Goal: Information Seeking & Learning: Find specific fact

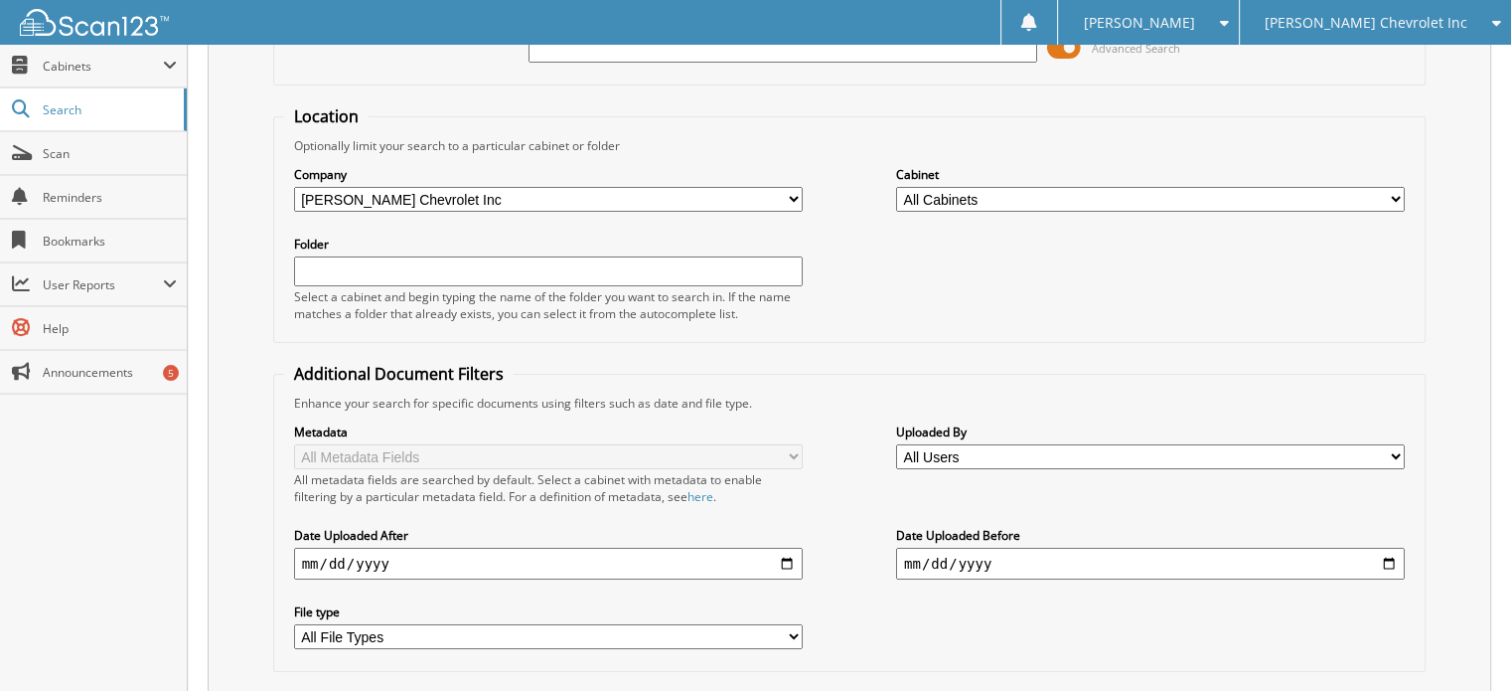
scroll to position [261, 0]
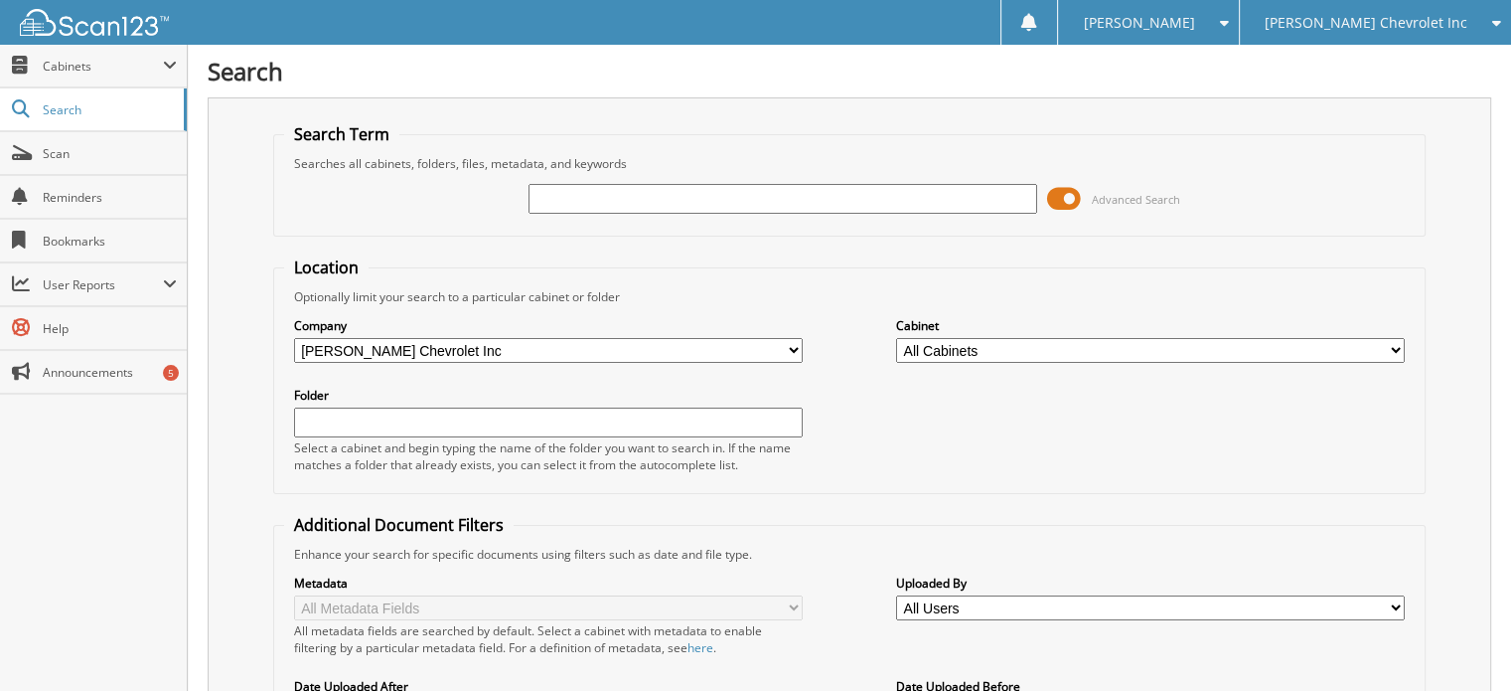
drag, startPoint x: 0, startPoint y: 0, endPoint x: 656, endPoint y: 296, distance: 719.6
click at [656, 296] on fieldset "Location Optionally limit your search to a particular cabinet or folder Company…" at bounding box center [850, 374] width 1154 height 237
click at [611, 198] on input "text" at bounding box center [783, 199] width 509 height 30
type input "267344"
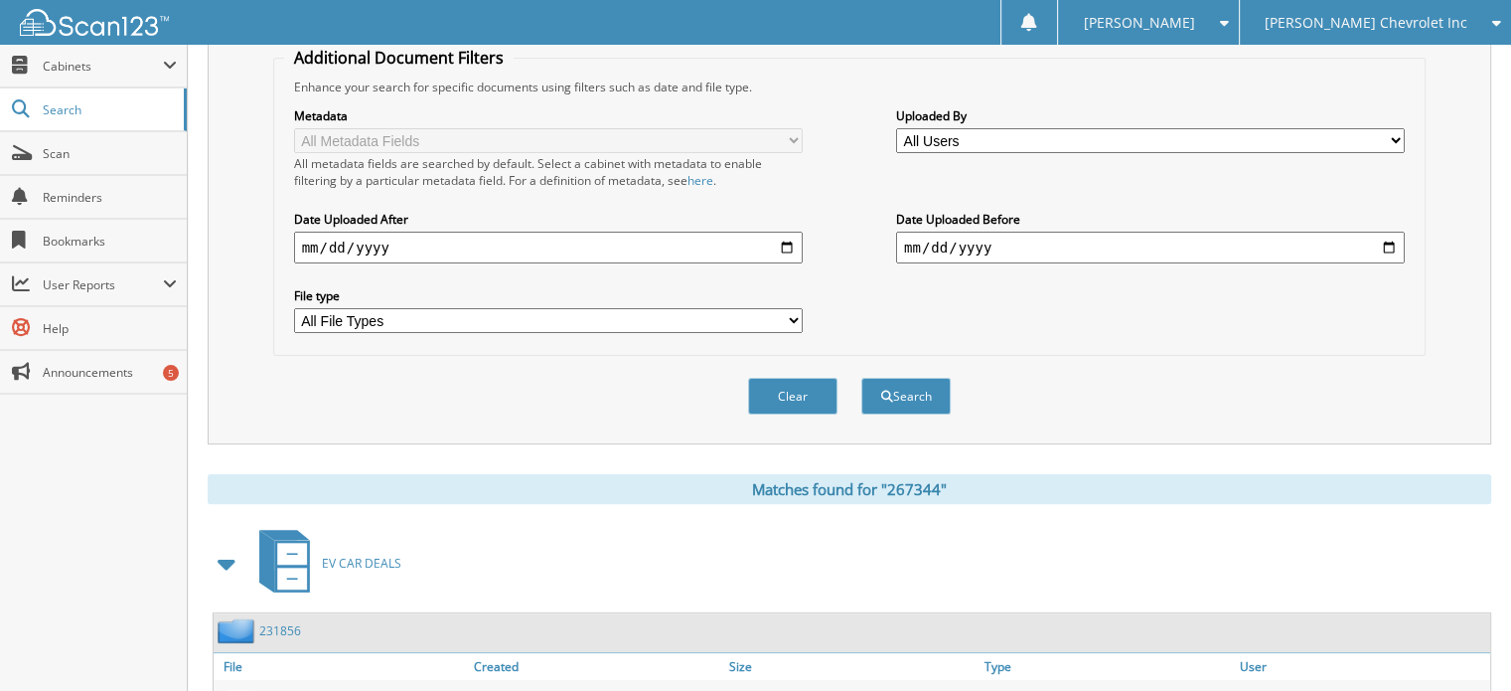
scroll to position [657, 0]
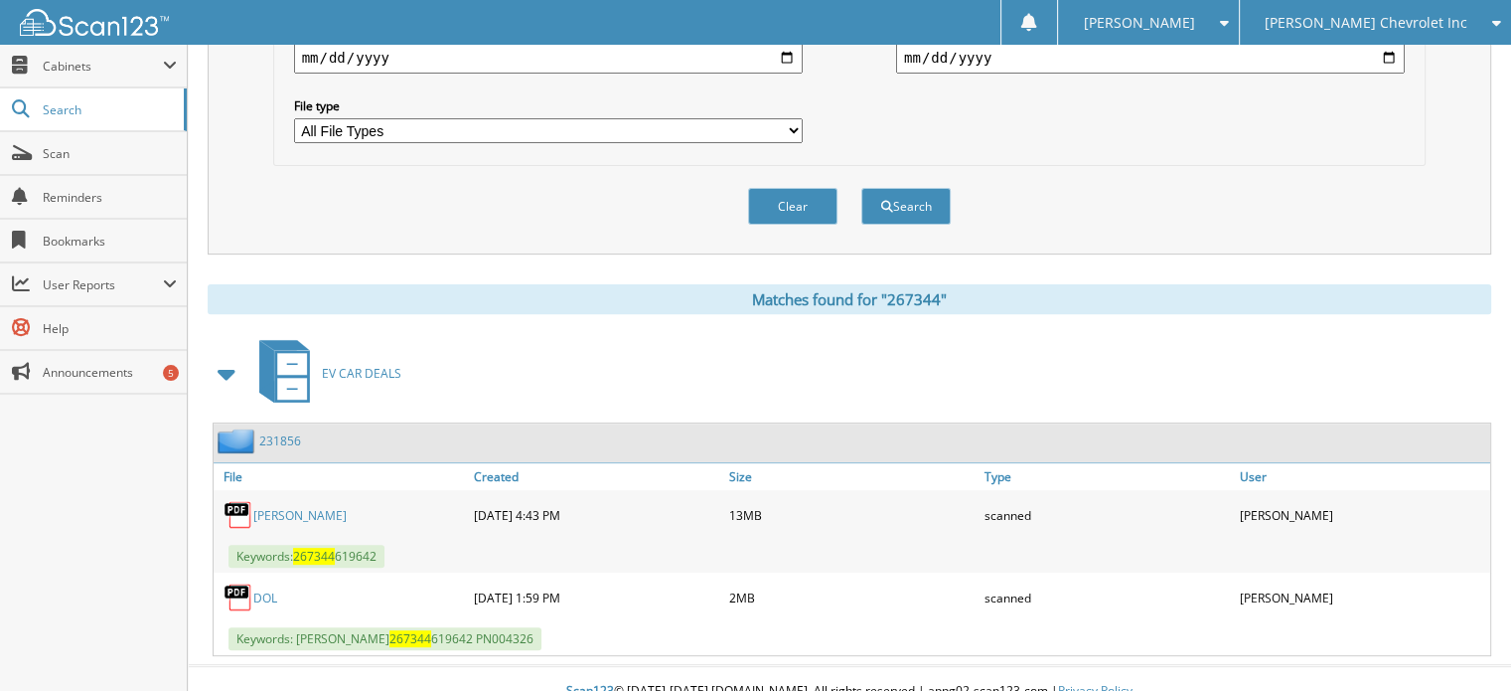
click at [282, 432] on link "231856" at bounding box center [280, 440] width 42 height 17
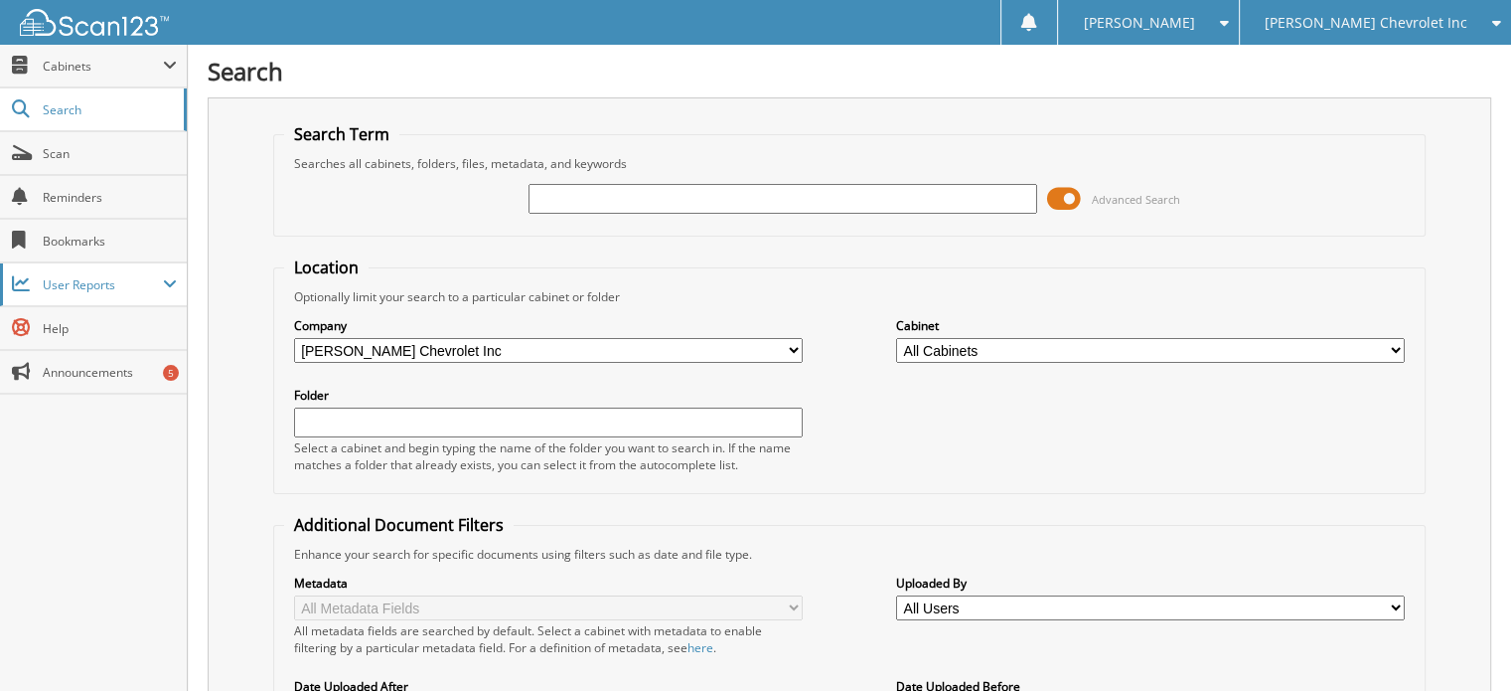
click at [65, 276] on span "User Reports" at bounding box center [103, 284] width 120 height 17
click at [89, 320] on span "Help" at bounding box center [110, 328] width 134 height 17
click at [175, 289] on span at bounding box center [170, 284] width 14 height 16
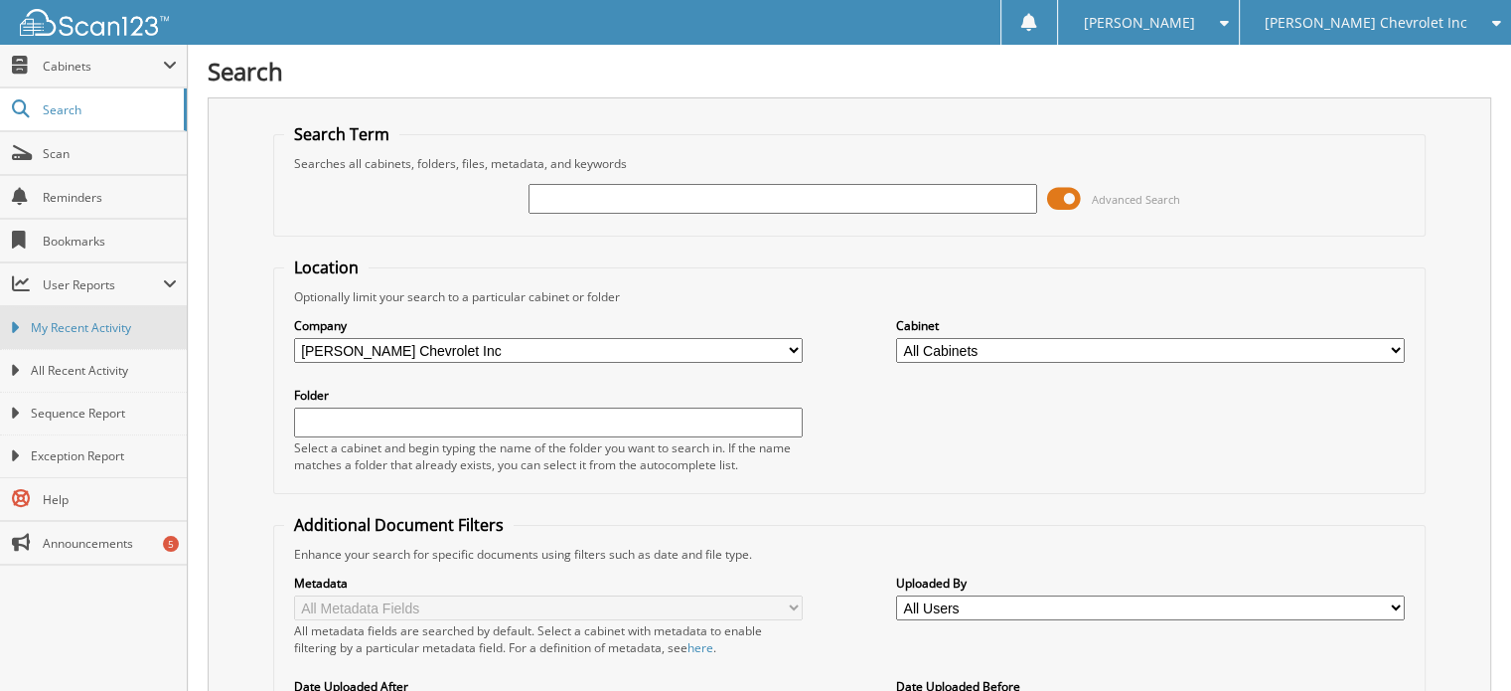
click at [146, 314] on link "My Recent Activity" at bounding box center [93, 327] width 187 height 43
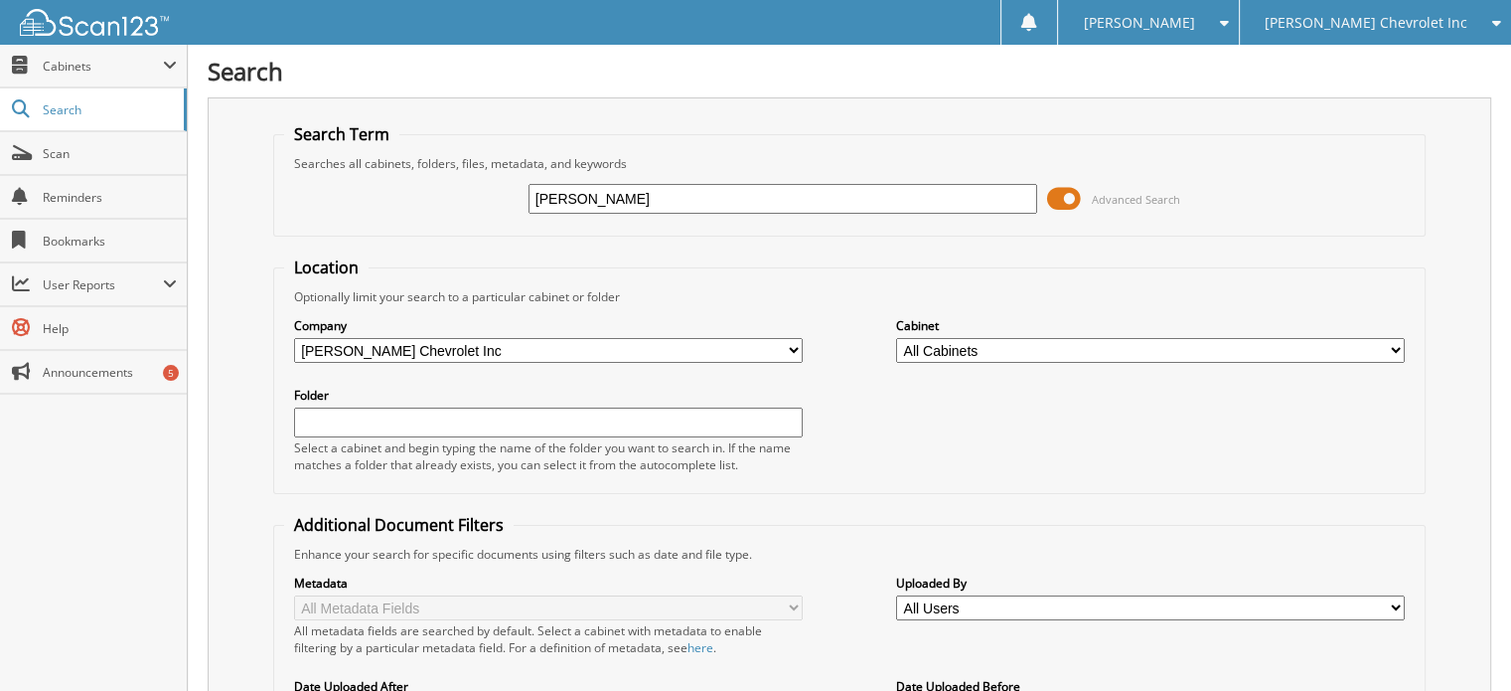
type input "[PERSON_NAME]"
drag, startPoint x: 599, startPoint y: 203, endPoint x: 439, endPoint y: 185, distance: 161.0
click at [439, 185] on div "WEISS Advanced Search" at bounding box center [850, 199] width 1132 height 54
type input "266011"
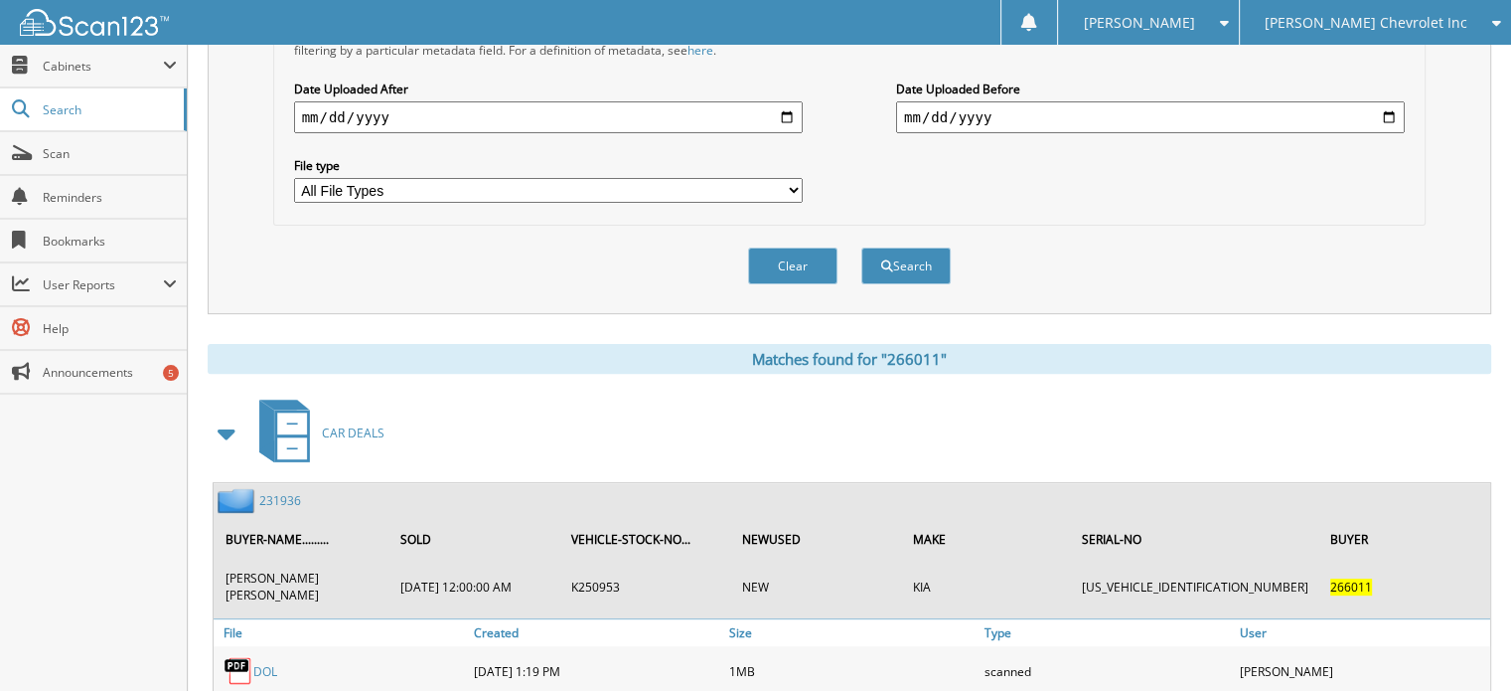
scroll to position [733, 0]
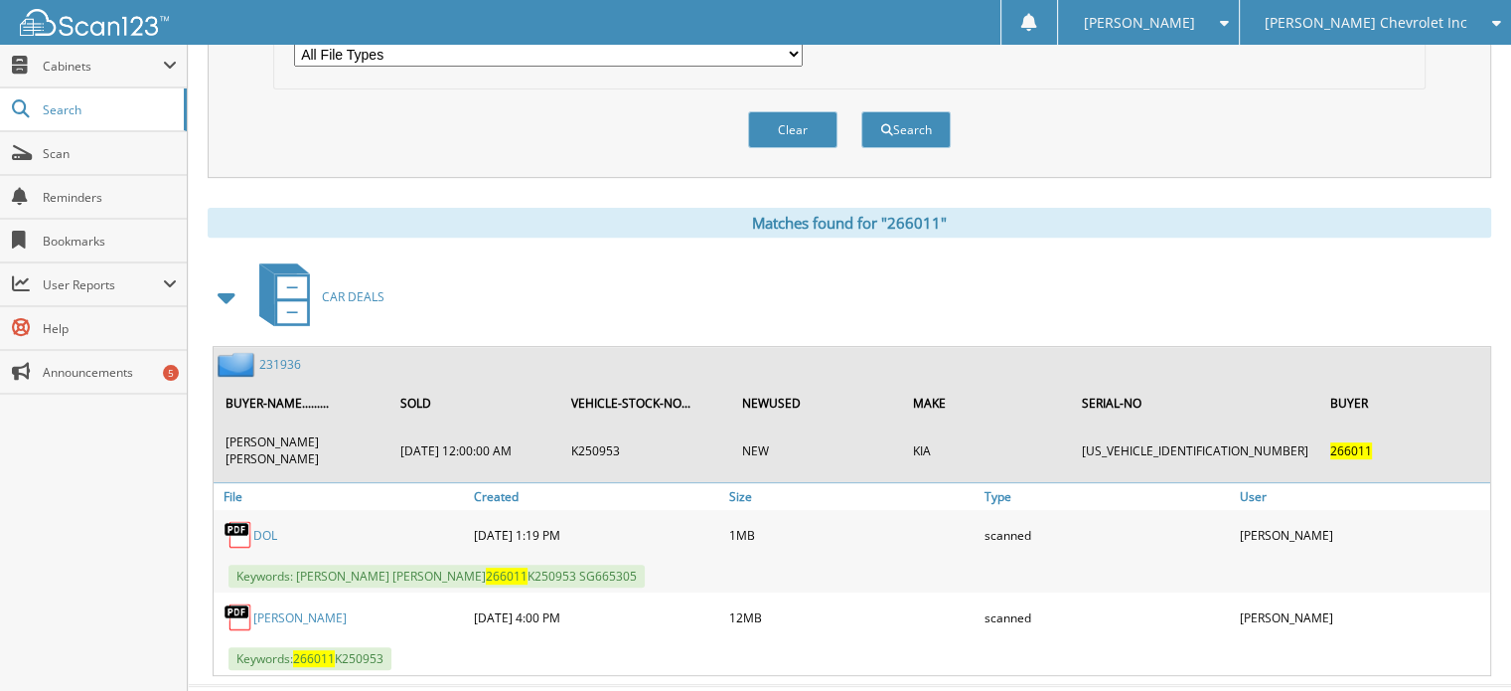
click at [288, 356] on link "231936" at bounding box center [280, 364] width 42 height 17
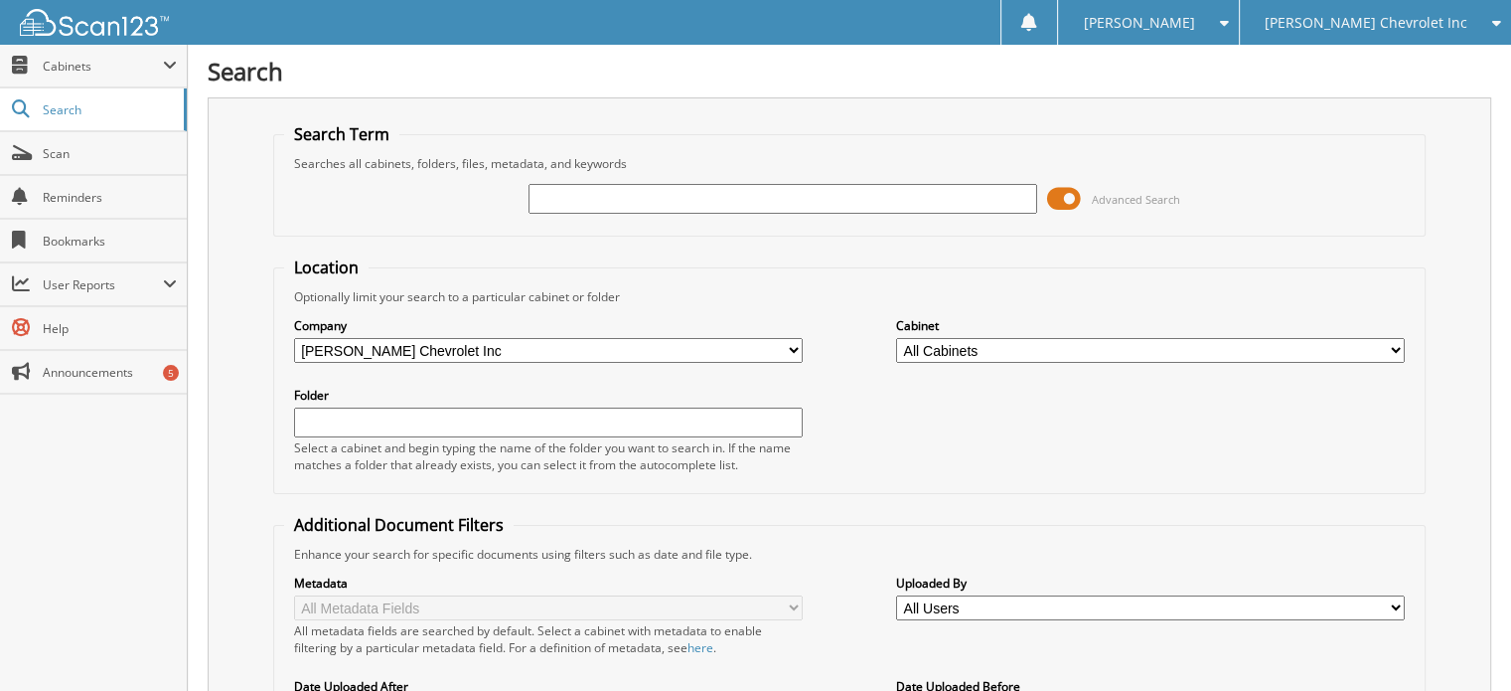
click at [252, 203] on div "Search Term Searches all cabinets, folders, files, metadata, and keywords Advan…" at bounding box center [850, 504] width 1284 height 814
click at [601, 207] on input "text" at bounding box center [783, 199] width 509 height 30
type input "267344"
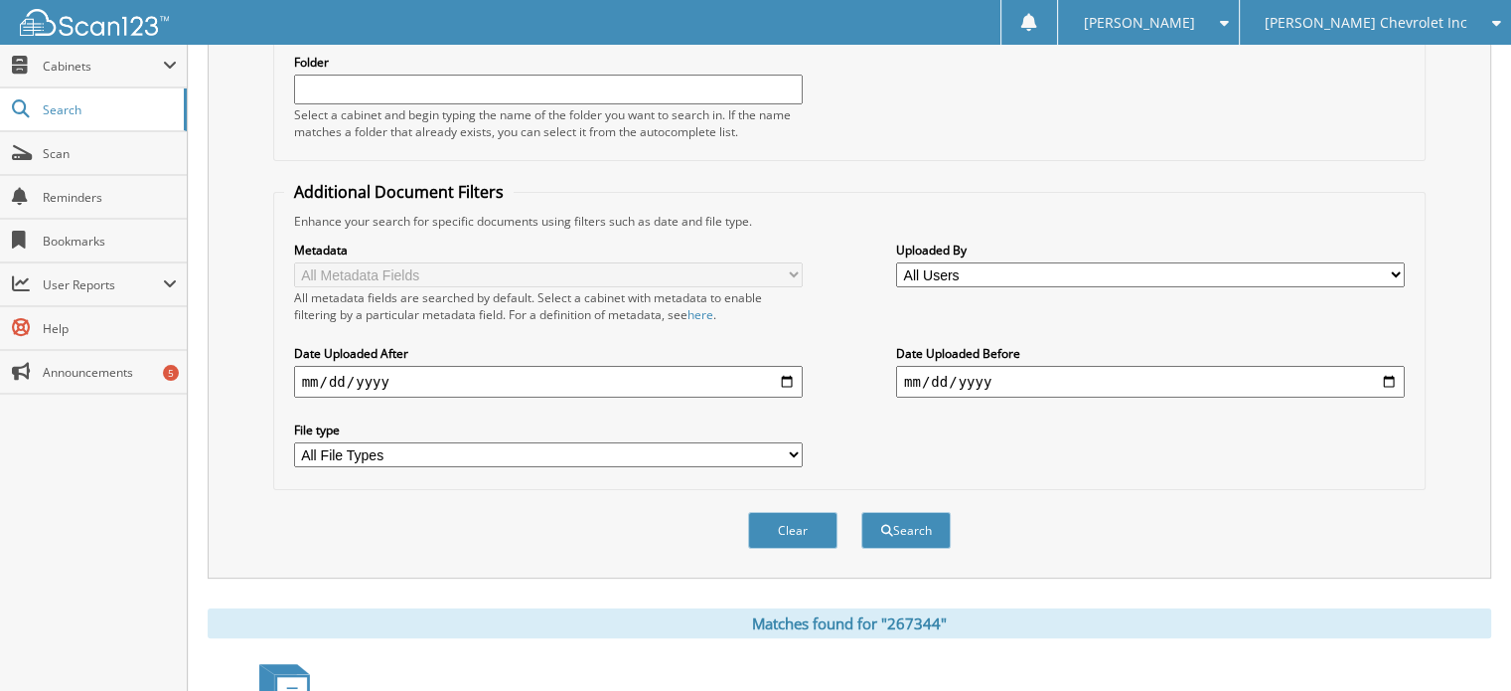
scroll to position [657, 0]
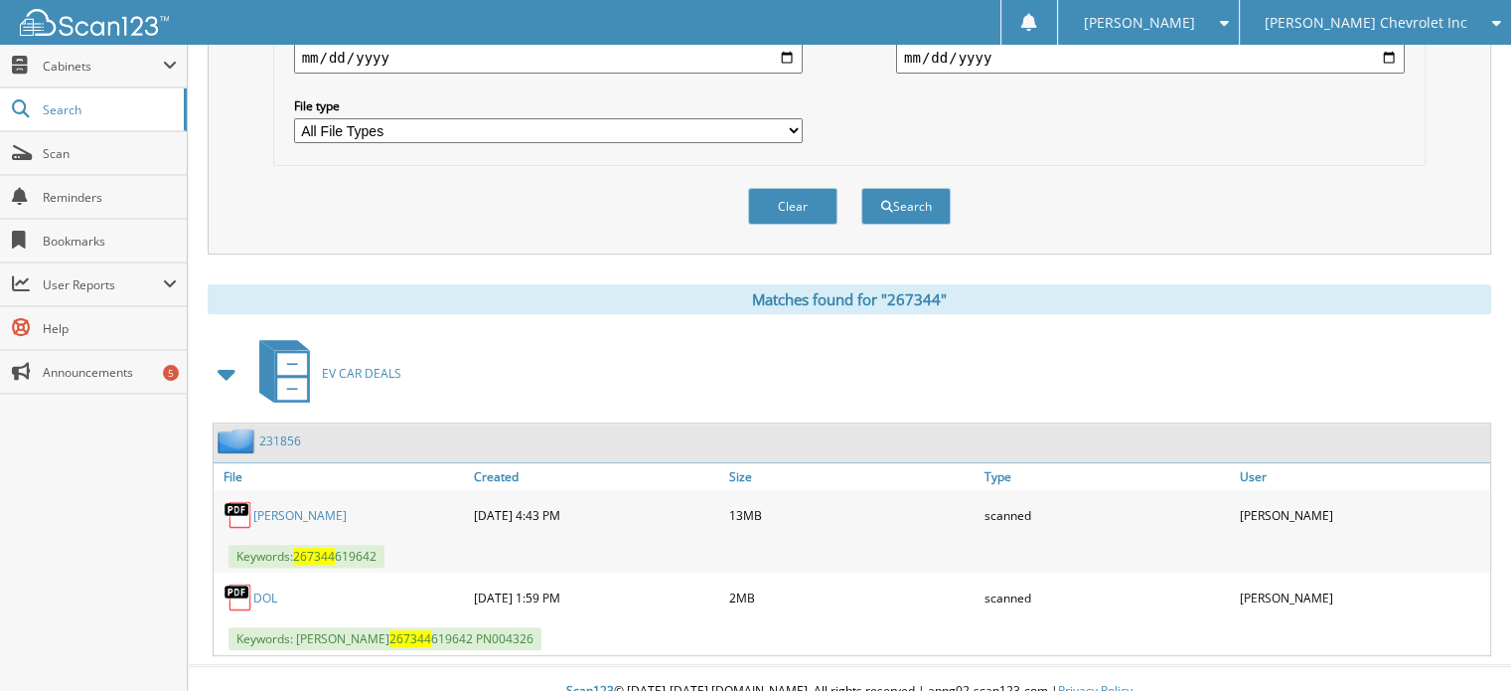
click at [277, 432] on link "231856" at bounding box center [280, 440] width 42 height 17
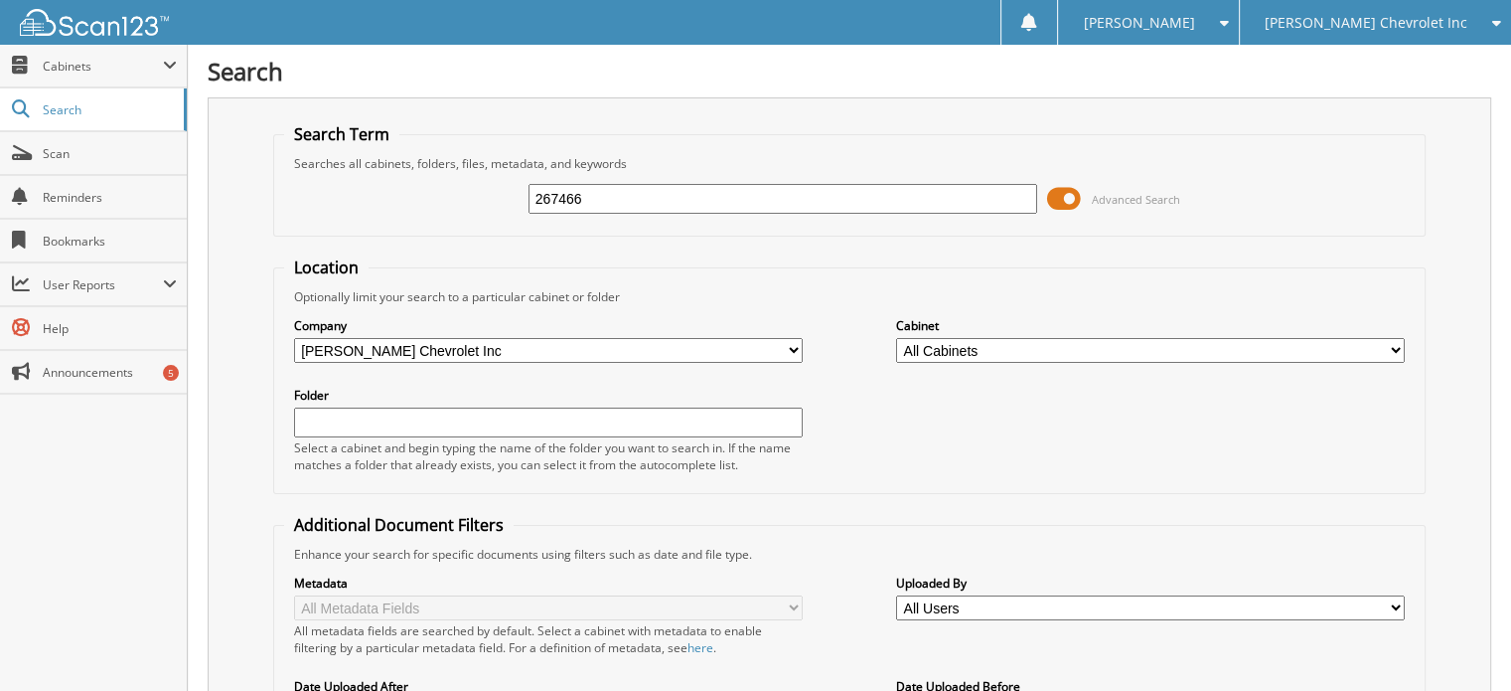
type input "267466"
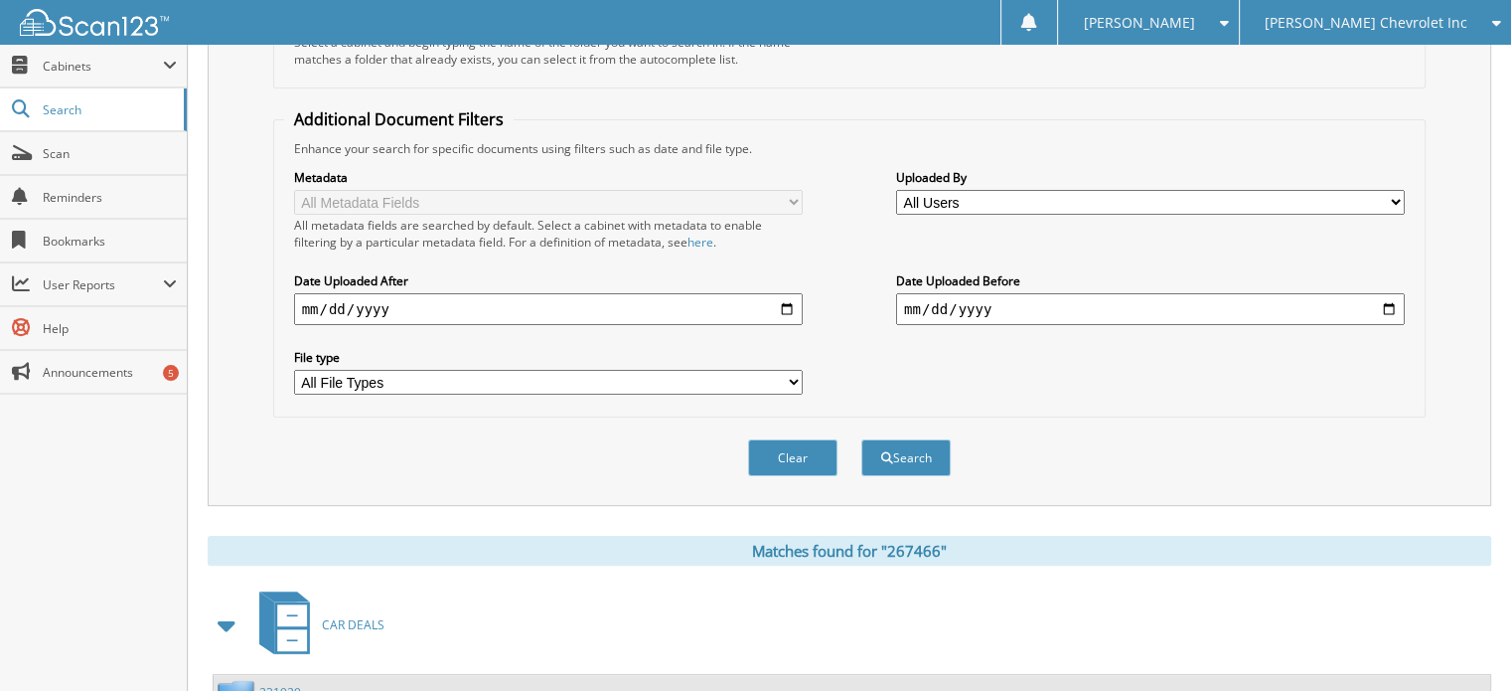
scroll to position [732, 0]
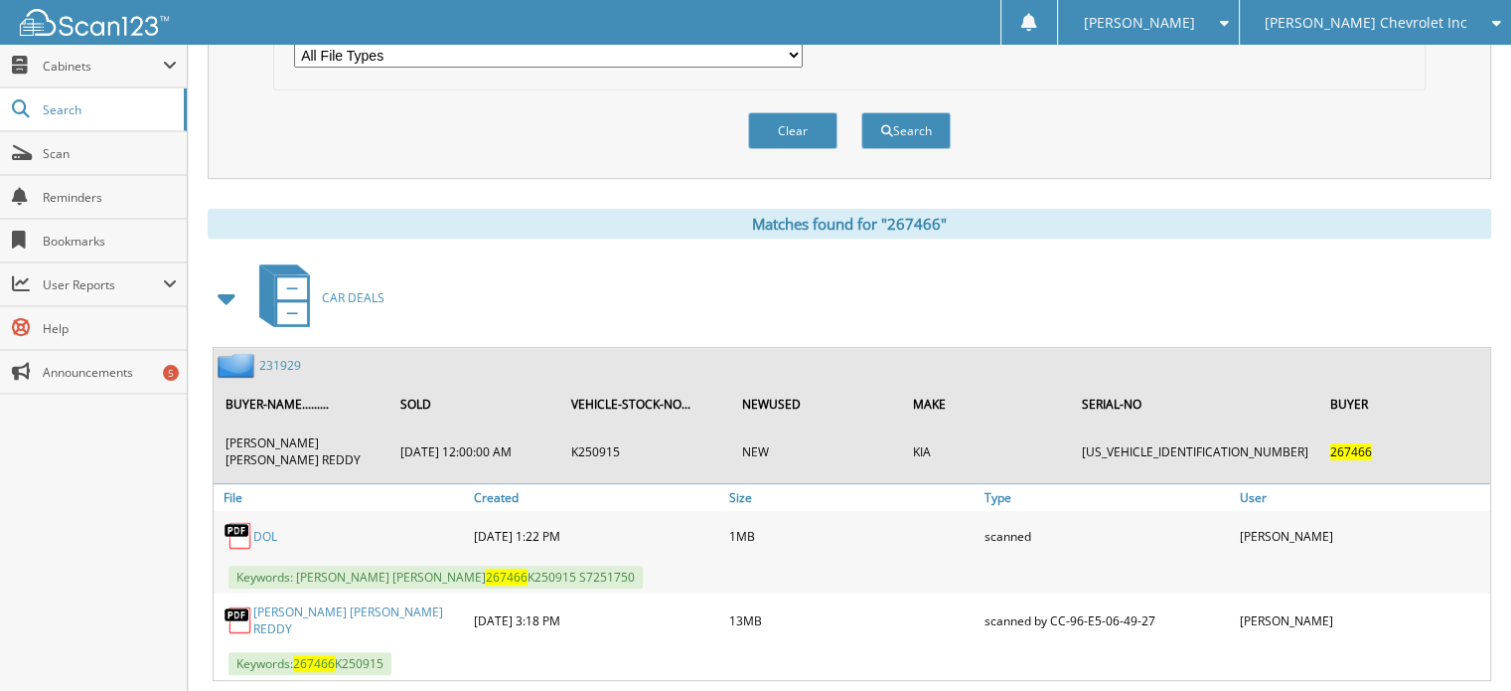
click at [285, 357] on link "231929" at bounding box center [280, 365] width 42 height 17
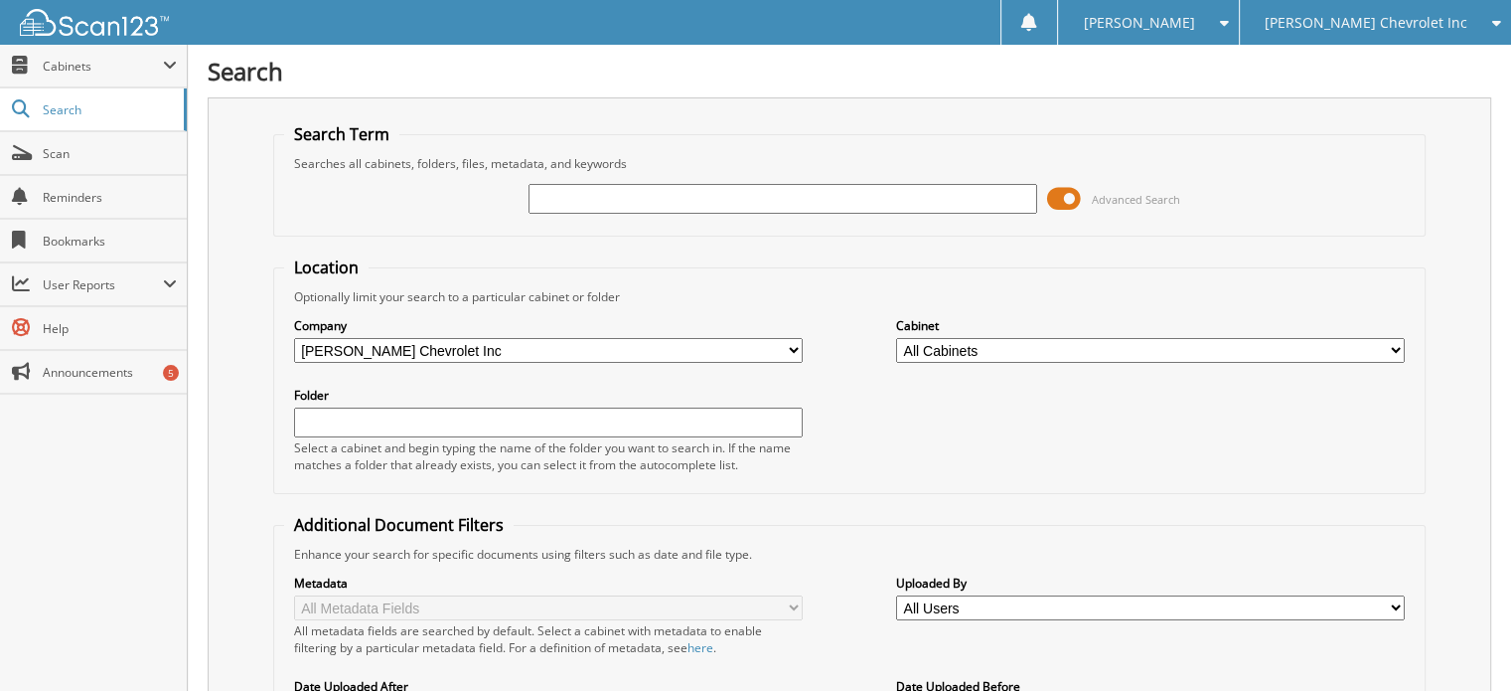
click at [261, 217] on div "Search Term Searches all cabinets, folders, files, metadata, and keywords Advan…" at bounding box center [850, 504] width 1284 height 814
click at [562, 212] on div at bounding box center [783, 199] width 509 height 34
click at [560, 198] on input "text" at bounding box center [783, 199] width 509 height 30
type input "165482"
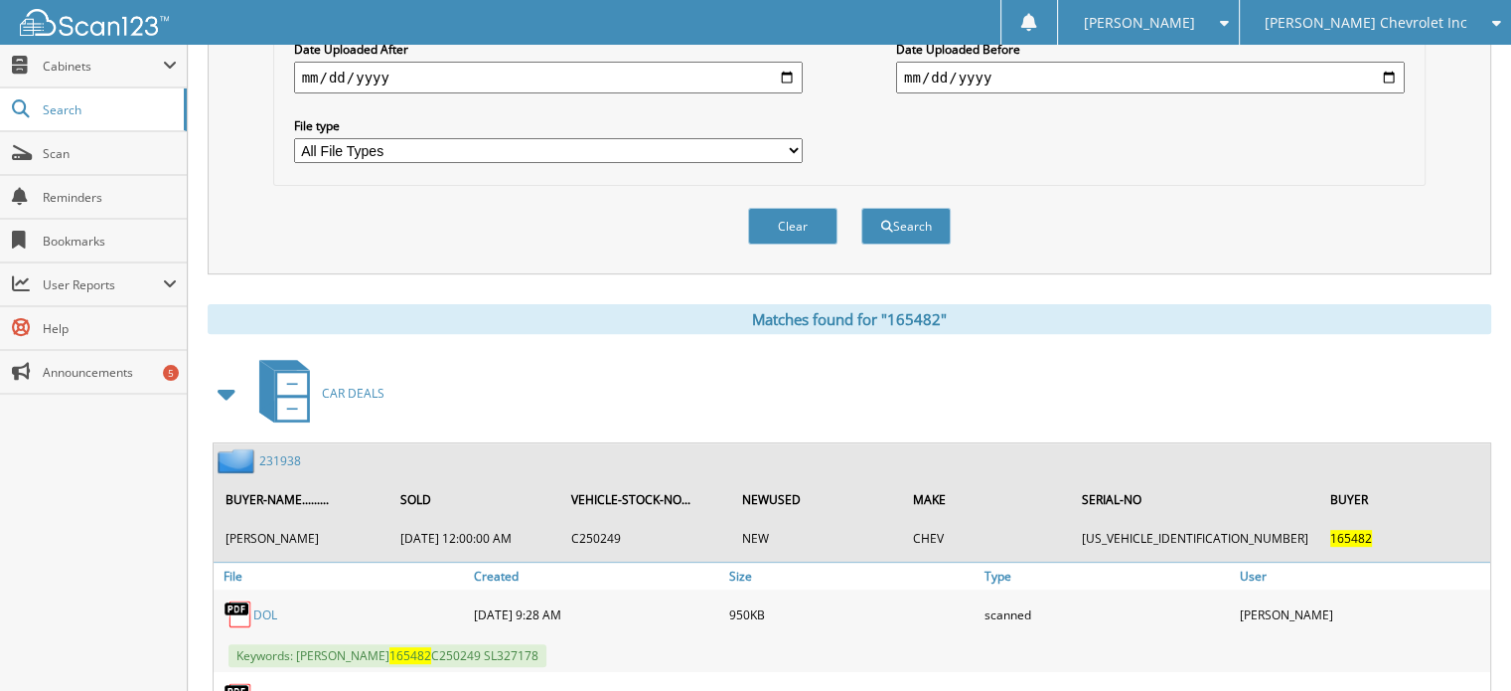
scroll to position [683, 0]
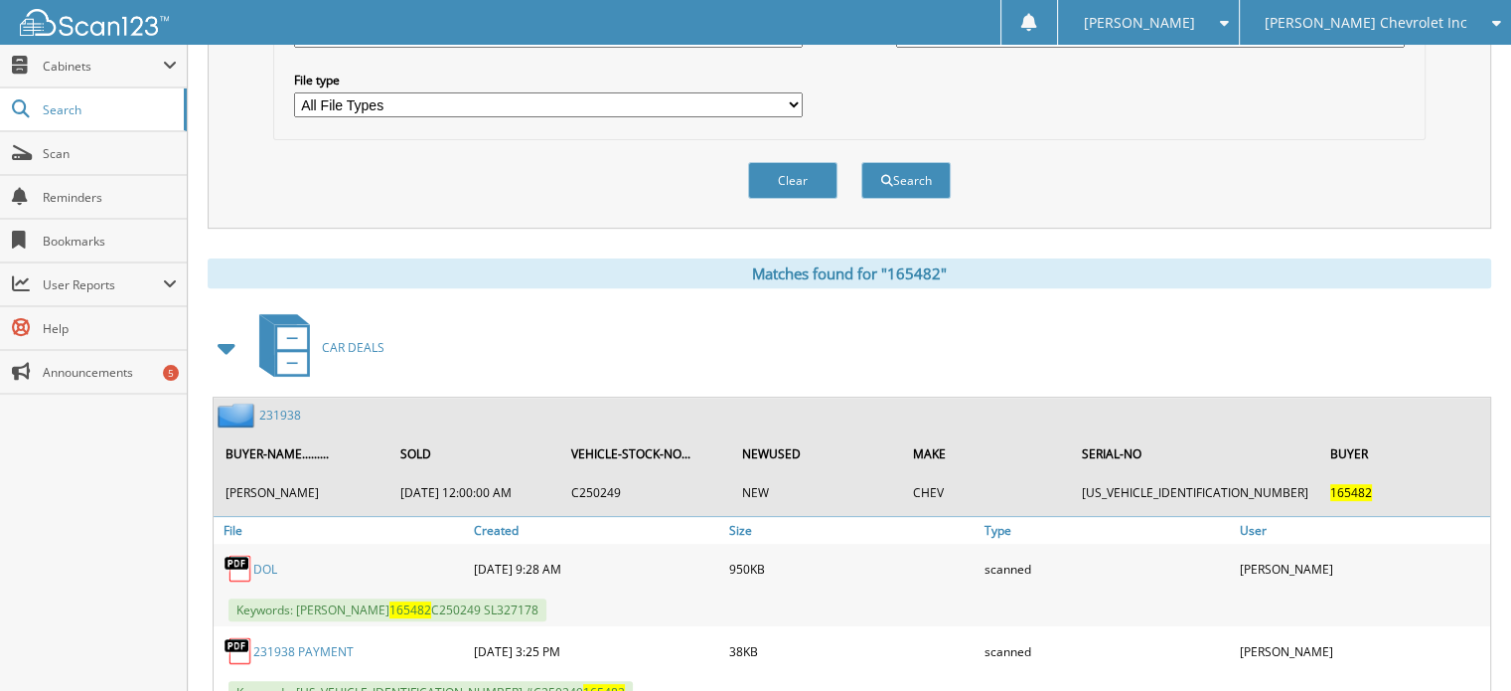
click at [291, 406] on link "231938" at bounding box center [280, 414] width 42 height 17
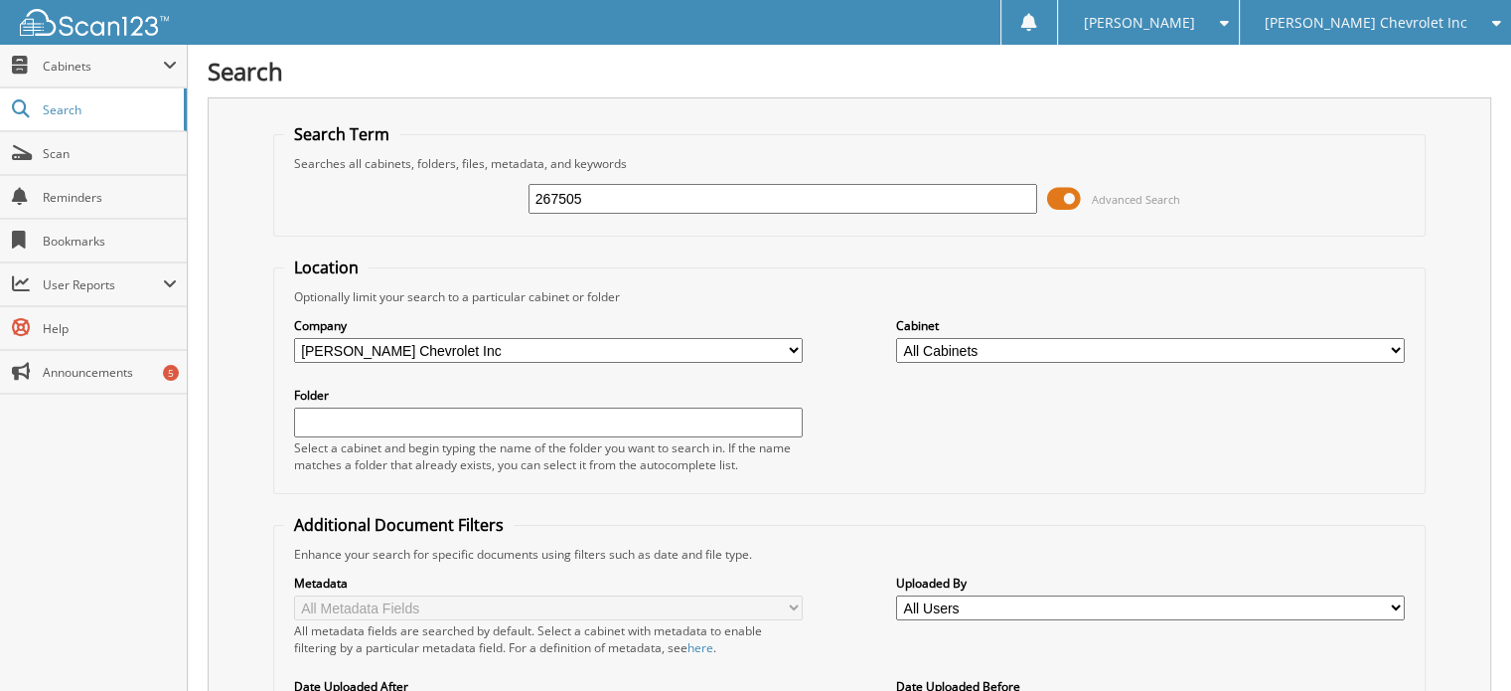
type input "267505"
click at [246, 216] on div "Search Term Searches all cabinets, folders, files, metadata, and keywords 26750…" at bounding box center [850, 504] width 1284 height 814
drag, startPoint x: 600, startPoint y: 201, endPoint x: 1070, endPoint y: 159, distance: 471.9
click at [1070, 159] on fieldset "Search Term Searches all cabinets, folders, files, metadata, and keywords 26750…" at bounding box center [850, 179] width 1154 height 113
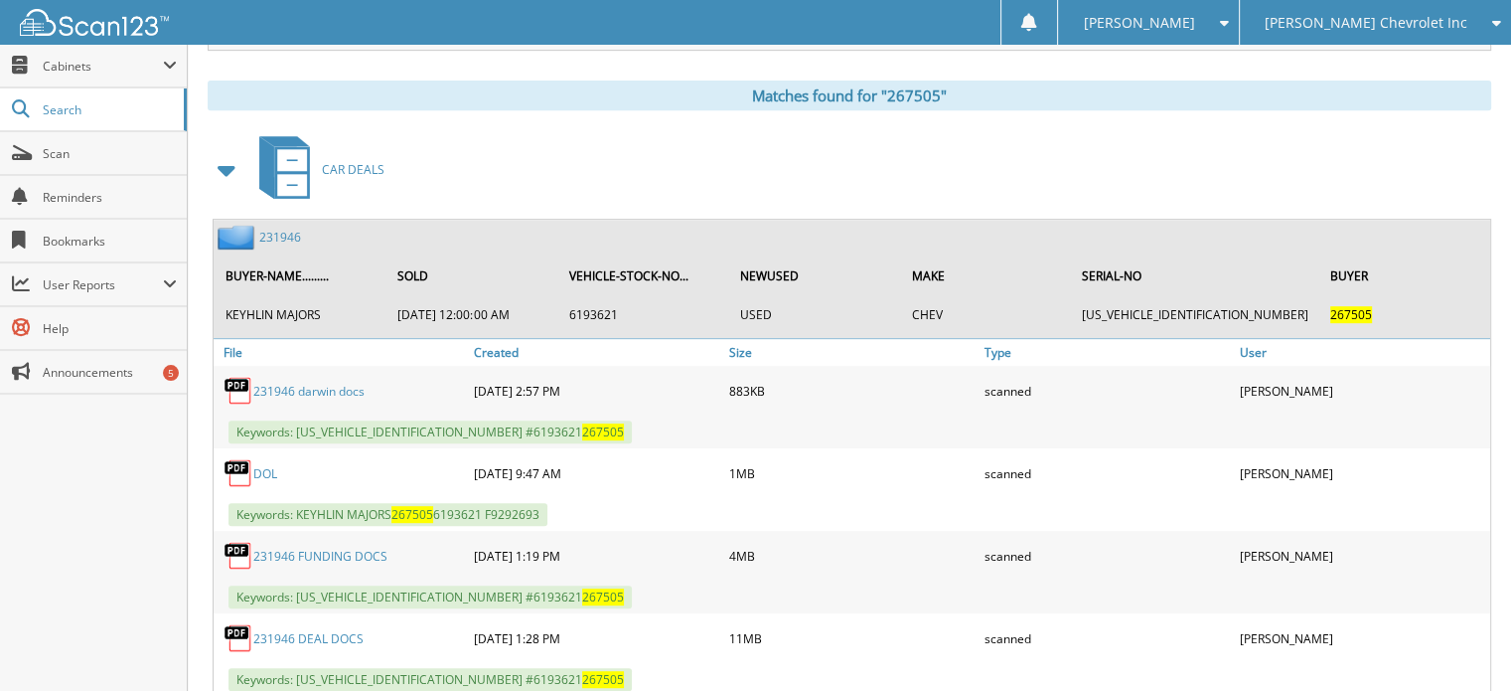
scroll to position [896, 0]
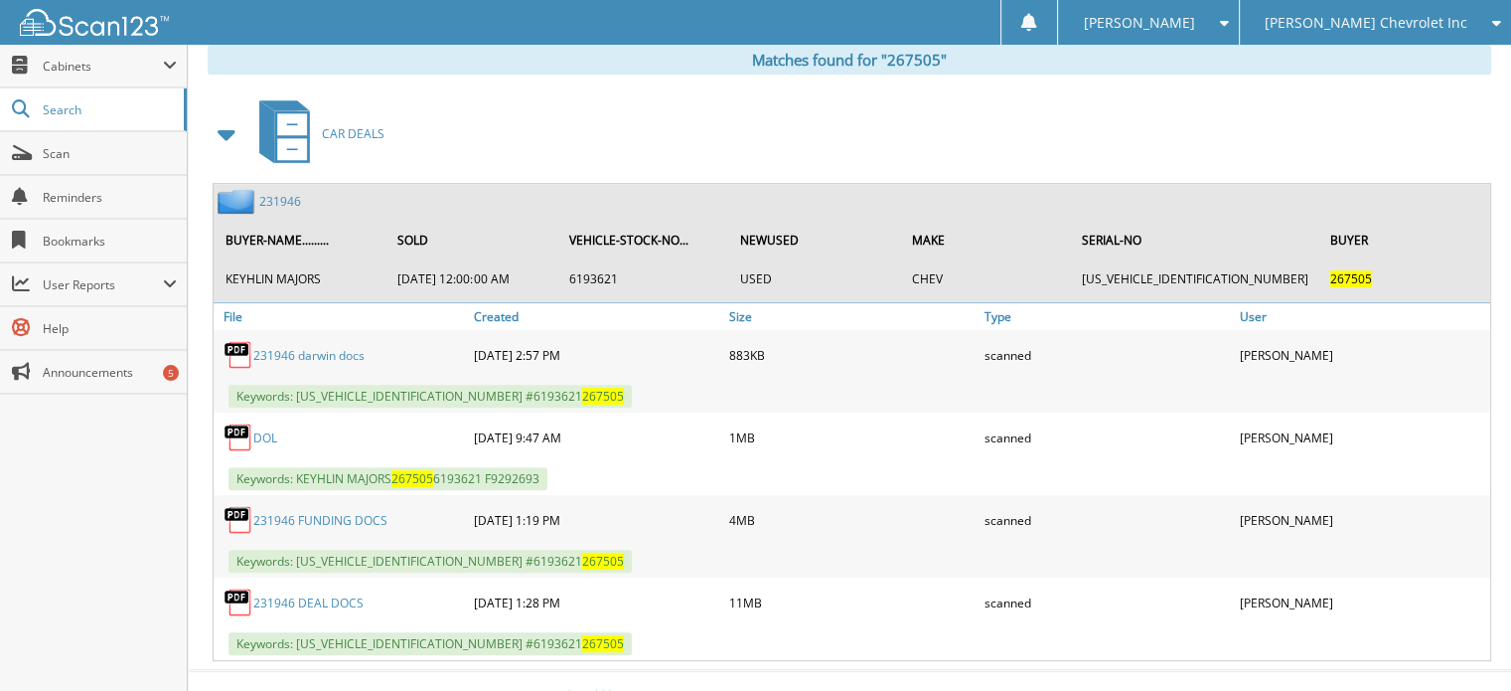
click at [286, 193] on link "231946" at bounding box center [280, 201] width 42 height 17
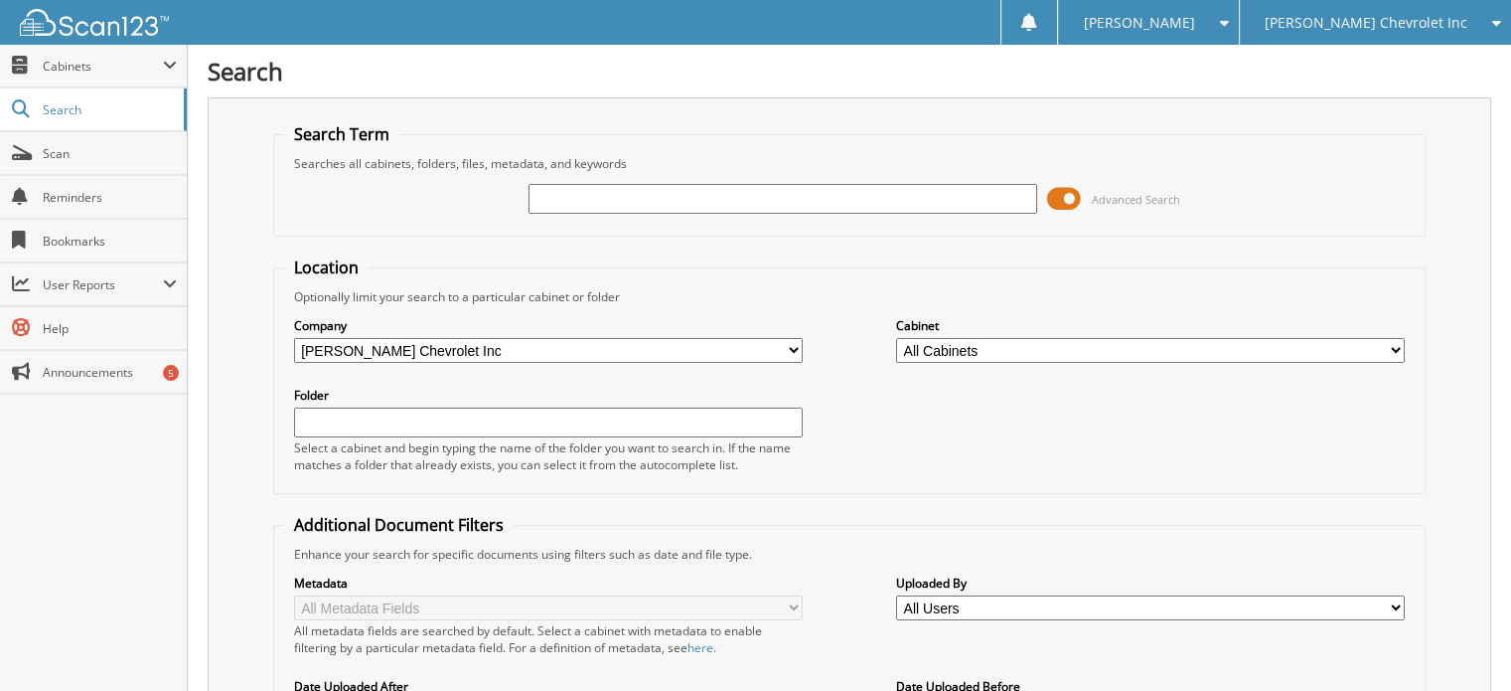
click at [267, 208] on div "Search Term Searches all cabinets, folders, files, metadata, and keywords Advan…" at bounding box center [850, 504] width 1284 height 814
click at [557, 190] on input "text" at bounding box center [783, 199] width 509 height 30
type input "267519"
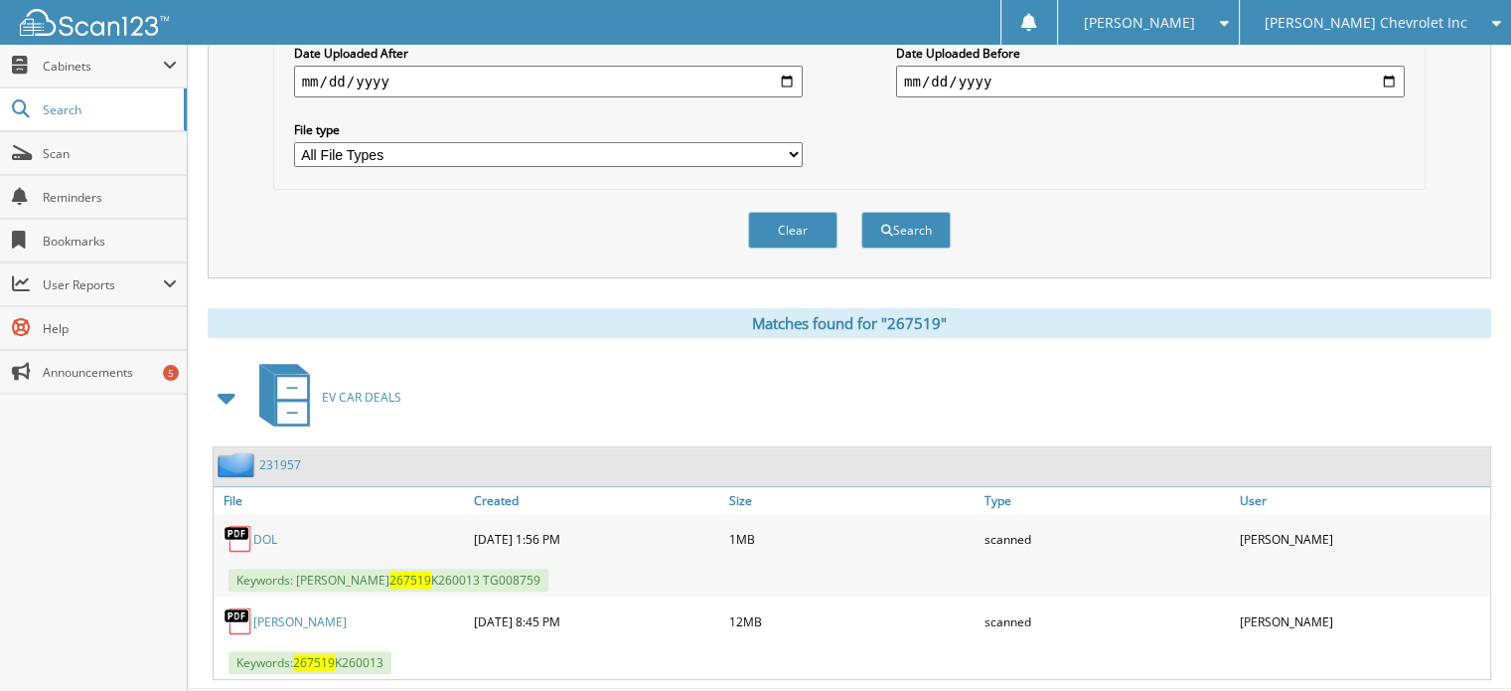
scroll to position [657, 0]
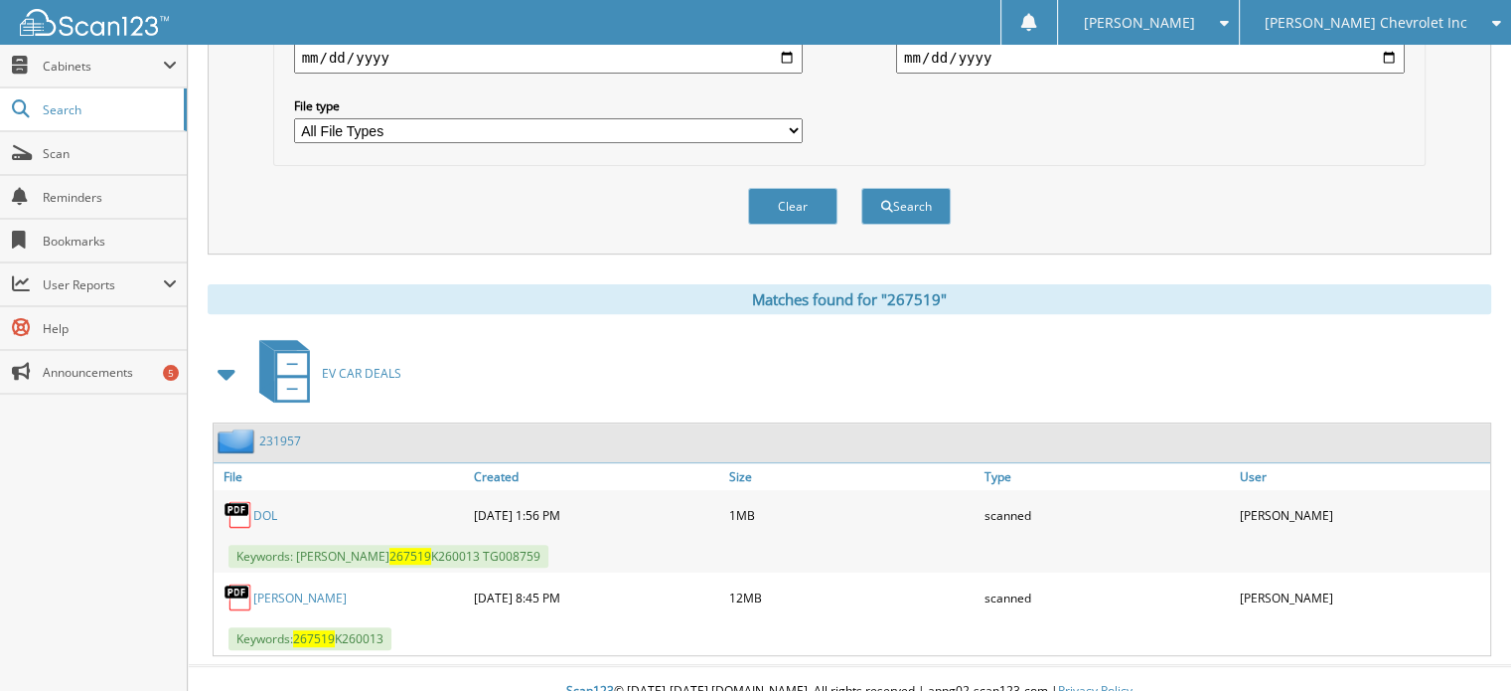
click at [268, 240] on div "Search Term Searches all cabinets, folders, files, metadata, and keywords 26751…" at bounding box center [850, 48] width 1284 height 1215
click at [287, 432] on link "231957" at bounding box center [280, 440] width 42 height 17
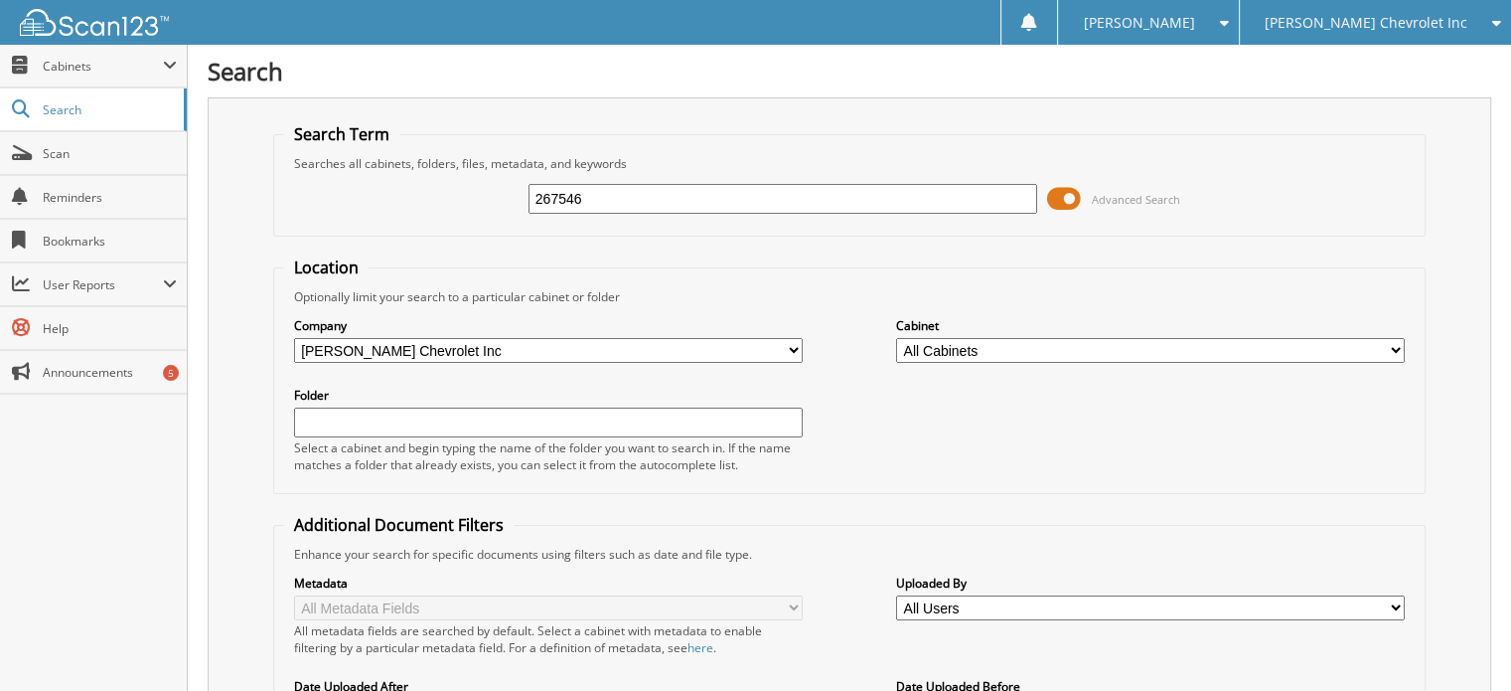
type input "267546"
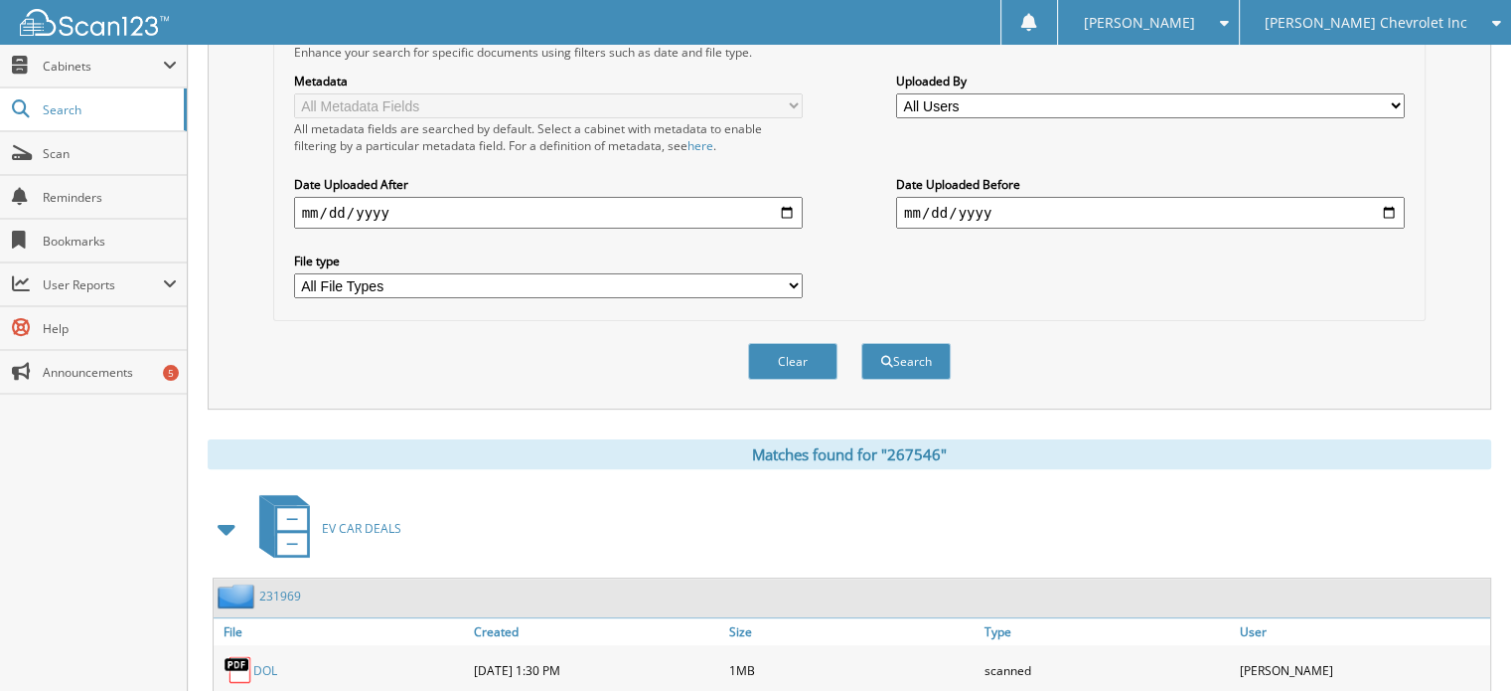
scroll to position [657, 0]
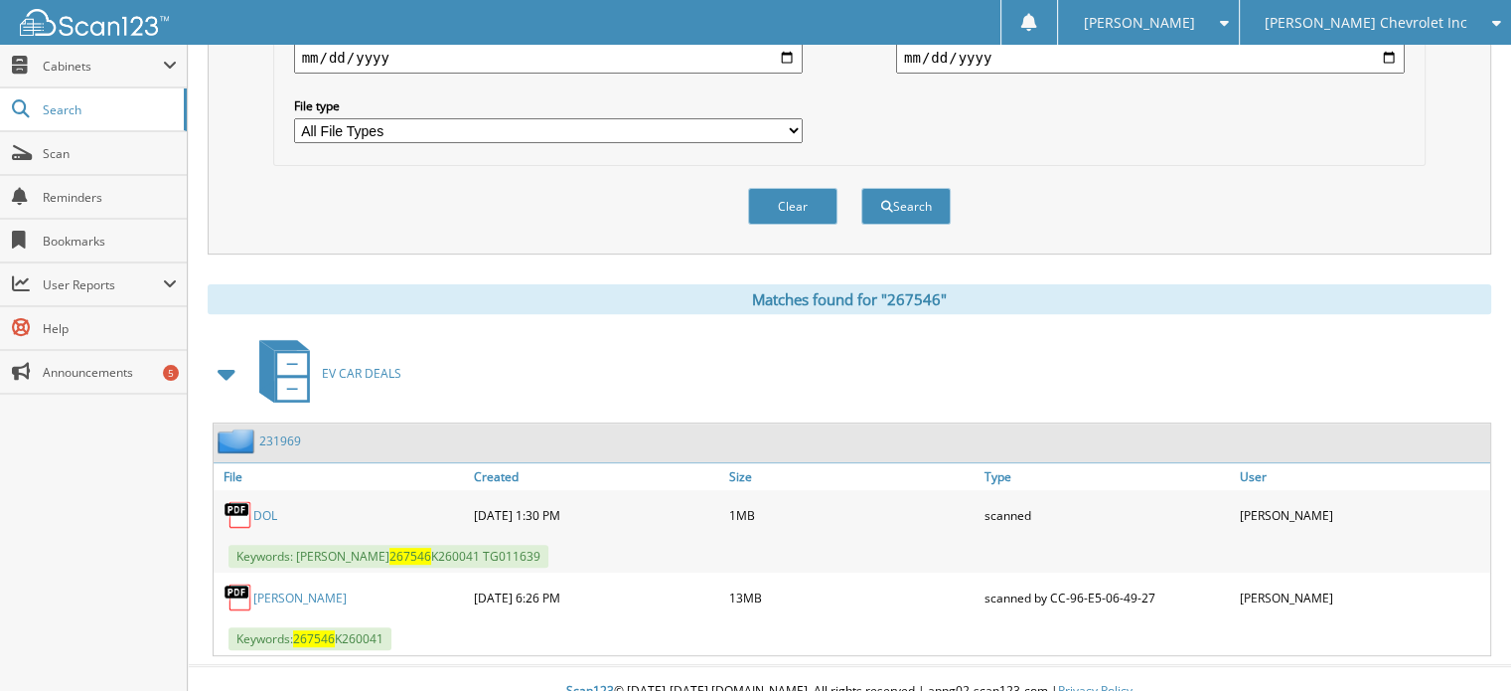
click at [282, 432] on link "231969" at bounding box center [280, 440] width 42 height 17
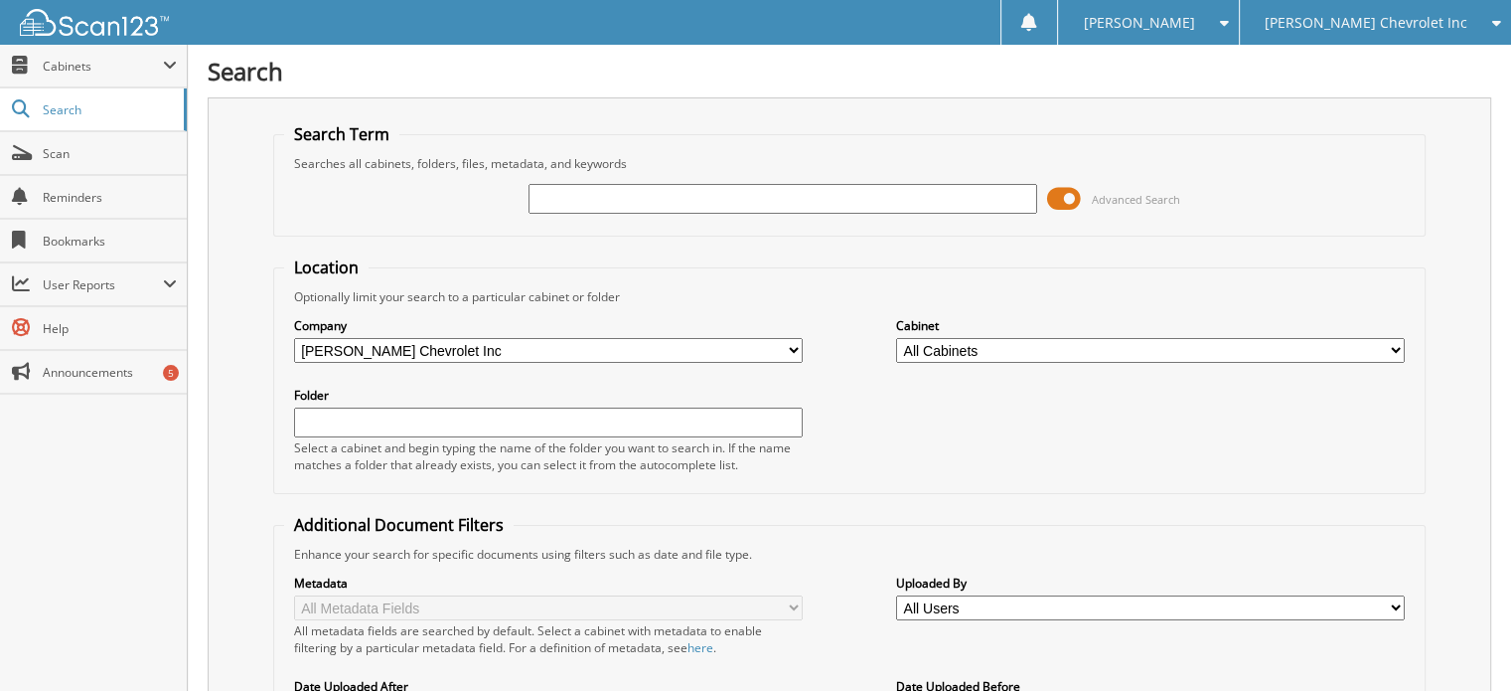
click at [245, 187] on div "Search Term Searches all cabinets, folders, files, metadata, and keywords Advan…" at bounding box center [850, 504] width 1284 height 814
click at [597, 197] on input "text" at bounding box center [783, 199] width 509 height 30
type input "267301"
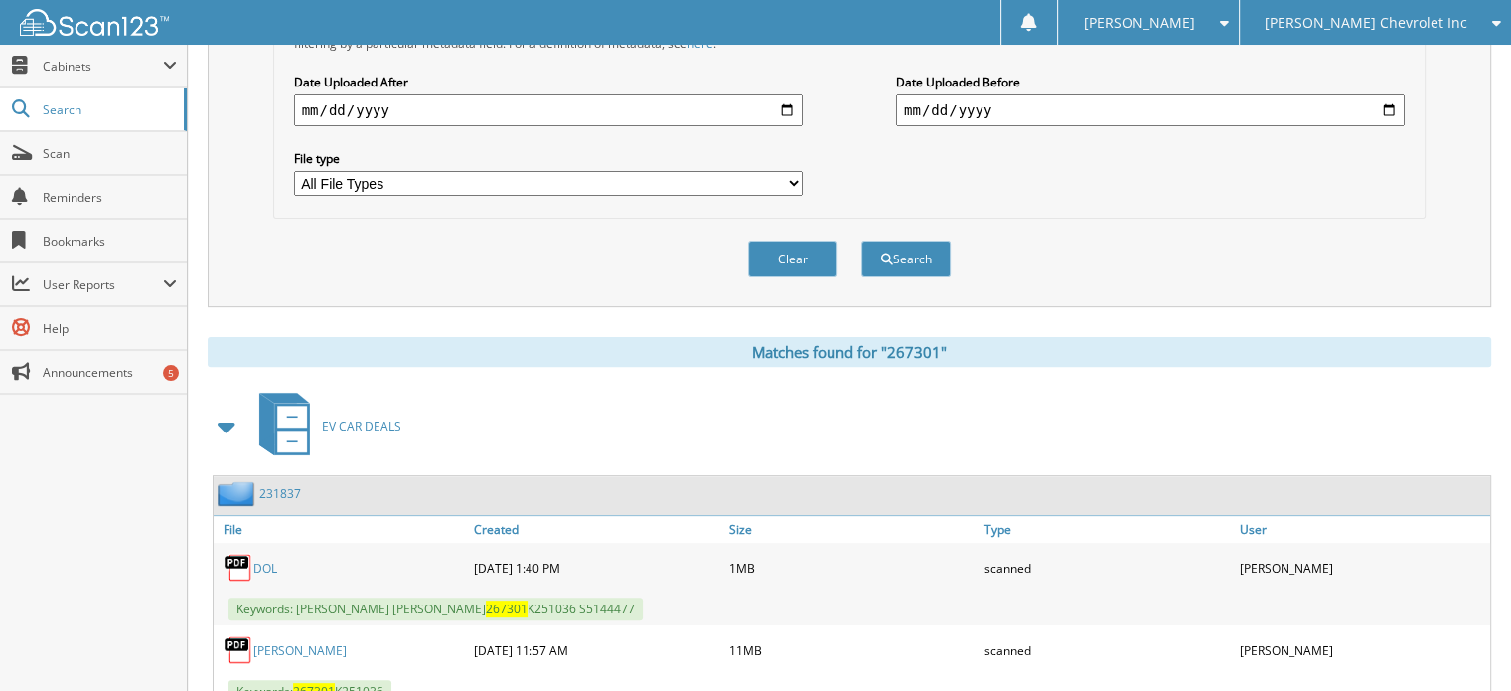
scroll to position [657, 0]
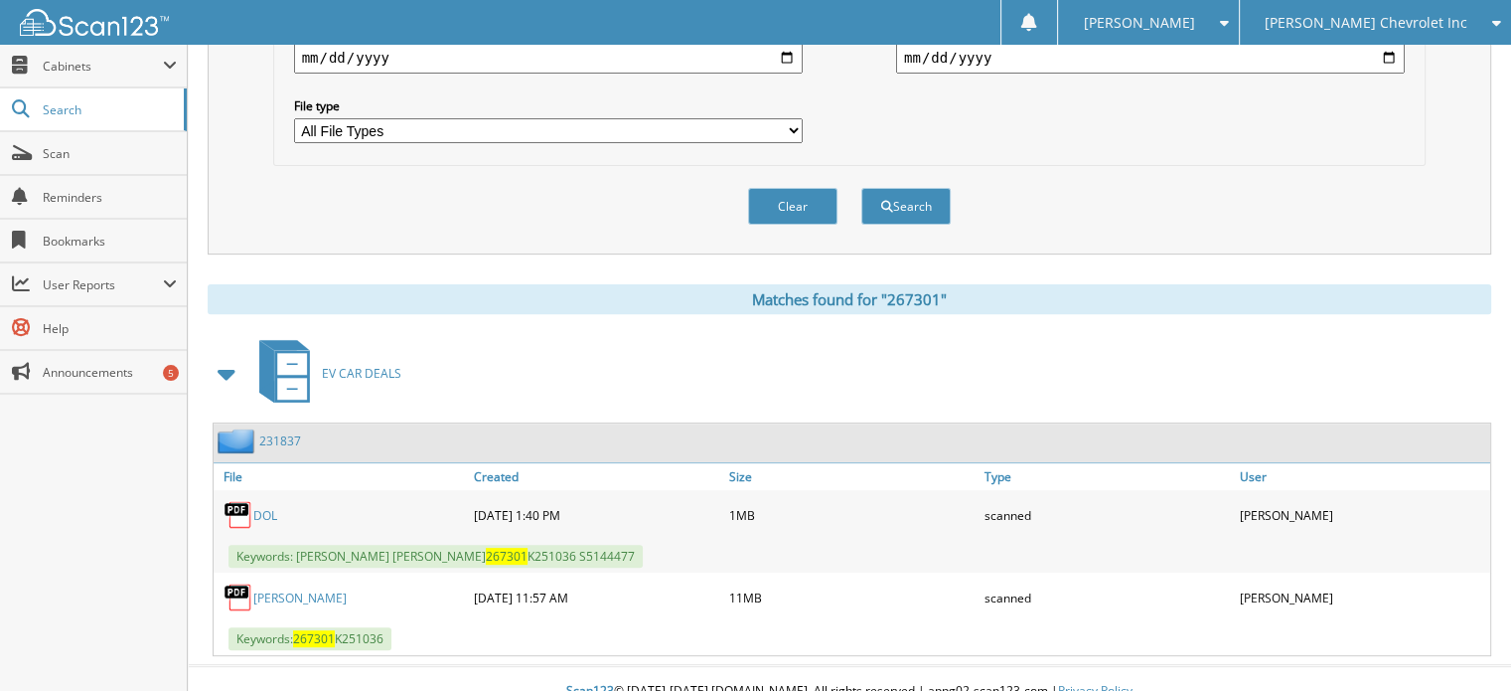
click at [123, 487] on div "Close Cabinets This Company All Companies Search Scan" at bounding box center [94, 368] width 188 height 646
click at [290, 432] on link "231837" at bounding box center [280, 440] width 42 height 17
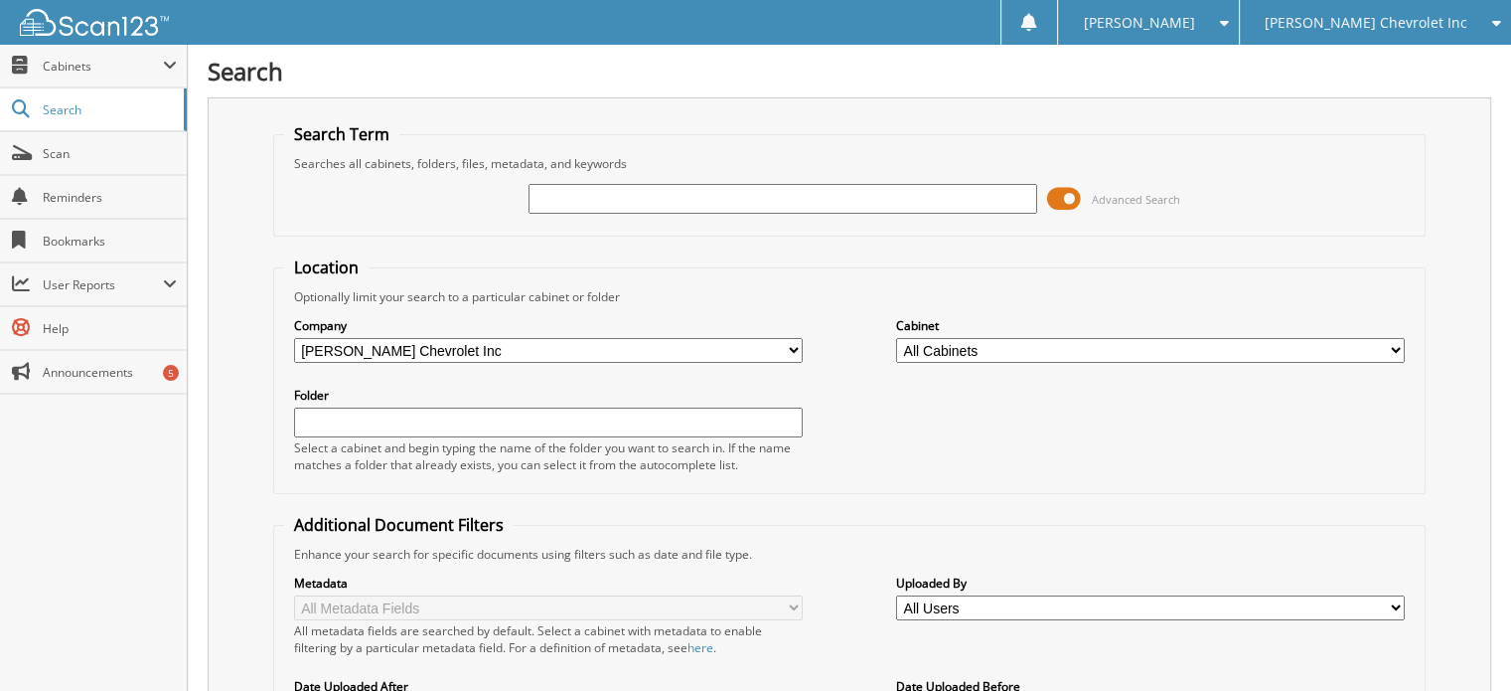
click at [268, 258] on div "Search Term Searches all cabinets, folders, files, metadata, and keywords Advan…" at bounding box center [850, 504] width 1284 height 814
click at [559, 194] on input "text" at bounding box center [783, 199] width 509 height 30
type input "619683"
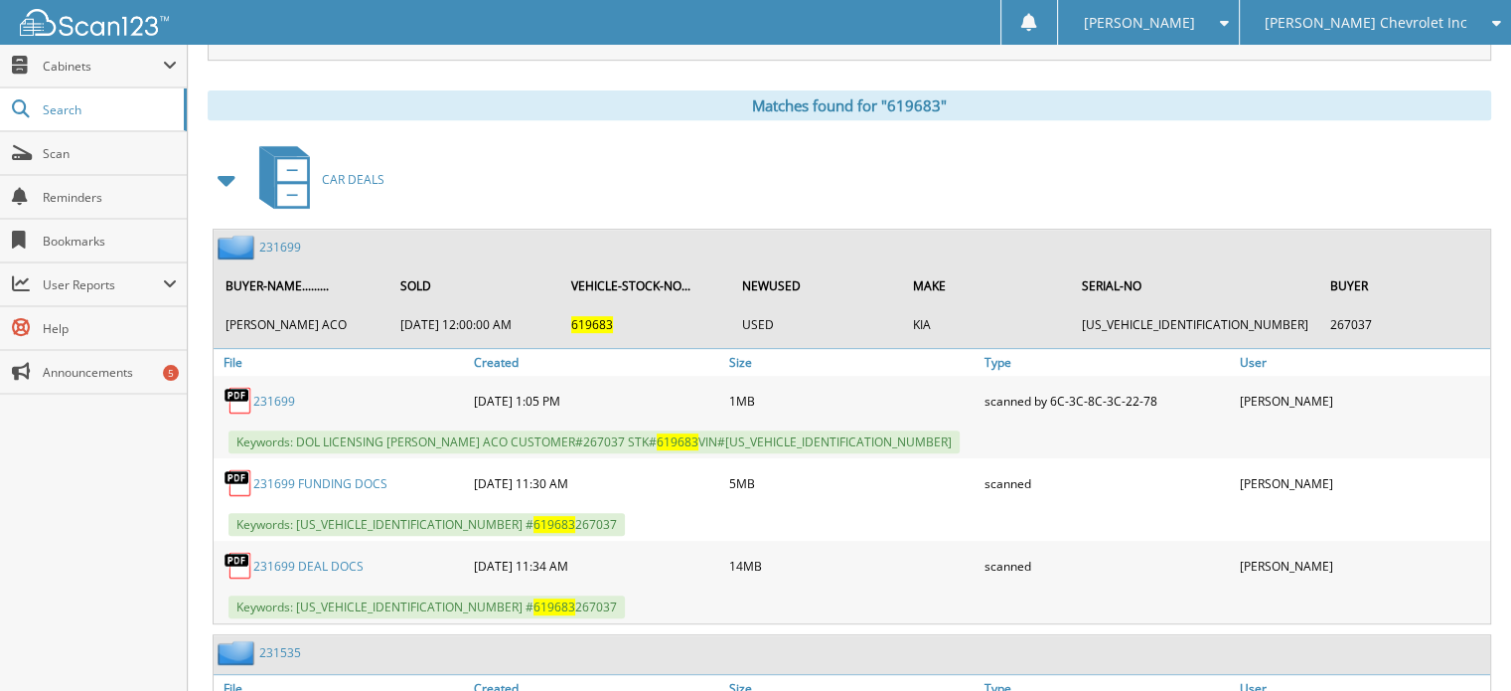
scroll to position [775, 0]
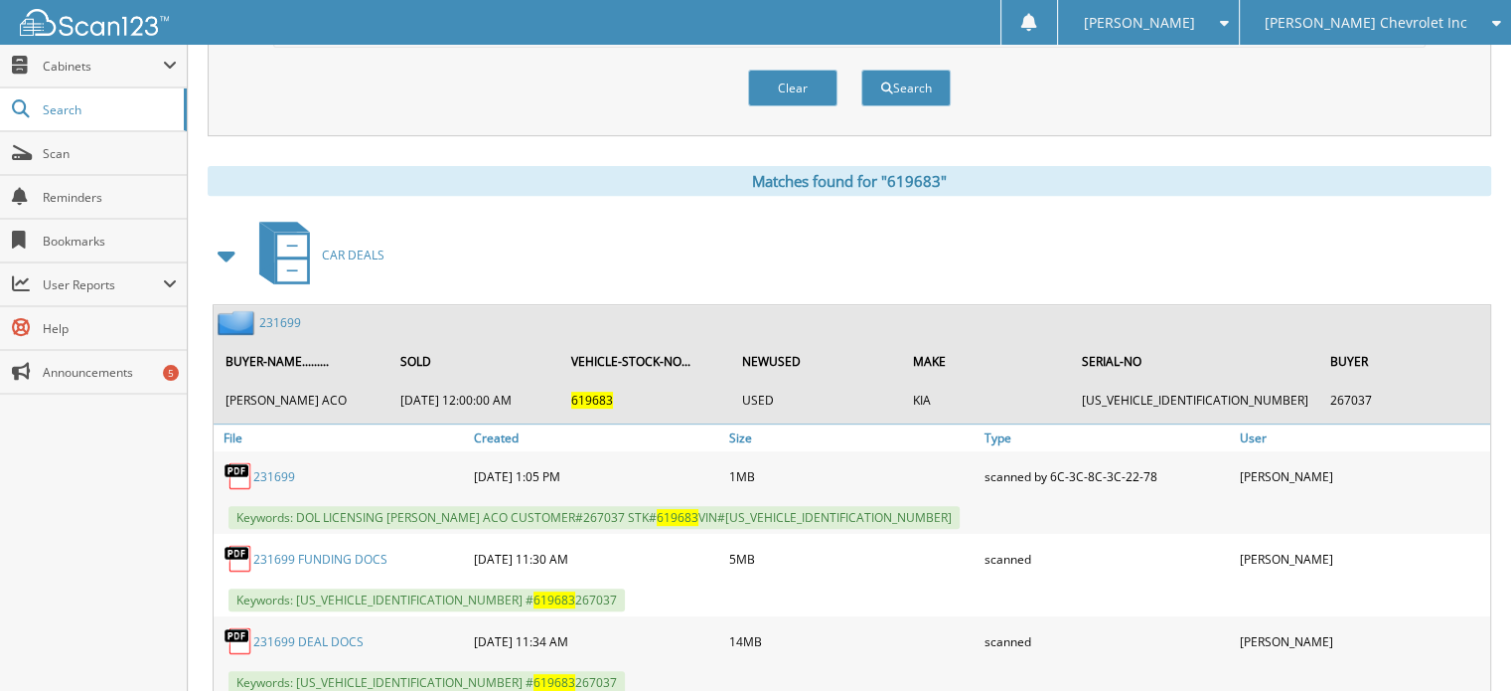
click at [258, 166] on div "Matches found for "619683"" at bounding box center [850, 181] width 1284 height 30
click at [239, 166] on div "Matches found for "619683"" at bounding box center [850, 181] width 1284 height 30
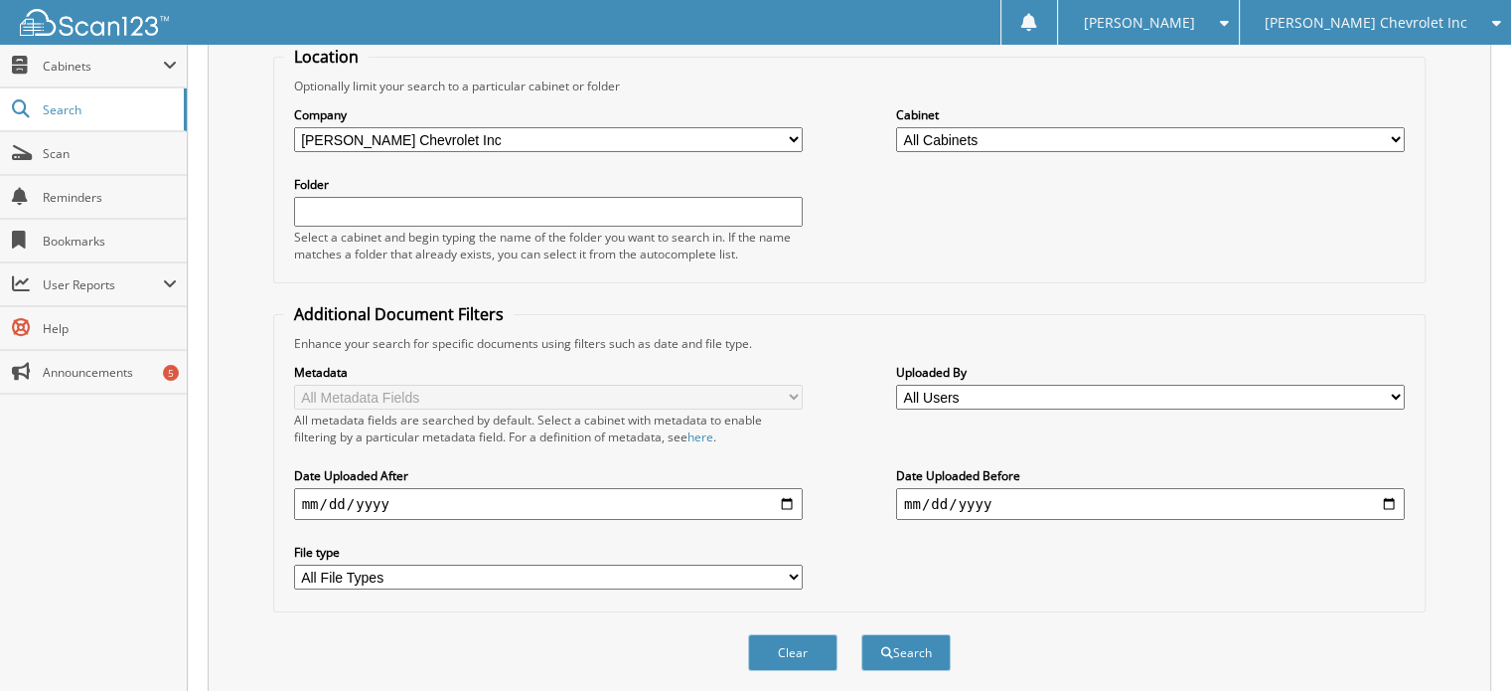
scroll to position [43, 0]
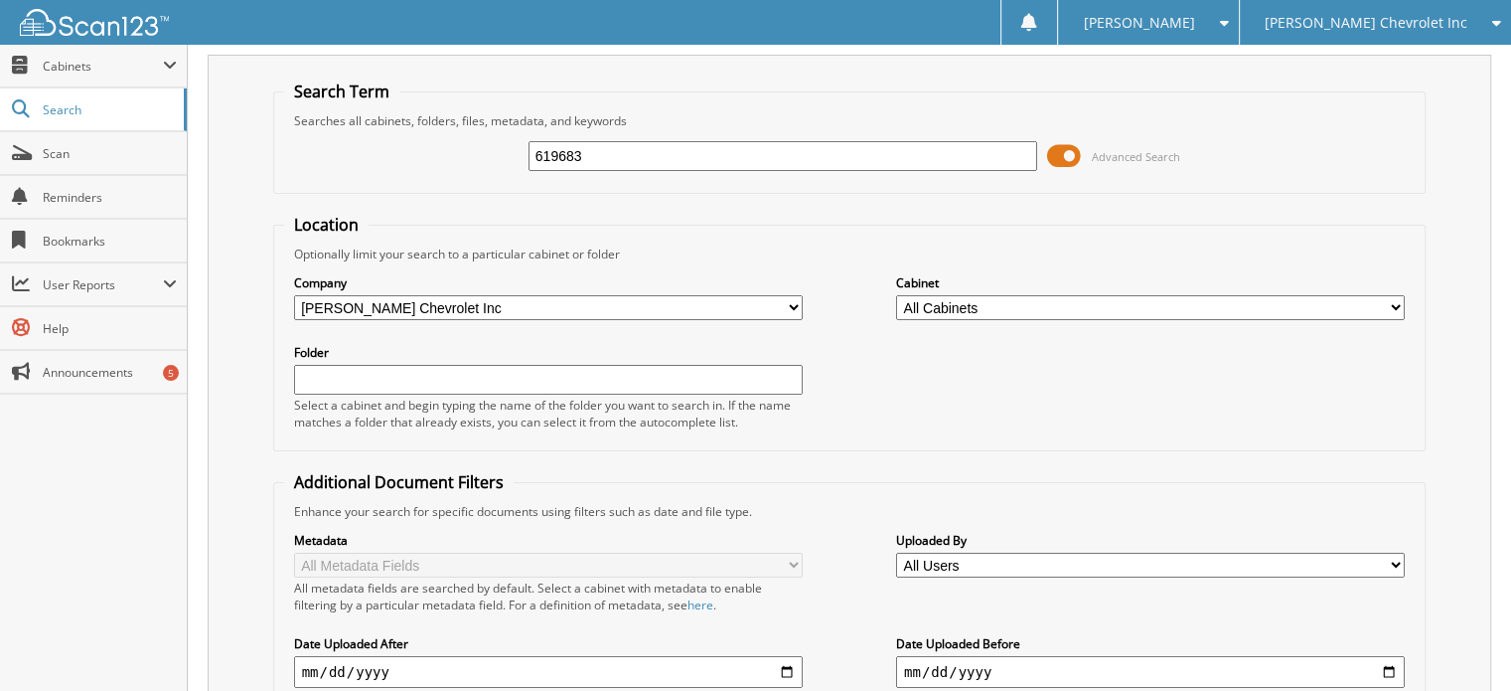
drag, startPoint x: 601, startPoint y: 156, endPoint x: 366, endPoint y: 182, distance: 236.9
click at [366, 182] on fieldset "Search Term Searches all cabinets, folders, files, metadata, and keywords 61968…" at bounding box center [850, 136] width 1154 height 113
type input "267283"
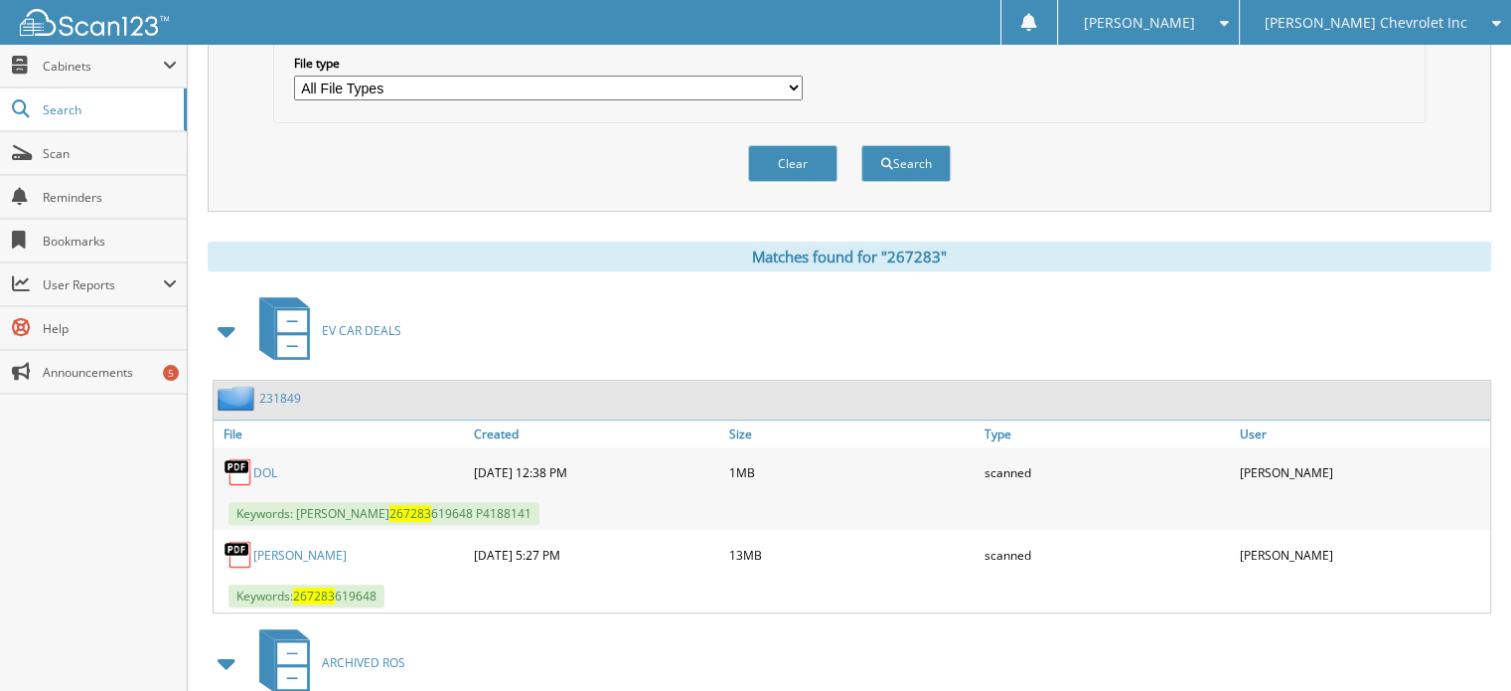
scroll to position [795, 0]
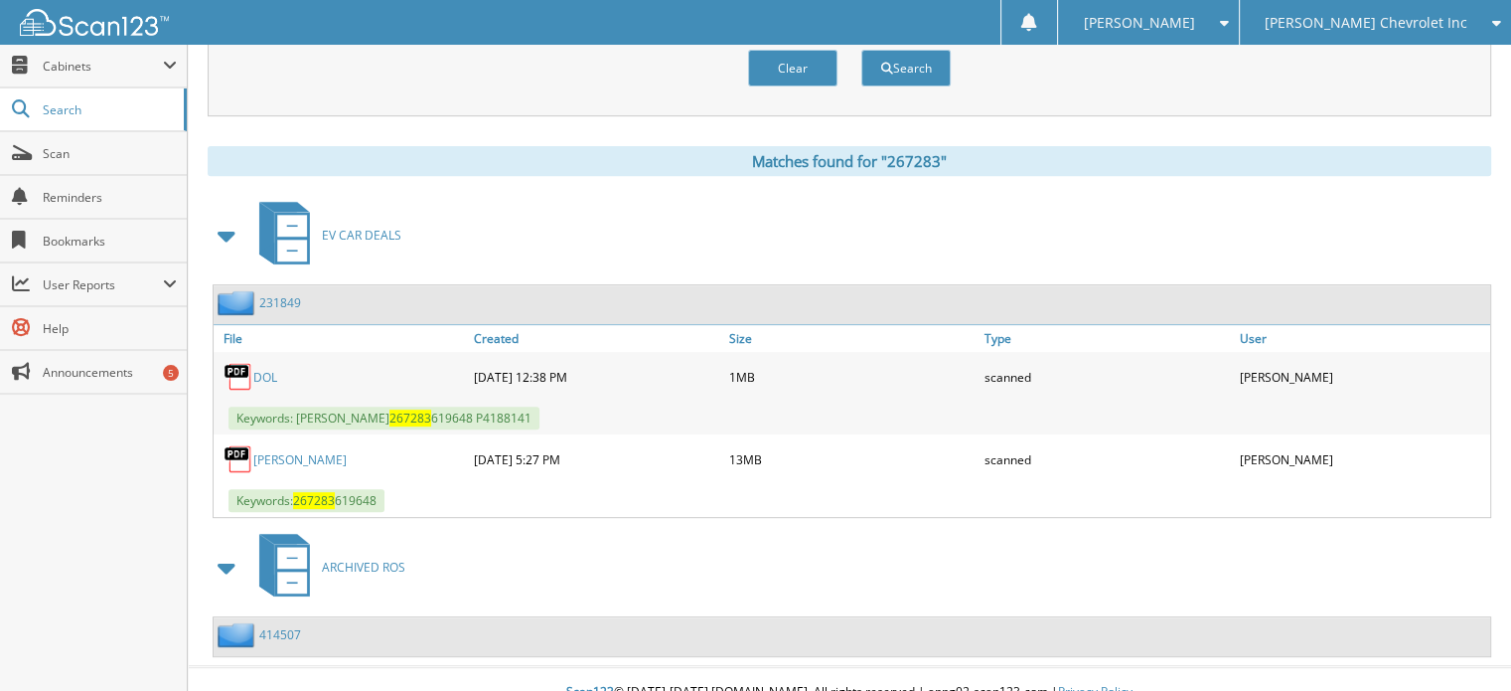
click at [283, 155] on div "Matches found for "267283"" at bounding box center [850, 161] width 1284 height 30
click at [257, 146] on div "Matches found for "267283"" at bounding box center [850, 161] width 1284 height 30
click at [159, 277] on span "User Reports" at bounding box center [103, 284] width 120 height 17
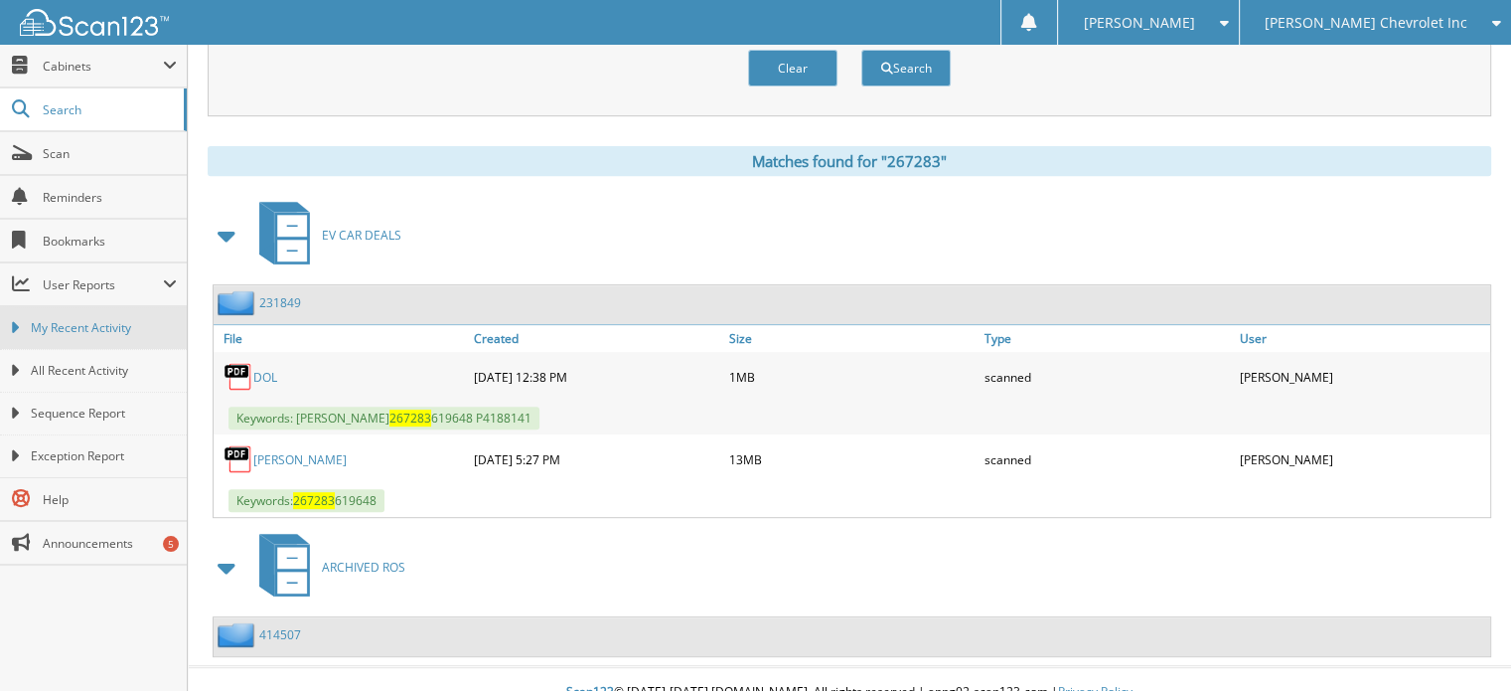
click at [137, 313] on link "My Recent Activity" at bounding box center [93, 327] width 187 height 43
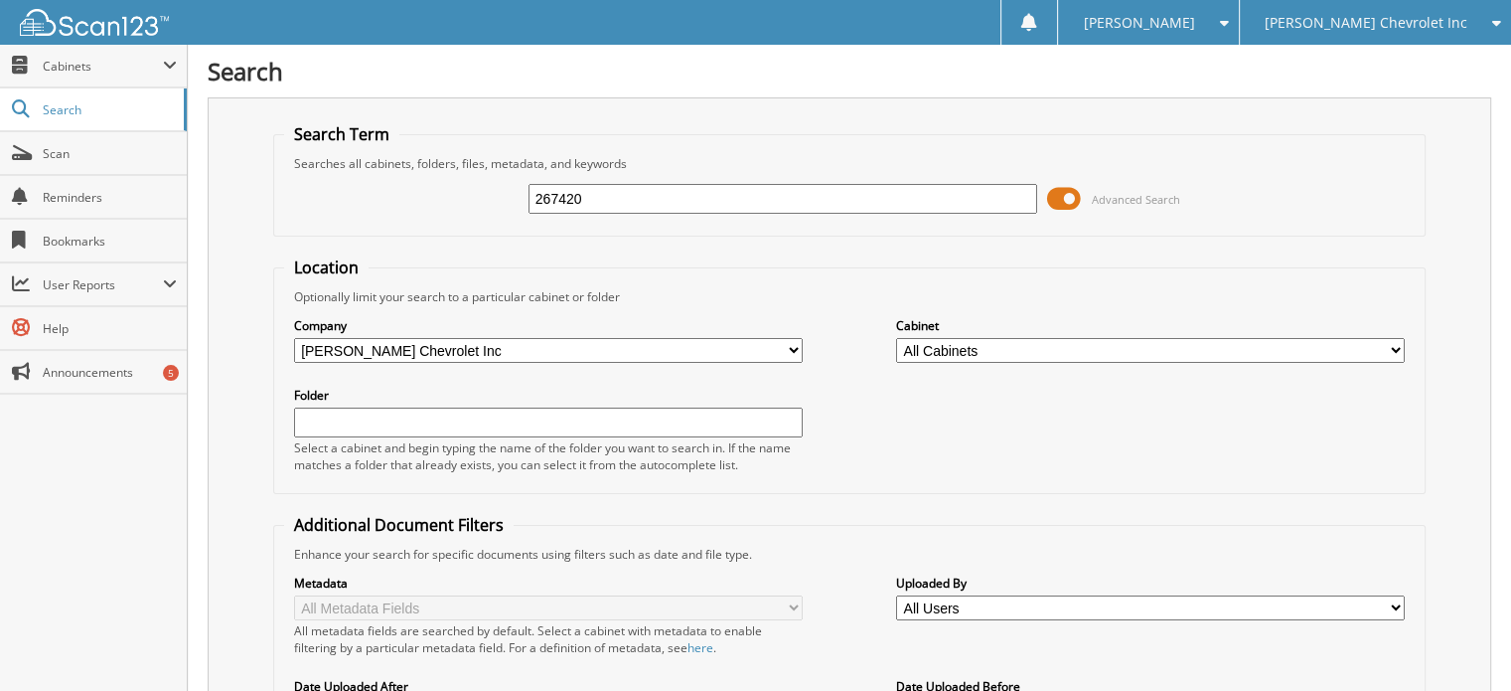
type input "267420"
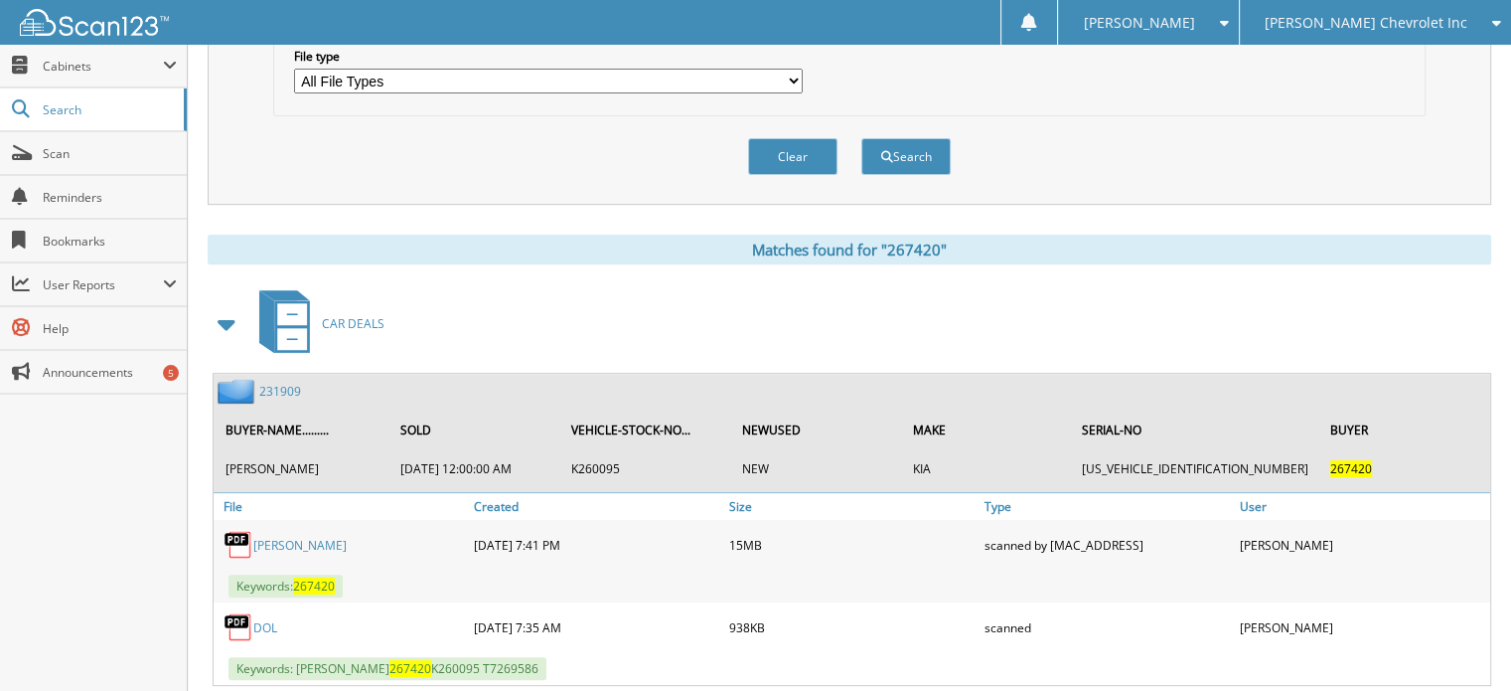
scroll to position [733, 0]
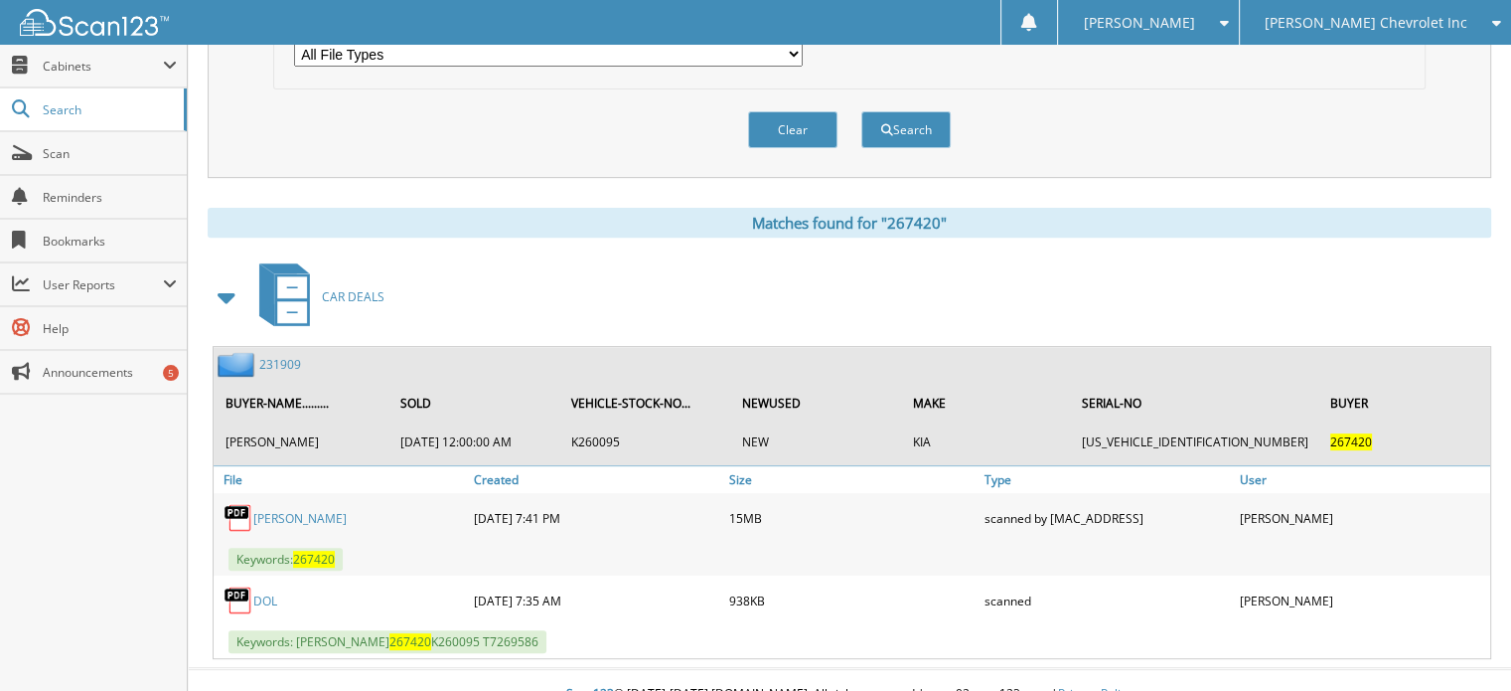
click at [274, 218] on div "Matches found for "267420"" at bounding box center [850, 223] width 1284 height 30
click at [278, 356] on link "231909" at bounding box center [280, 364] width 42 height 17
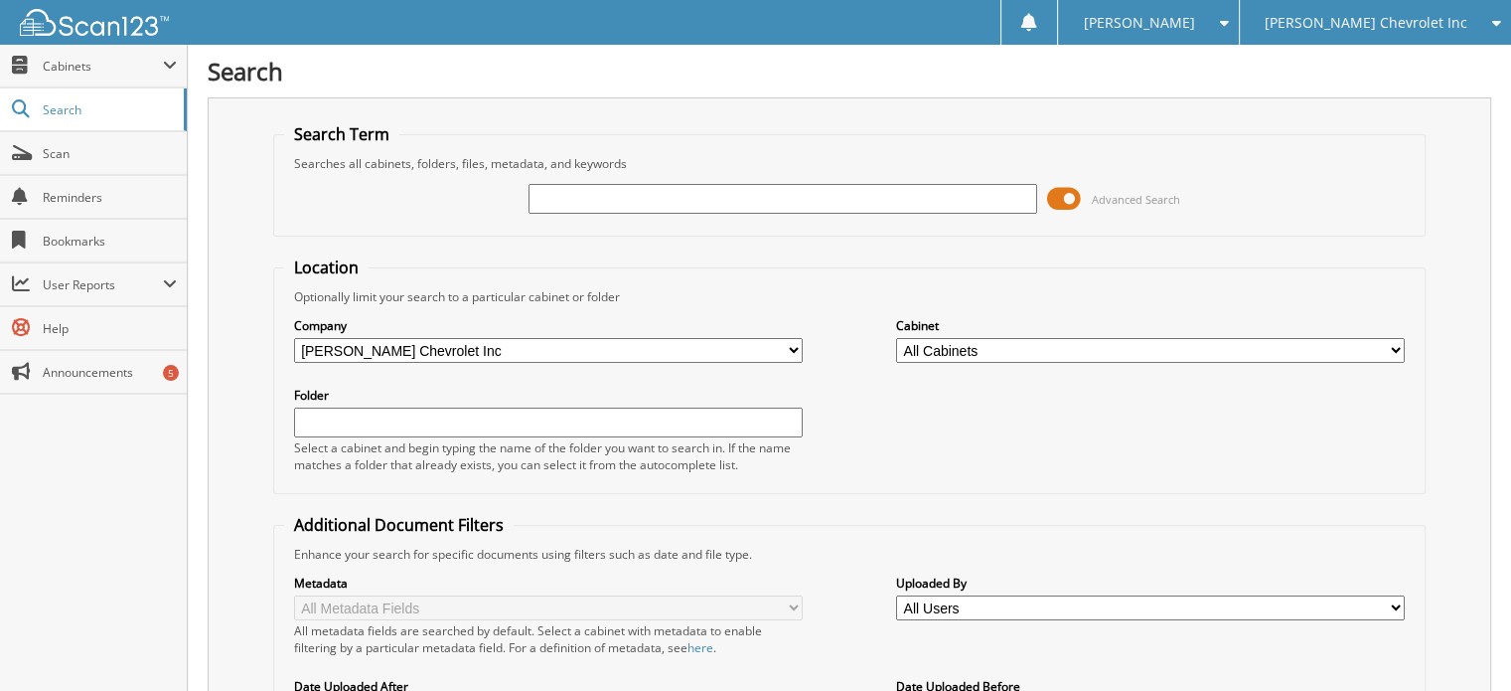
scroll to position [261, 0]
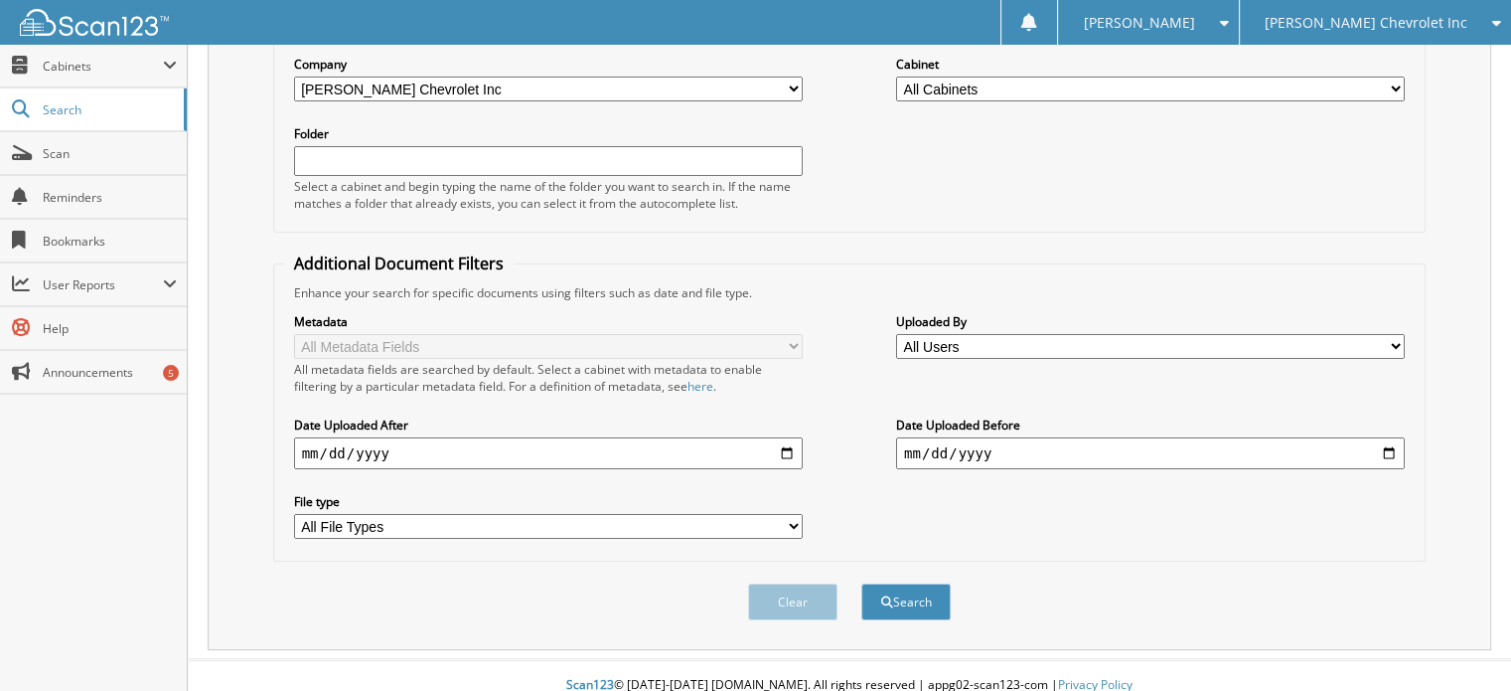
click at [220, 166] on div "Search Term Searches all cabinets, folders, files, metadata, and keywords Advan…" at bounding box center [850, 243] width 1284 height 814
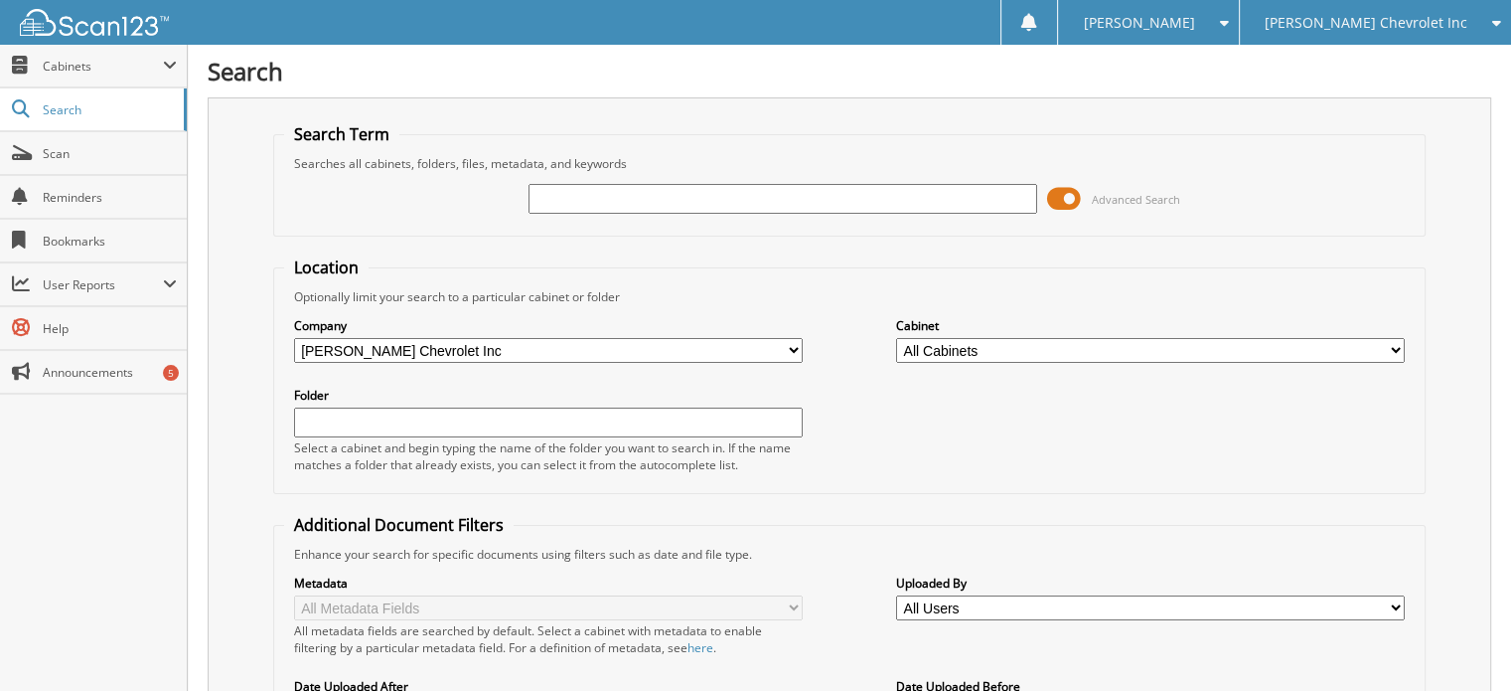
click at [602, 217] on div "Advanced Search" at bounding box center [850, 199] width 1132 height 54
click at [577, 186] on input "text" at bounding box center [783, 199] width 509 height 30
type input "267426"
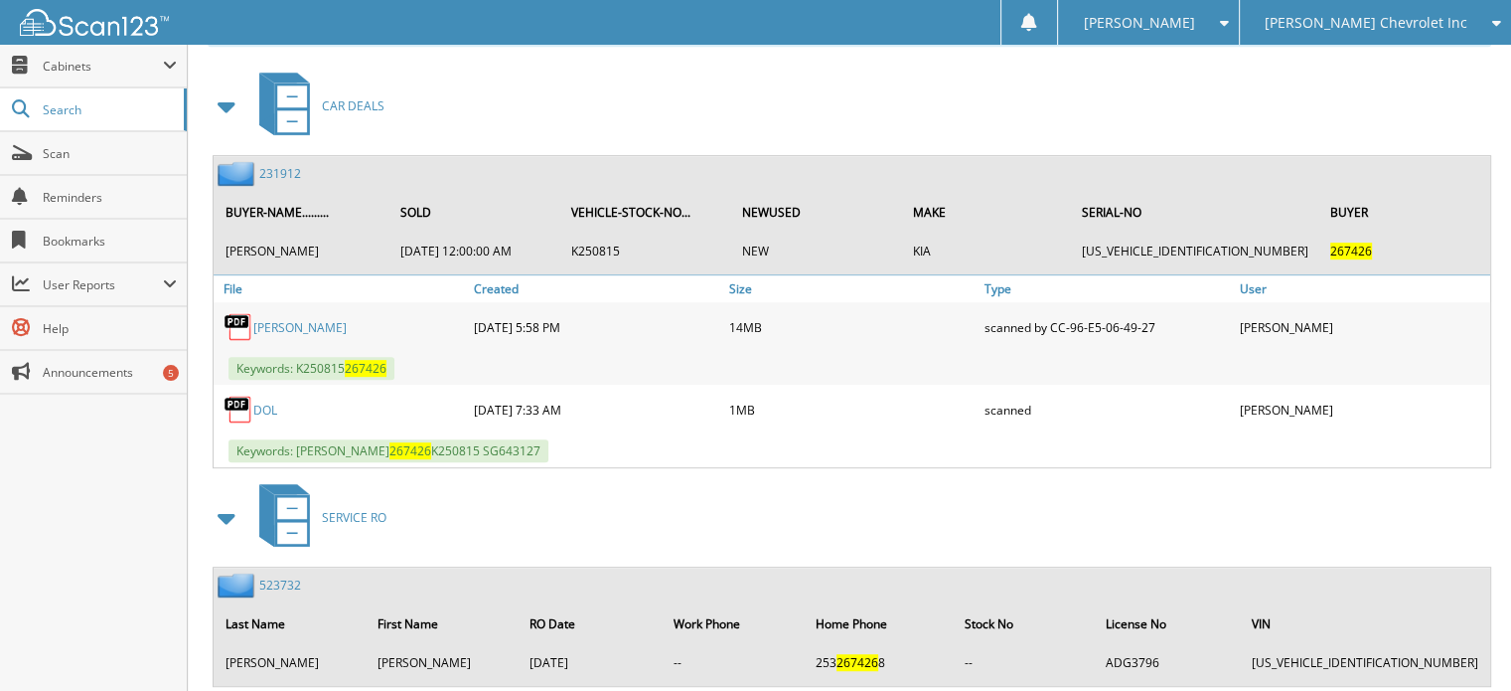
scroll to position [912, 0]
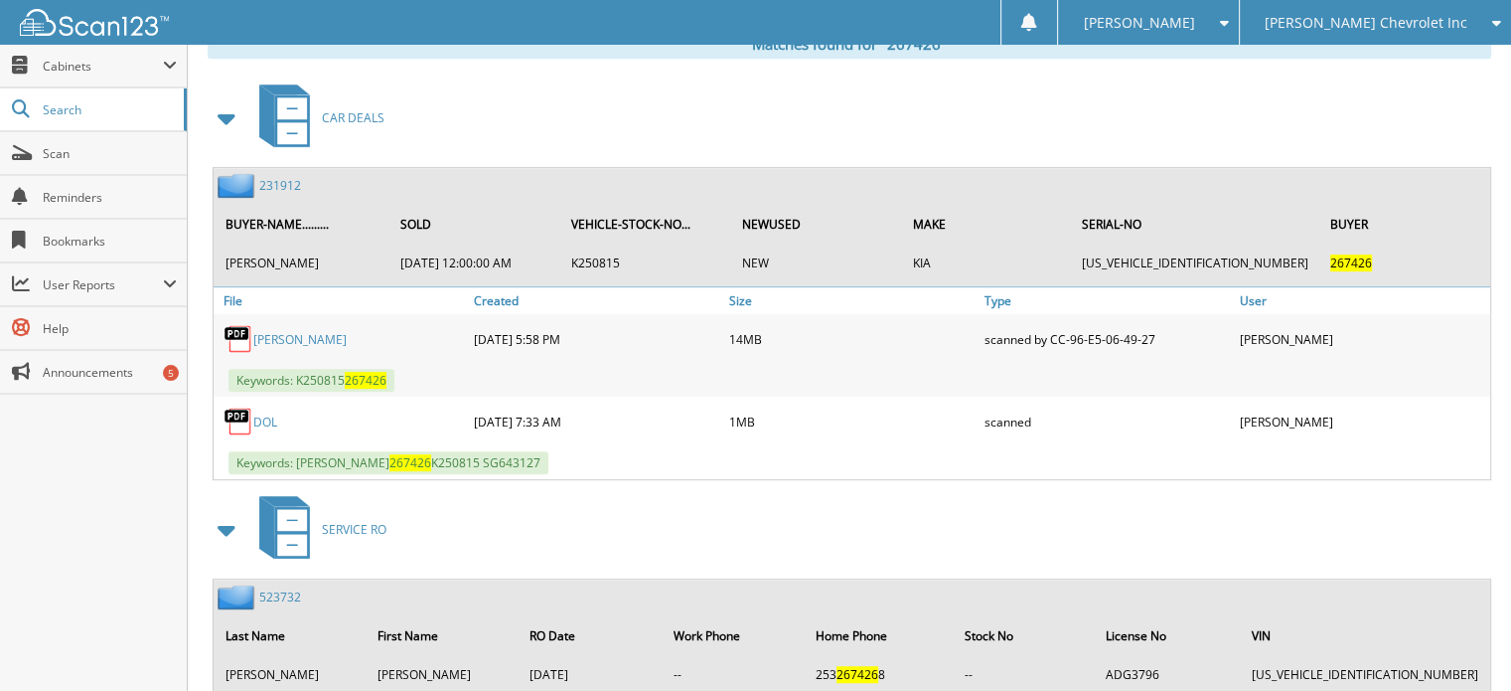
click at [82, 496] on div "Close Cabinets This Company All Companies Search Scan" at bounding box center [94, 368] width 188 height 646
click at [282, 177] on link "231912" at bounding box center [280, 185] width 42 height 17
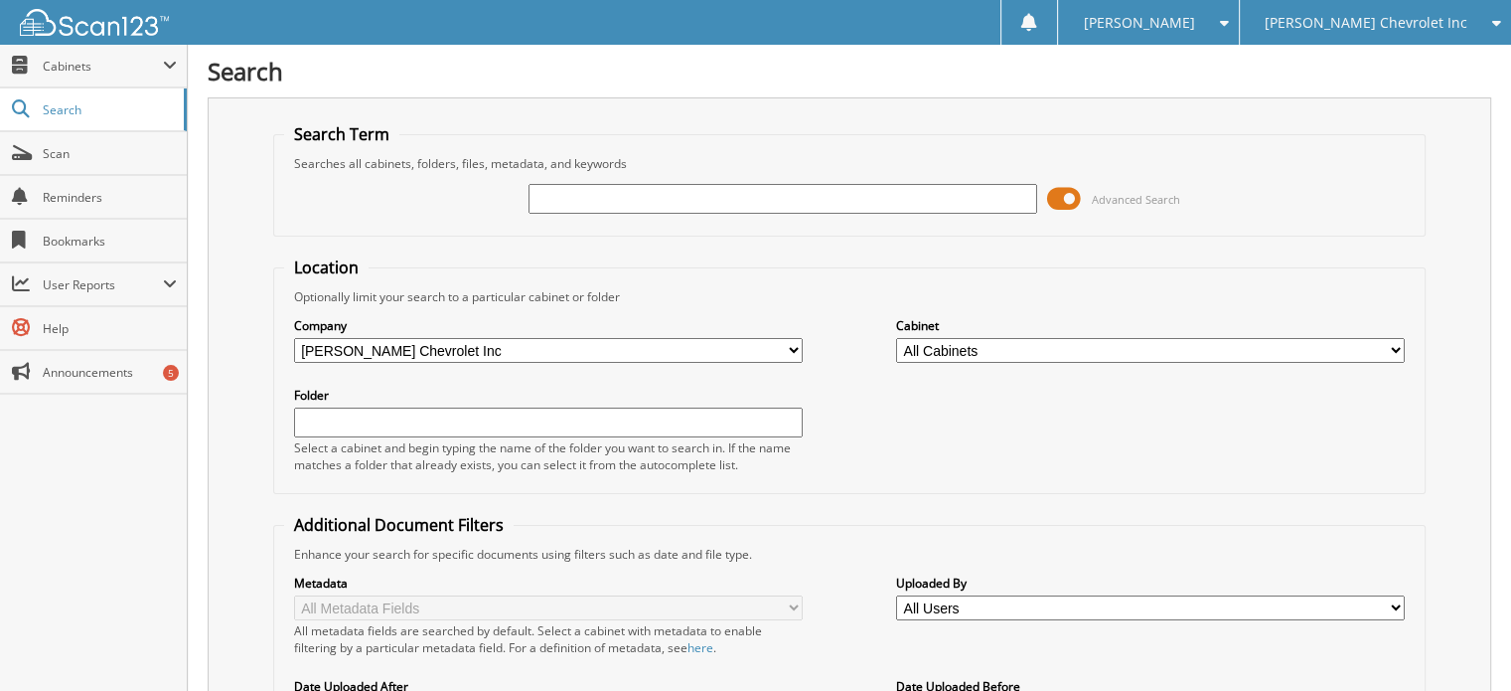
click at [273, 173] on fieldset "Search Term Searches all cabinets, folders, files, metadata, and keywords Advan…" at bounding box center [850, 179] width 1154 height 113
click at [618, 176] on div "Advanced Search" at bounding box center [850, 199] width 1132 height 54
click at [614, 184] on input "text" at bounding box center [783, 199] width 509 height 30
type input "266966"
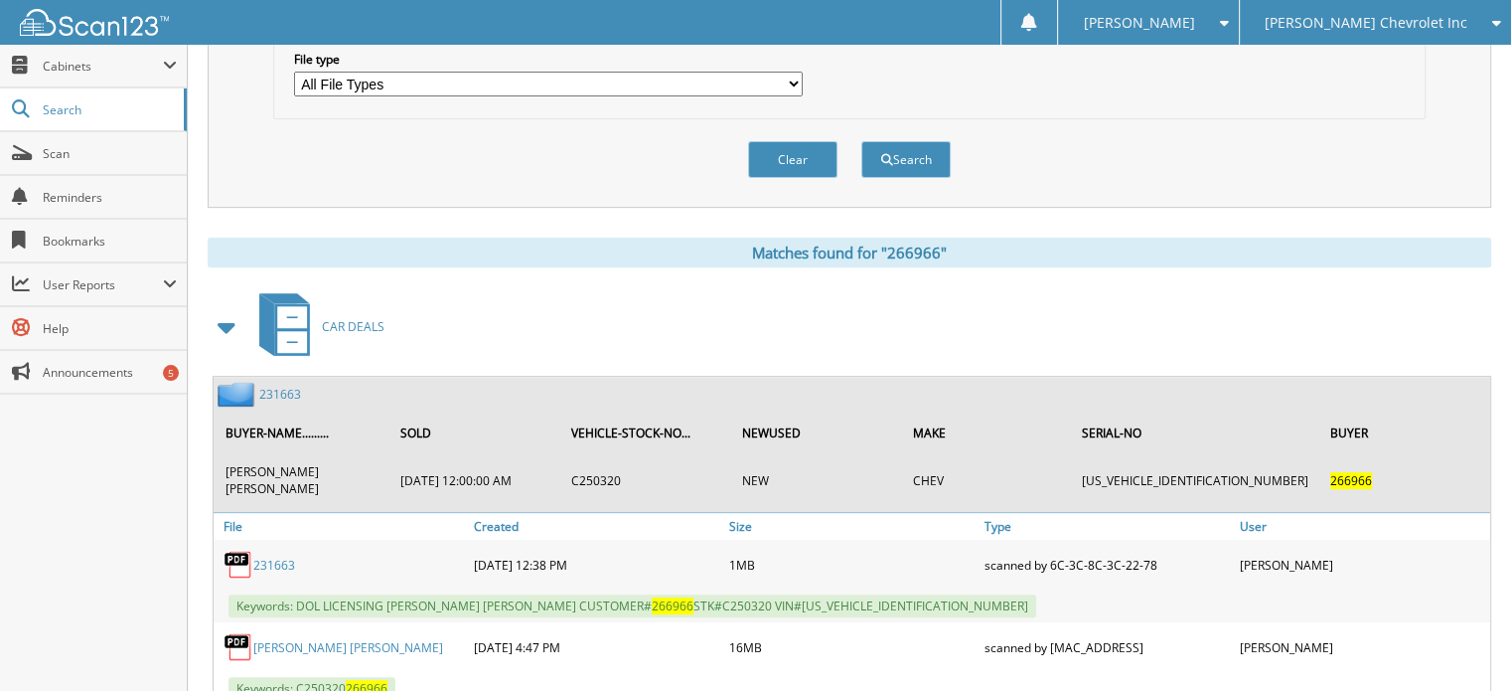
scroll to position [815, 0]
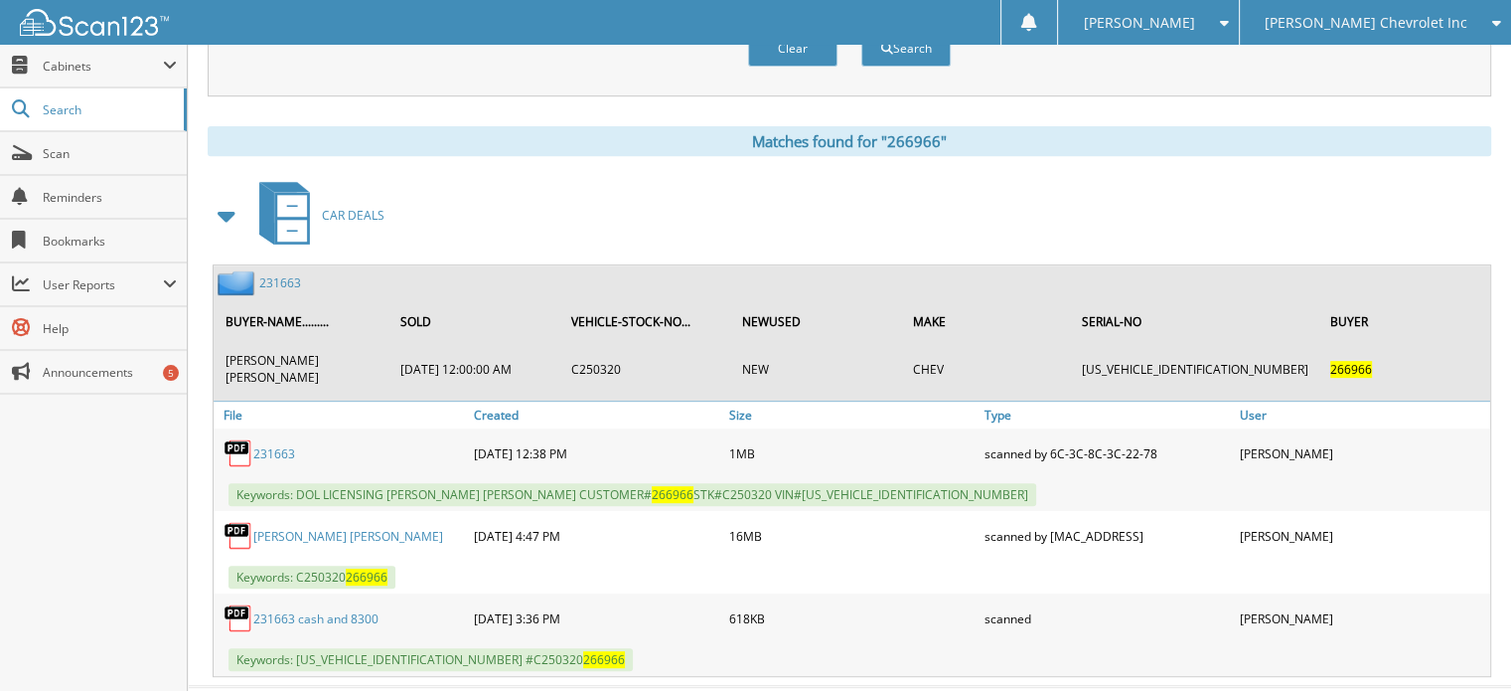
click at [278, 274] on link "231663" at bounding box center [280, 282] width 42 height 17
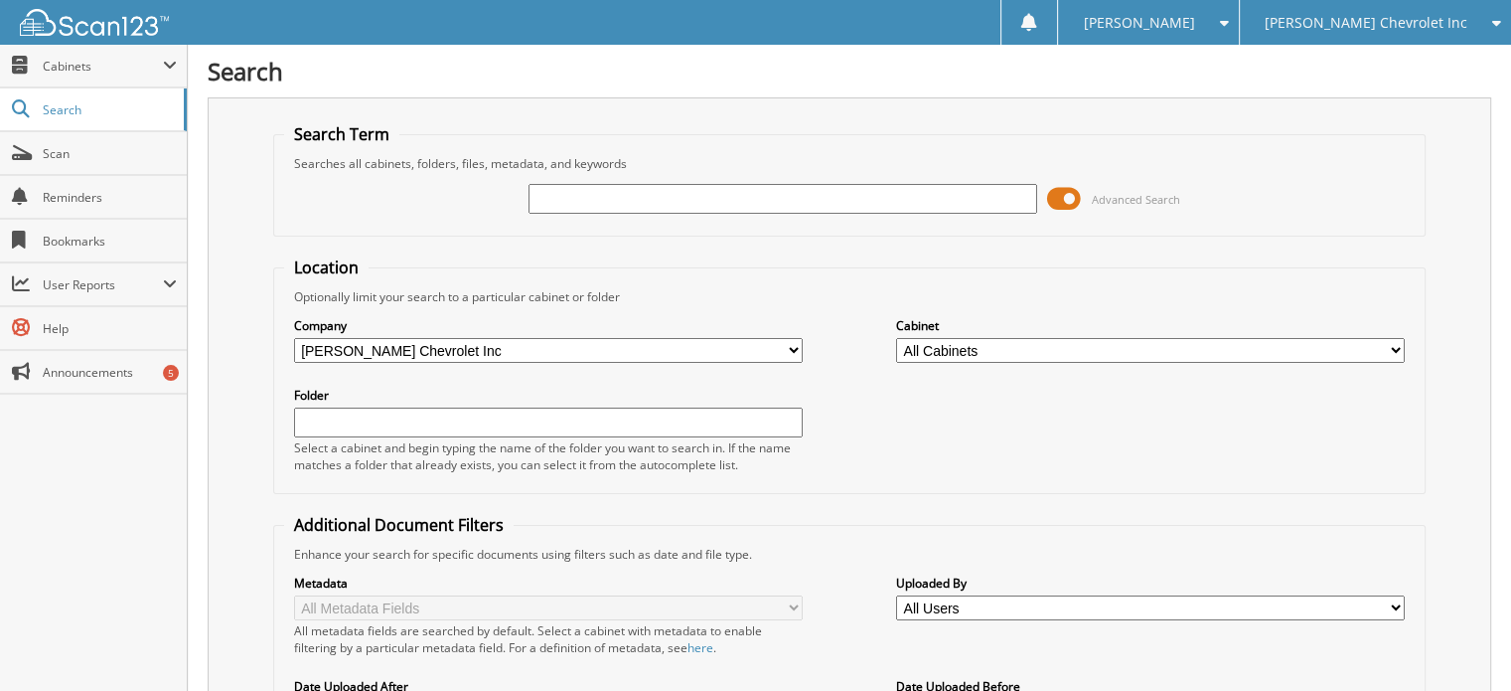
click at [1423, 38] on div "[PERSON_NAME] Chevrolet Inc" at bounding box center [1375, 22] width 251 height 45
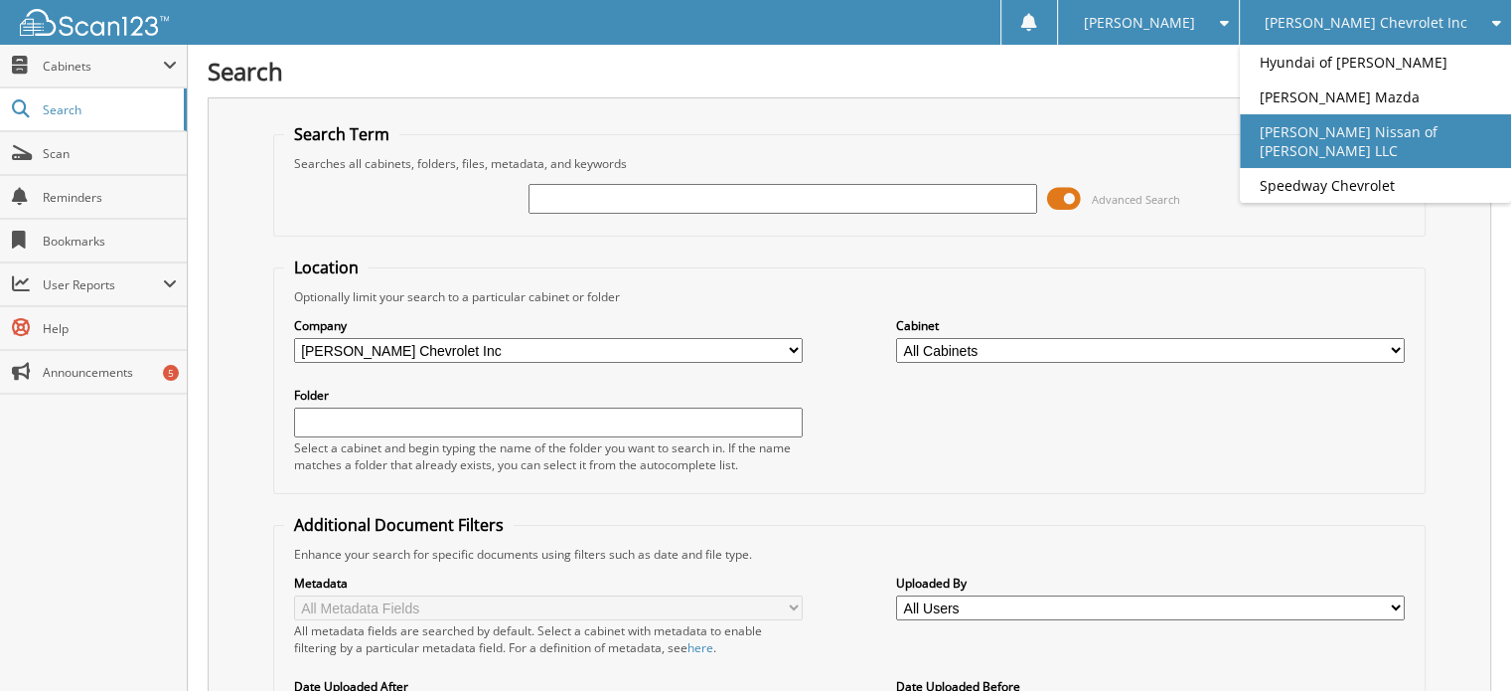
click at [1413, 148] on link "[PERSON_NAME] Nissan of [PERSON_NAME] LLC" at bounding box center [1375, 141] width 271 height 54
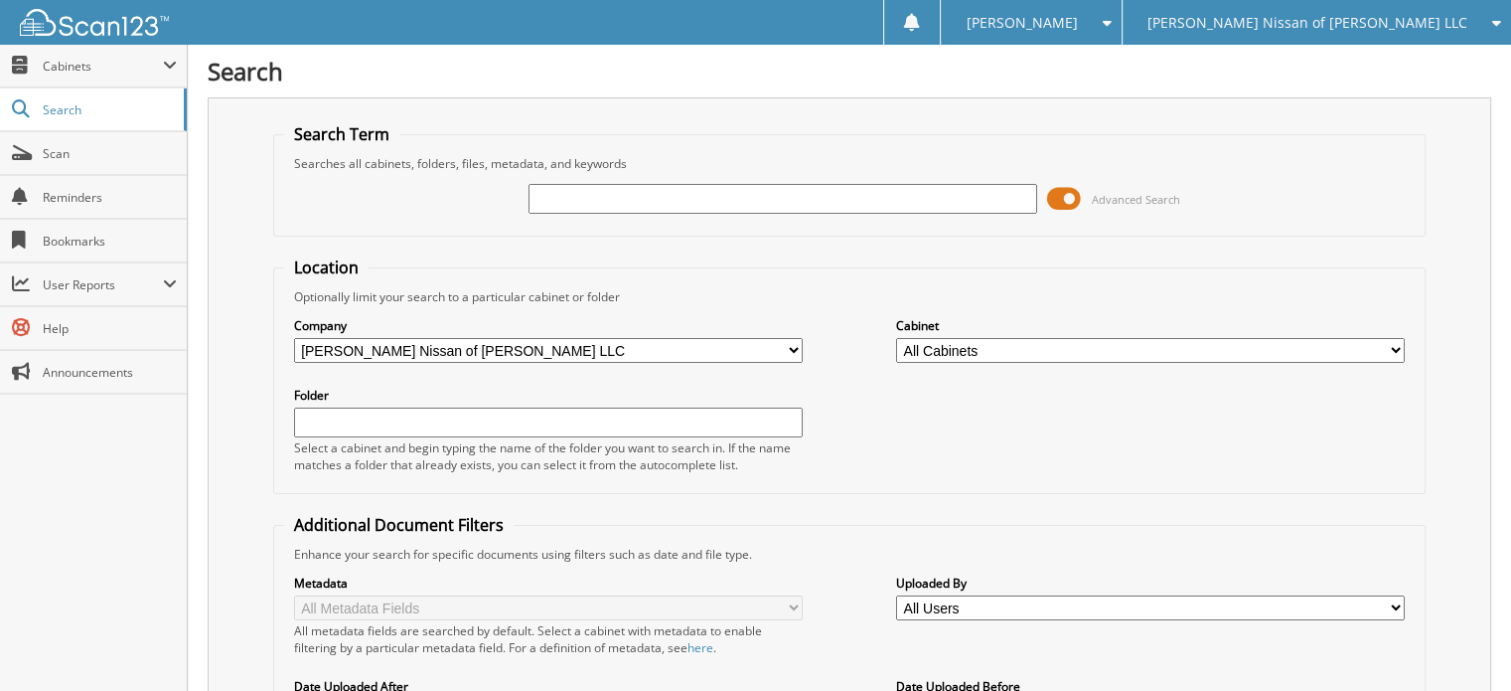
click at [1321, 155] on div "Searches all cabinets, folders, files, metadata, and keywords" at bounding box center [850, 163] width 1132 height 17
click at [1395, 32] on div "[PERSON_NAME] Nissan of [PERSON_NAME] LLC" at bounding box center [1317, 22] width 369 height 45
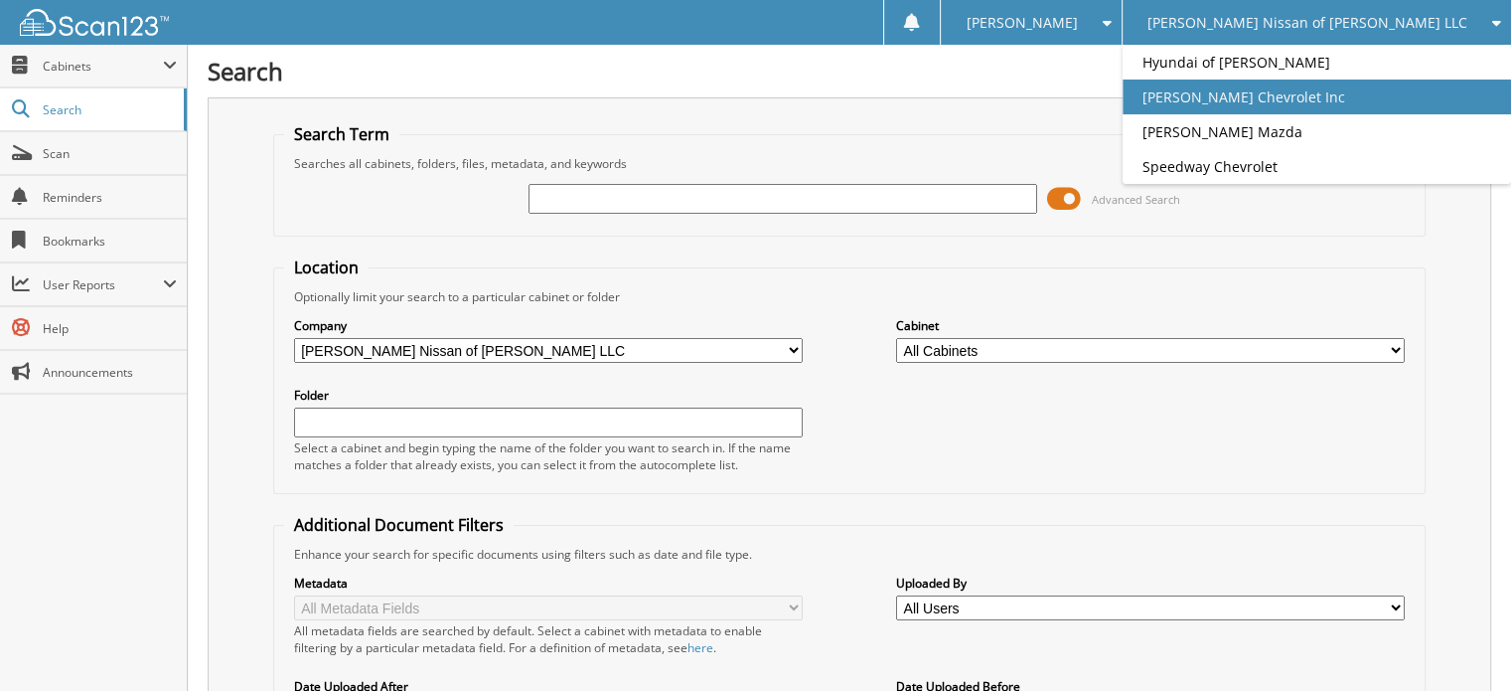
click at [1316, 109] on link "[PERSON_NAME] Chevrolet Inc" at bounding box center [1317, 96] width 389 height 35
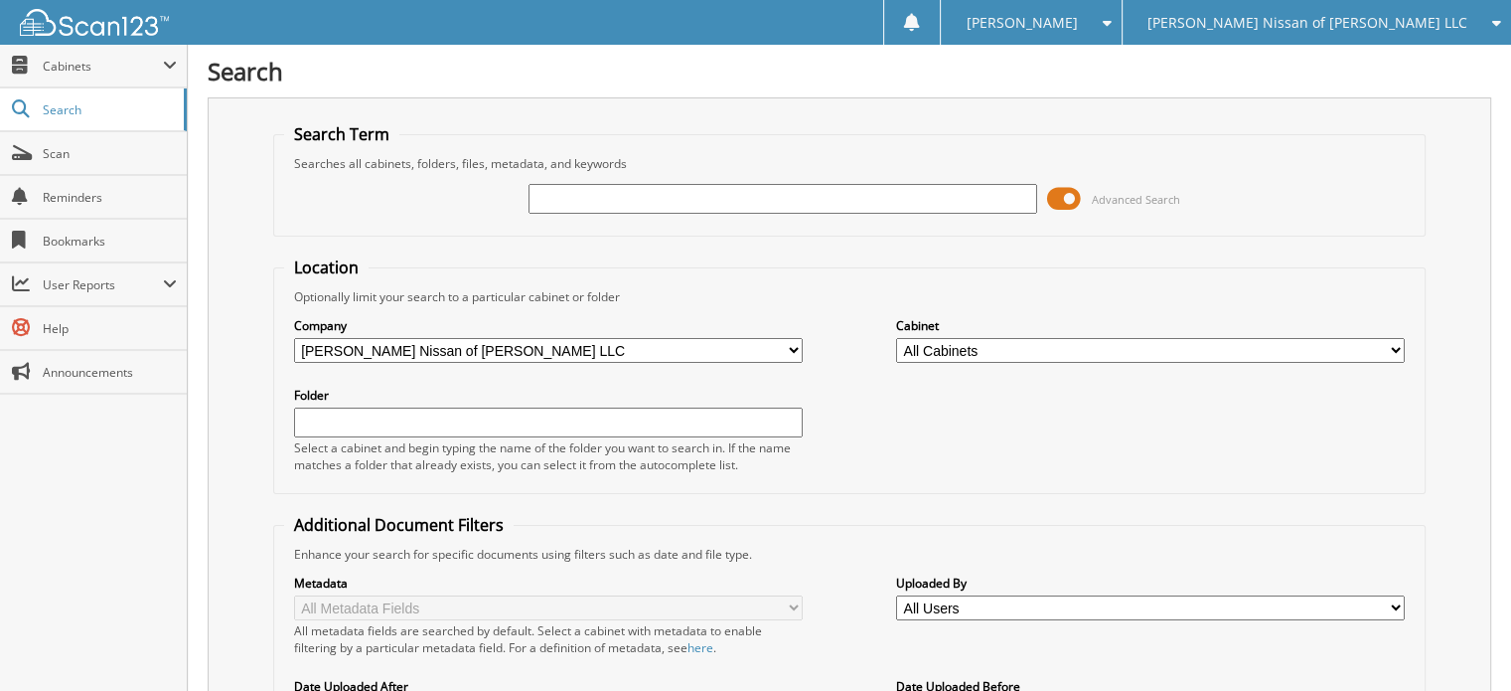
click at [700, 188] on input "text" at bounding box center [783, 199] width 509 height 30
type input "0"
type input "30988"
drag, startPoint x: 604, startPoint y: 200, endPoint x: 485, endPoint y: 178, distance: 121.2
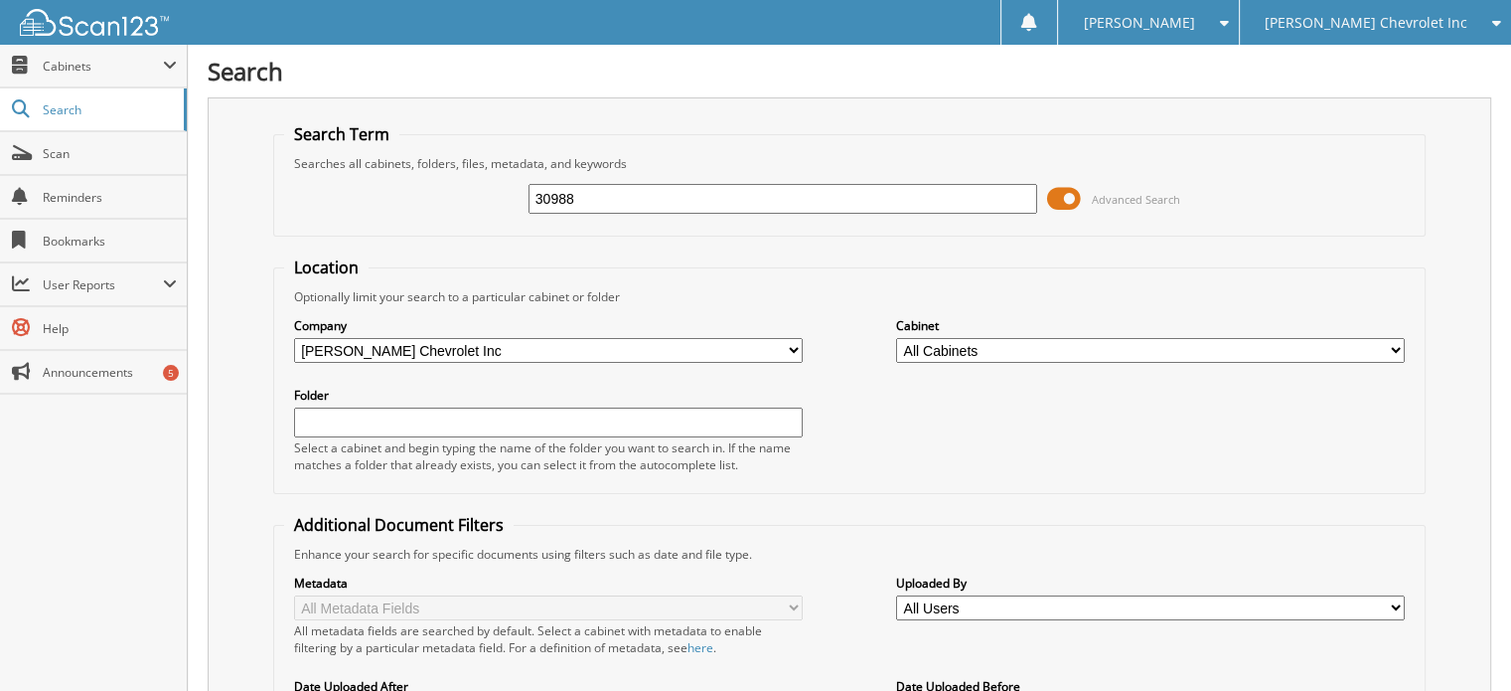
click at [485, 178] on div "30988 Advanced Search" at bounding box center [850, 199] width 1132 height 54
type input "MALLINAK"
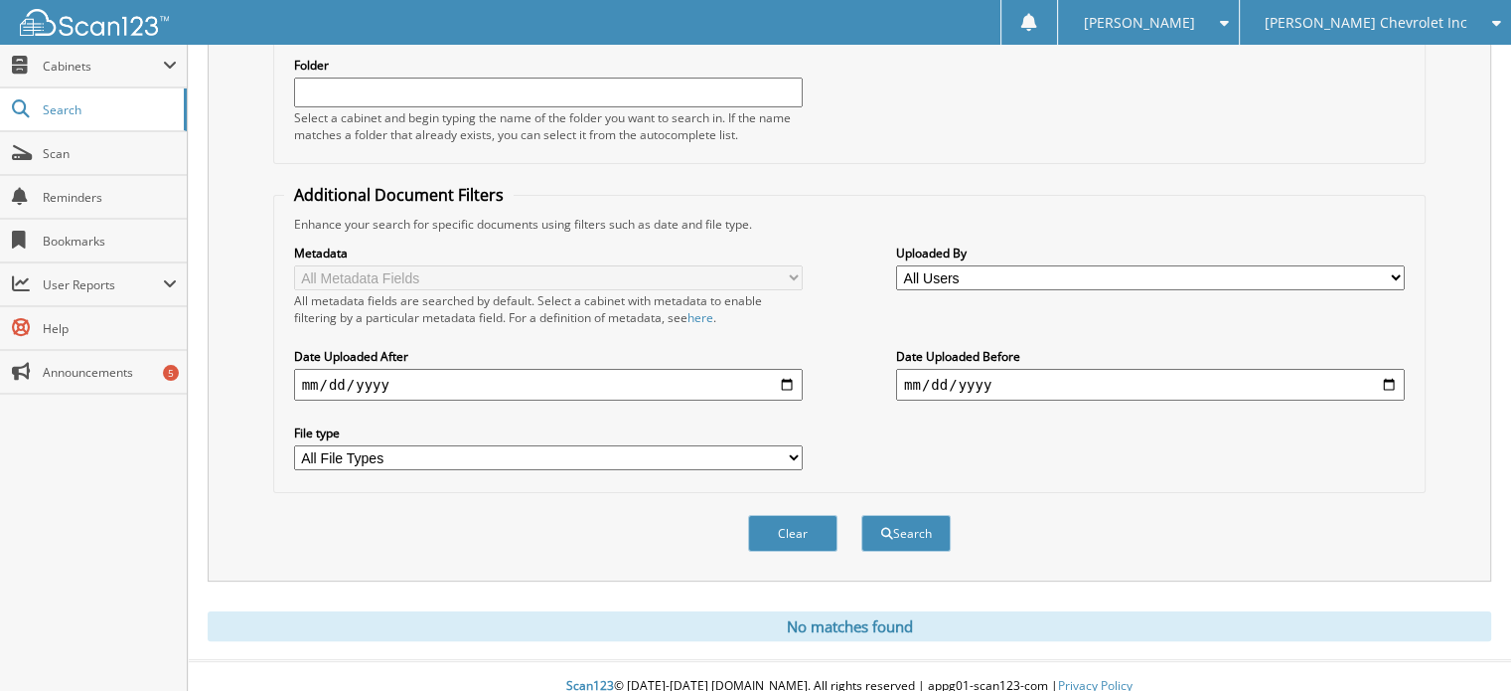
scroll to position [6, 0]
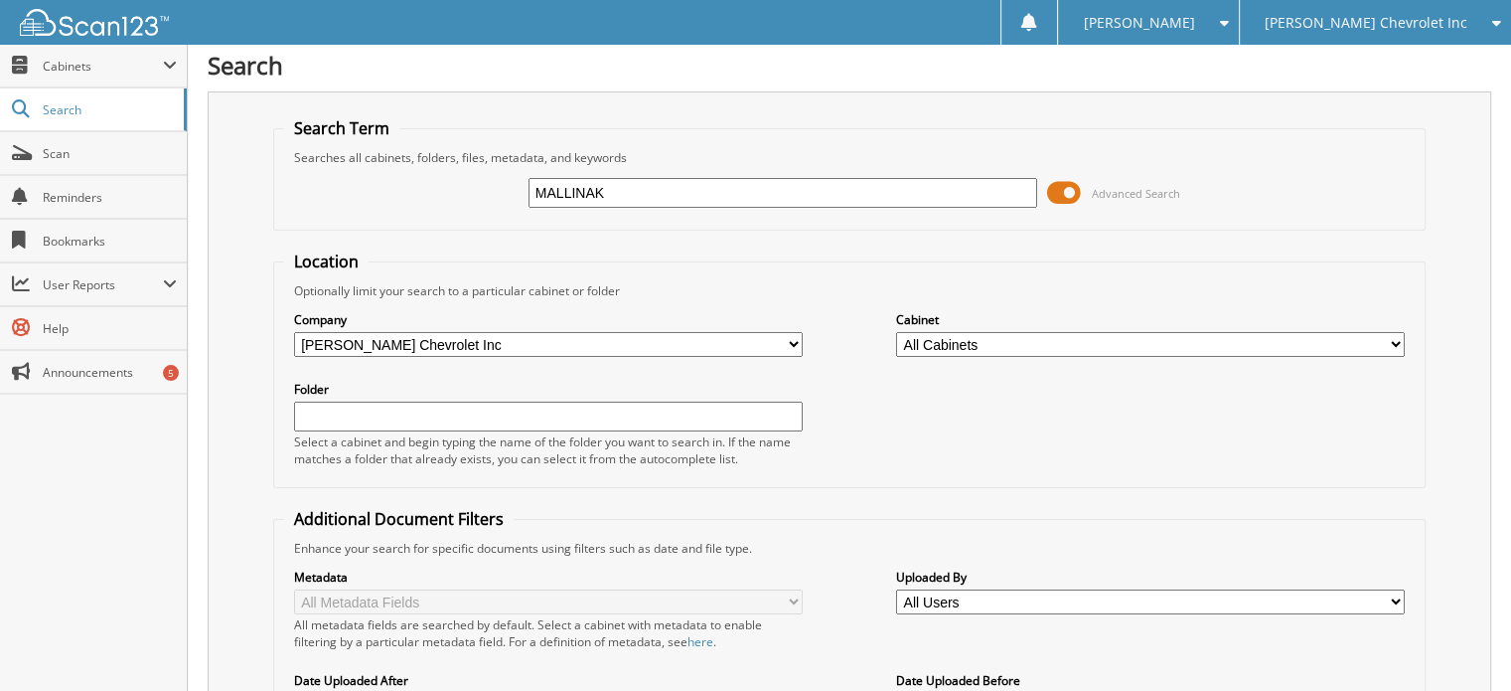
drag, startPoint x: 617, startPoint y: 186, endPoint x: 463, endPoint y: 190, distance: 154.1
click at [463, 190] on div "MALLINAK Advanced Search" at bounding box center [850, 193] width 1132 height 54
type input "30988"
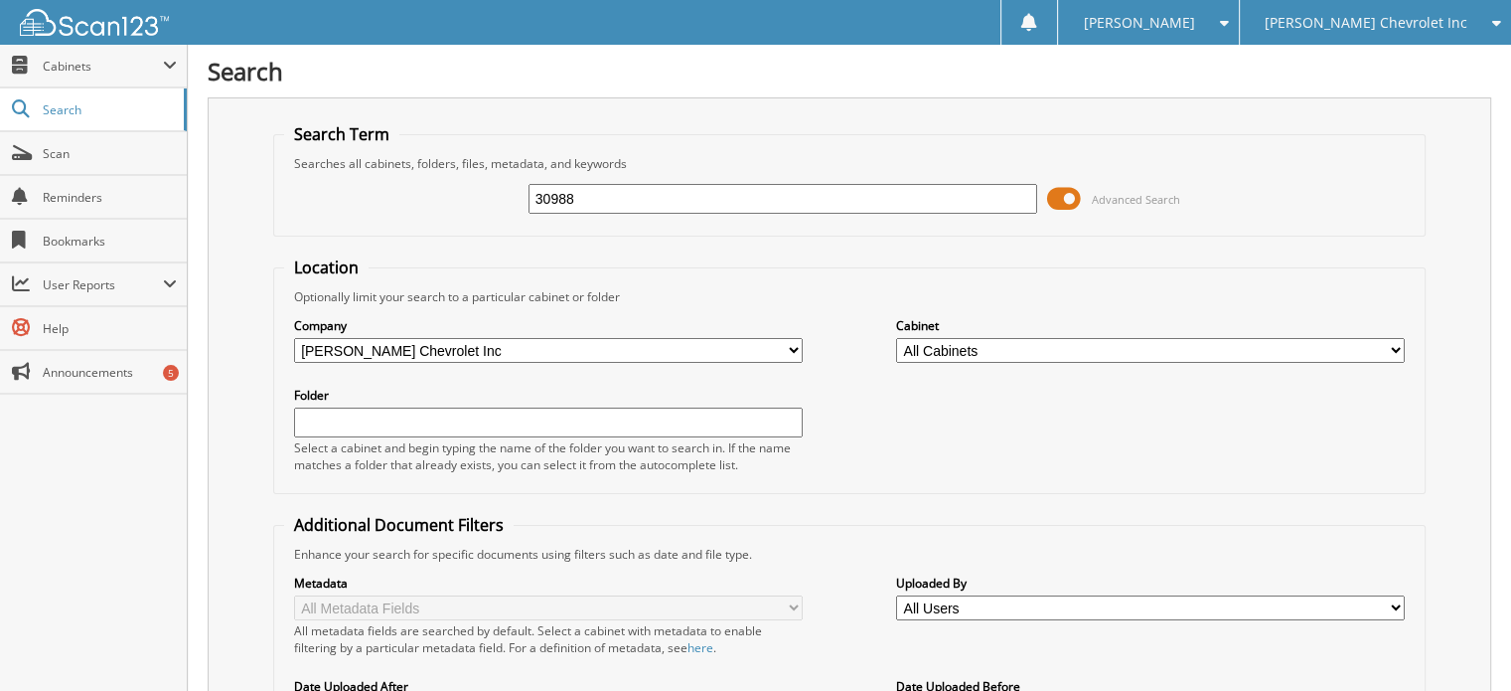
drag, startPoint x: 576, startPoint y: 198, endPoint x: 469, endPoint y: 189, distance: 107.7
click at [469, 189] on div "30988 Advanced Search" at bounding box center [850, 199] width 1132 height 54
type input "MALLINAK"
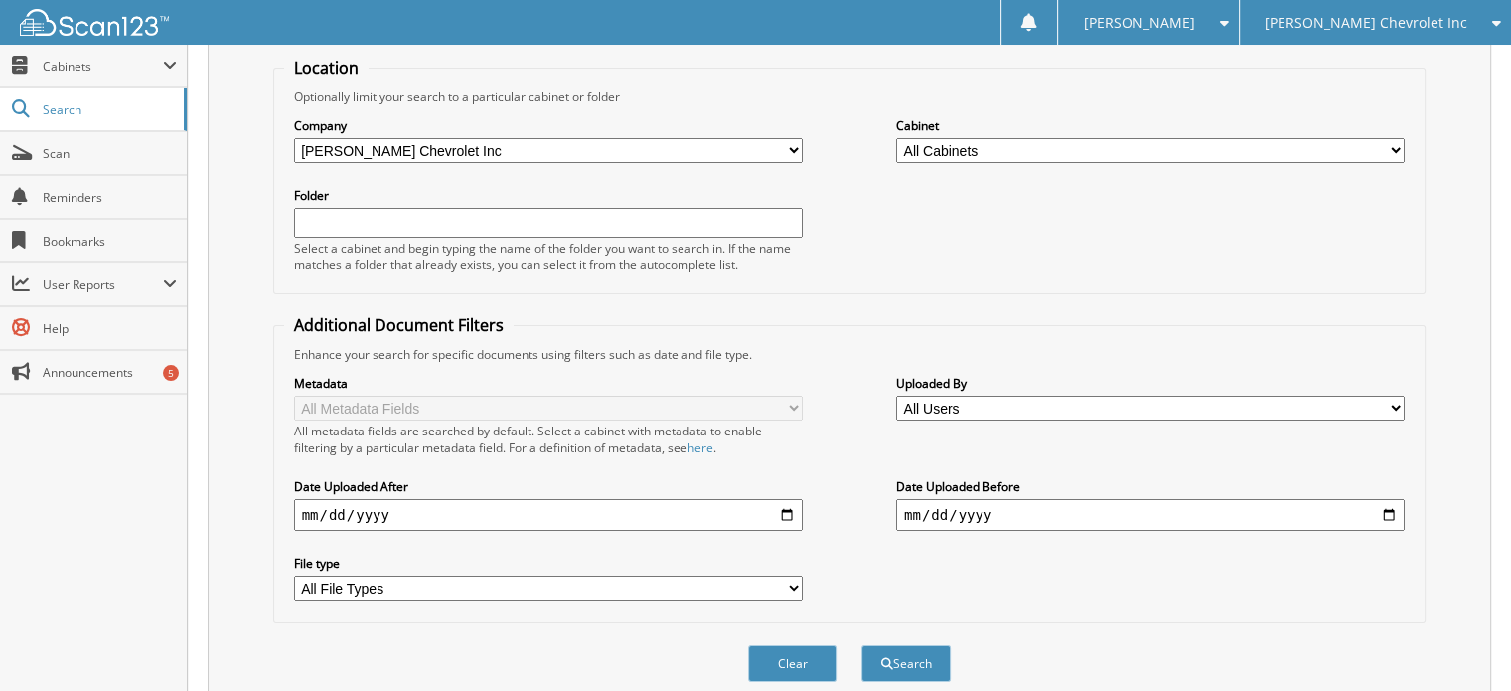
scroll to position [330, 0]
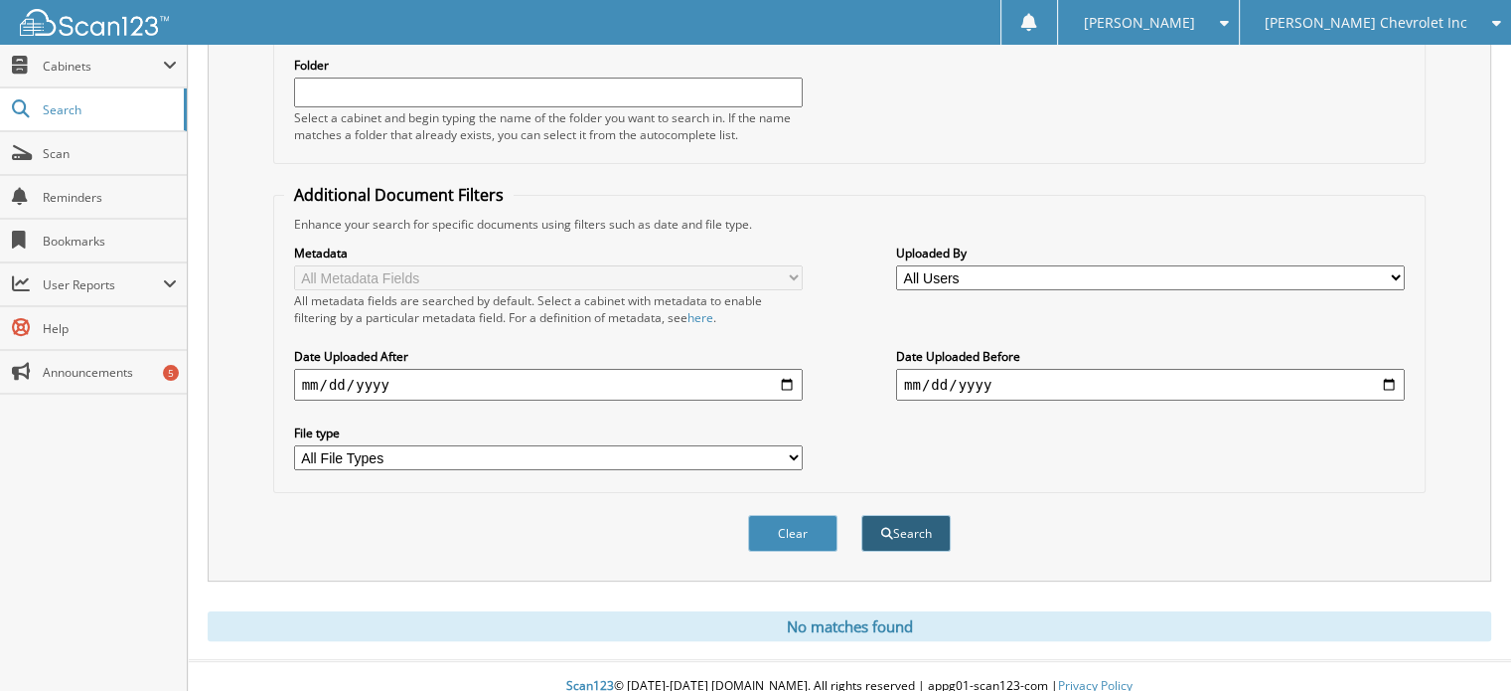
click at [914, 515] on button "Search" at bounding box center [906, 533] width 89 height 37
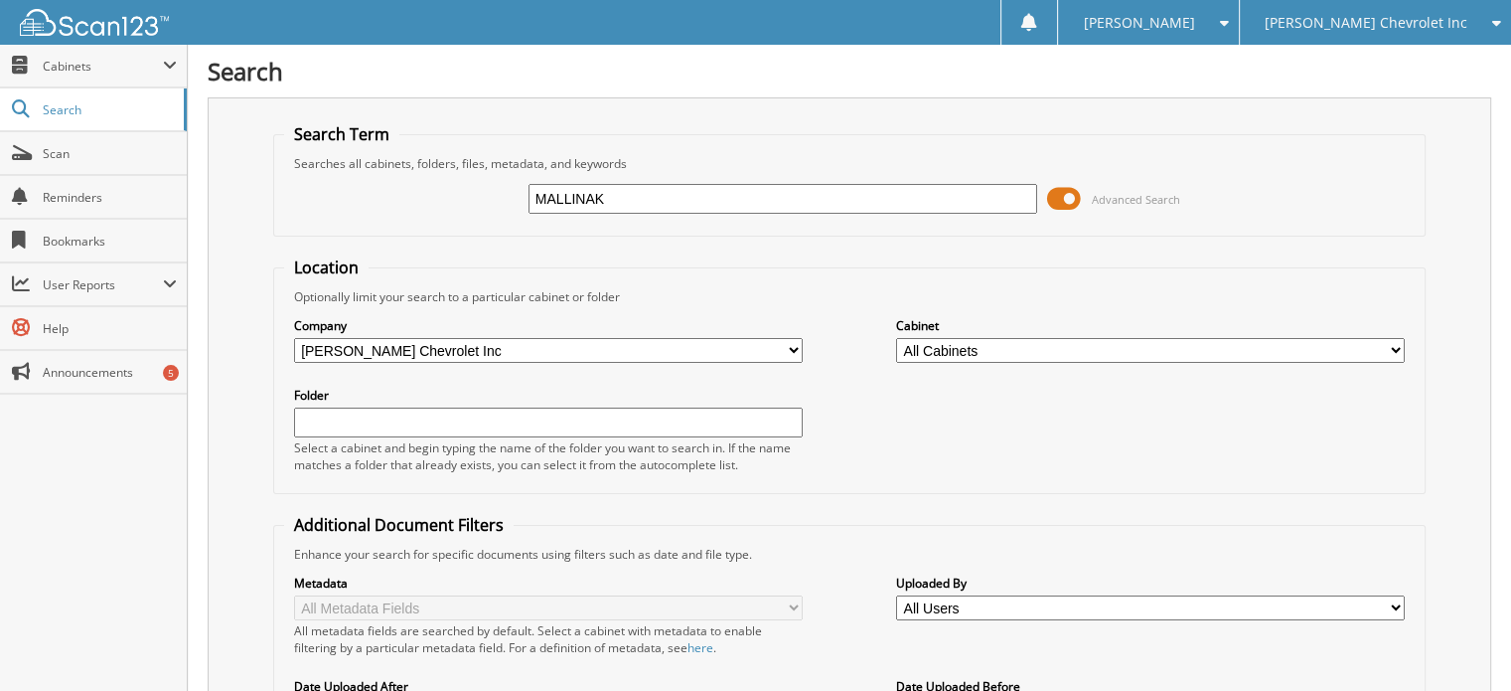
click at [1379, 25] on span "[PERSON_NAME] Chevrolet Inc" at bounding box center [1366, 23] width 203 height 12
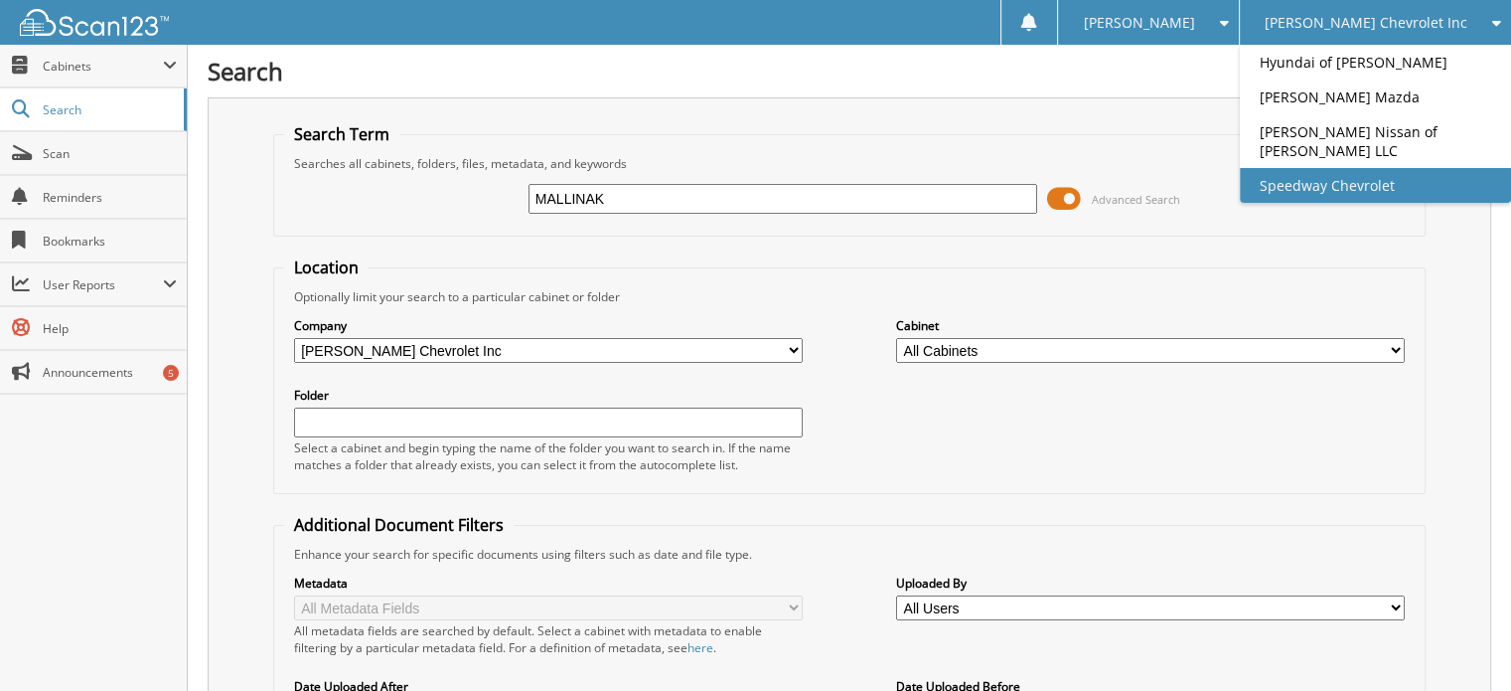
click at [1366, 179] on link "Speedway Chevrolet" at bounding box center [1375, 185] width 271 height 35
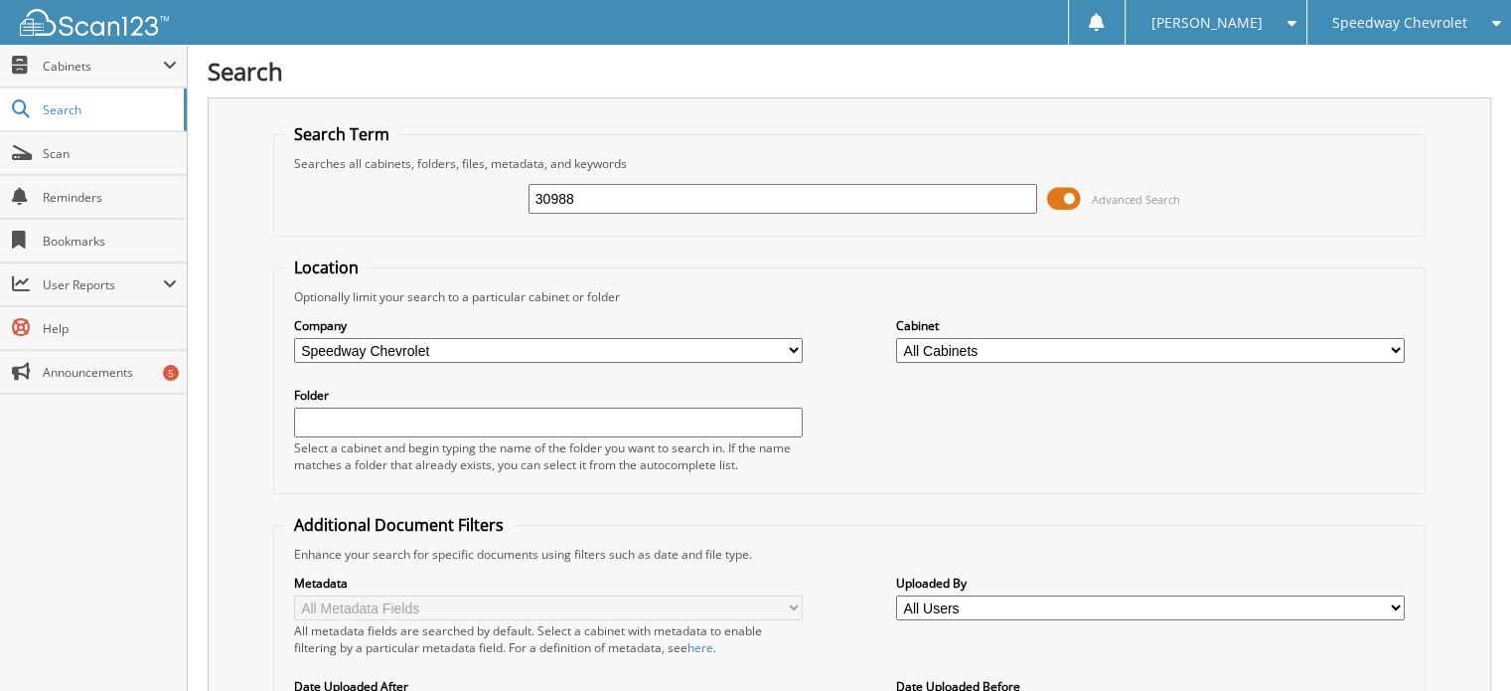
type input "30988"
click at [1414, 31] on div "Speedway Chevrolet" at bounding box center [1410, 22] width 184 height 45
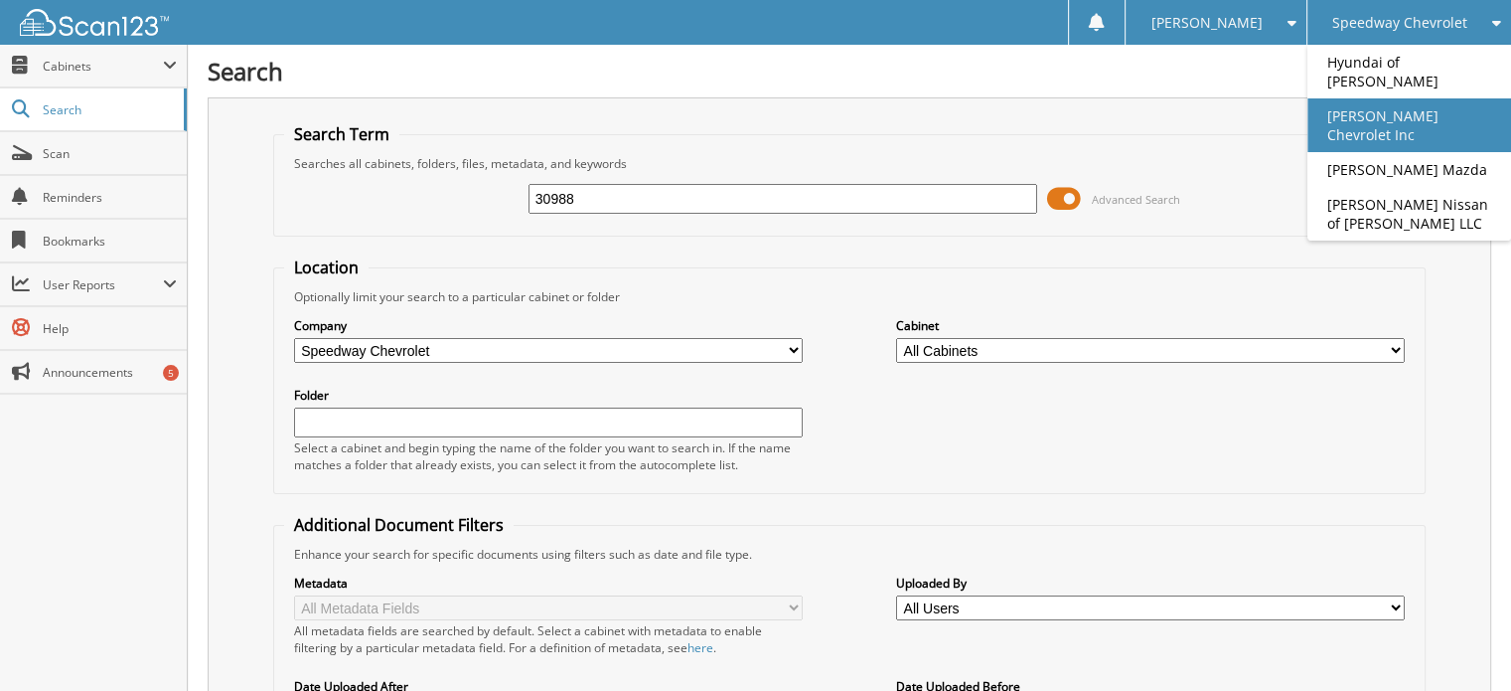
click at [1421, 98] on link "[PERSON_NAME] Chevrolet Inc" at bounding box center [1410, 125] width 204 height 54
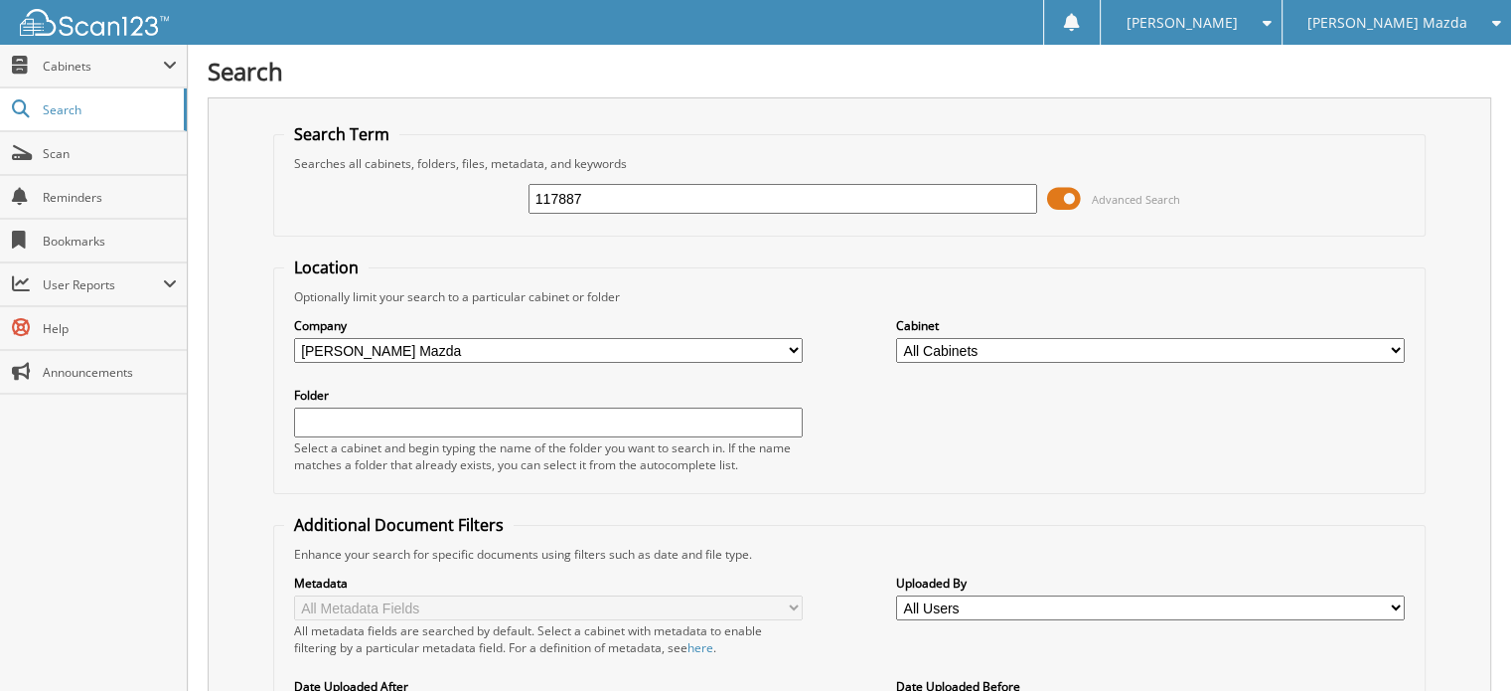
type input "117887"
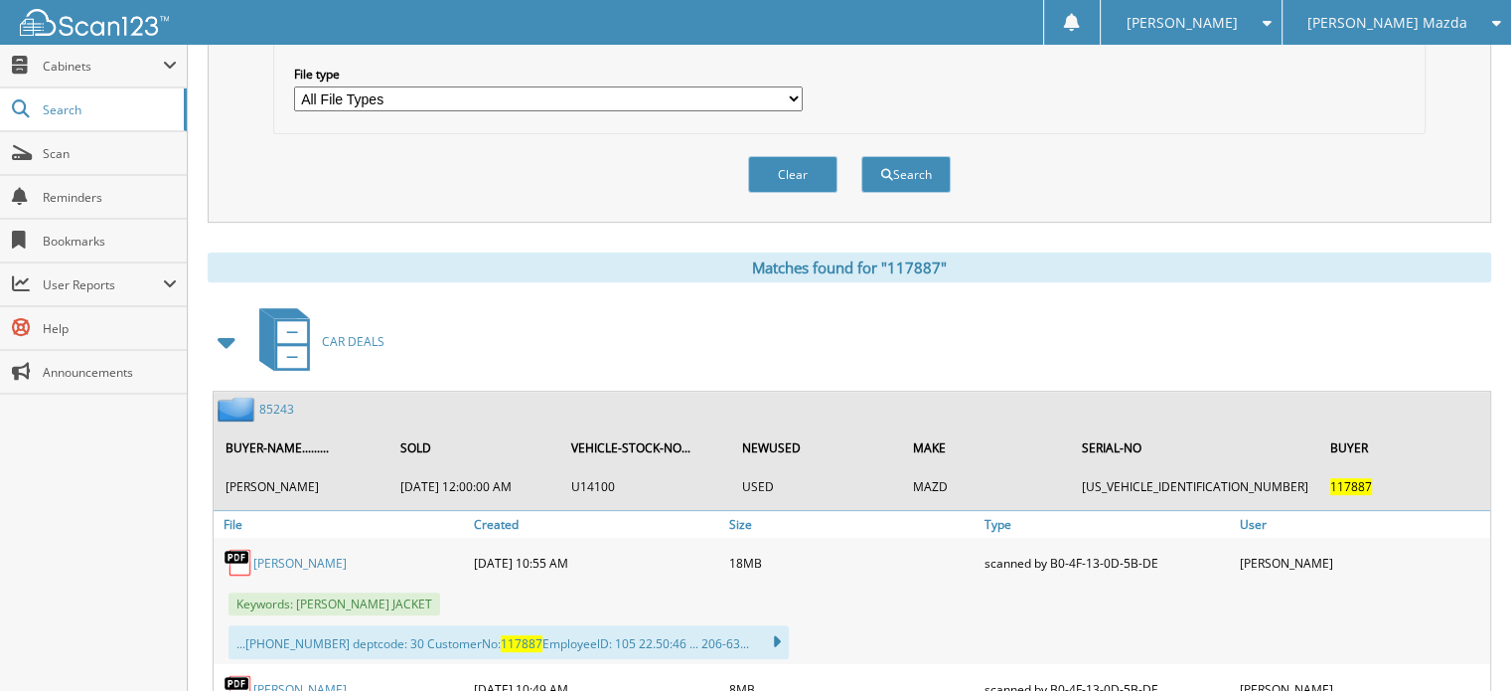
scroll to position [821, 0]
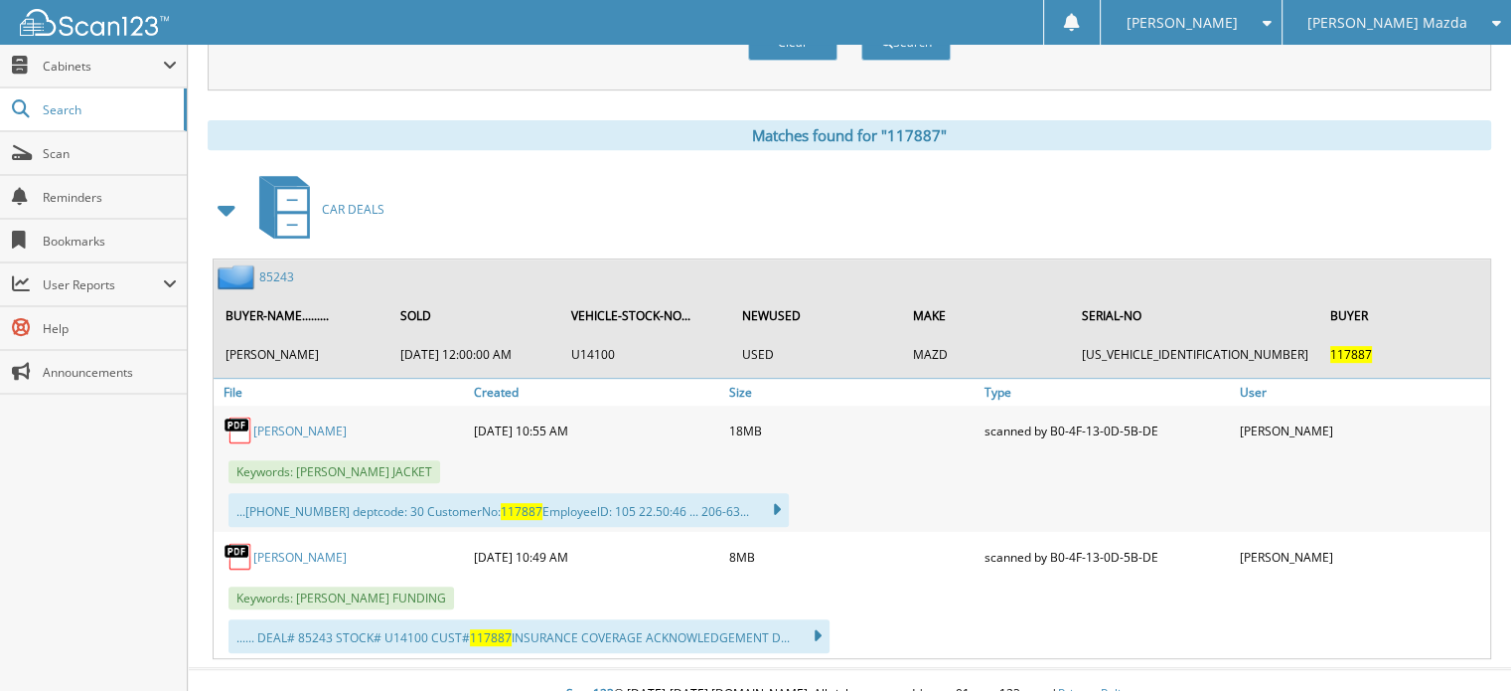
click at [1422, 191] on div "CAR DEALS" at bounding box center [850, 209] width 1284 height 79
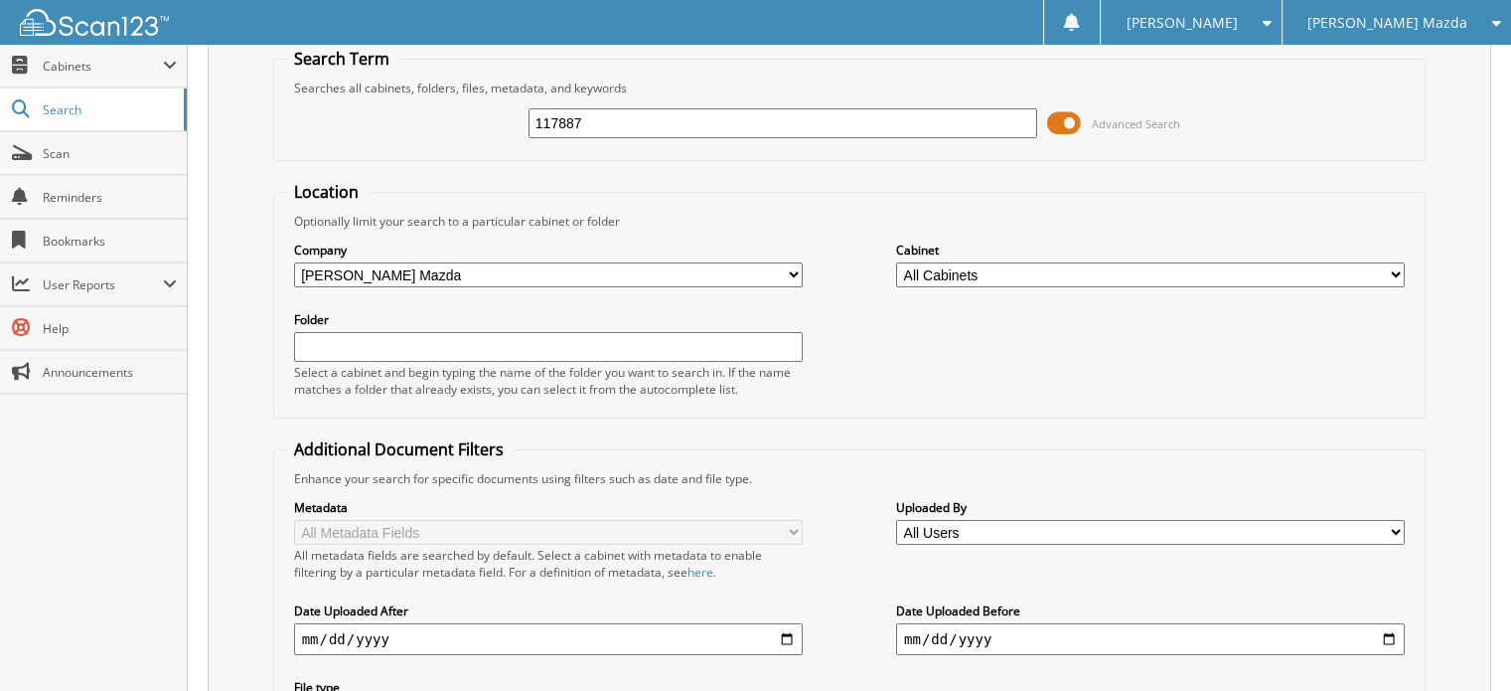
scroll to position [37, 0]
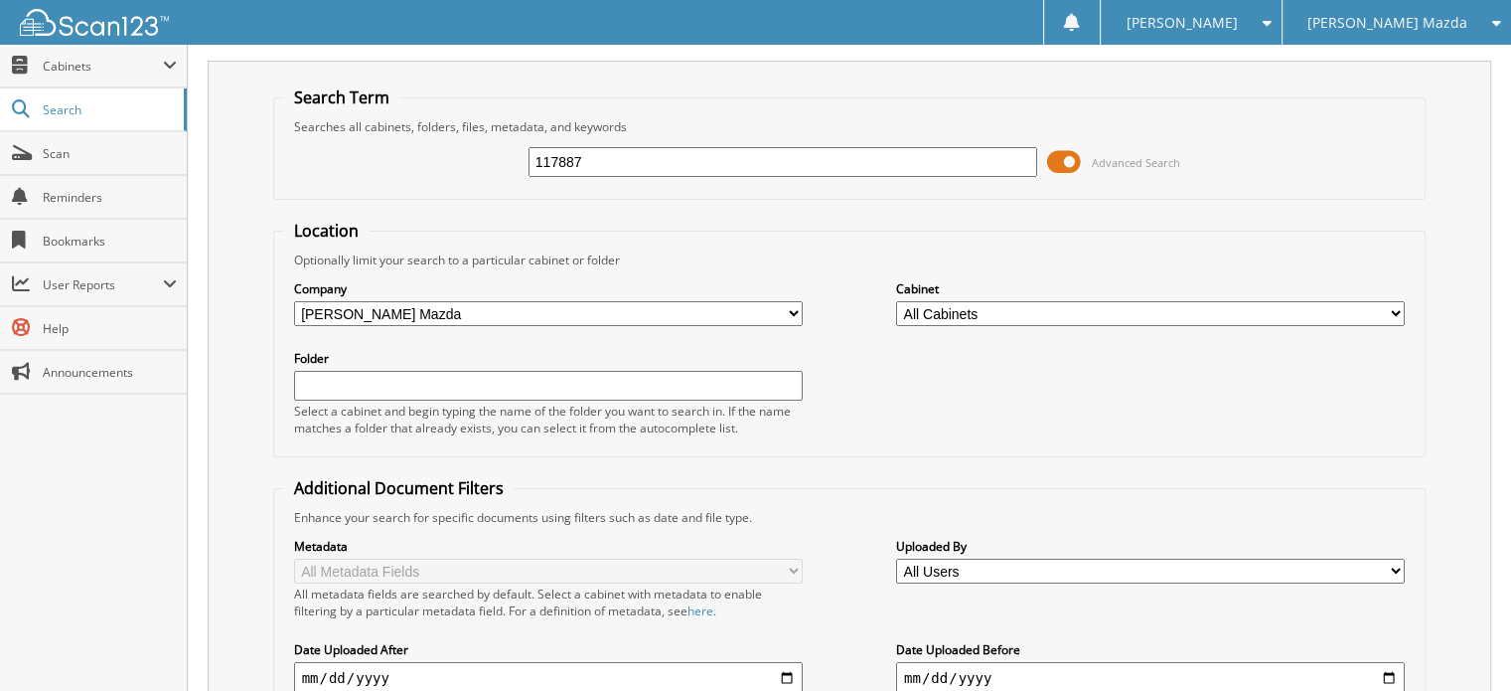
drag, startPoint x: 588, startPoint y: 154, endPoint x: 470, endPoint y: 158, distance: 118.3
click at [470, 158] on div "117887 Advanced Search" at bounding box center [850, 162] width 1132 height 54
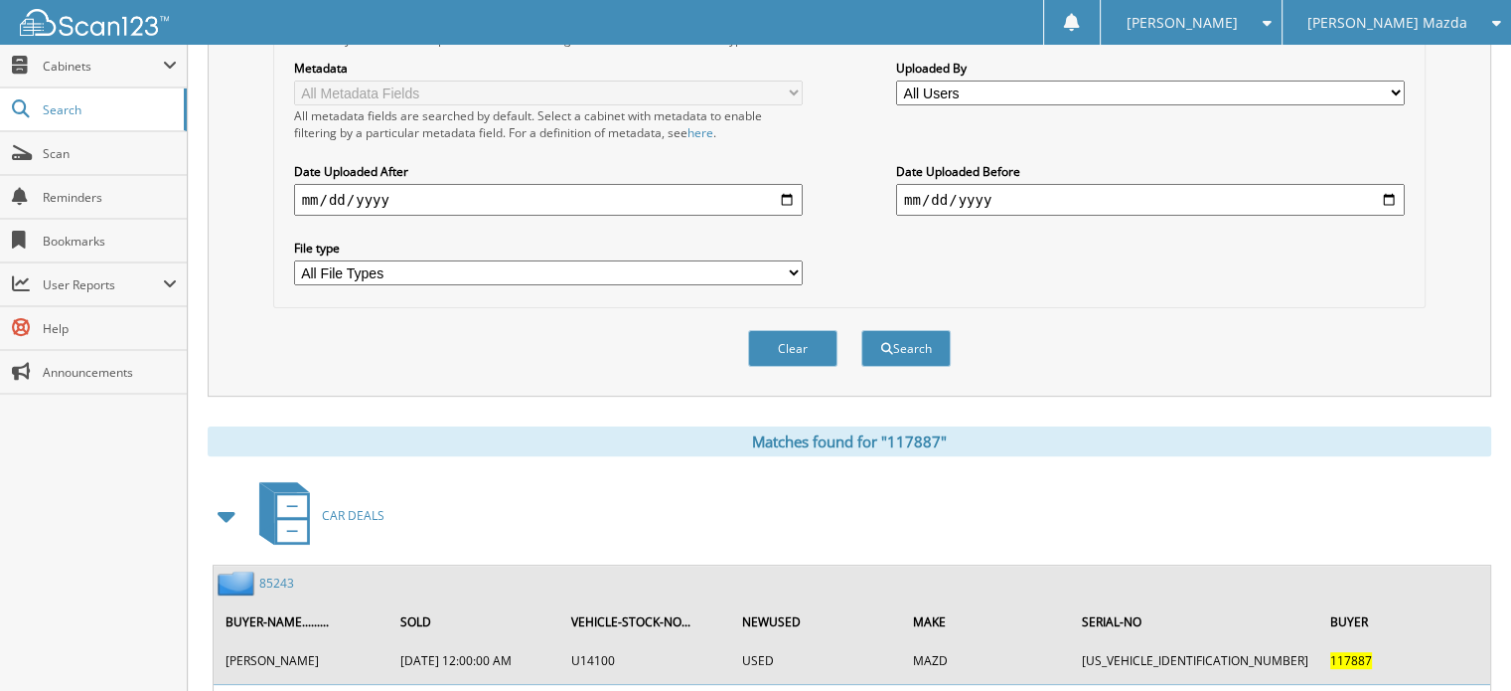
scroll to position [814, 0]
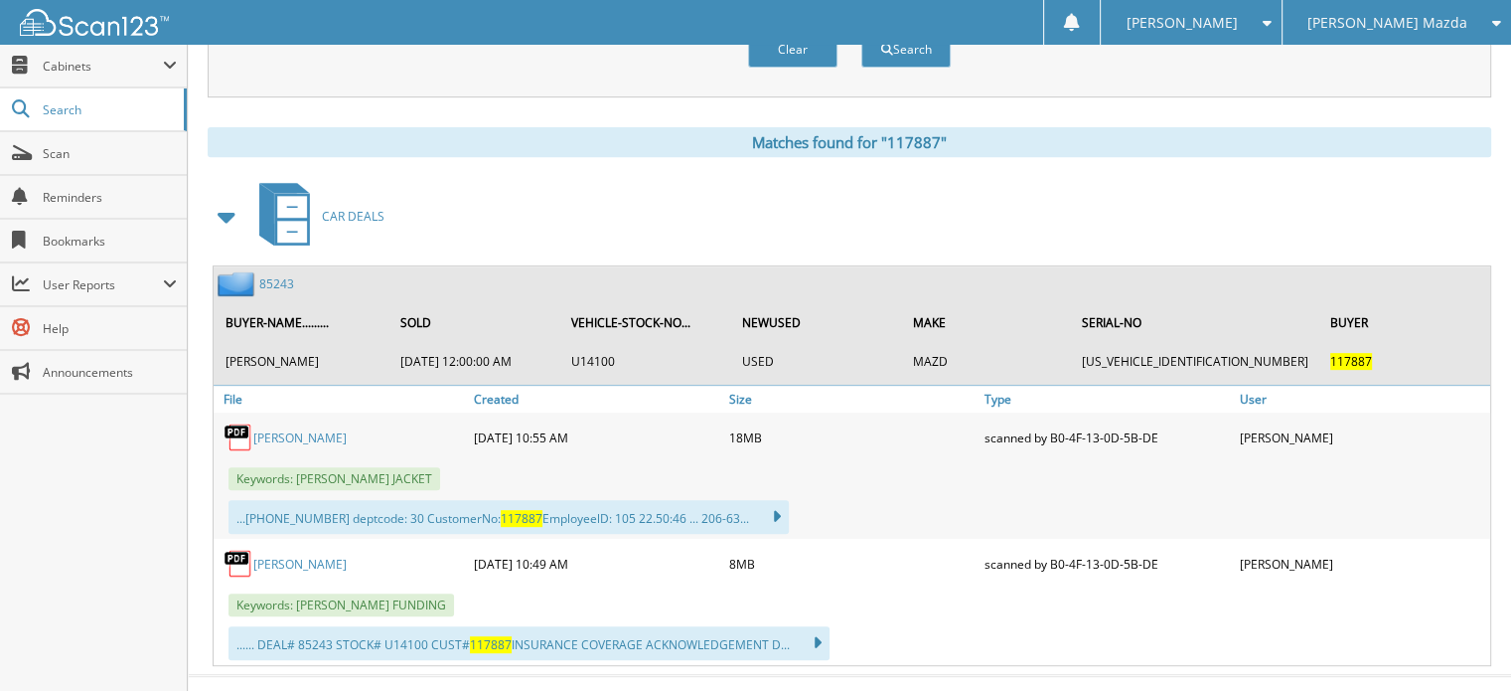
click at [267, 143] on div "Matches found for "117887" CAR DEALS 85243 BUYER-NAME......... SOLD VEHICLE-STO…" at bounding box center [850, 396] width 1284 height 539
click at [280, 275] on link "85243" at bounding box center [276, 283] width 35 height 17
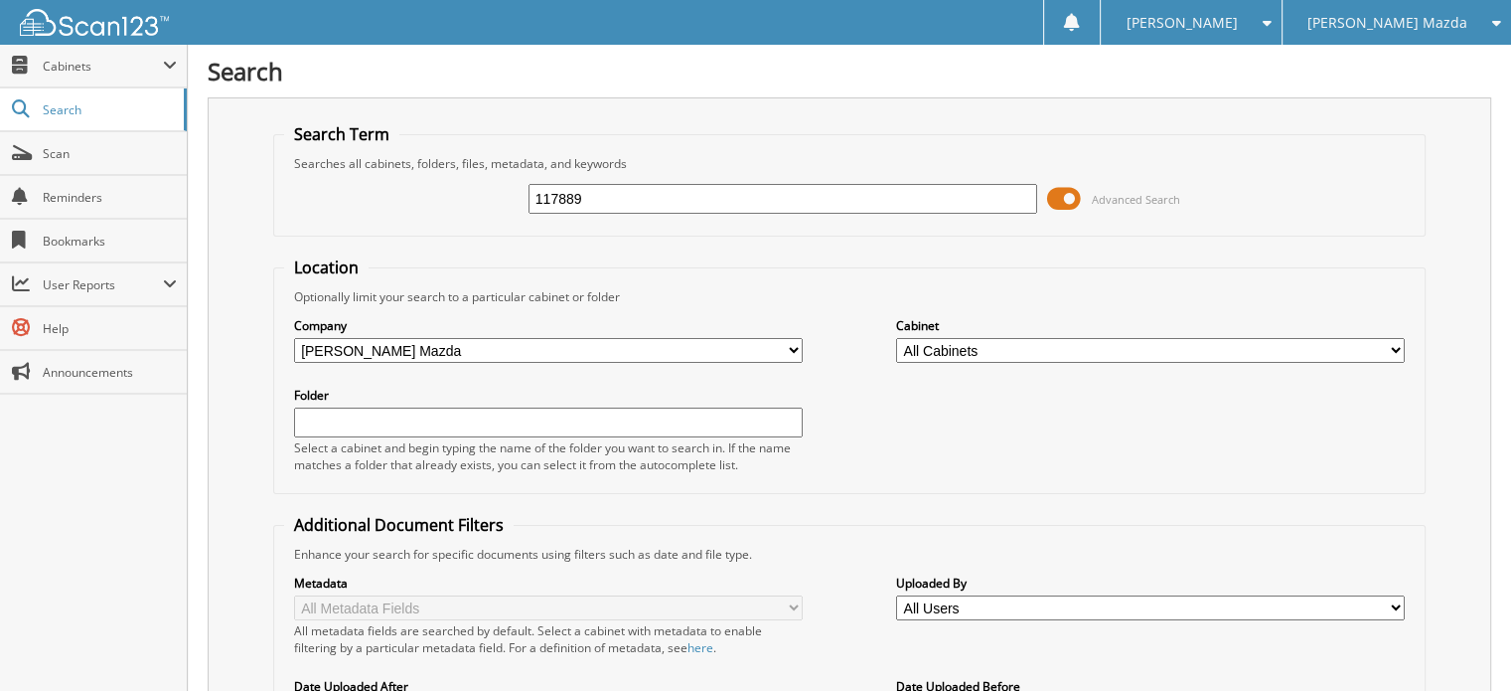
type input "117889"
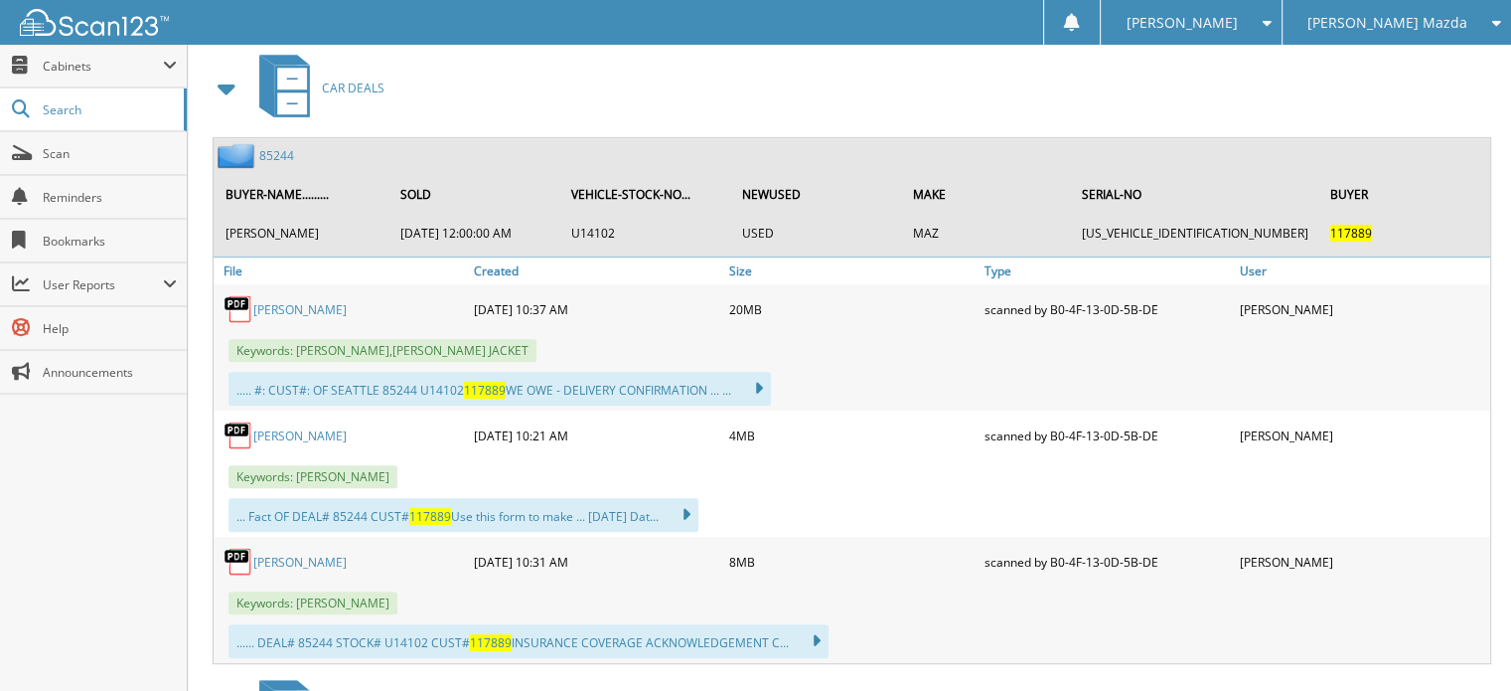
scroll to position [937, 0]
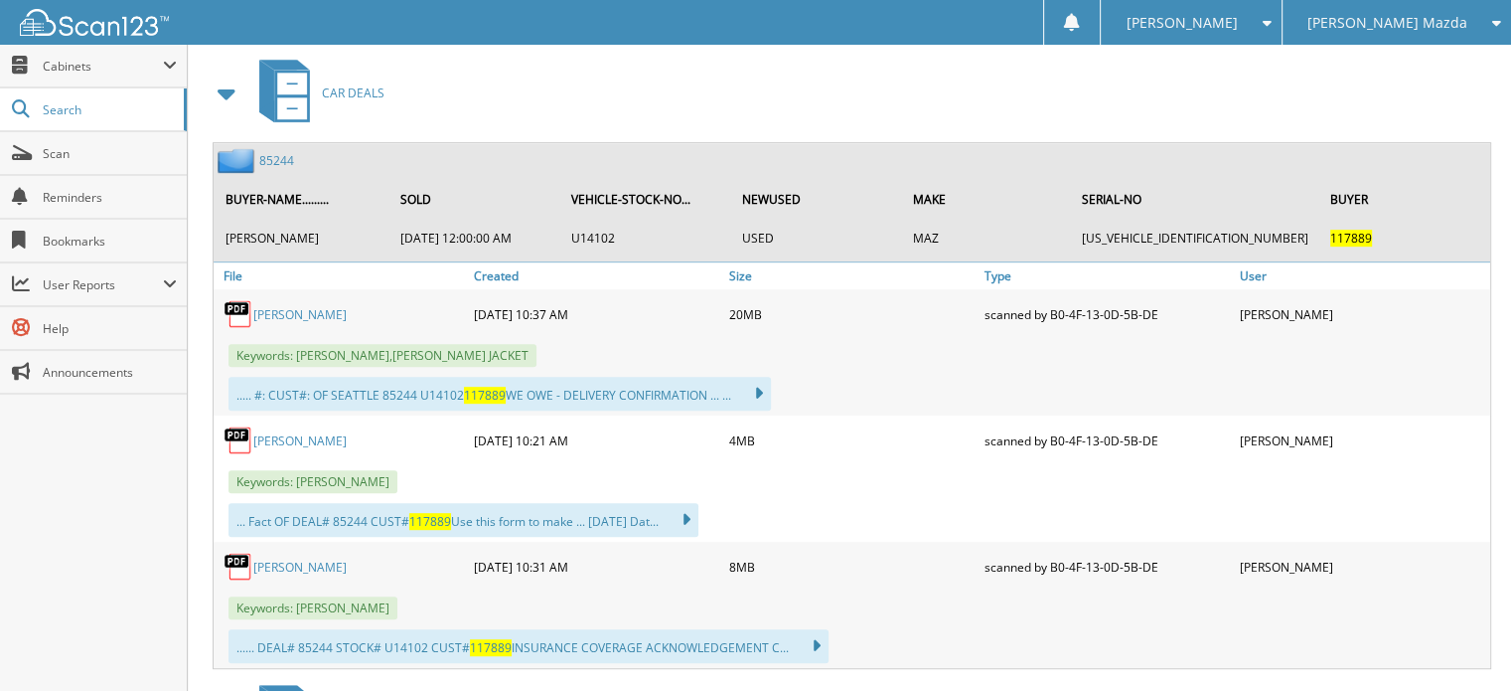
click at [285, 152] on link "85244" at bounding box center [276, 160] width 35 height 17
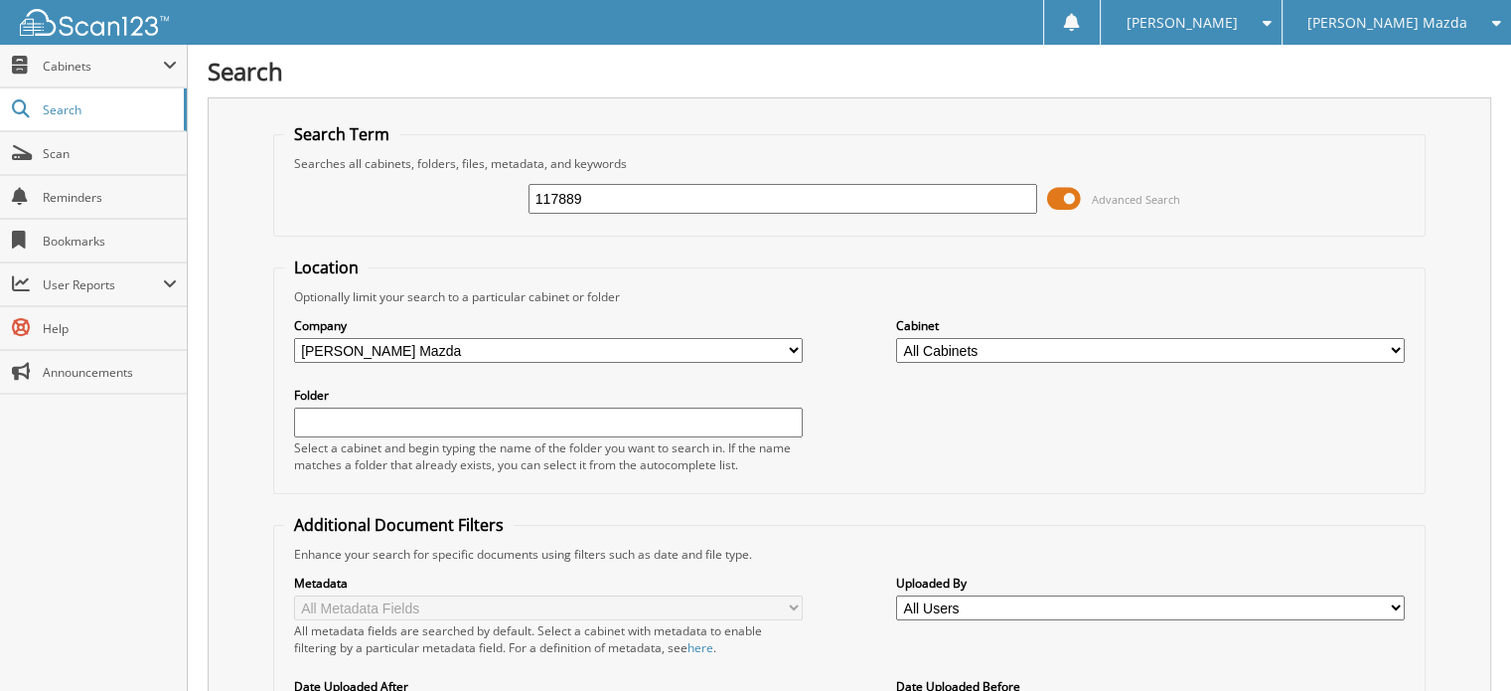
type input "117889"
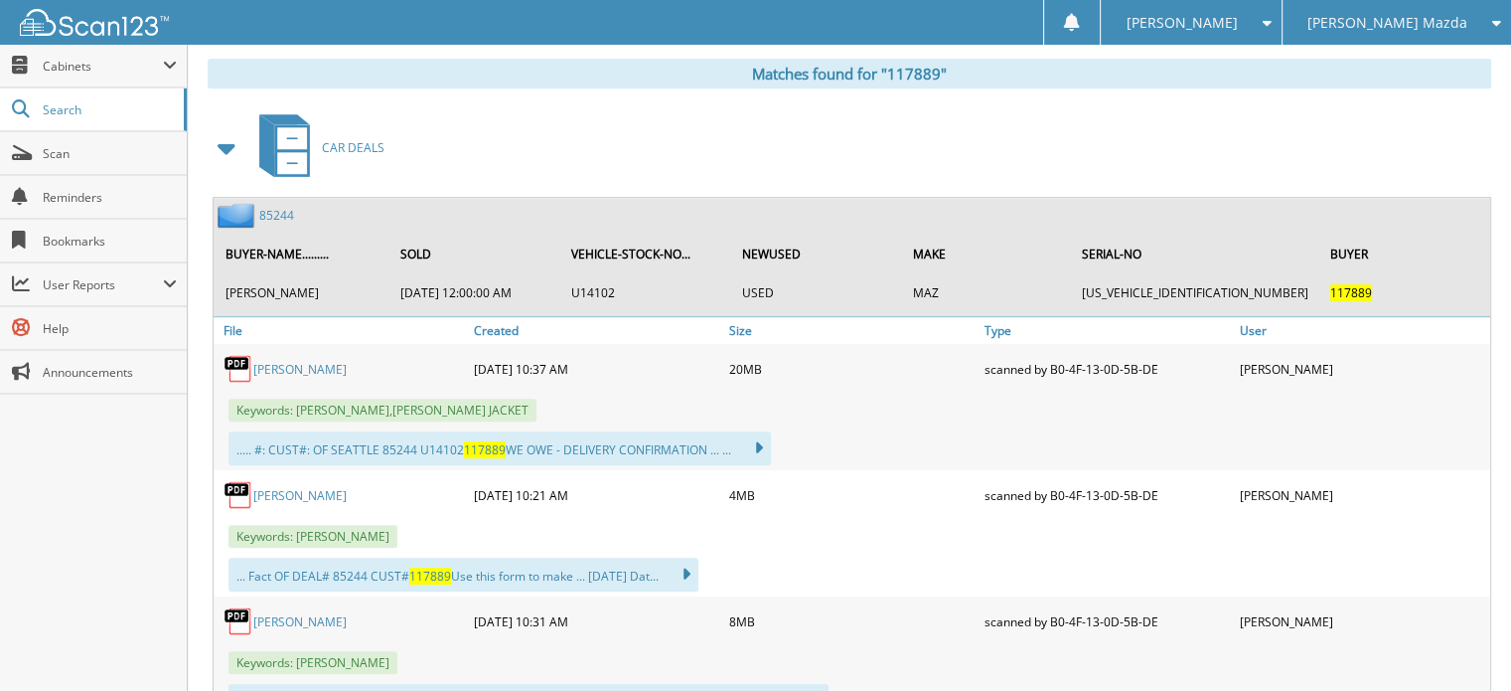
scroll to position [930, 0]
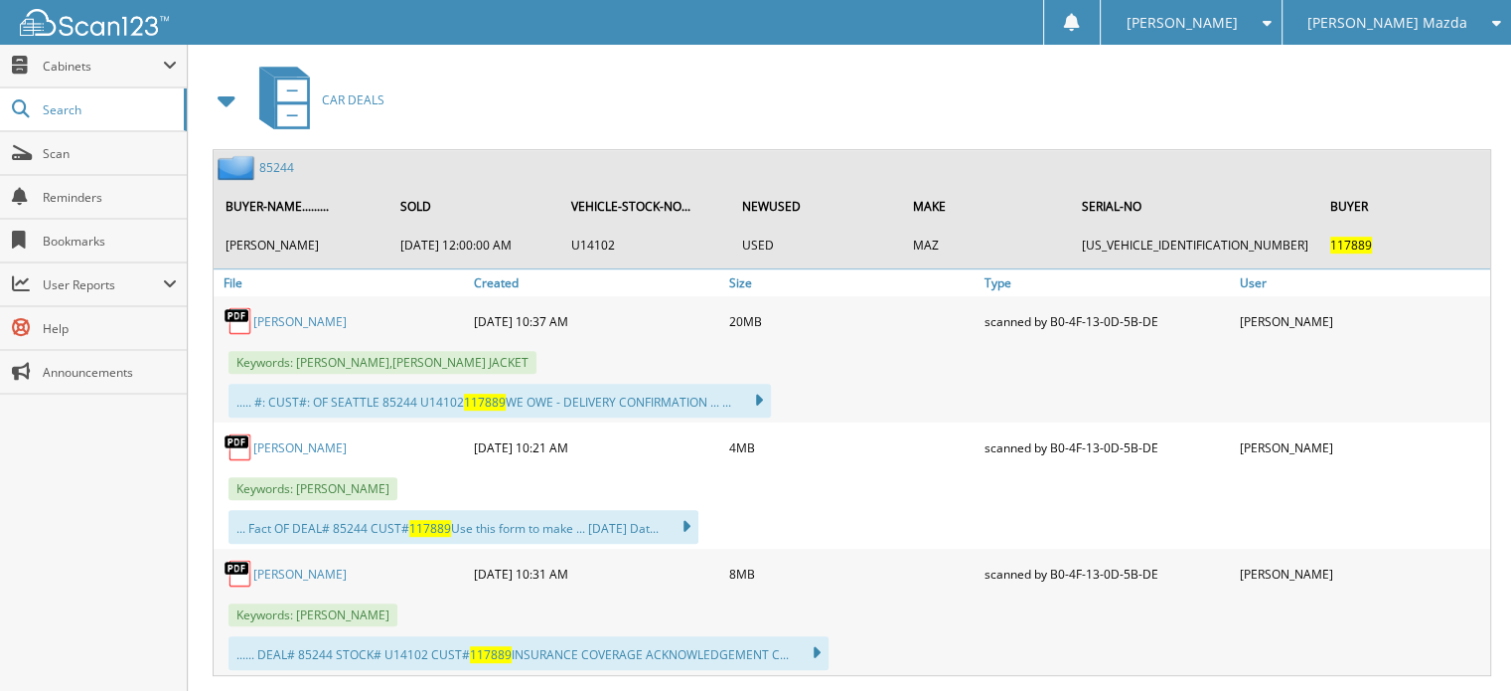
click at [282, 159] on link "85244" at bounding box center [276, 167] width 35 height 17
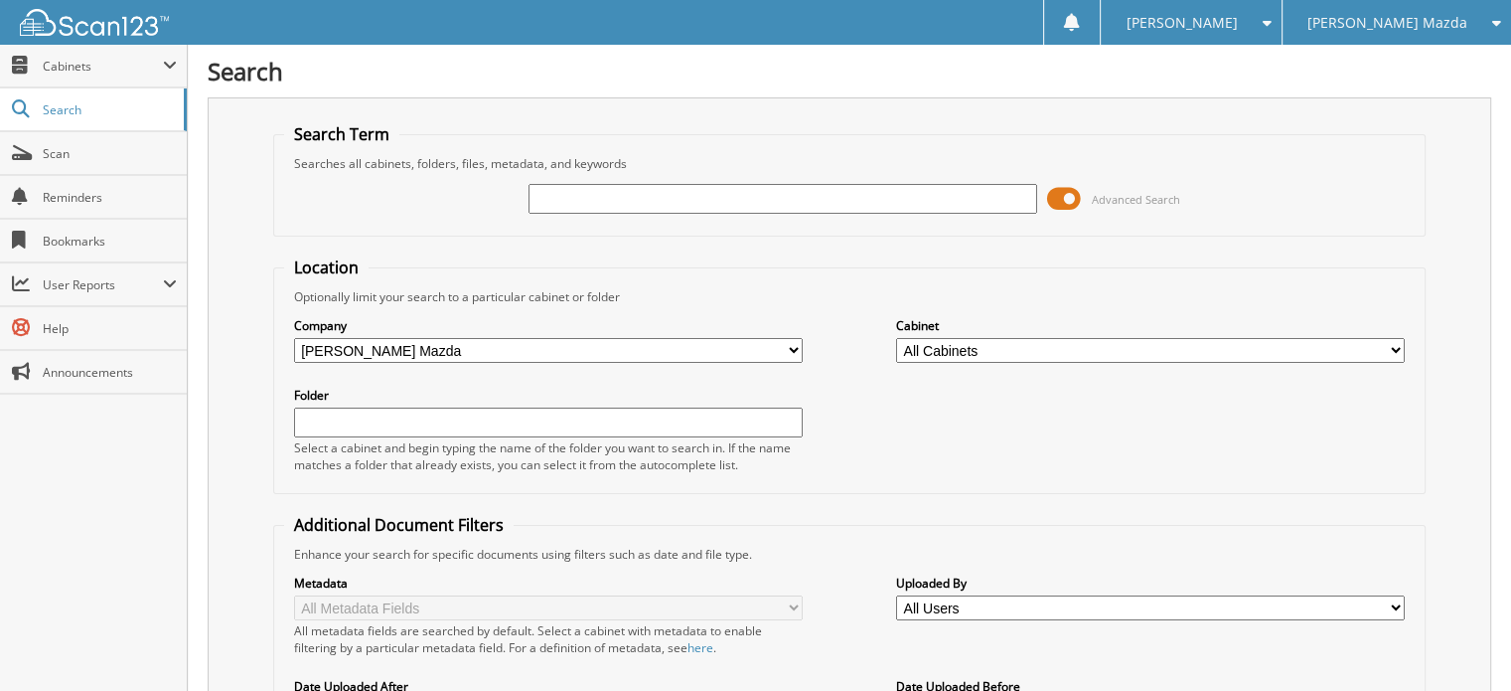
scroll to position [261, 0]
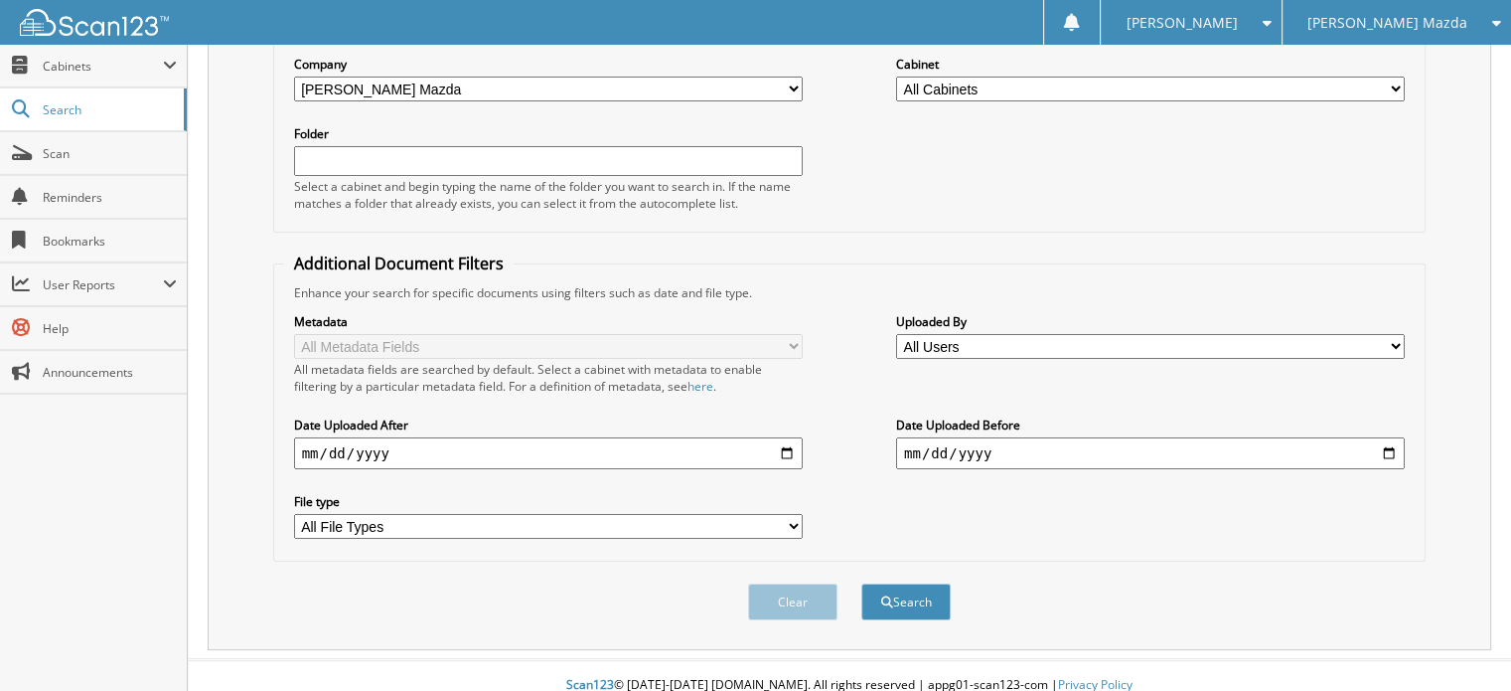
click at [250, 291] on div "Search Term Searches all cabinets, folders, files, metadata, and keywords Advan…" at bounding box center [850, 243] width 1284 height 814
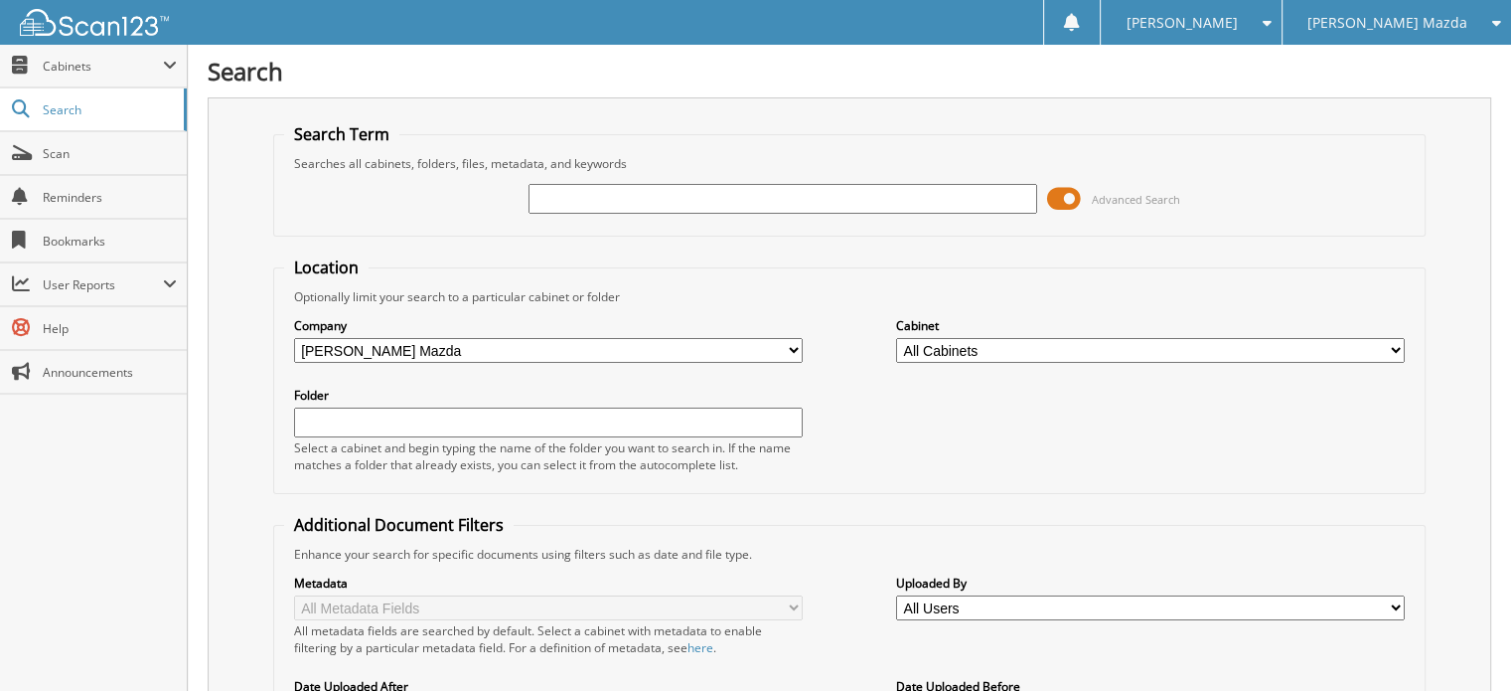
click at [755, 203] on input "text" at bounding box center [783, 199] width 509 height 30
type input "T"
type input "117884"
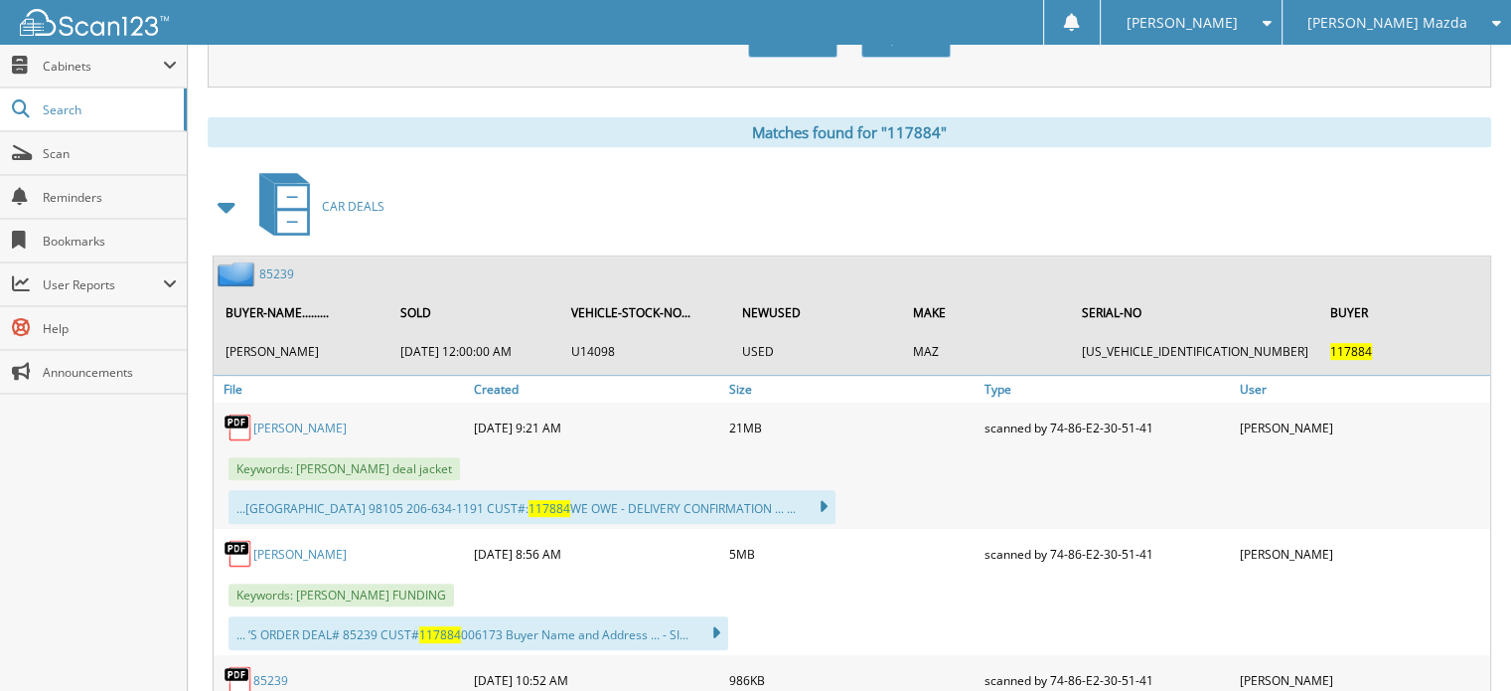
scroll to position [816, 0]
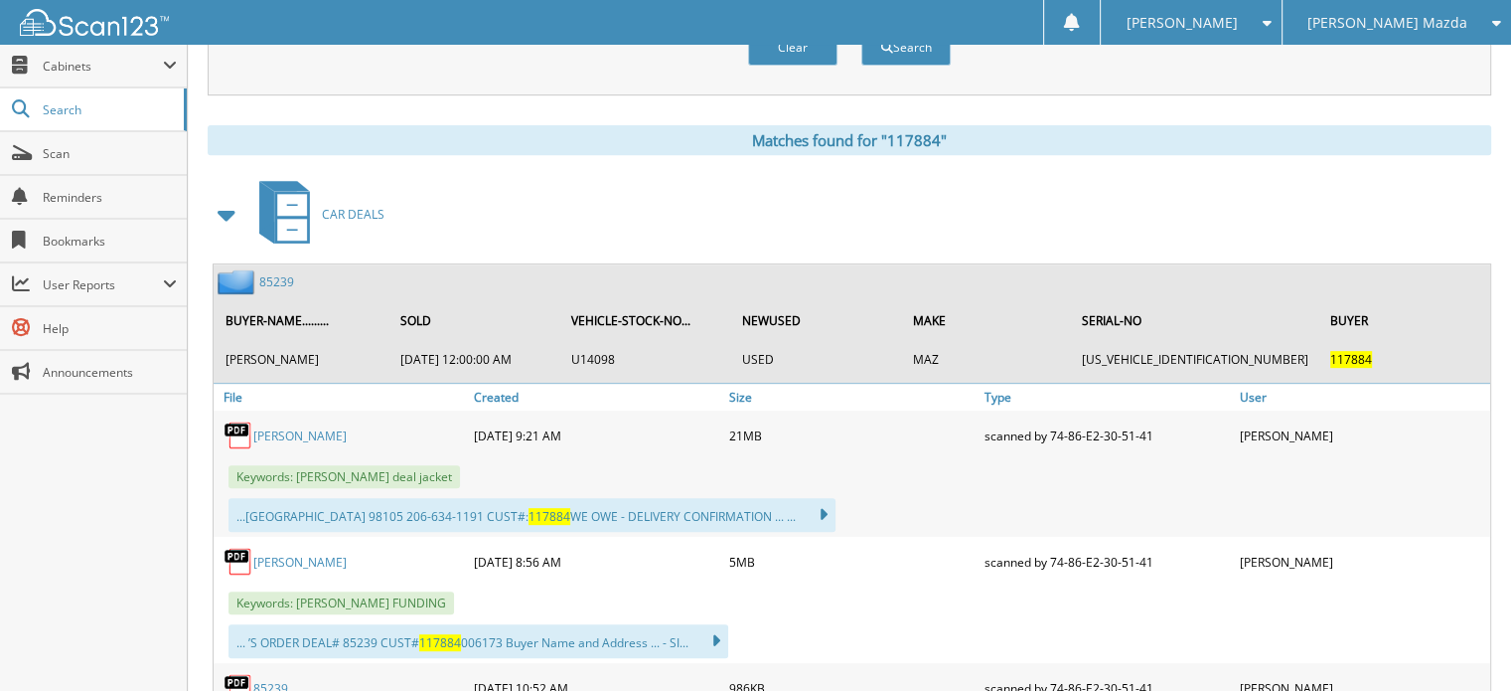
click at [234, 134] on div "Matches found for "117884"" at bounding box center [850, 140] width 1284 height 30
click at [289, 273] on link "85239" at bounding box center [276, 281] width 35 height 17
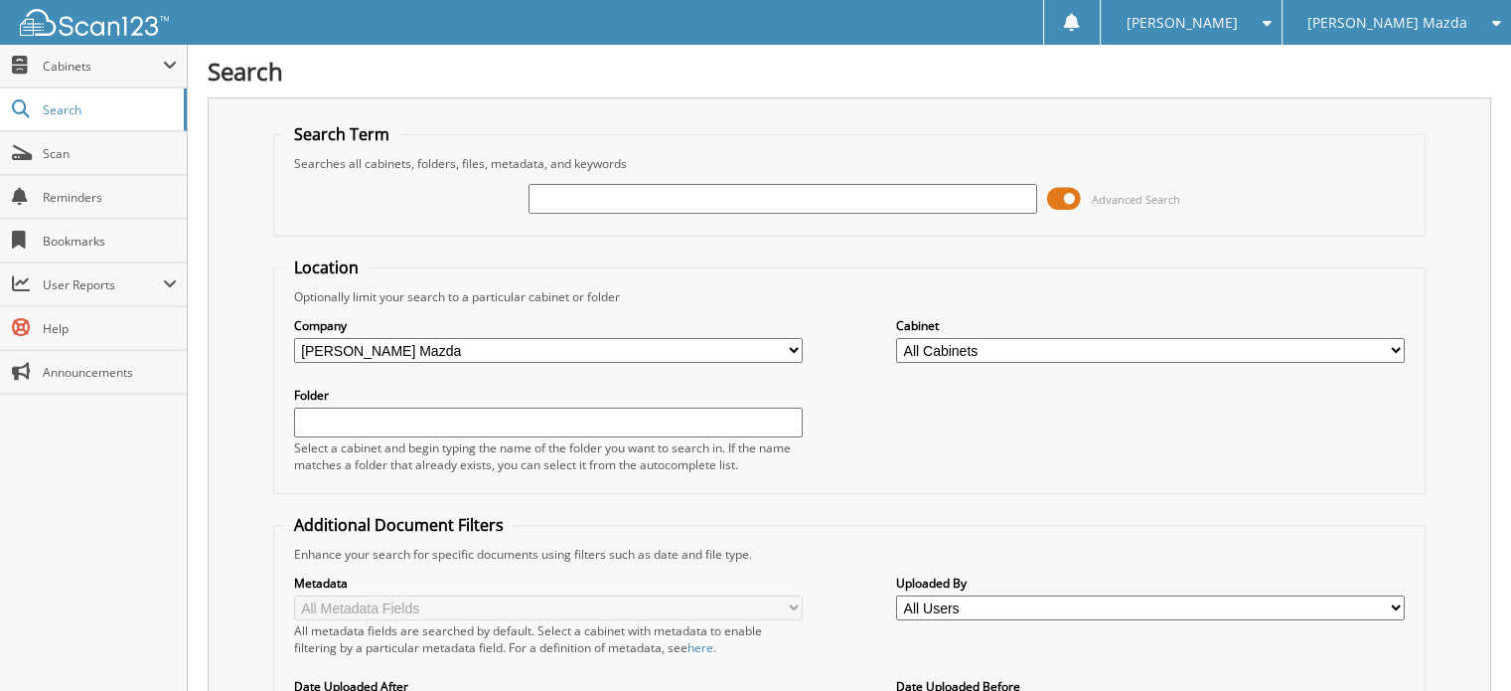
click at [279, 217] on fieldset "Search Term Searches all cabinets, folders, files, metadata, and keywords Advan…" at bounding box center [850, 179] width 1154 height 113
click at [584, 195] on input "text" at bounding box center [783, 199] width 509 height 30
type input "117899"
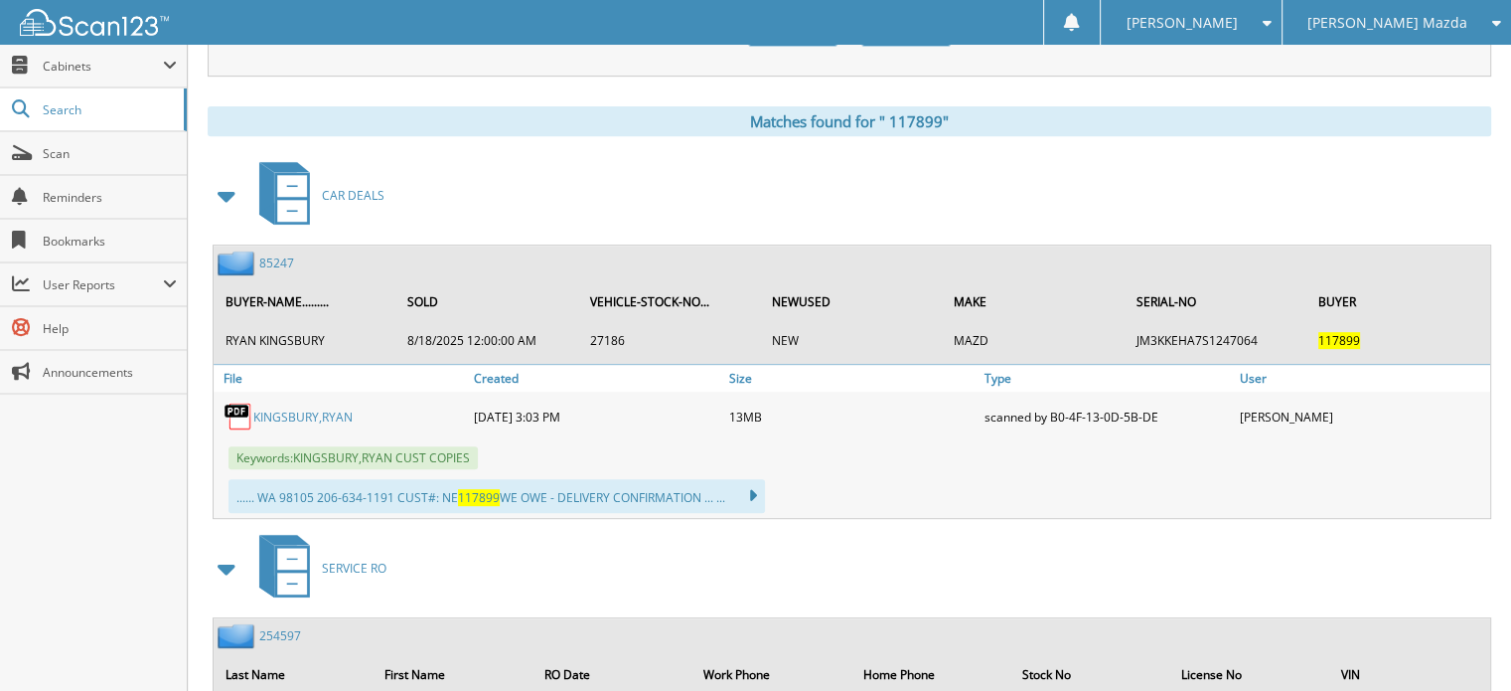
scroll to position [834, 0]
click at [238, 126] on div "Matches found for " 117899" C A R D E A L S 8 5 2 4 7 BUYER-NAME......... SOLD …" at bounding box center [850, 483] width 1284 height 752
click at [280, 107] on div "Matches found for " 117899"" at bounding box center [850, 122] width 1284 height 30
click at [240, 129] on div "Matches found for " 117899" C A R D E A L S 8 5 2 4 7 BUYER-NAME......... SOLD …" at bounding box center [850, 483] width 1284 height 752
click at [273, 255] on link "8 5 2 4 7" at bounding box center [276, 263] width 35 height 17
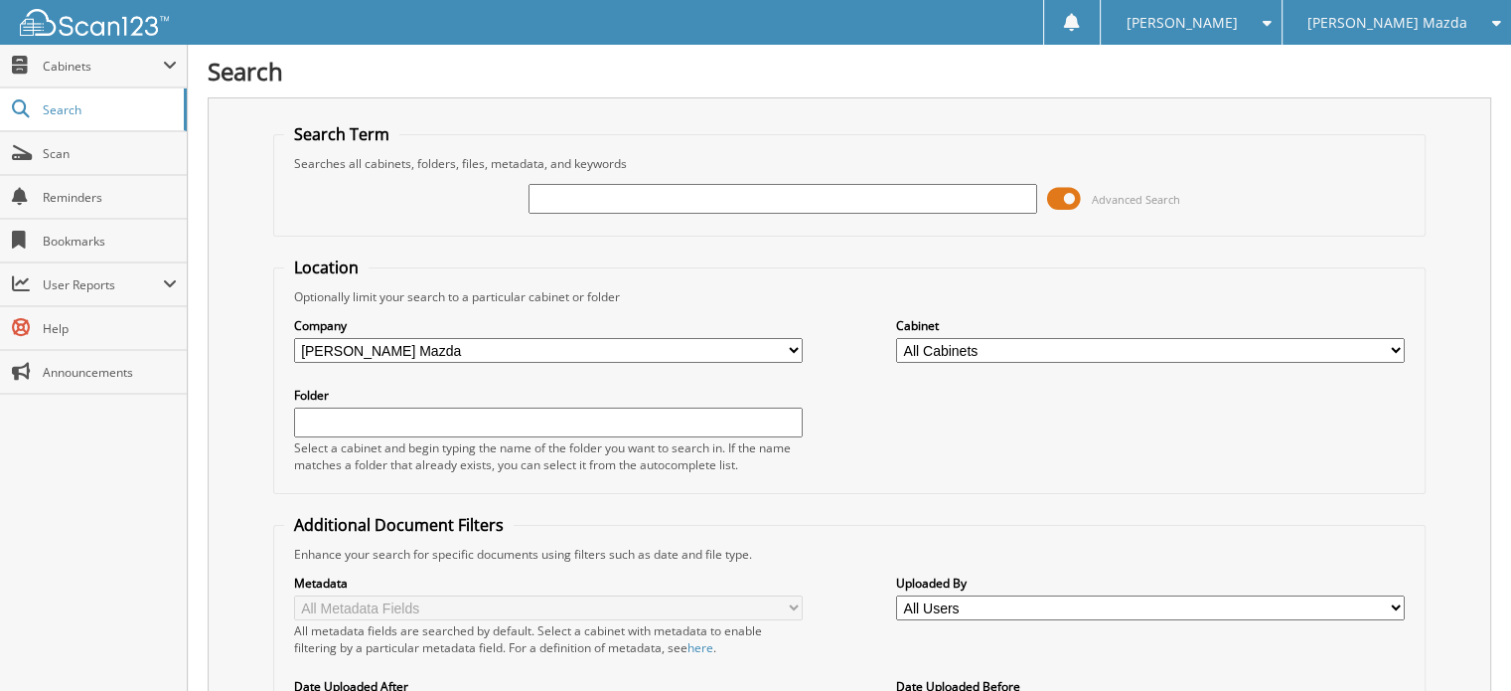
click at [254, 234] on div "Search Term Searches all cabinets, folders, files, metadata, and keywords Advan…" at bounding box center [850, 504] width 1284 height 814
click at [642, 191] on input "text" at bounding box center [783, 199] width 509 height 30
drag, startPoint x: 1363, startPoint y: 154, endPoint x: 895, endPoint y: 185, distance: 469.0
click at [895, 185] on input "text" at bounding box center [783, 199] width 509 height 30
type input "93534"
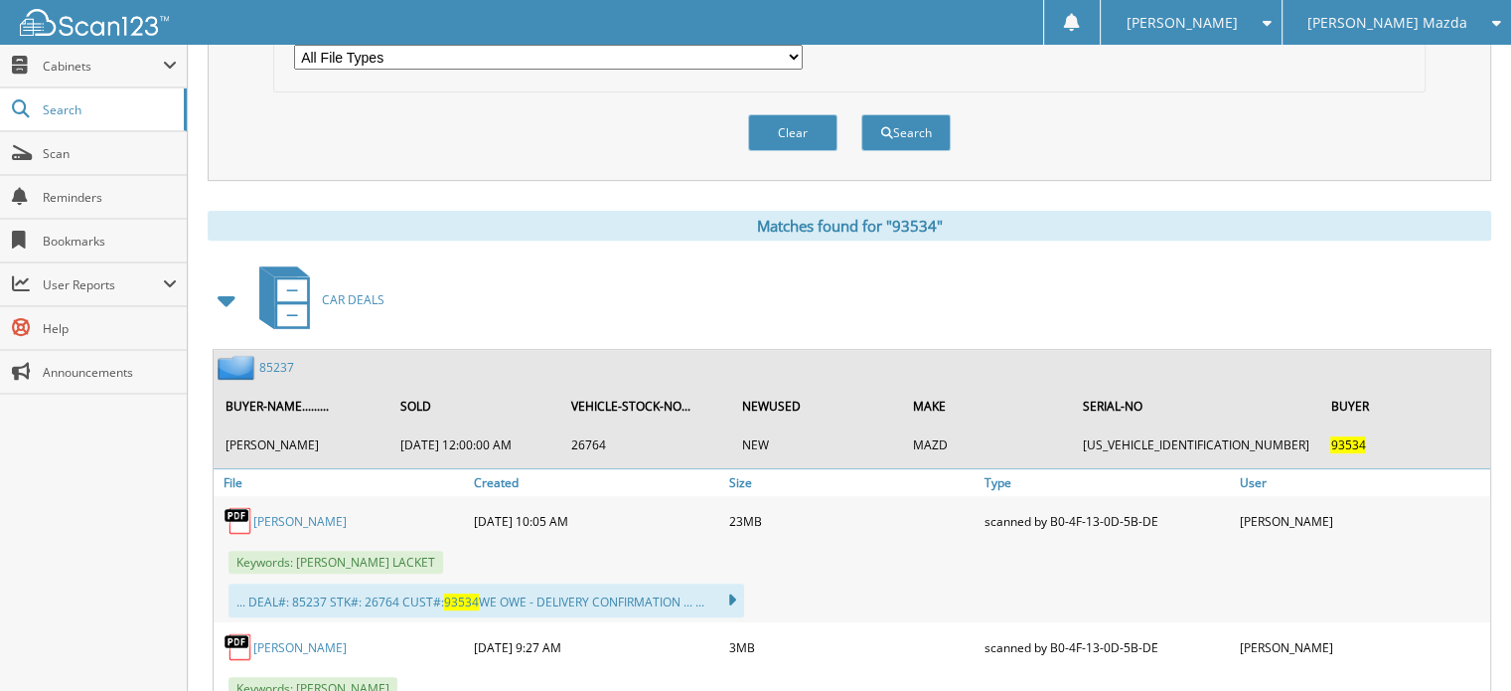
scroll to position [906, 0]
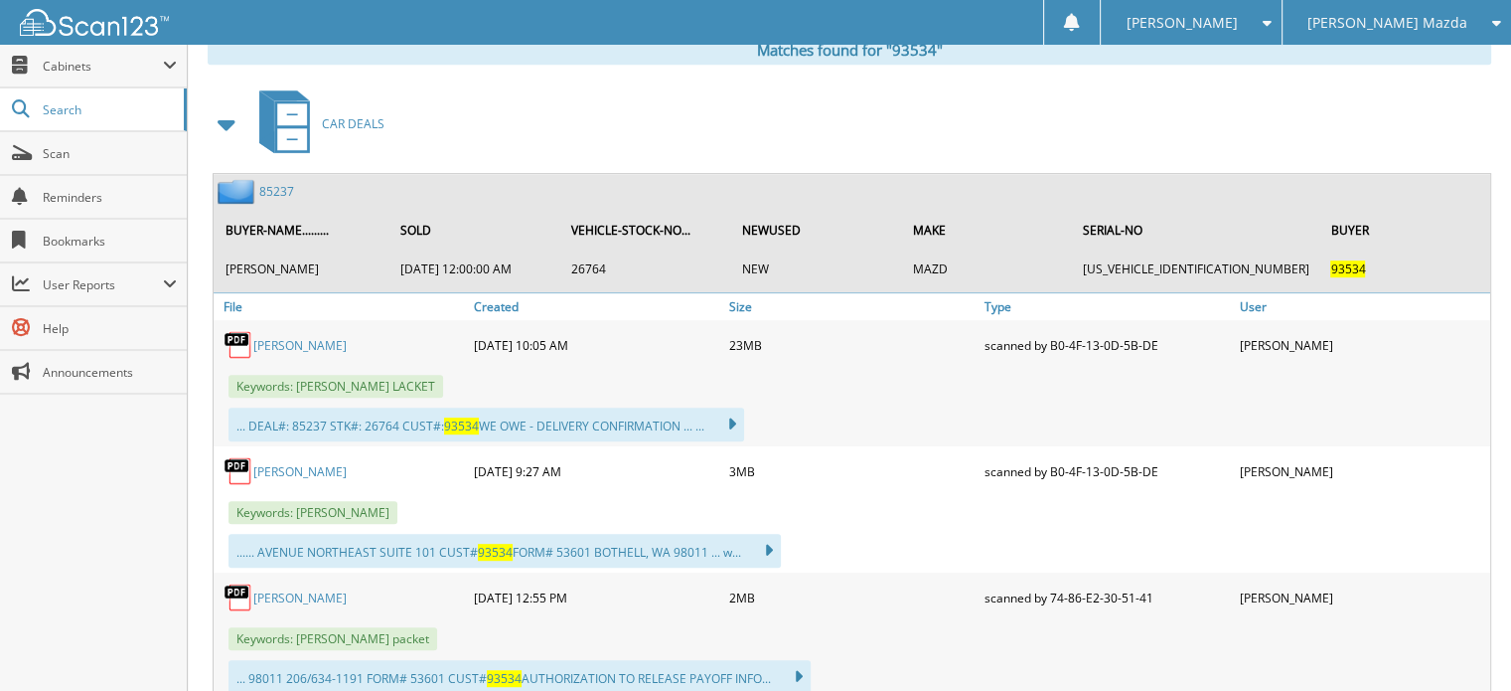
click at [53, 555] on div "Close Cabinets This Company All Companies Search Scan" at bounding box center [94, 368] width 188 height 646
click at [275, 179] on div "85237" at bounding box center [254, 191] width 80 height 25
click at [275, 183] on link "85237" at bounding box center [276, 191] width 35 height 17
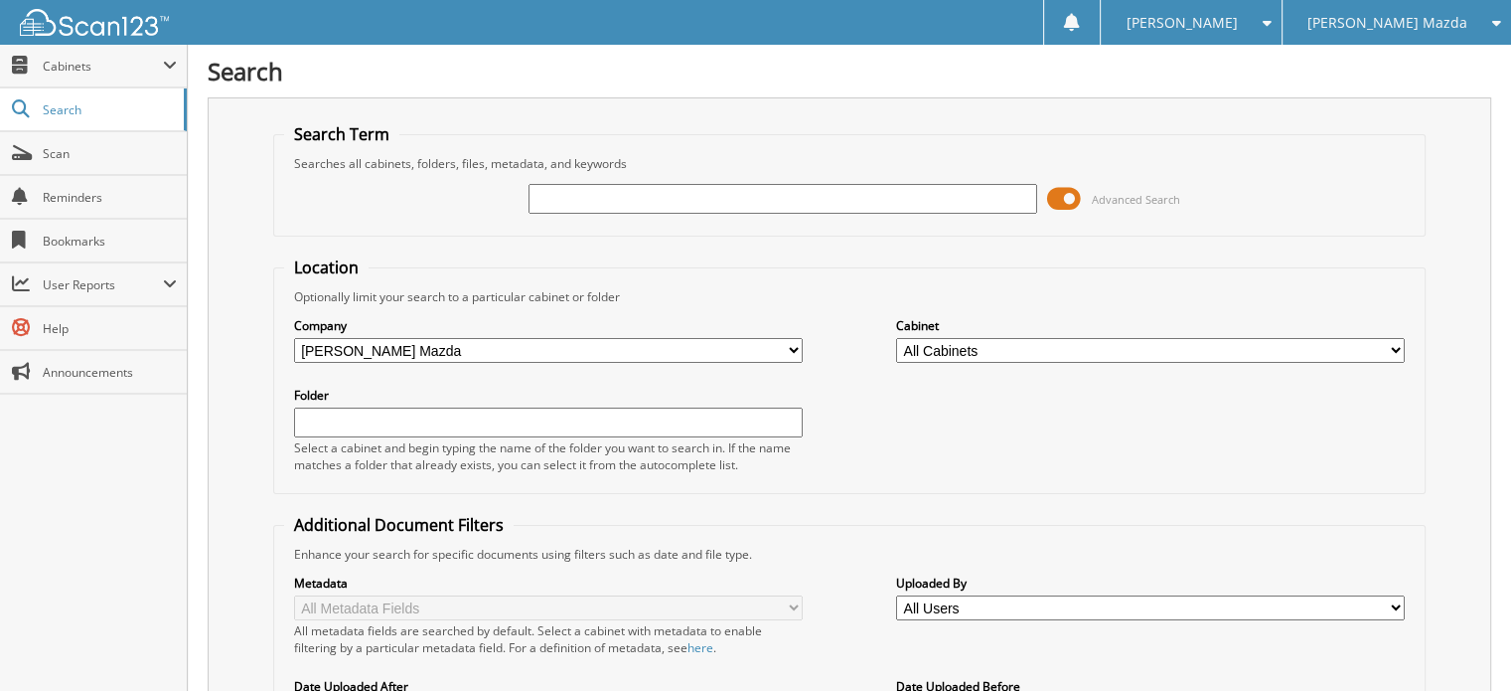
click at [257, 217] on div "Search Term Searches all cabinets, folders, files, metadata, and keywords Advan…" at bounding box center [850, 504] width 1284 height 814
click at [554, 198] on input "text" at bounding box center [783, 199] width 509 height 30
type input "117669"
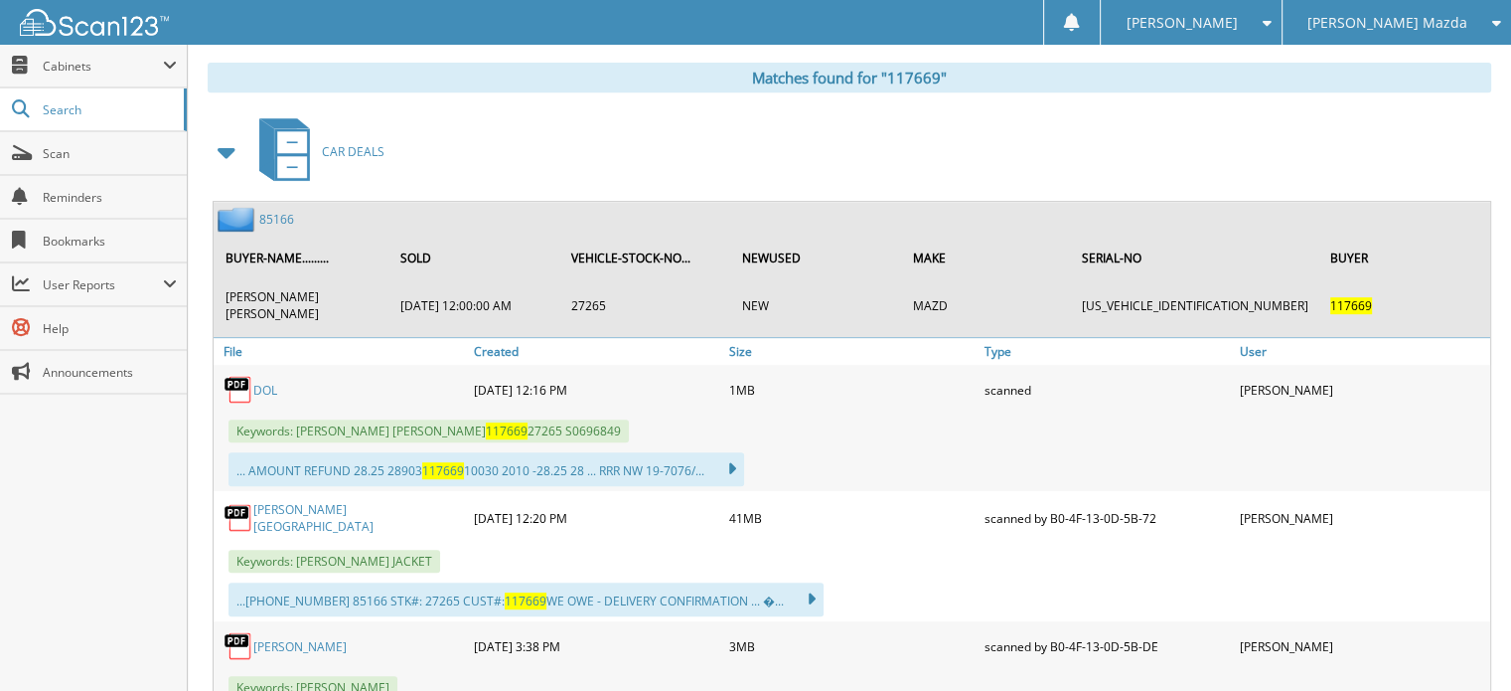
scroll to position [848, 0]
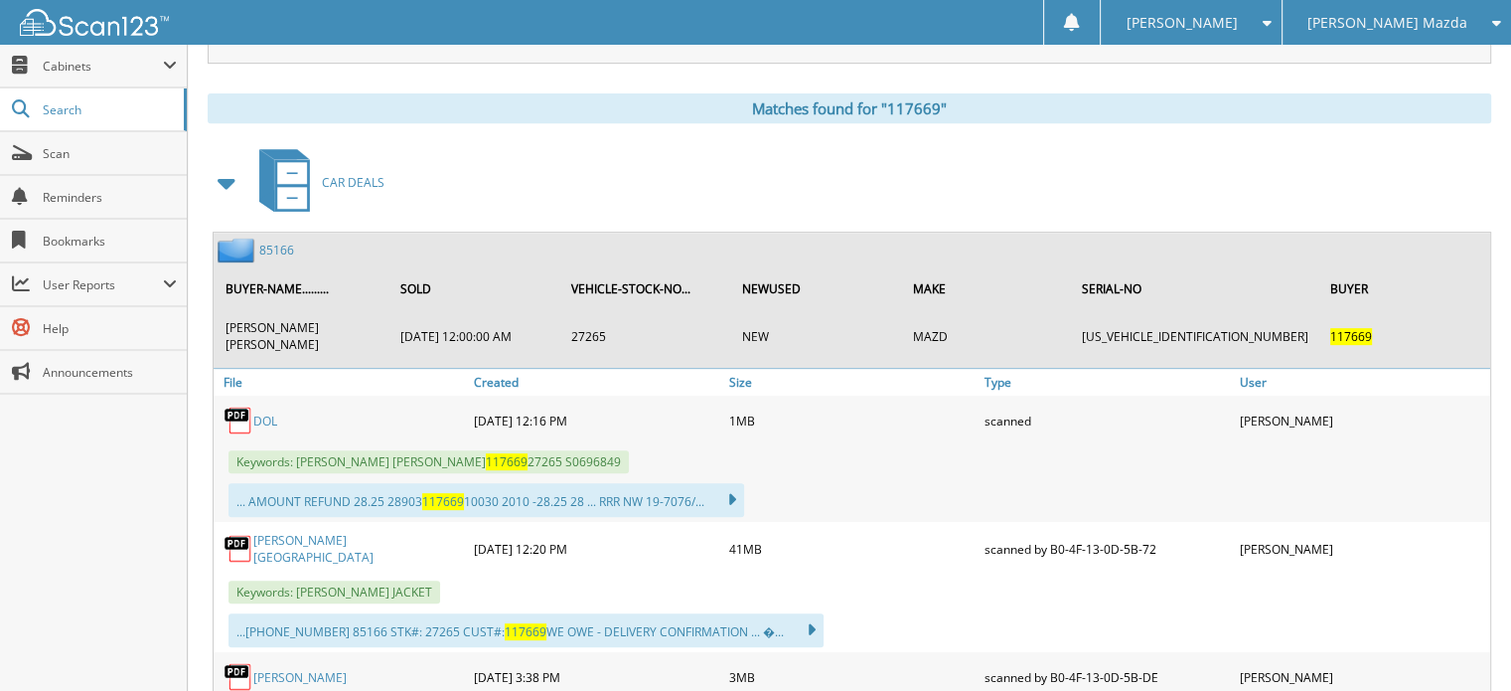
click at [256, 101] on div "Matches found for "117669"" at bounding box center [850, 108] width 1284 height 30
click at [278, 237] on div "85166" at bounding box center [254, 249] width 80 height 25
click at [278, 241] on link "85166" at bounding box center [276, 249] width 35 height 17
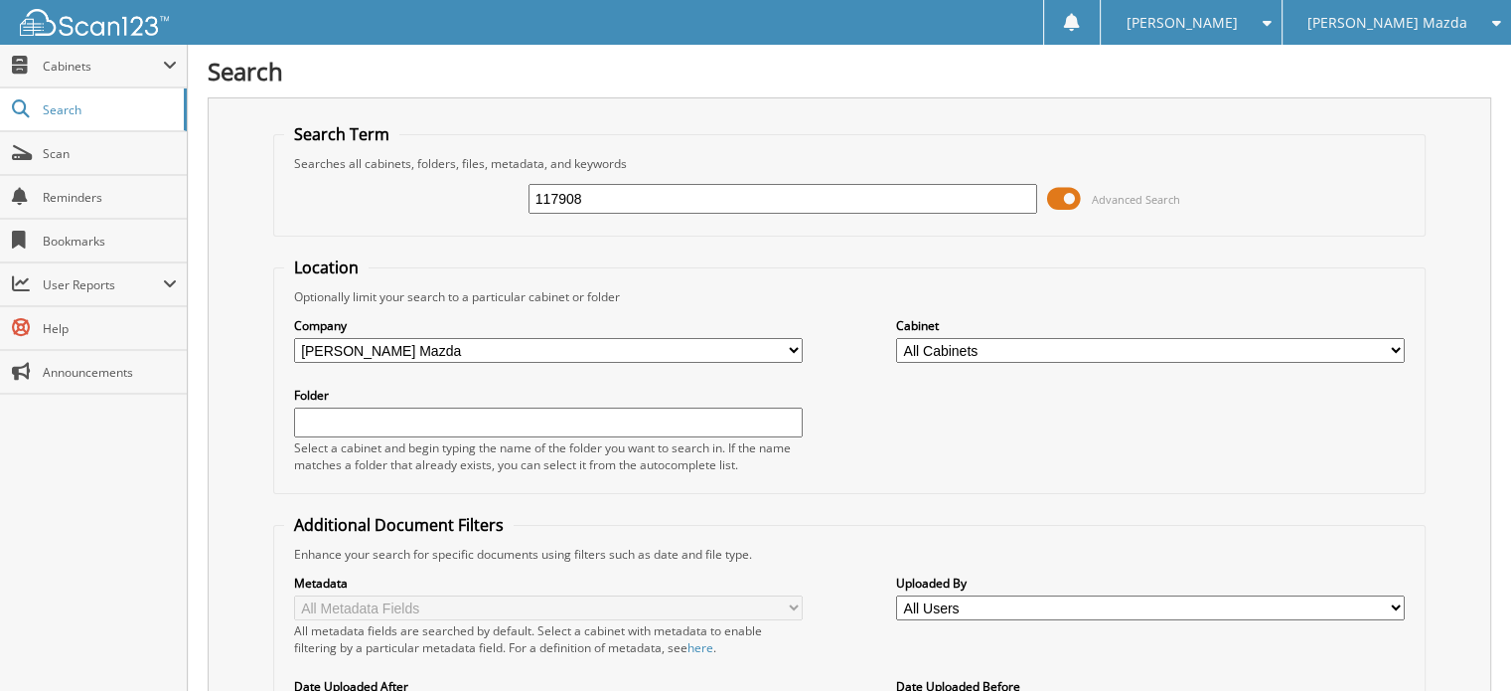
type input "117908"
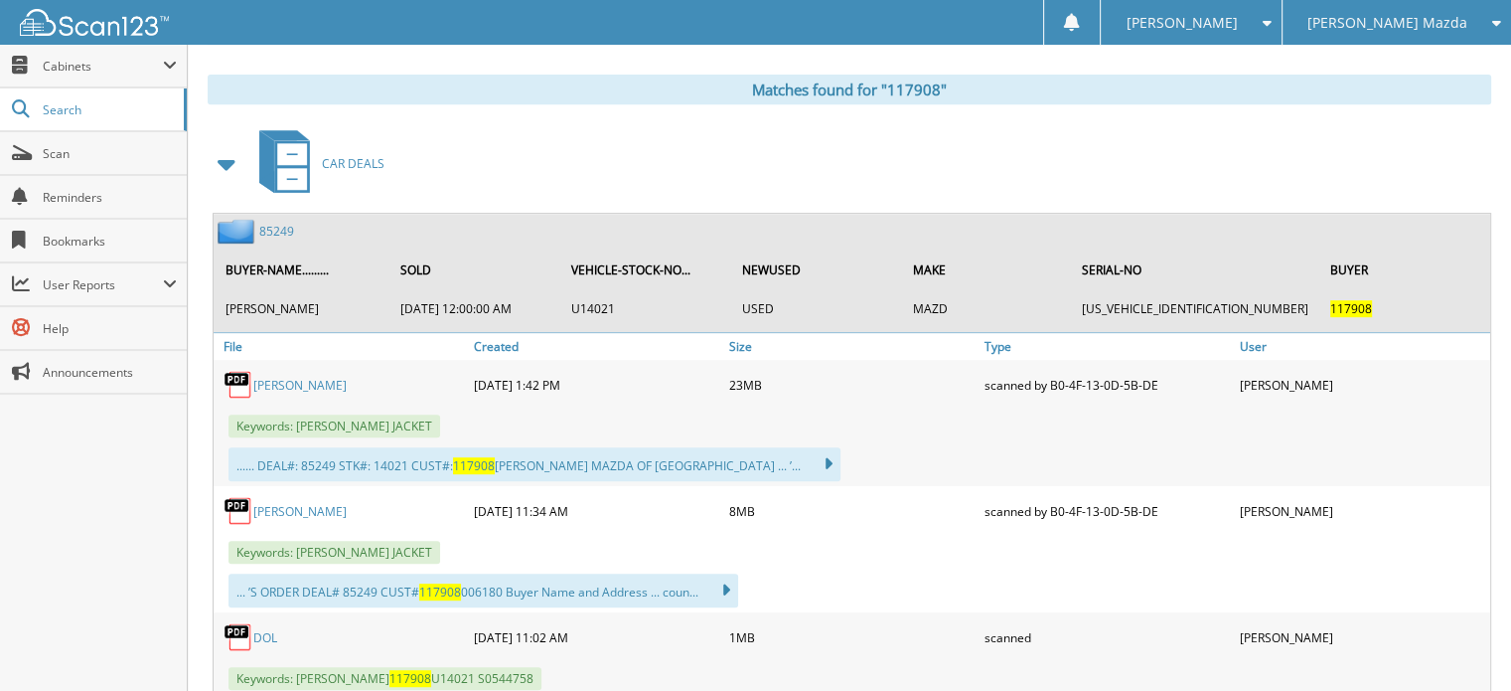
scroll to position [902, 0]
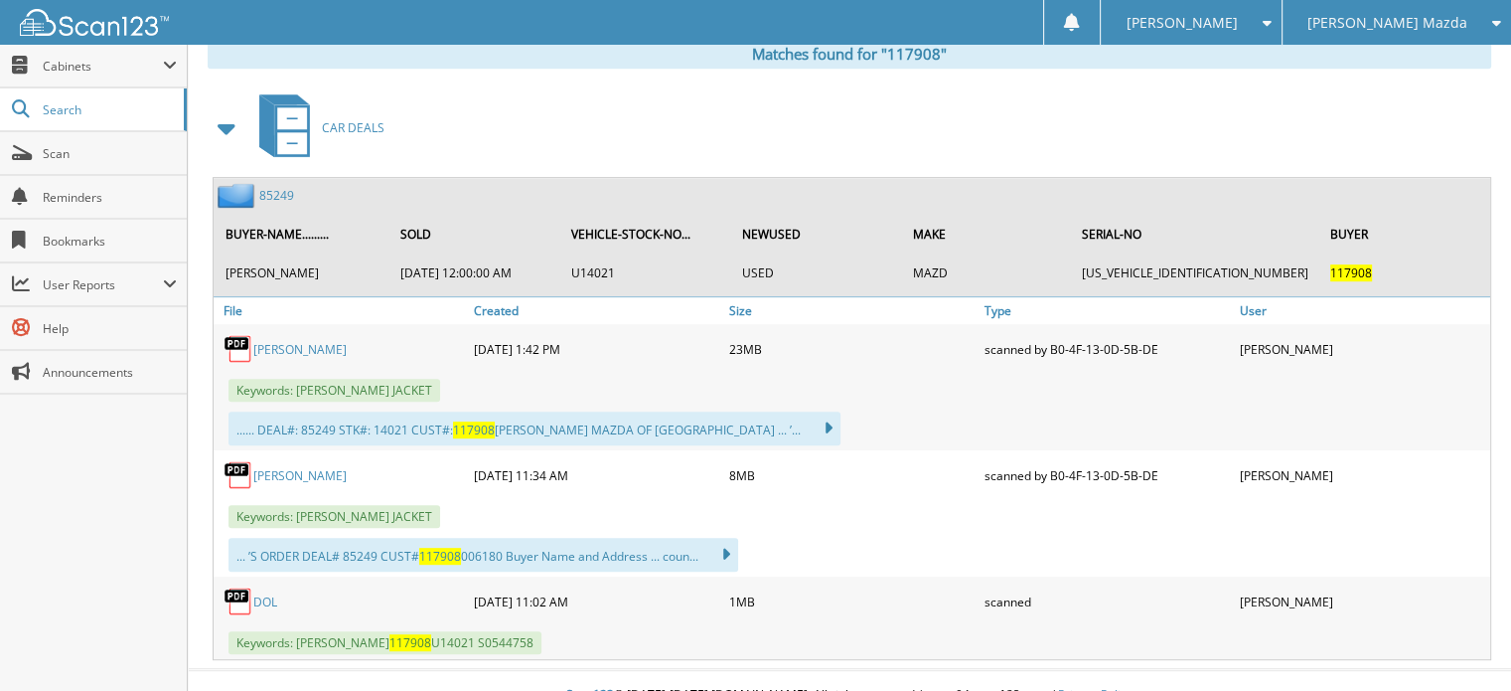
click at [274, 187] on link "85249" at bounding box center [276, 195] width 35 height 17
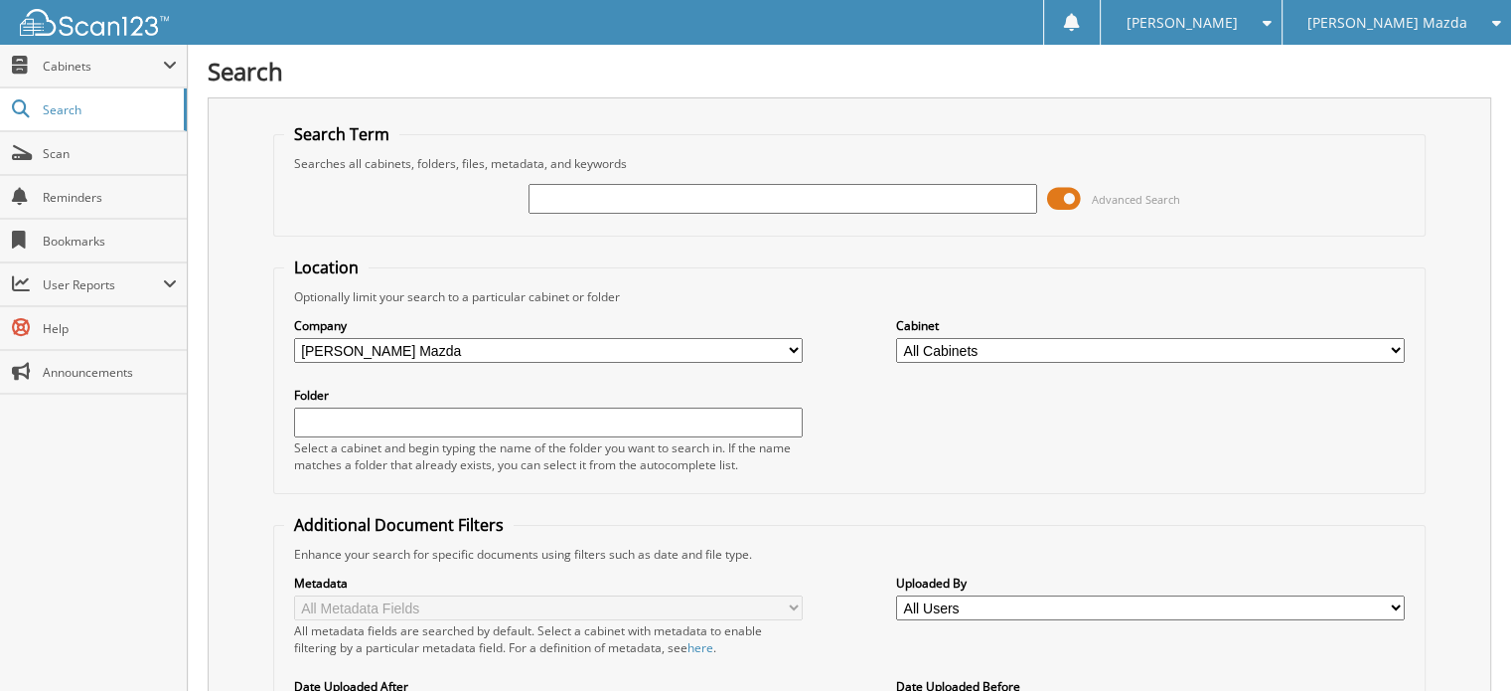
click at [255, 214] on div "Search Term Searches all cabinets, folders, files, metadata, and keywords Advan…" at bounding box center [850, 504] width 1284 height 814
click at [786, 206] on input "text" at bounding box center [783, 199] width 509 height 30
type input "117891"
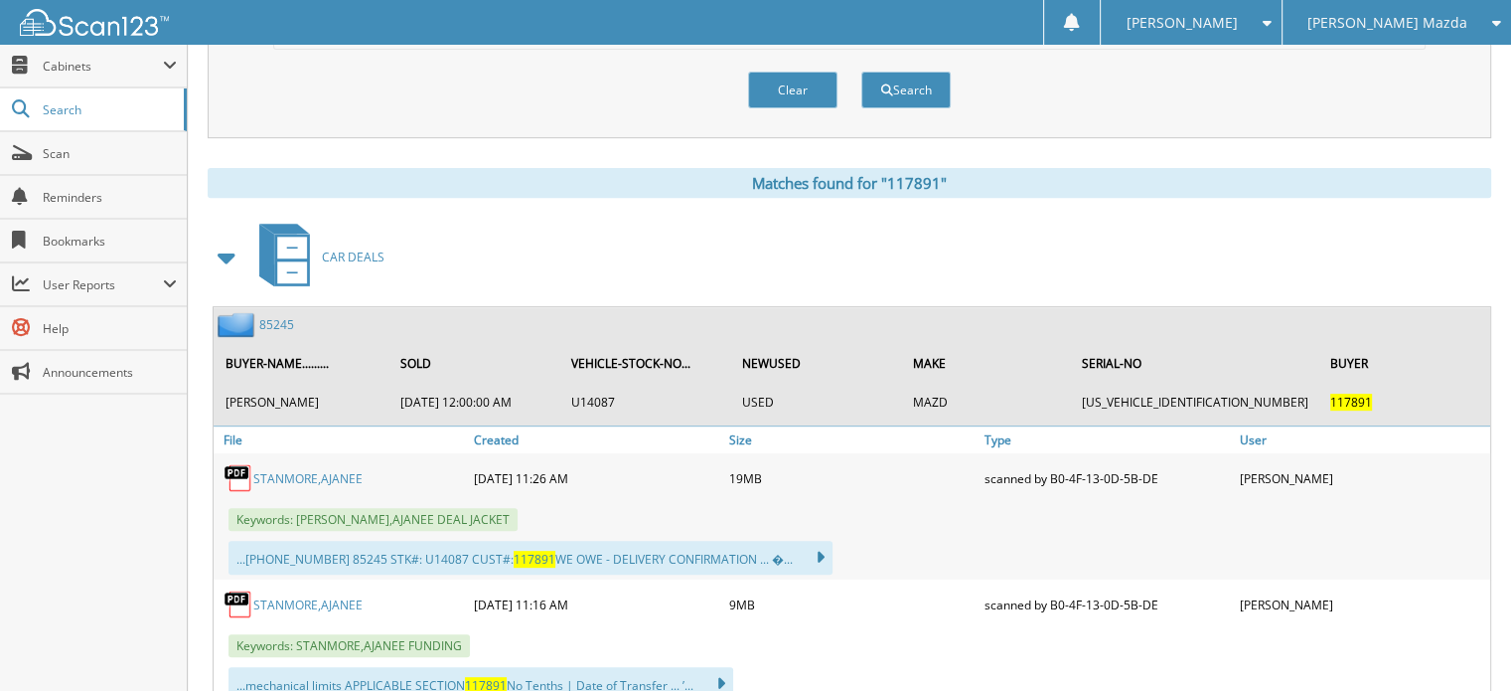
scroll to position [777, 0]
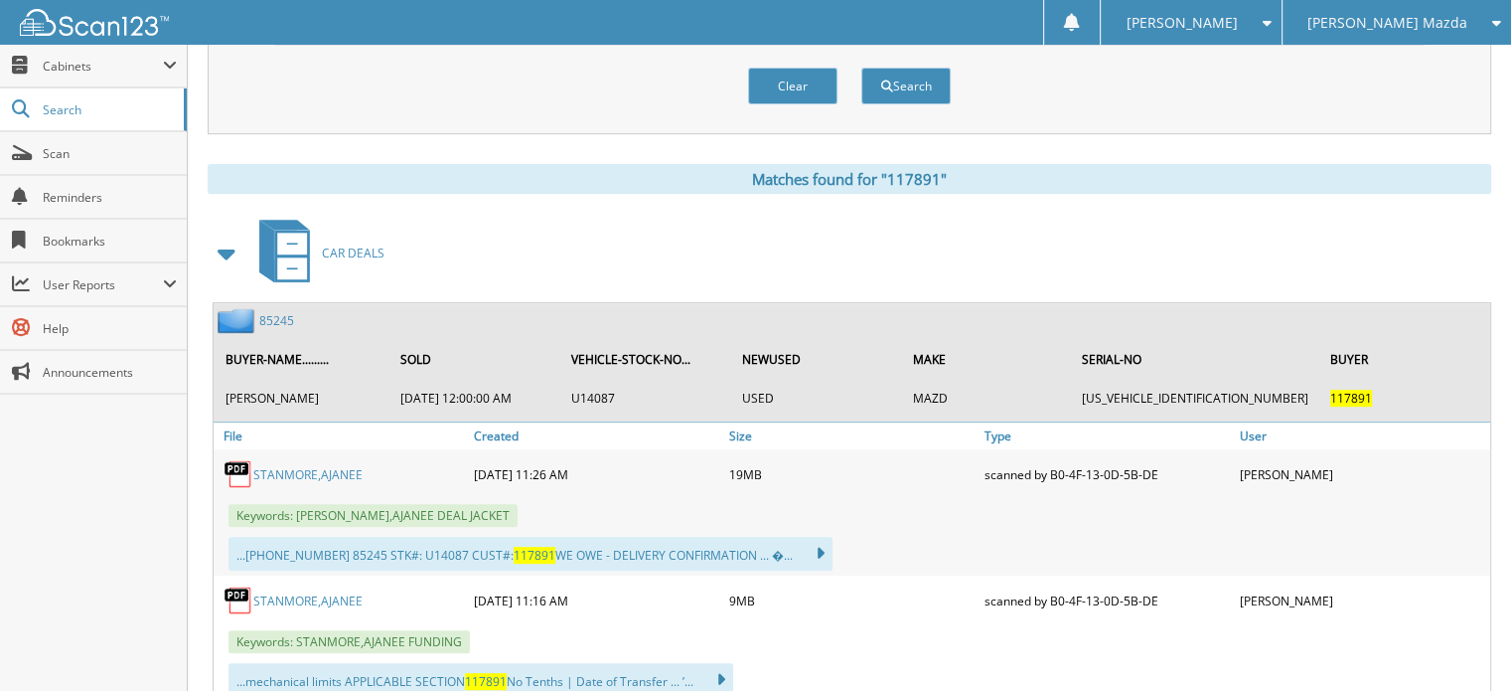
click at [248, 124] on div "Search Term Searches all cabinets, folders, files, metadata, and keywords 11789…" at bounding box center [850, 52] width 1284 height 1465
click at [237, 121] on div "Search Term Searches all cabinets, folders, files, metadata, and keywords 11789…" at bounding box center [850, 52] width 1284 height 1465
click at [270, 138] on div "Search Term Searches all cabinets, folders, files, metadata, and keywords 11789…" at bounding box center [850, 52] width 1284 height 1465
click at [267, 164] on div "Matches found for "117891"" at bounding box center [850, 179] width 1284 height 30
click at [267, 312] on link "85245" at bounding box center [276, 320] width 35 height 17
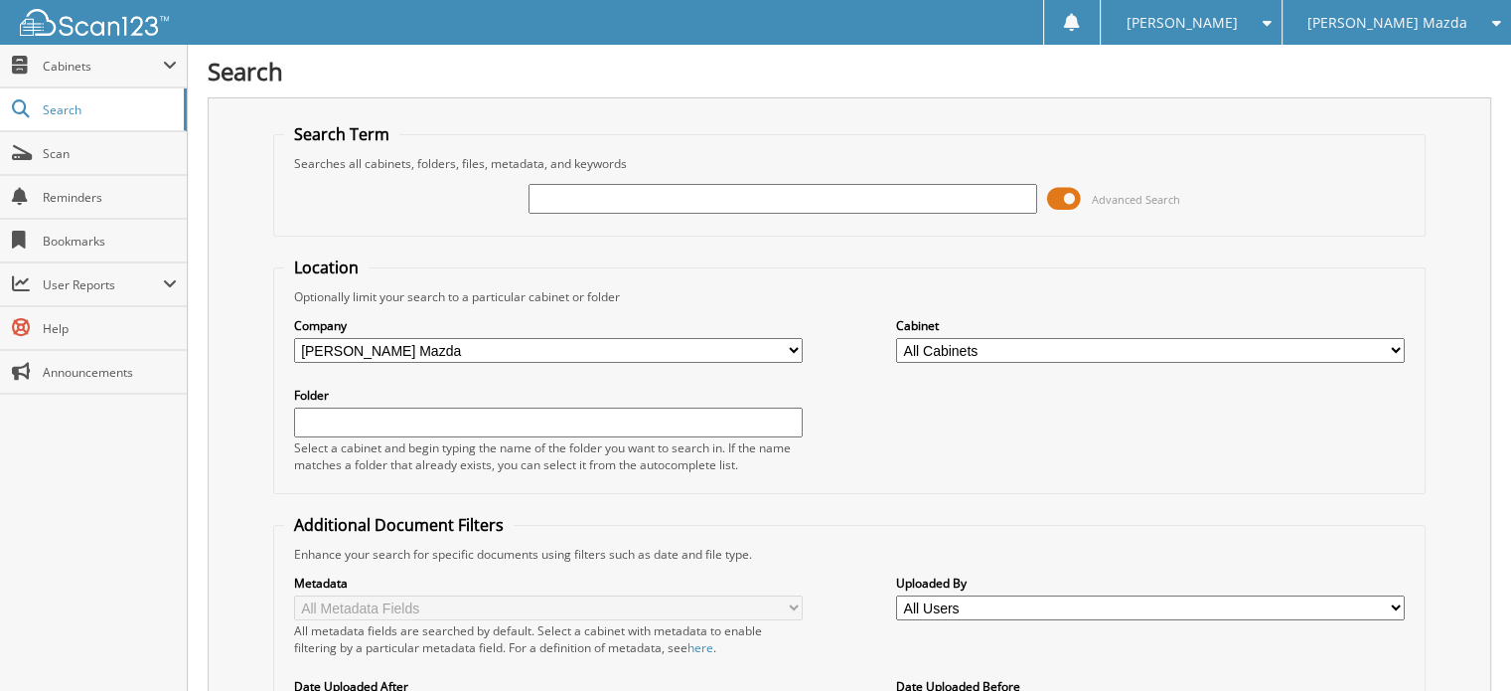
click at [615, 212] on div at bounding box center [783, 199] width 509 height 34
click at [612, 210] on input "text" at bounding box center [783, 199] width 509 height 30
type input "117885"
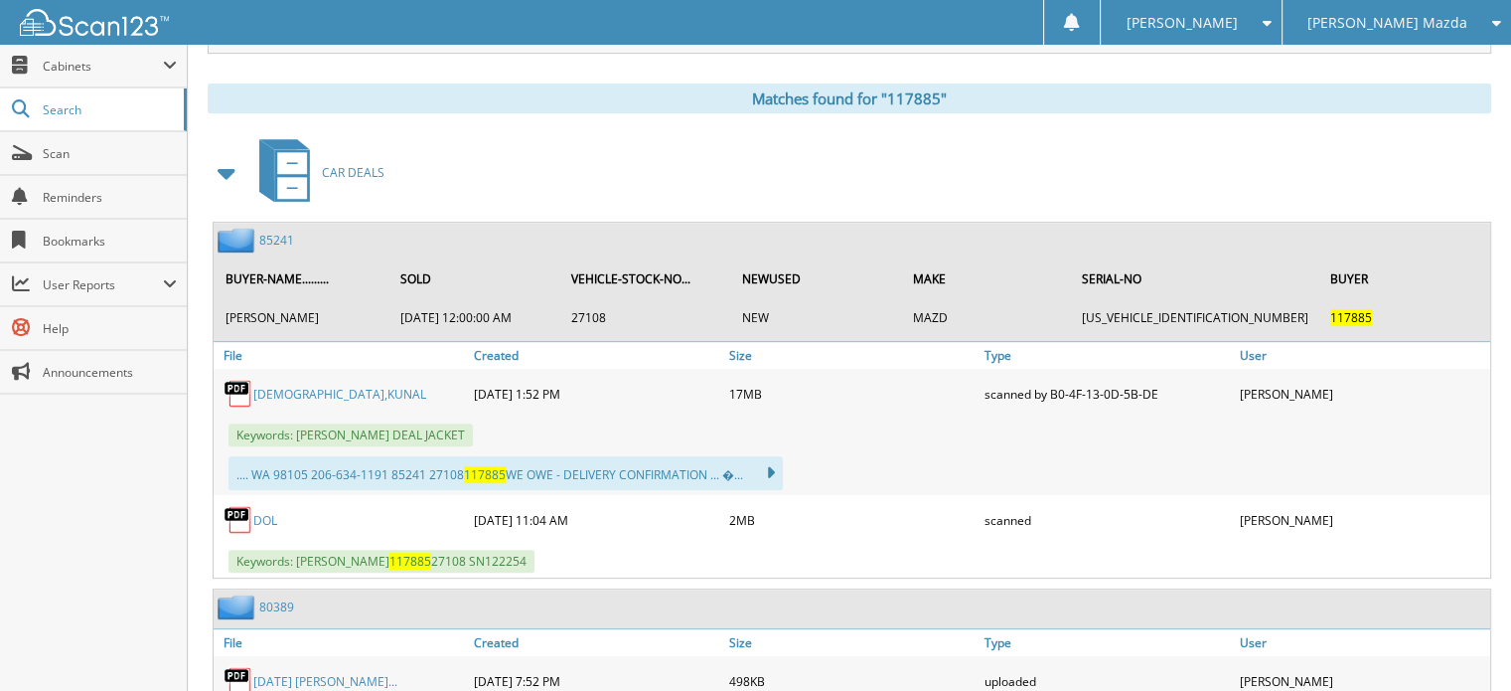
scroll to position [850, 0]
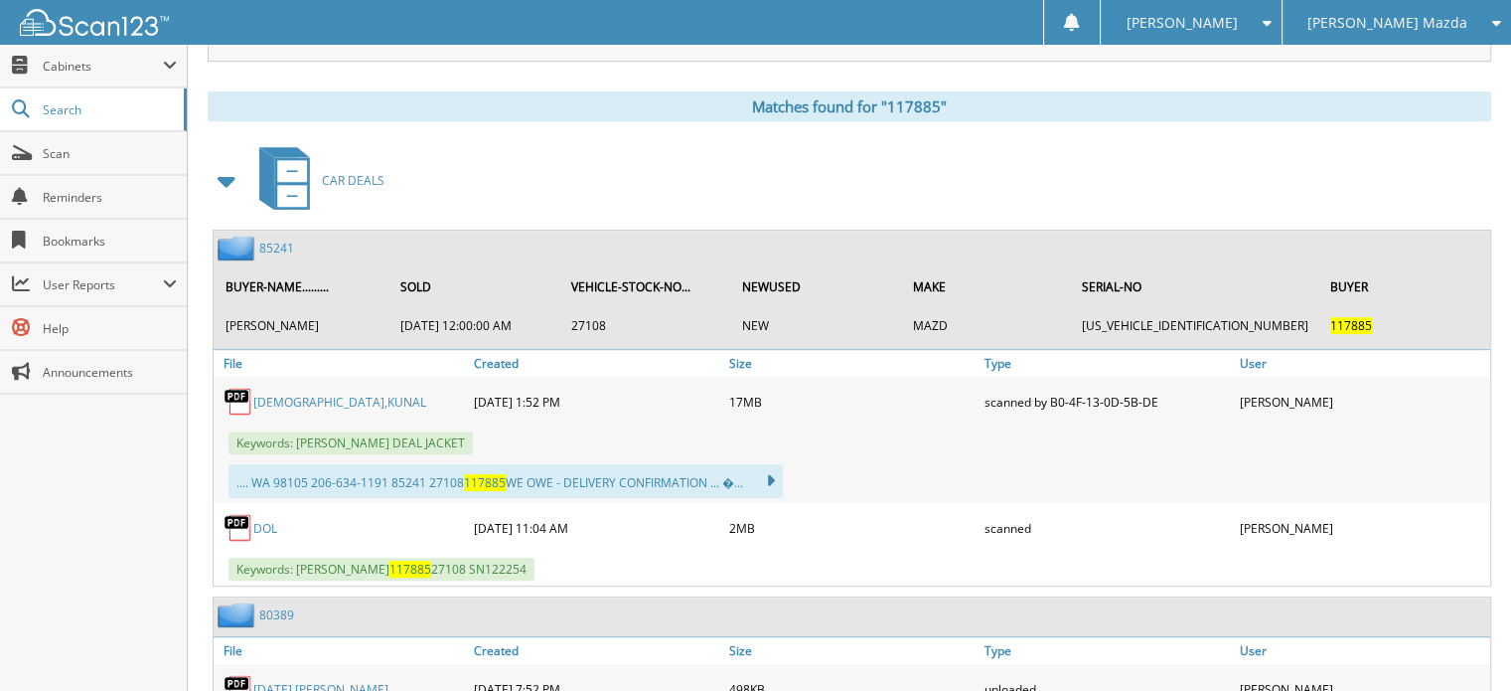
click at [279, 239] on link "85241" at bounding box center [276, 247] width 35 height 17
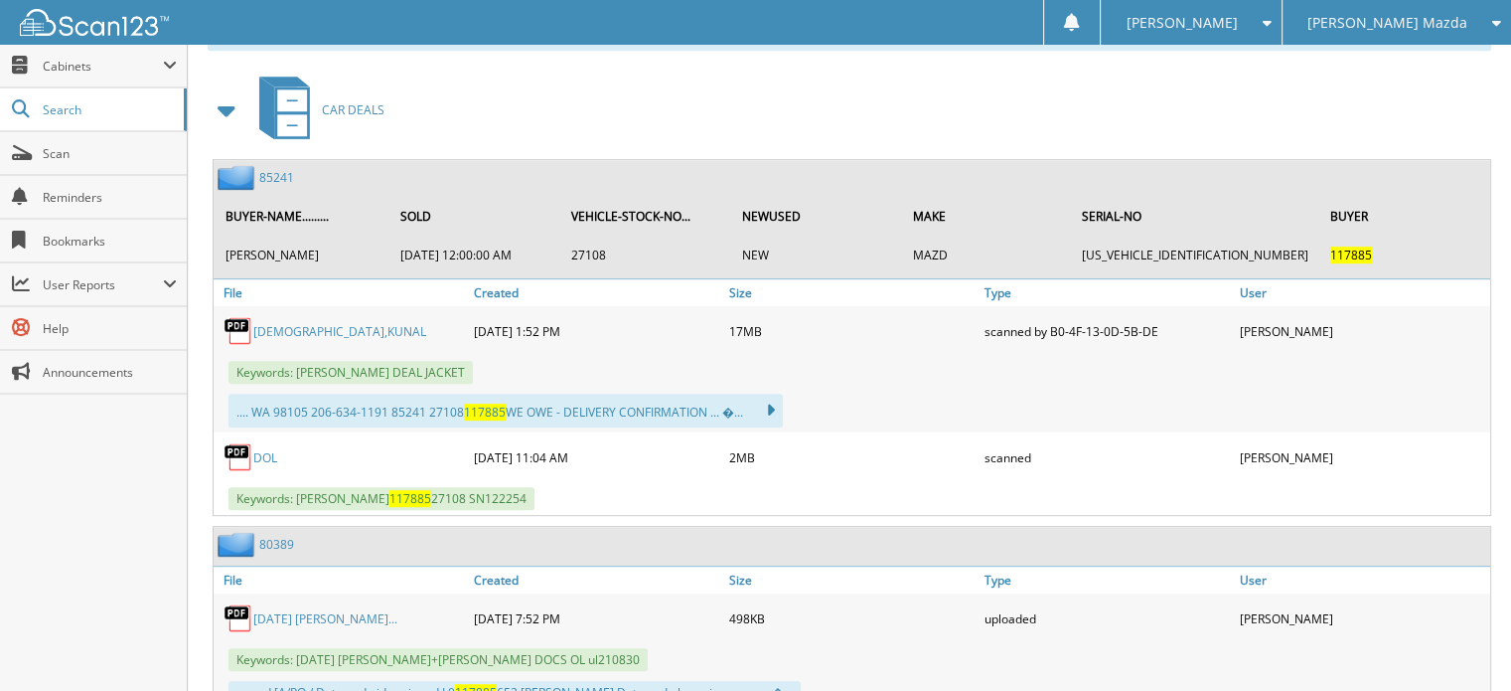
scroll to position [917, 0]
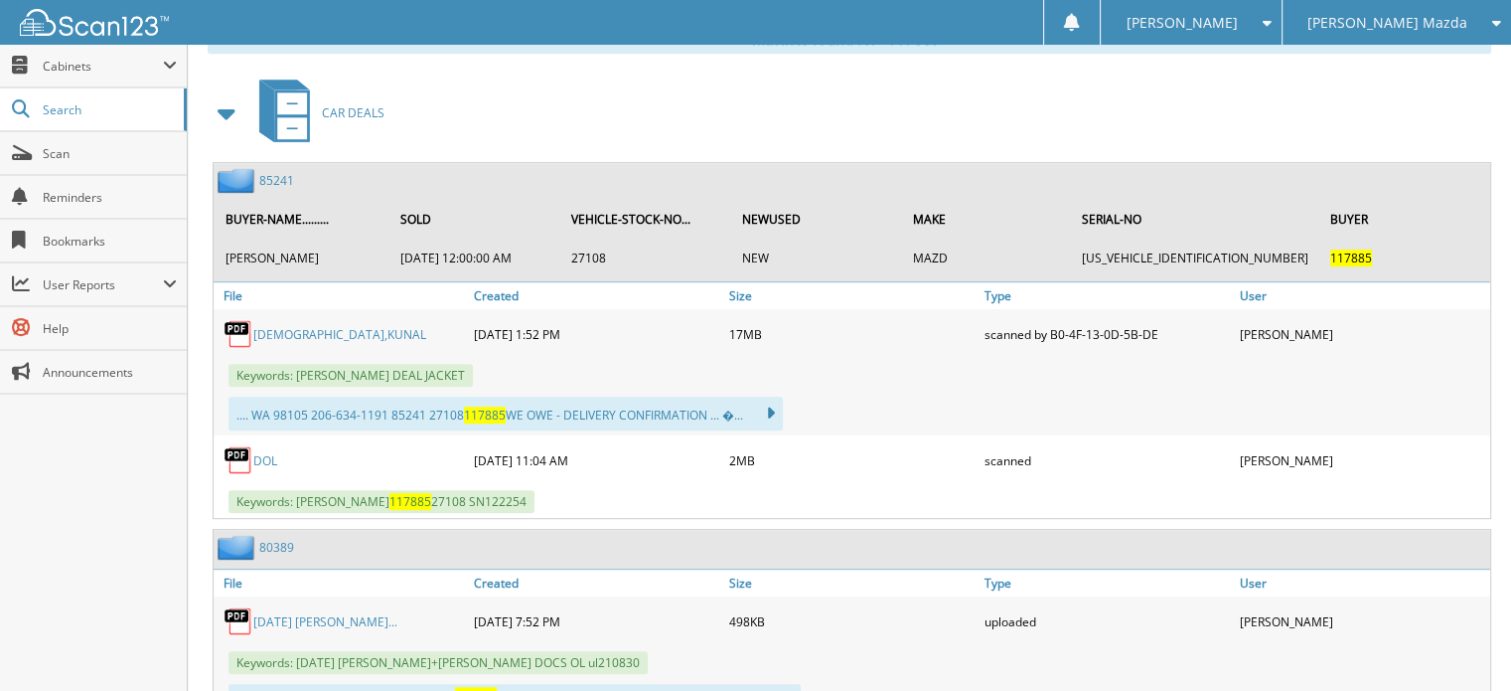
click at [282, 172] on link "85241" at bounding box center [276, 180] width 35 height 17
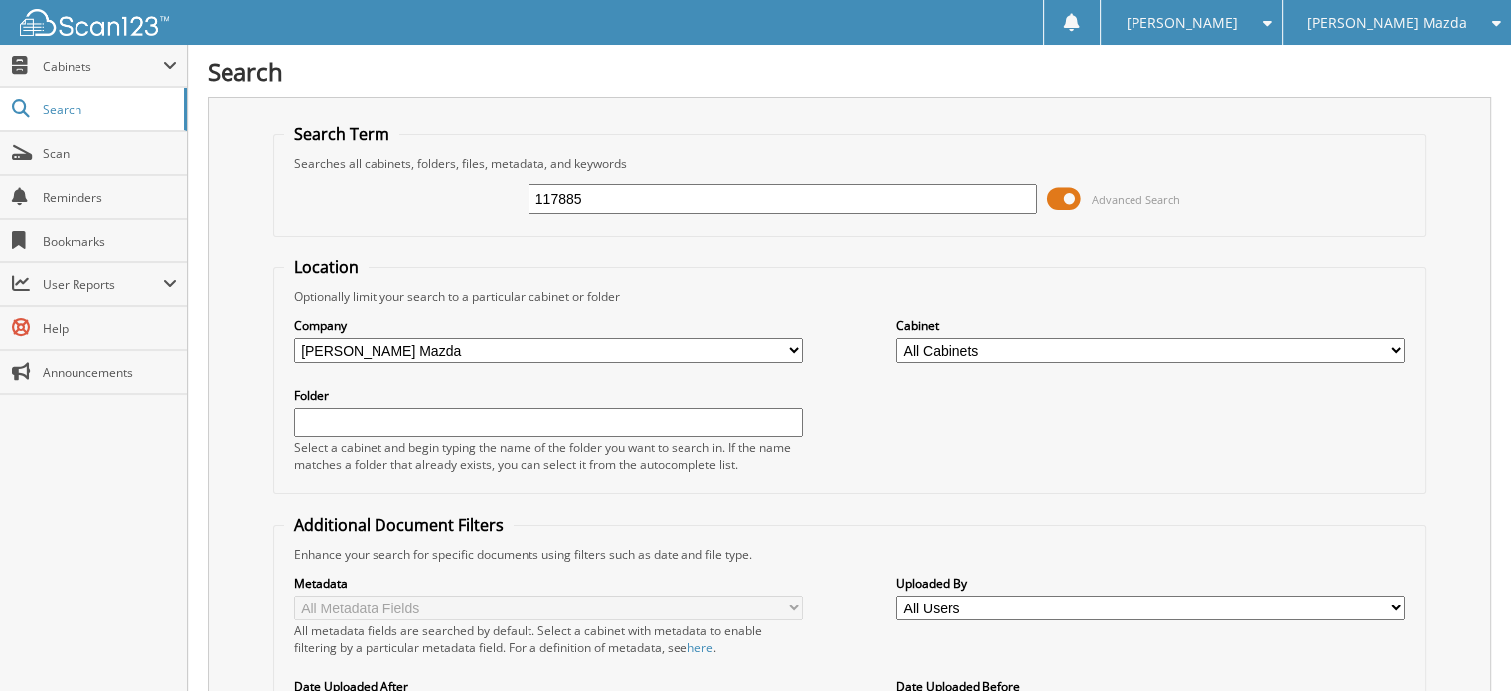
type input "117885"
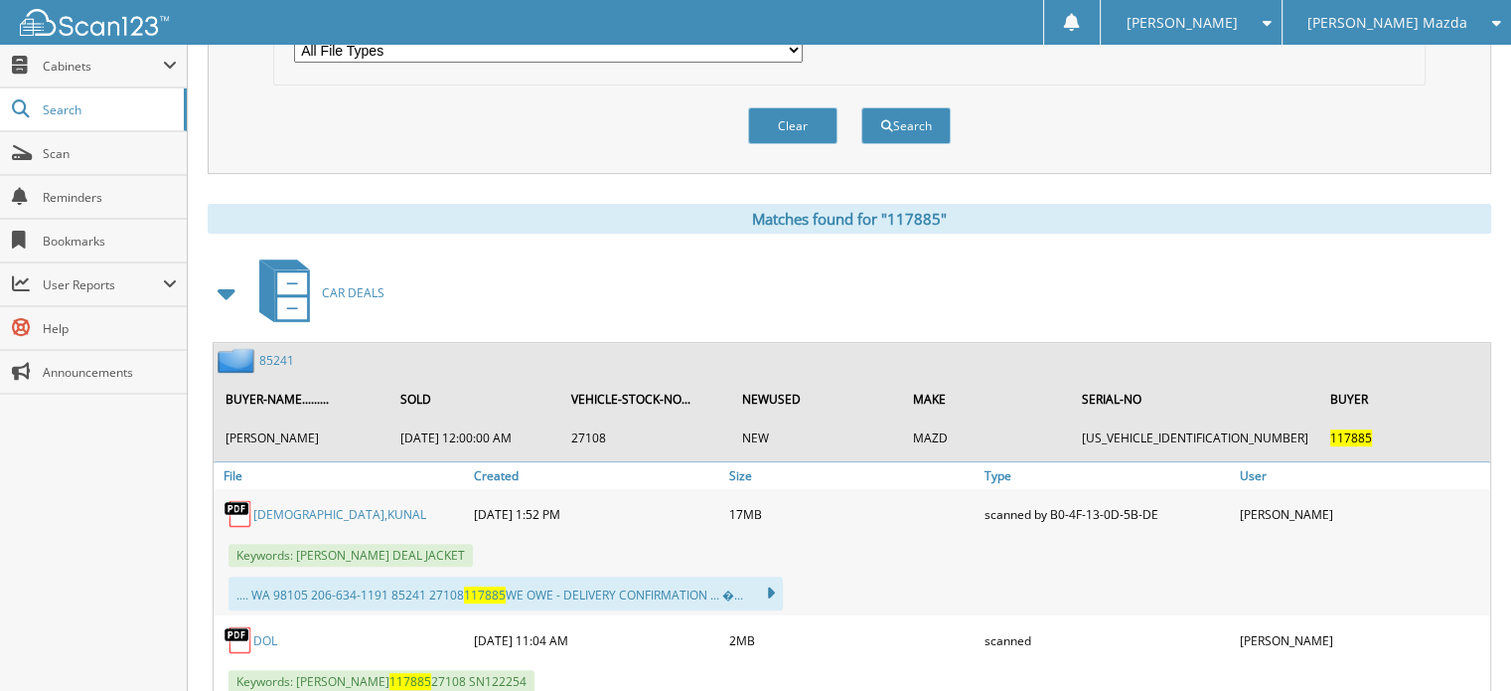
scroll to position [735, 0]
click at [271, 354] on link "85241" at bounding box center [276, 362] width 35 height 17
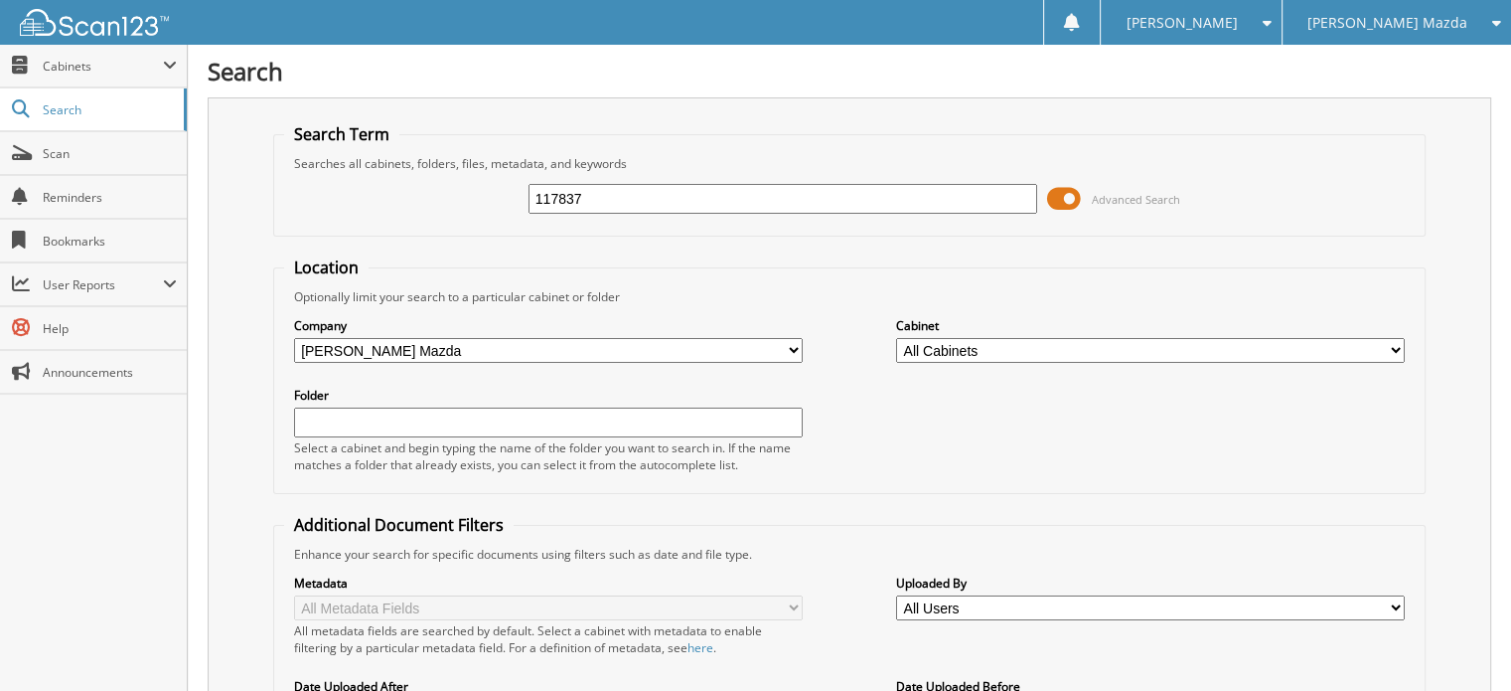
type input "117837"
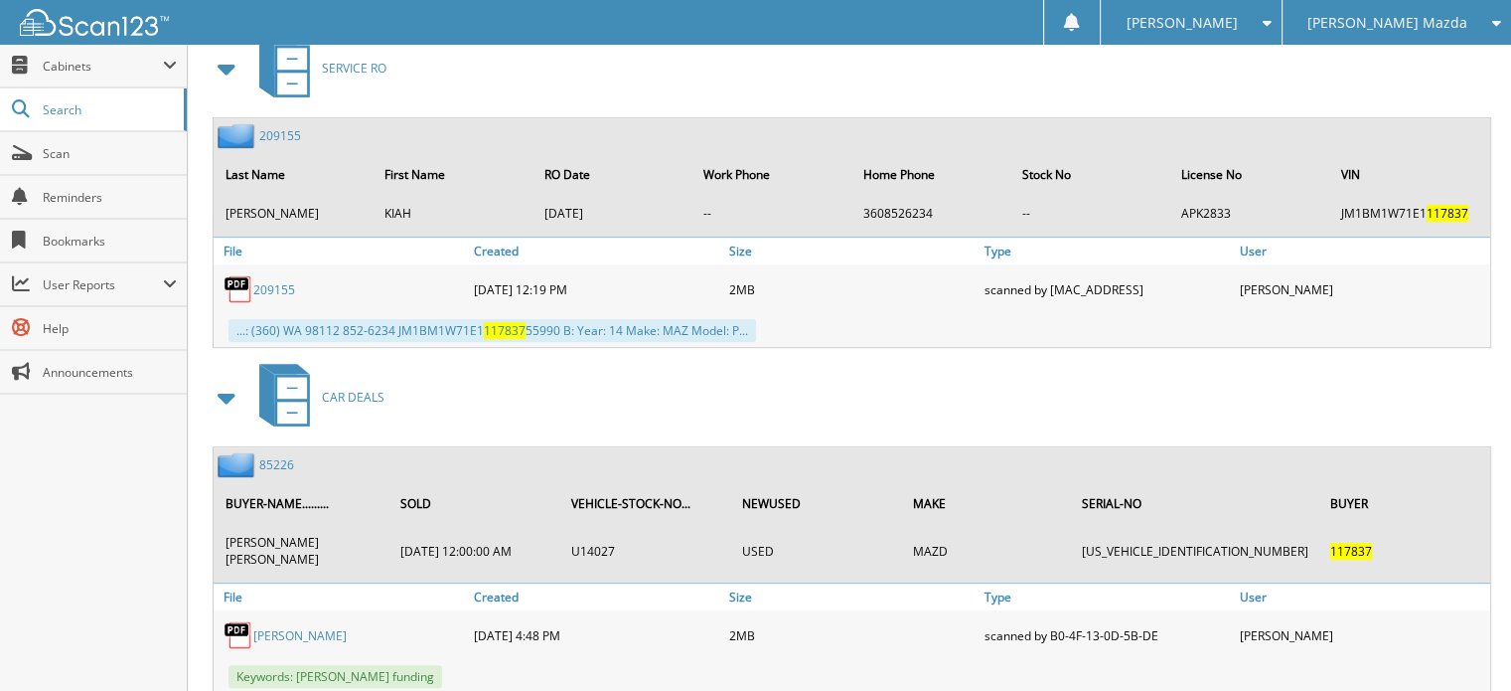
scroll to position [999, 0]
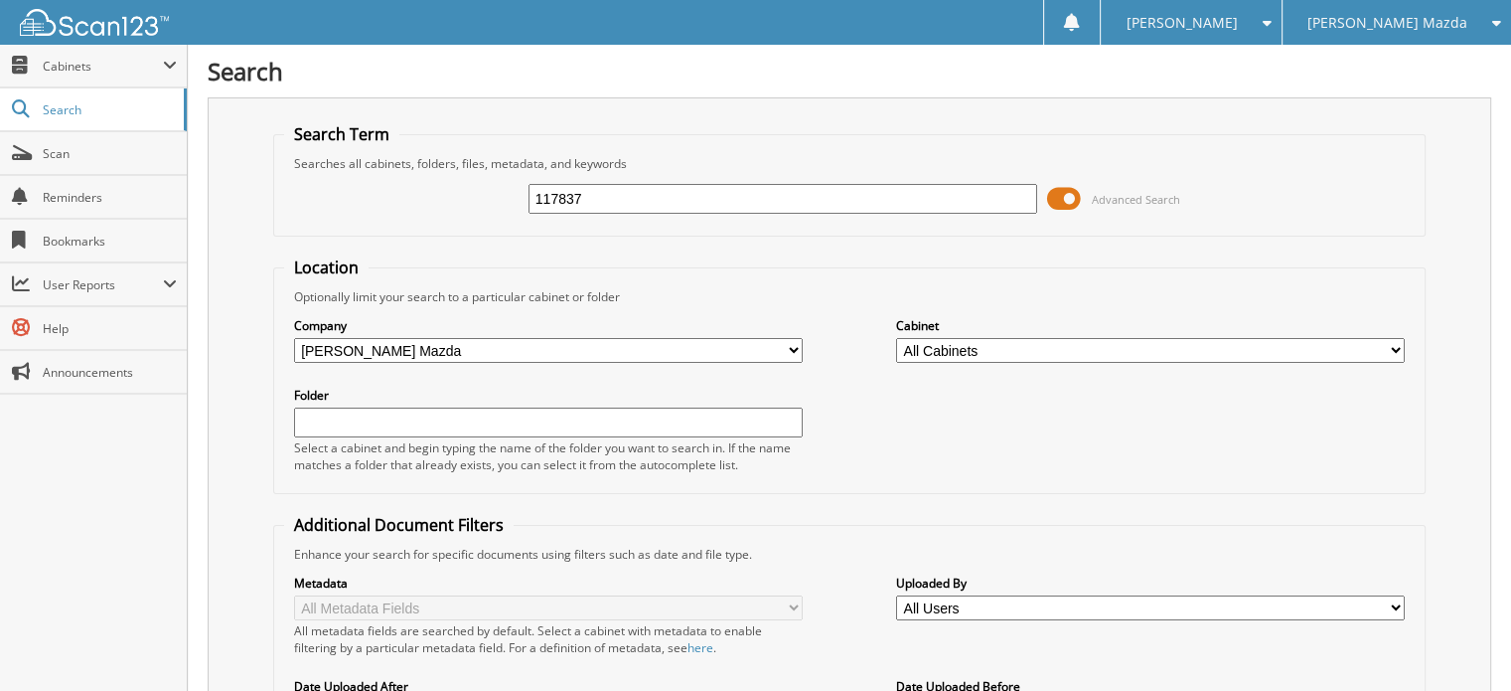
scroll to position [261, 0]
type input "117837"
drag, startPoint x: 627, startPoint y: 185, endPoint x: 413, endPoint y: 195, distance: 213.9
click at [413, 195] on div "117837 Advanced Search" at bounding box center [850, 199] width 1132 height 54
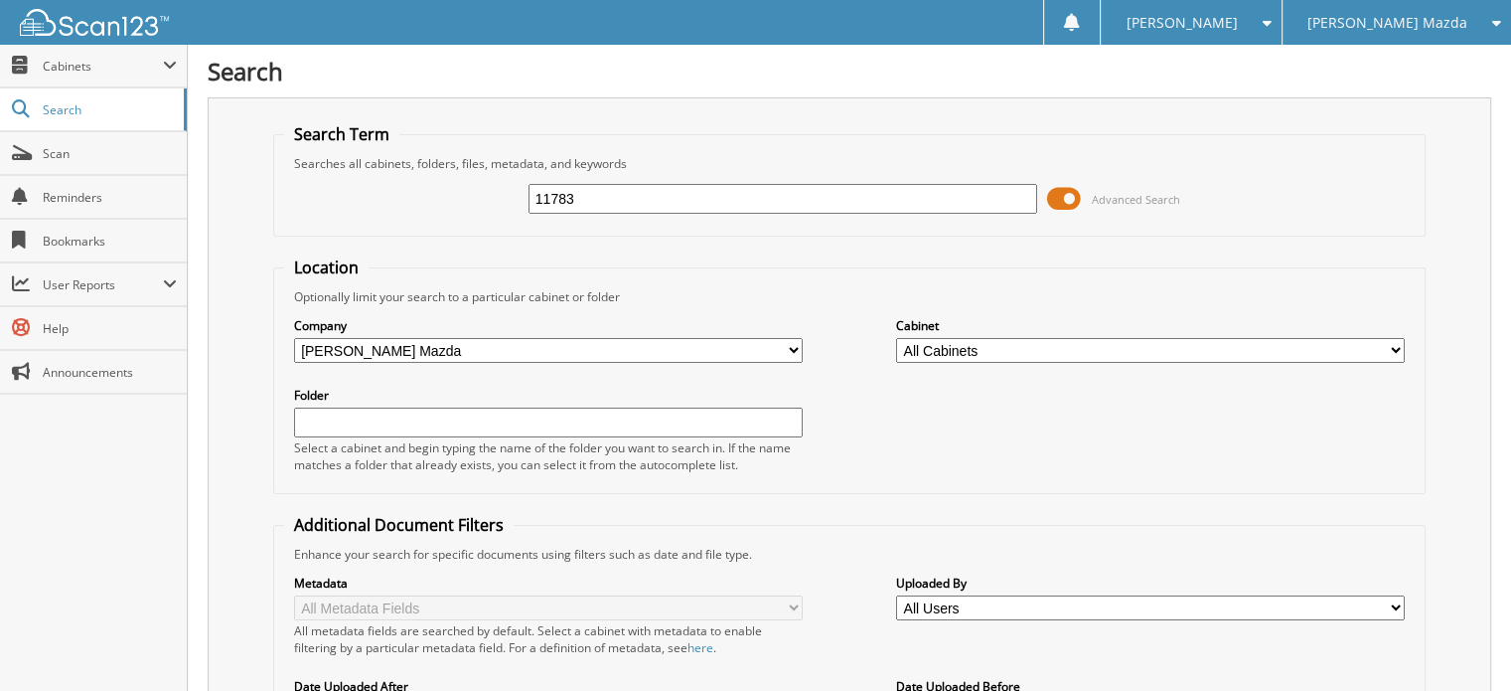
type input "117837"
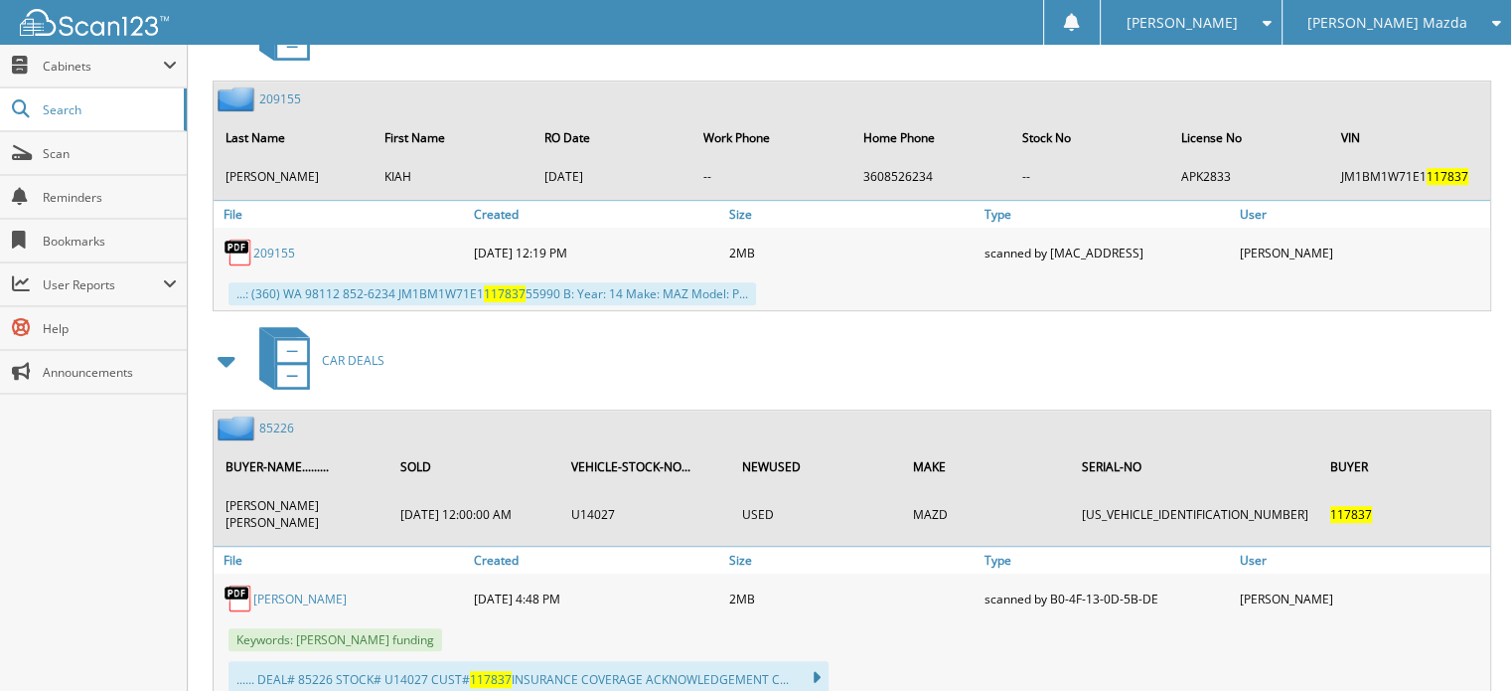
scroll to position [1018, 0]
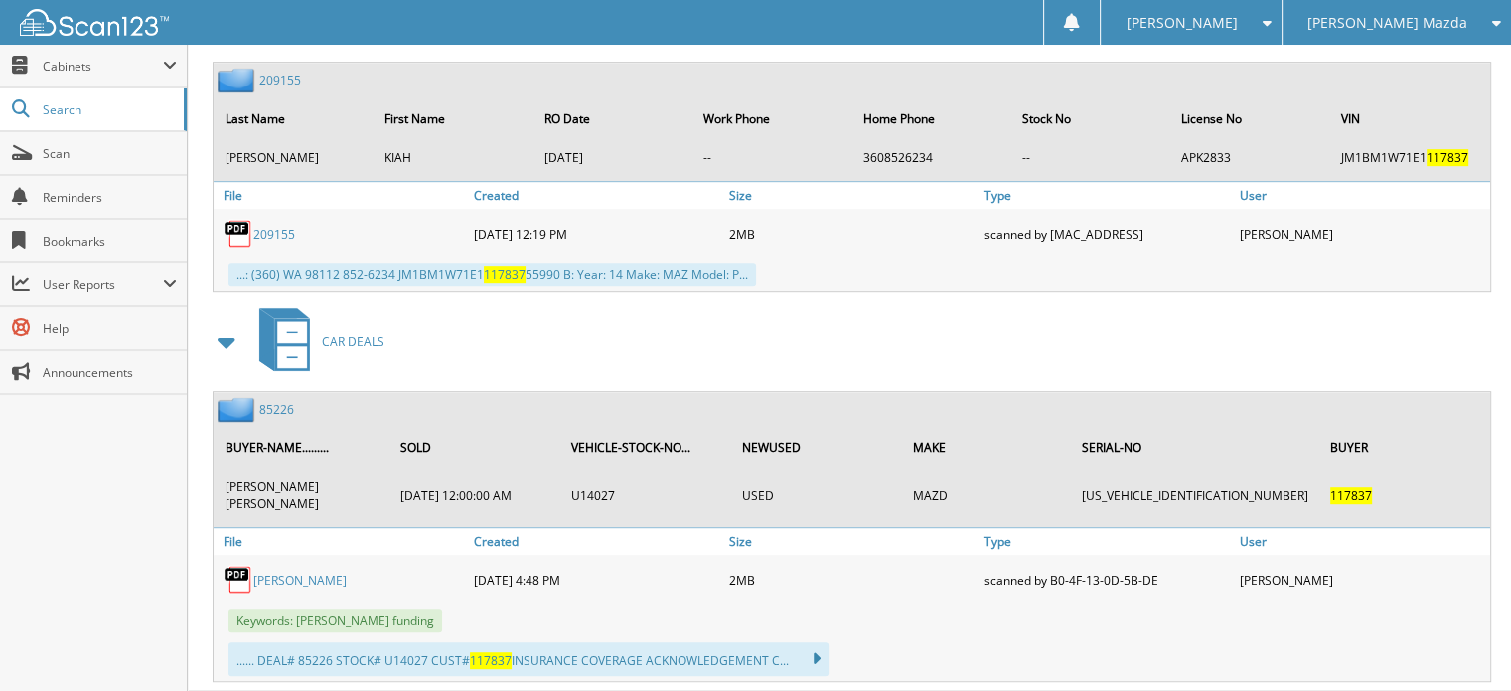
click at [276, 400] on link "85226" at bounding box center [276, 408] width 35 height 17
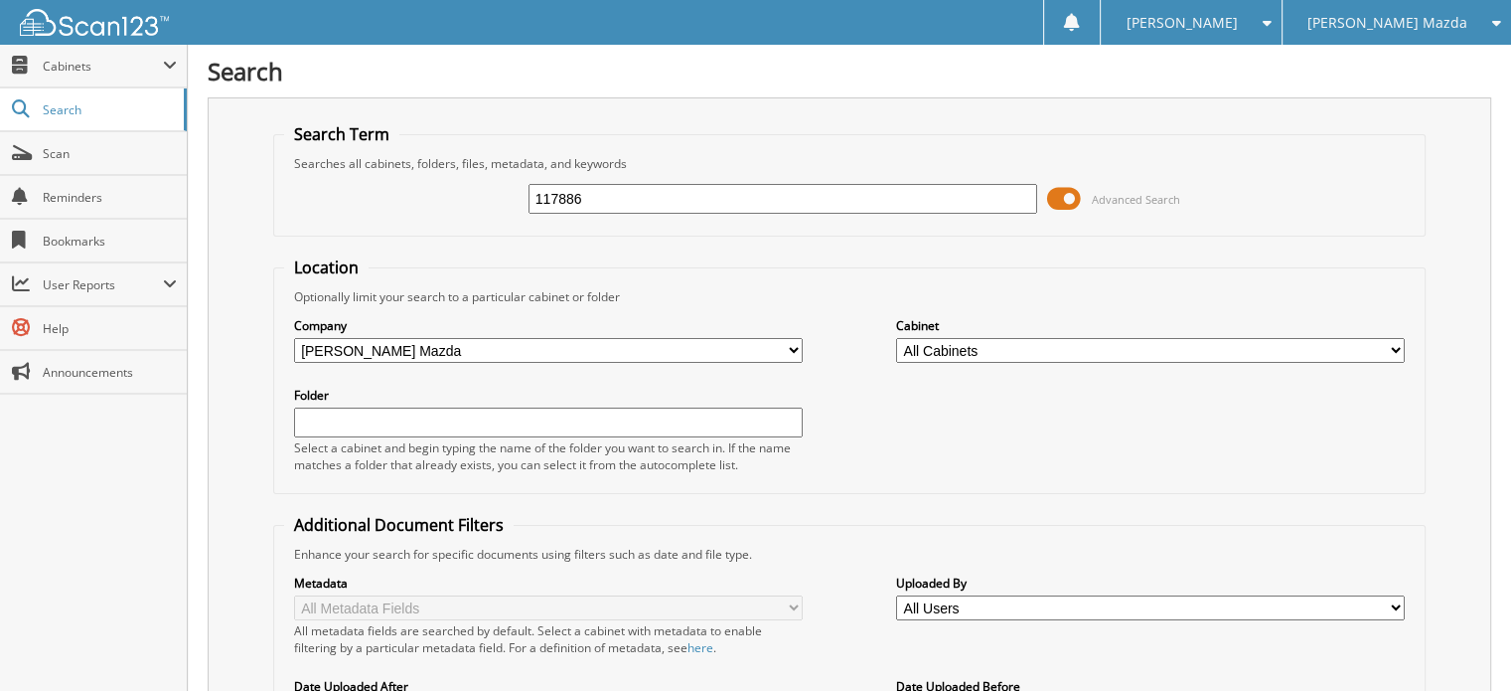
type input "117886"
drag, startPoint x: 596, startPoint y: 191, endPoint x: 397, endPoint y: 207, distance: 199.4
click at [397, 207] on div "117886 Advanced Search" at bounding box center [850, 199] width 1132 height 54
type input "117844"
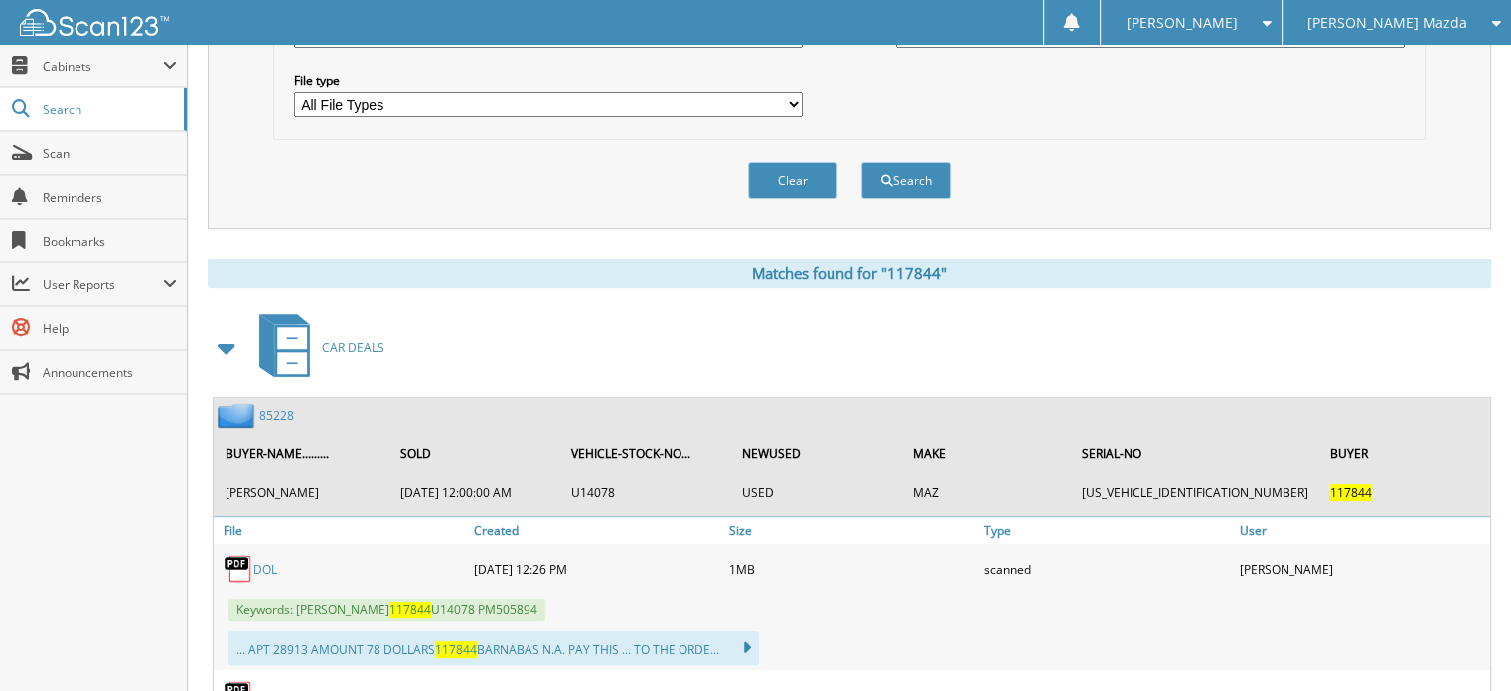
scroll to position [840, 0]
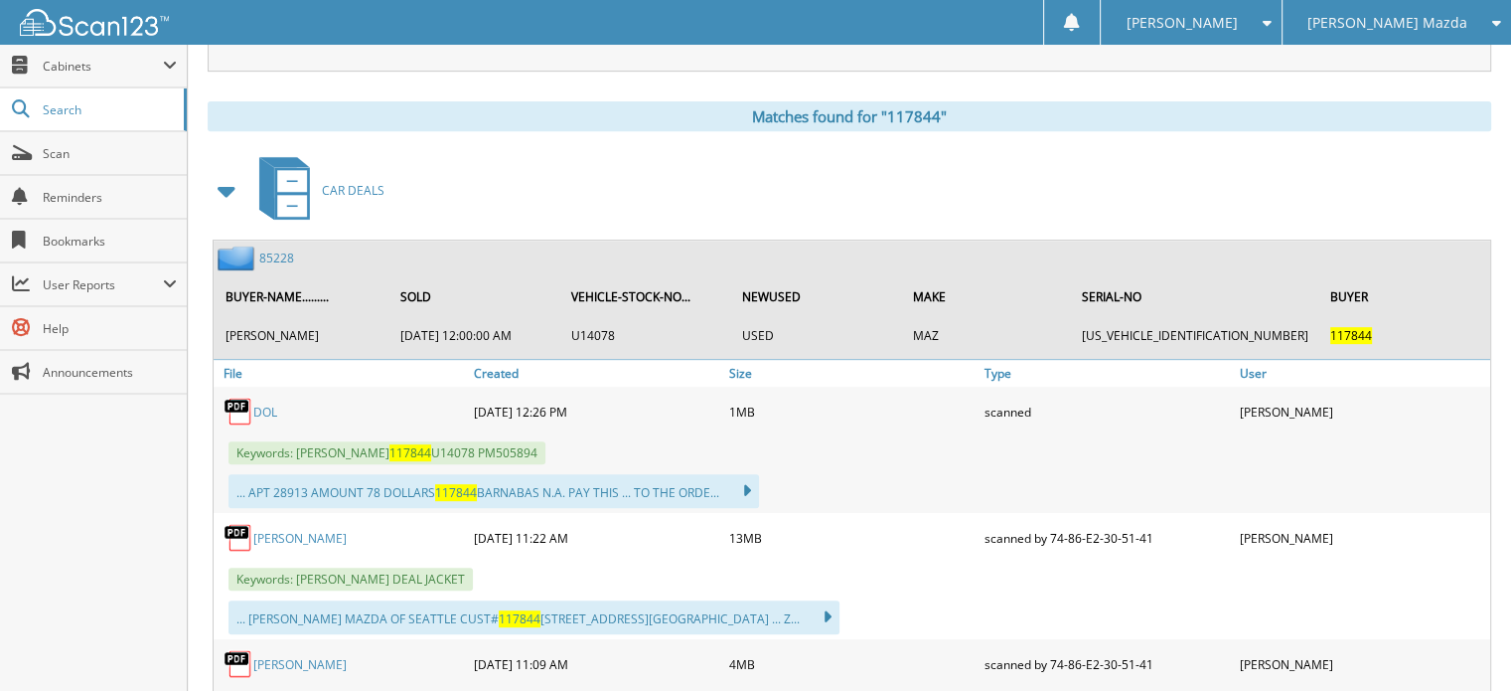
click at [278, 249] on link "85228" at bounding box center [276, 257] width 35 height 17
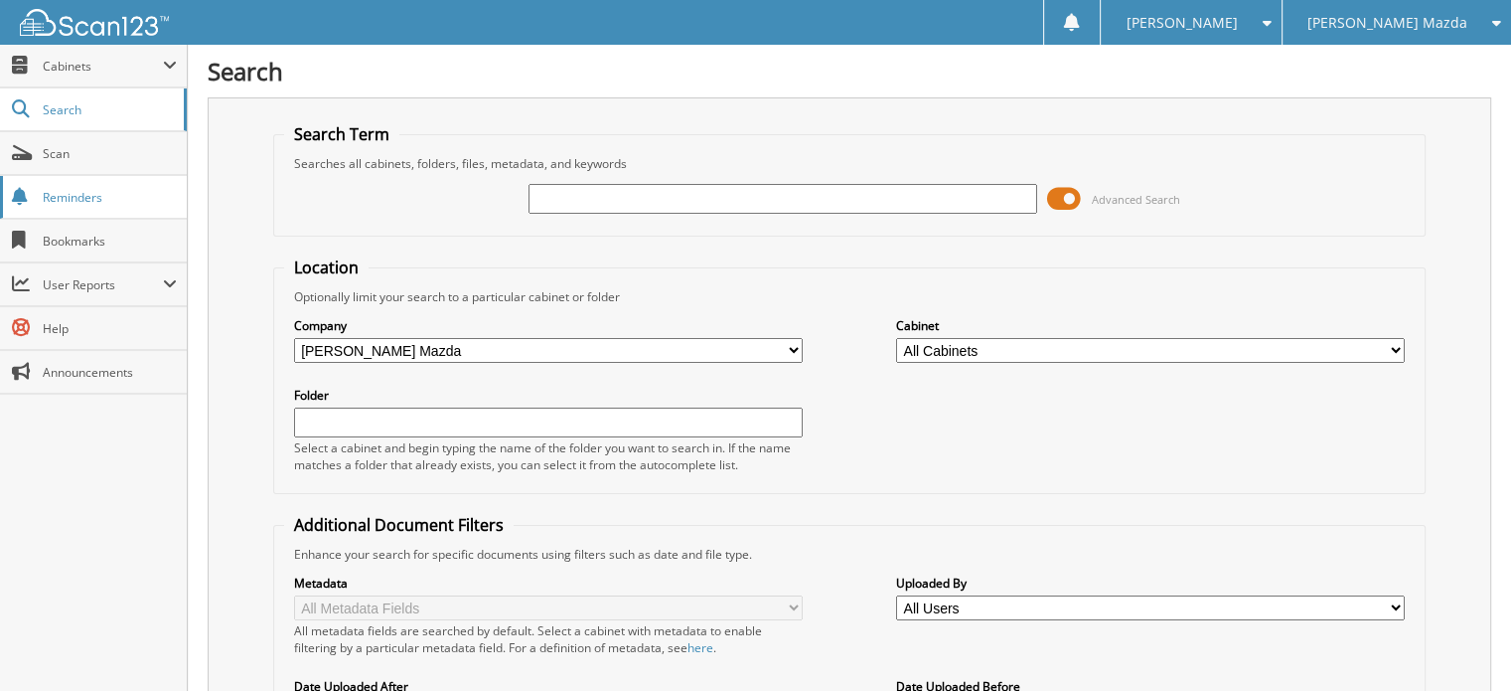
click at [146, 199] on span "Reminders" at bounding box center [110, 197] width 134 height 17
type input "115544"
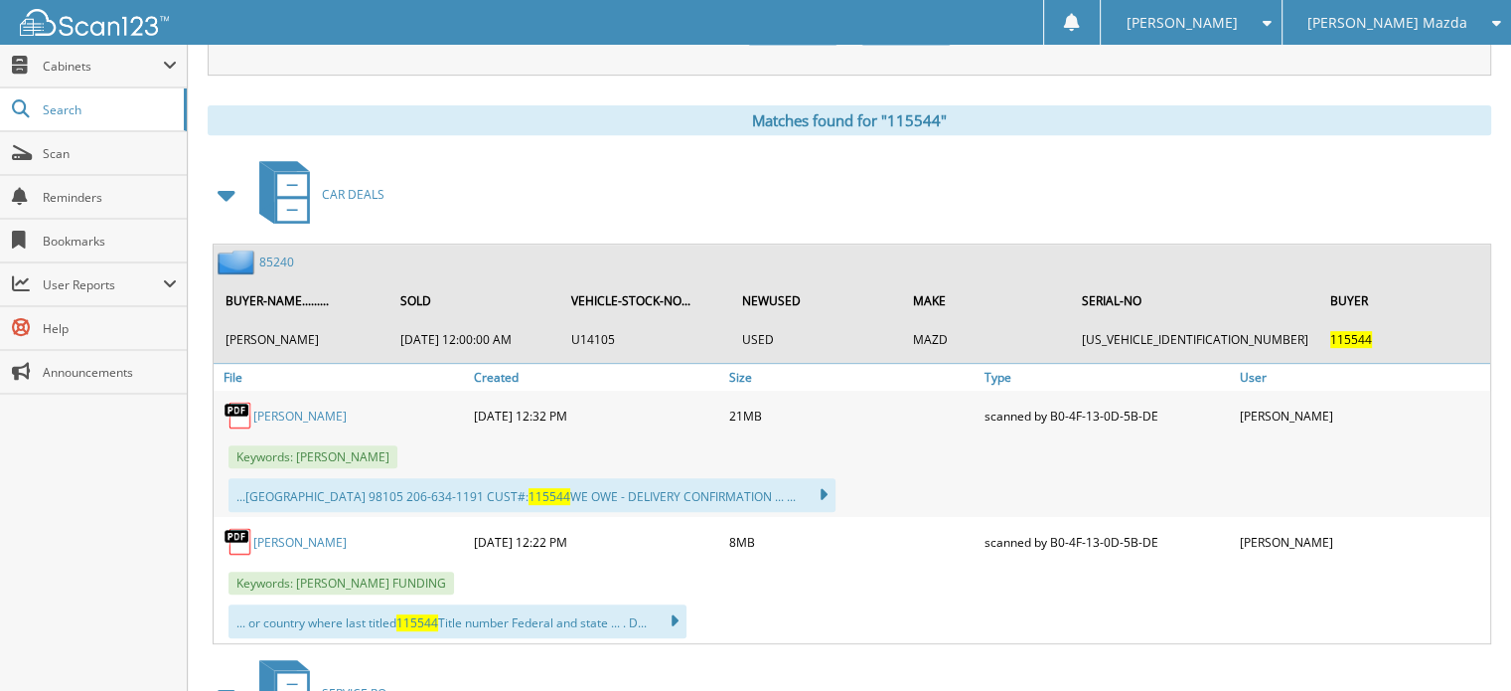
scroll to position [834, 0]
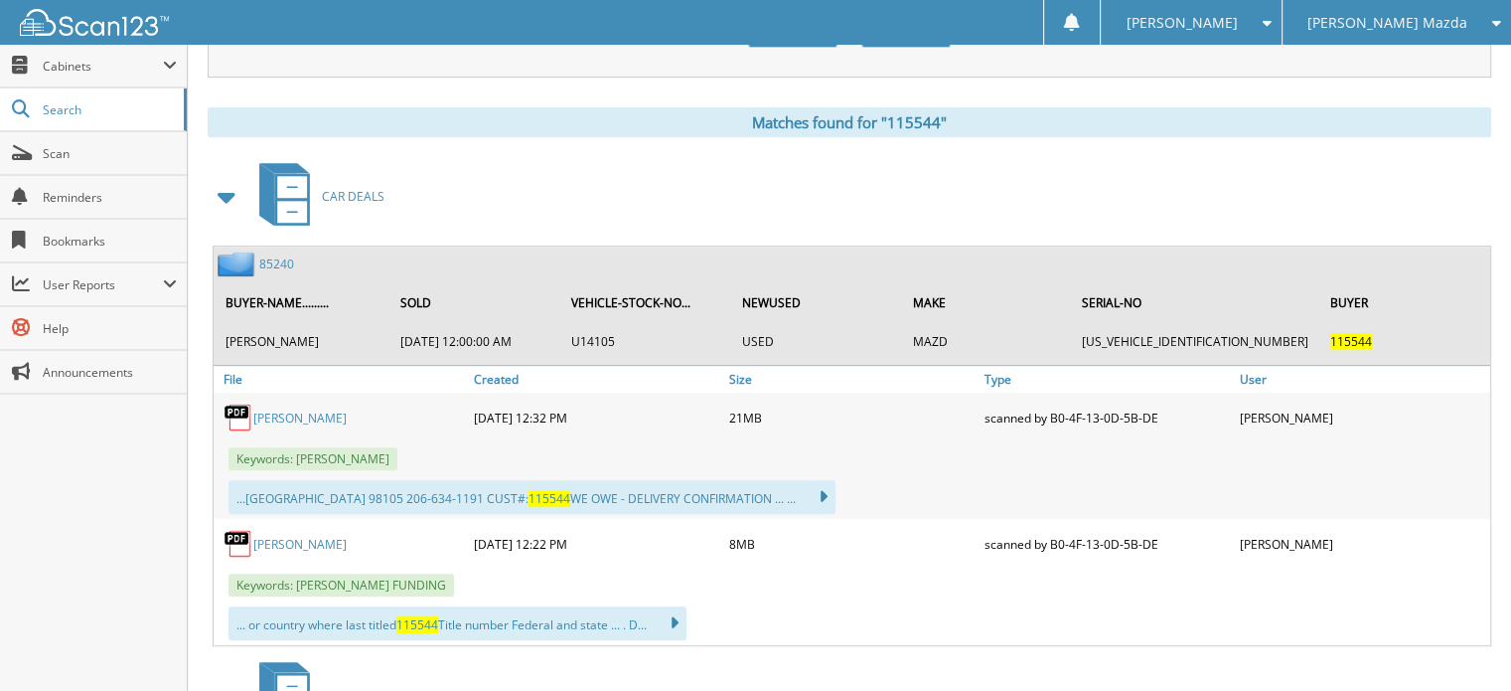
click at [273, 255] on link "85240" at bounding box center [276, 263] width 35 height 17
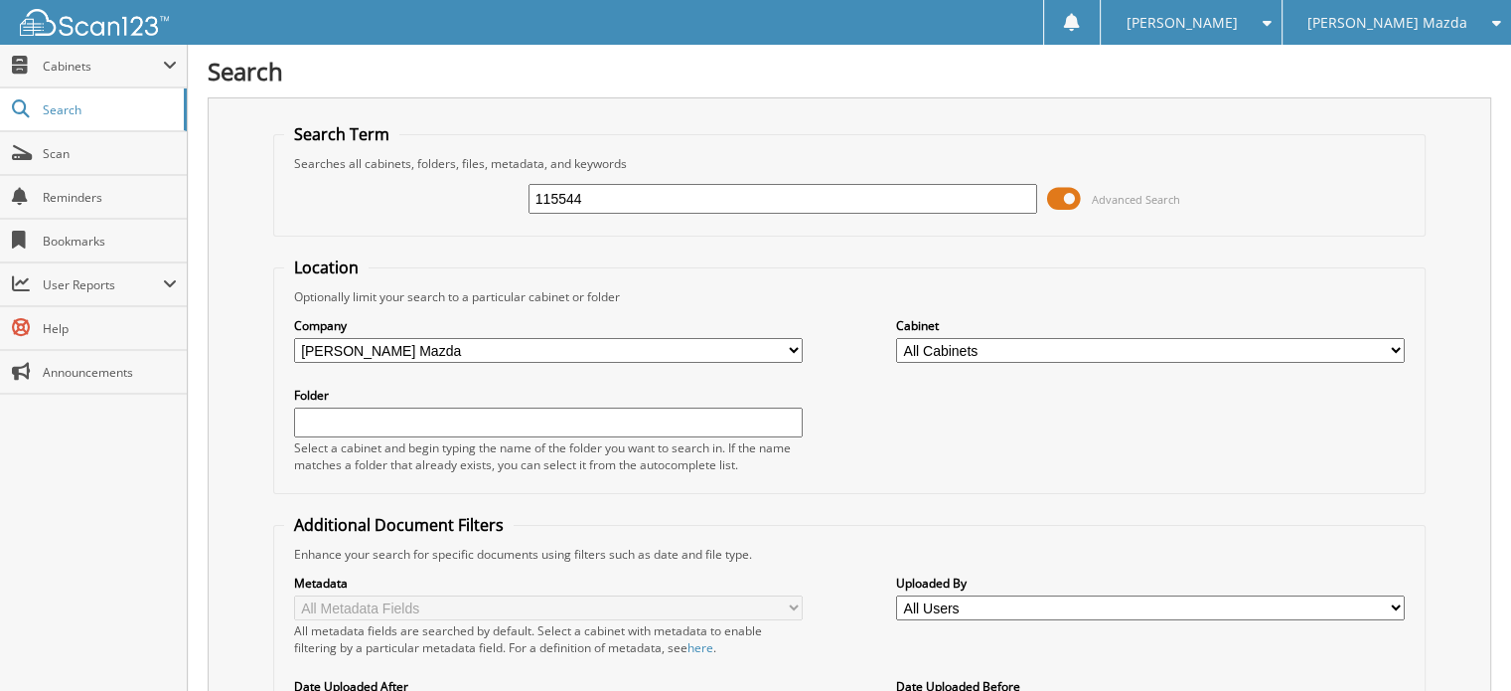
type input "115544"
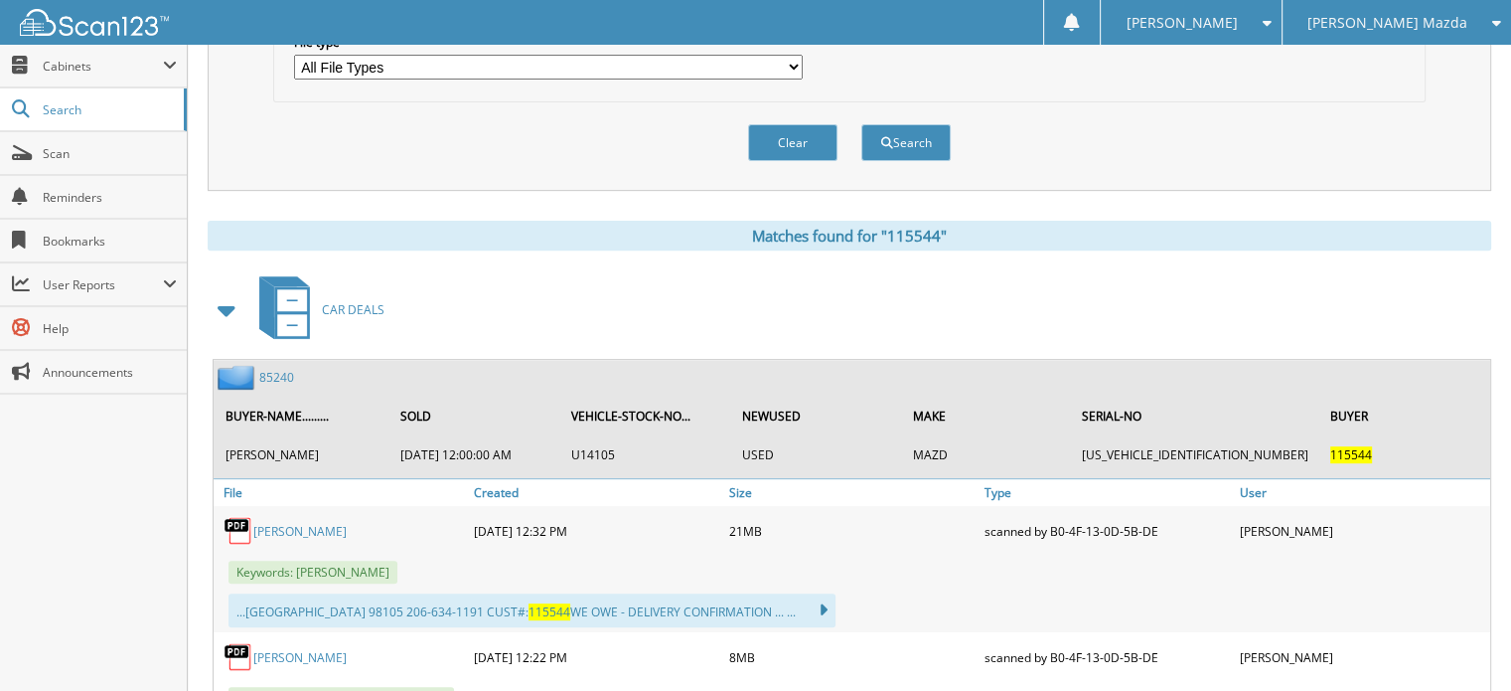
scroll to position [742, 0]
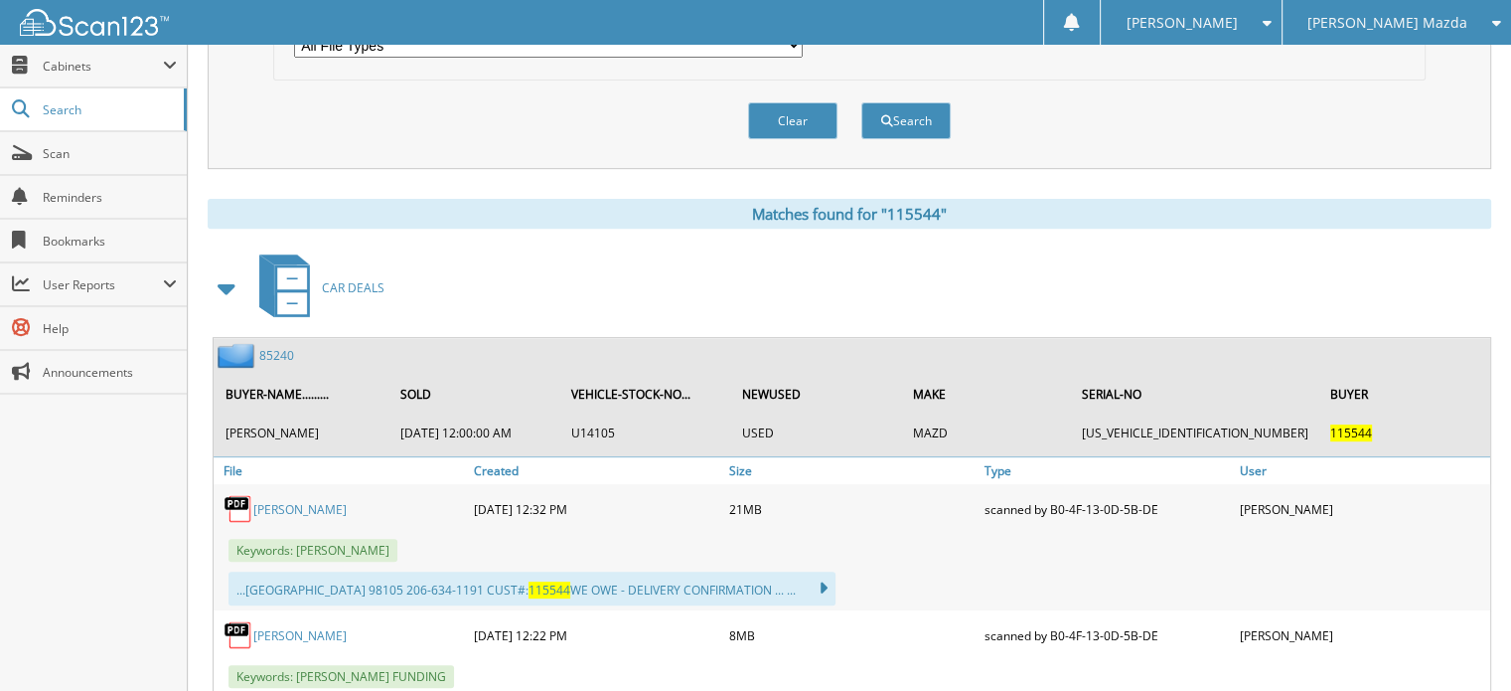
click at [281, 347] on link "85240" at bounding box center [276, 355] width 35 height 17
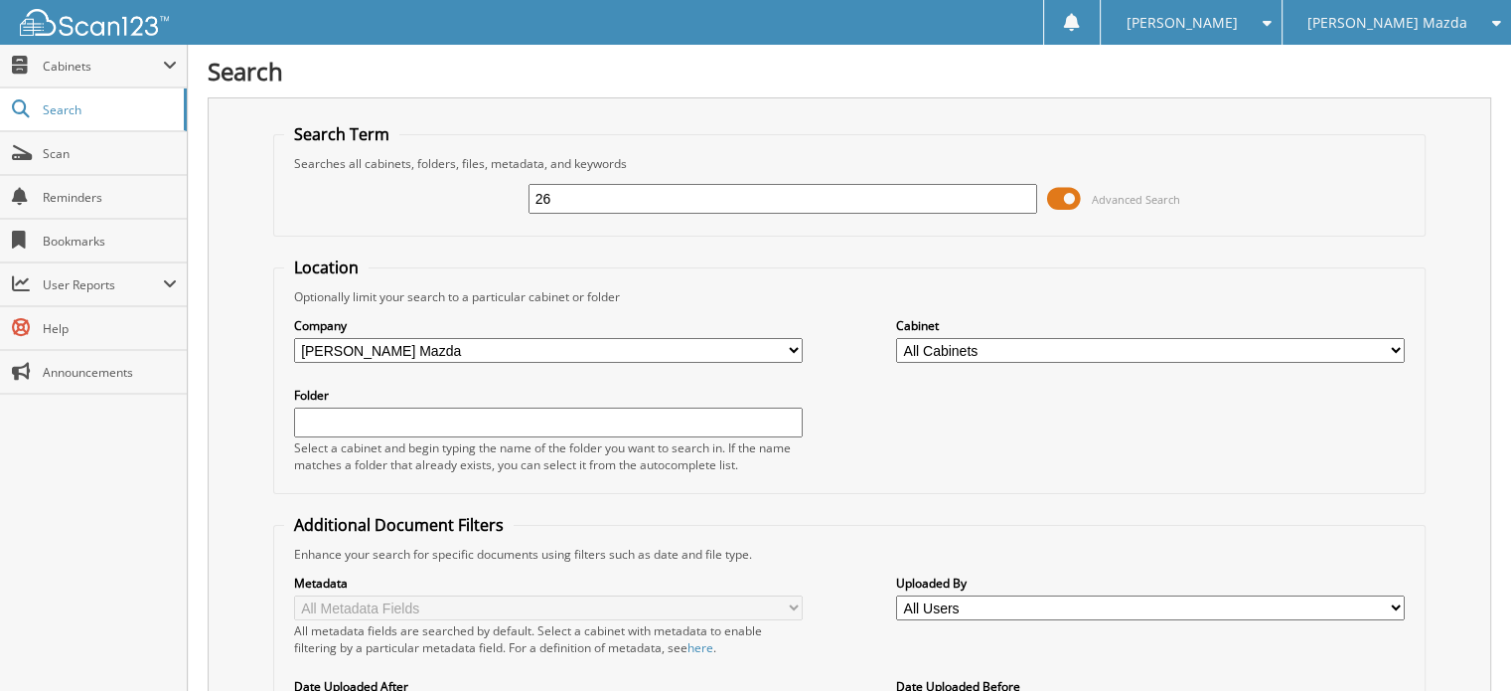
type input "2"
type input "117836"
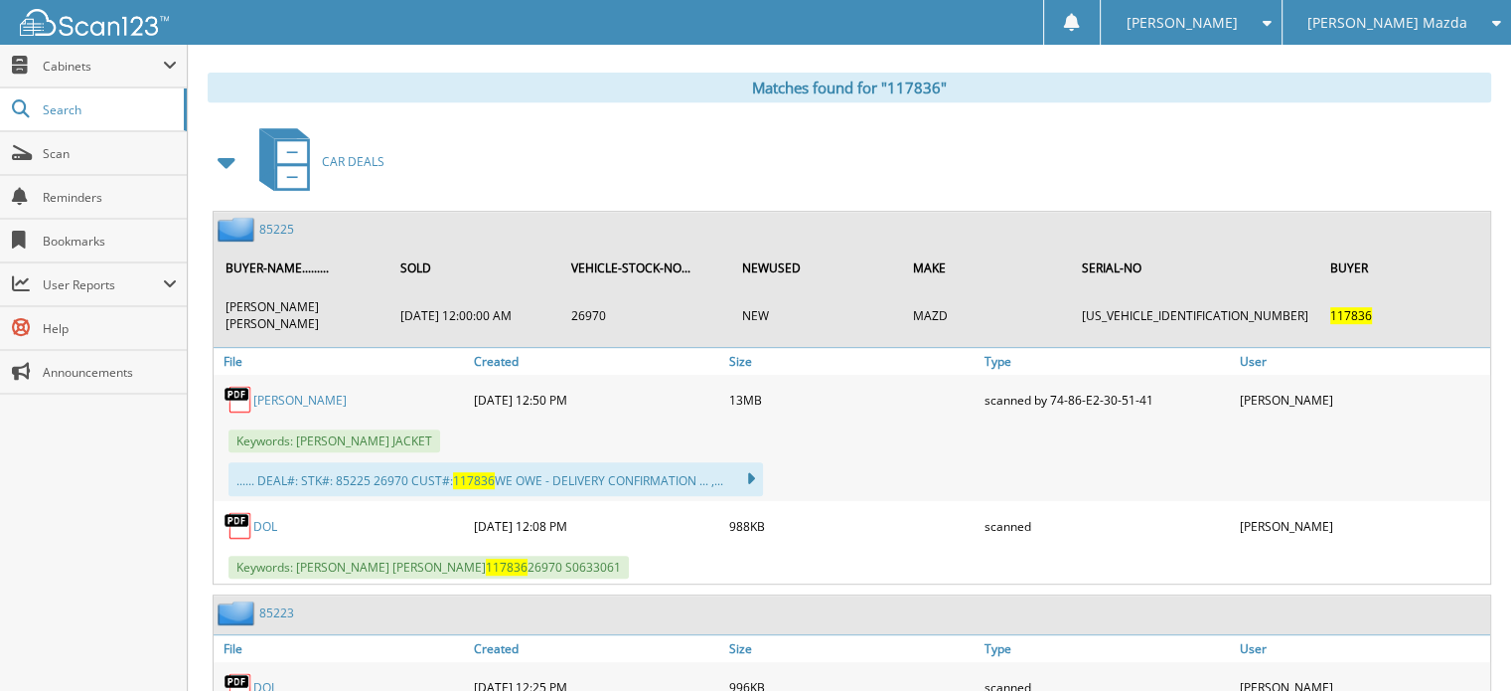
scroll to position [867, 0]
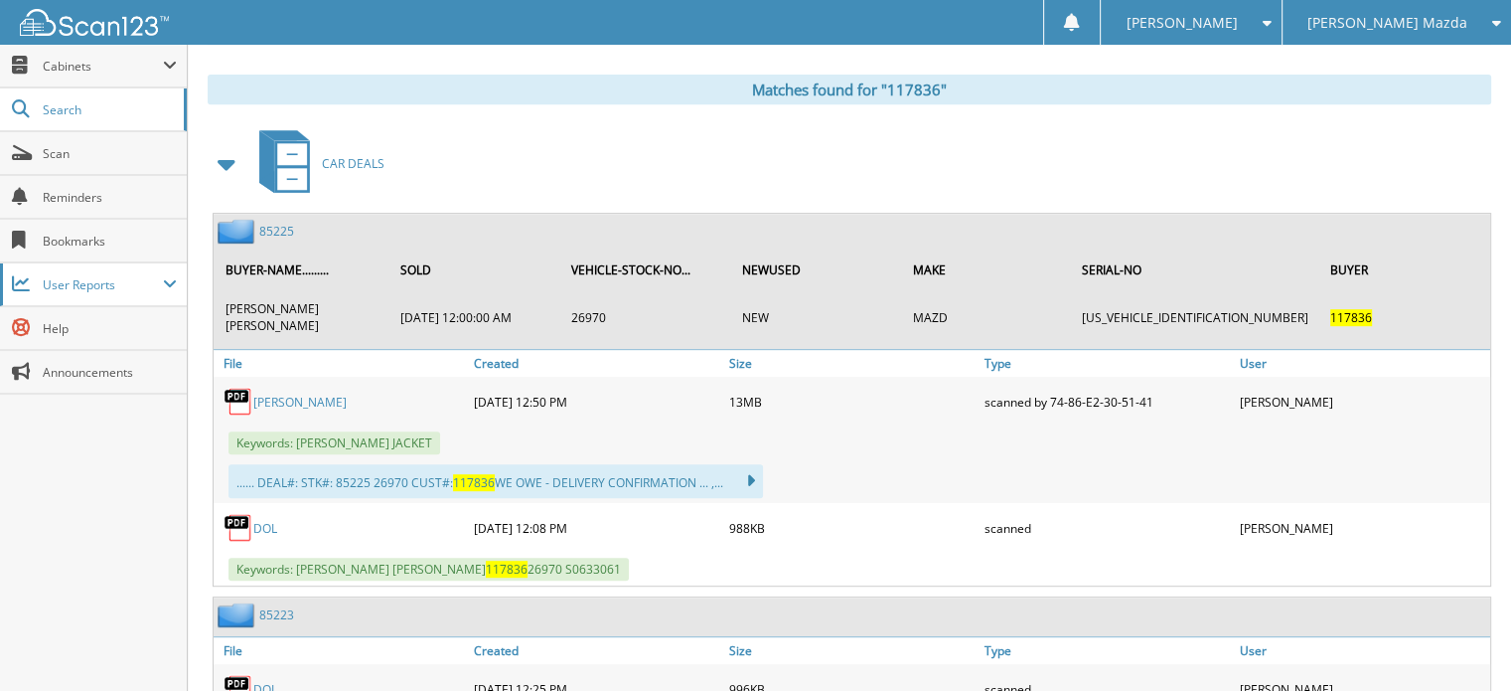
click at [148, 281] on span "User Reports" at bounding box center [103, 284] width 120 height 17
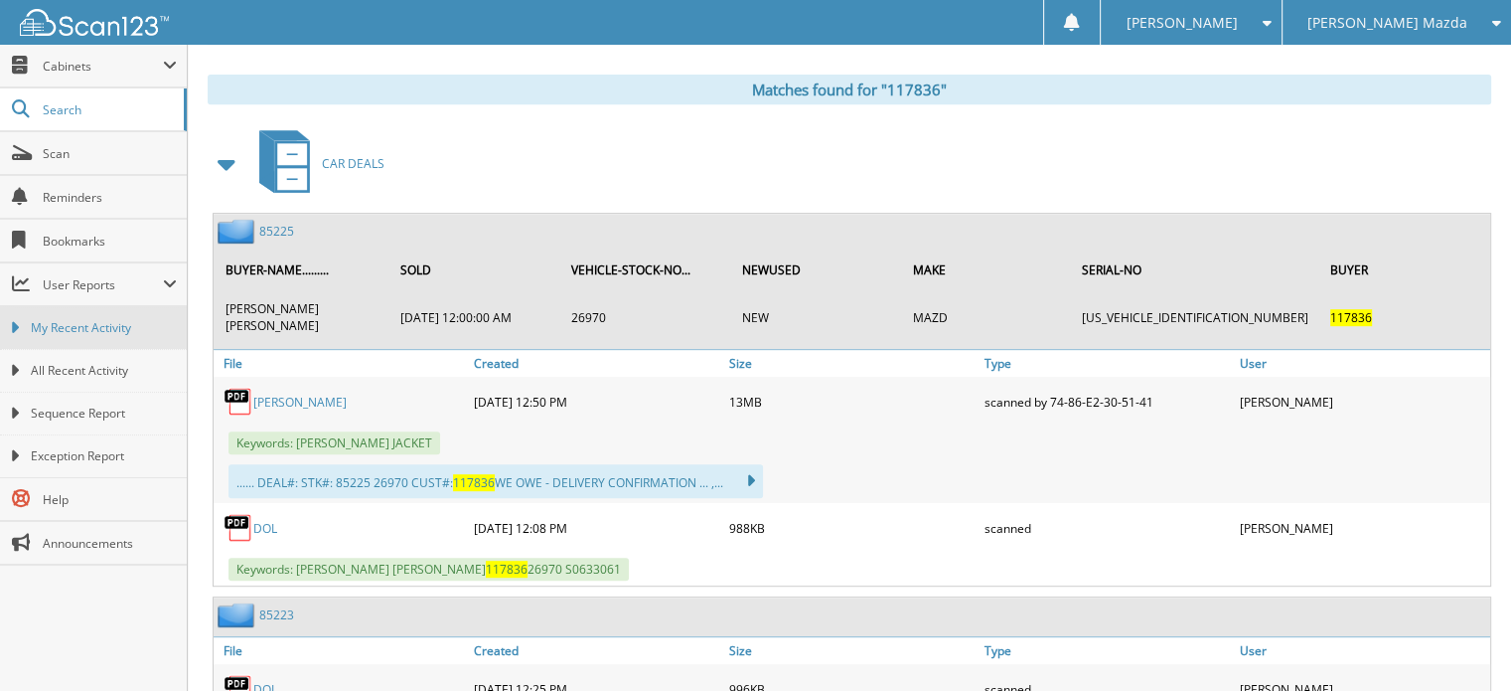
click at [138, 333] on span "My Recent Activity" at bounding box center [104, 328] width 146 height 18
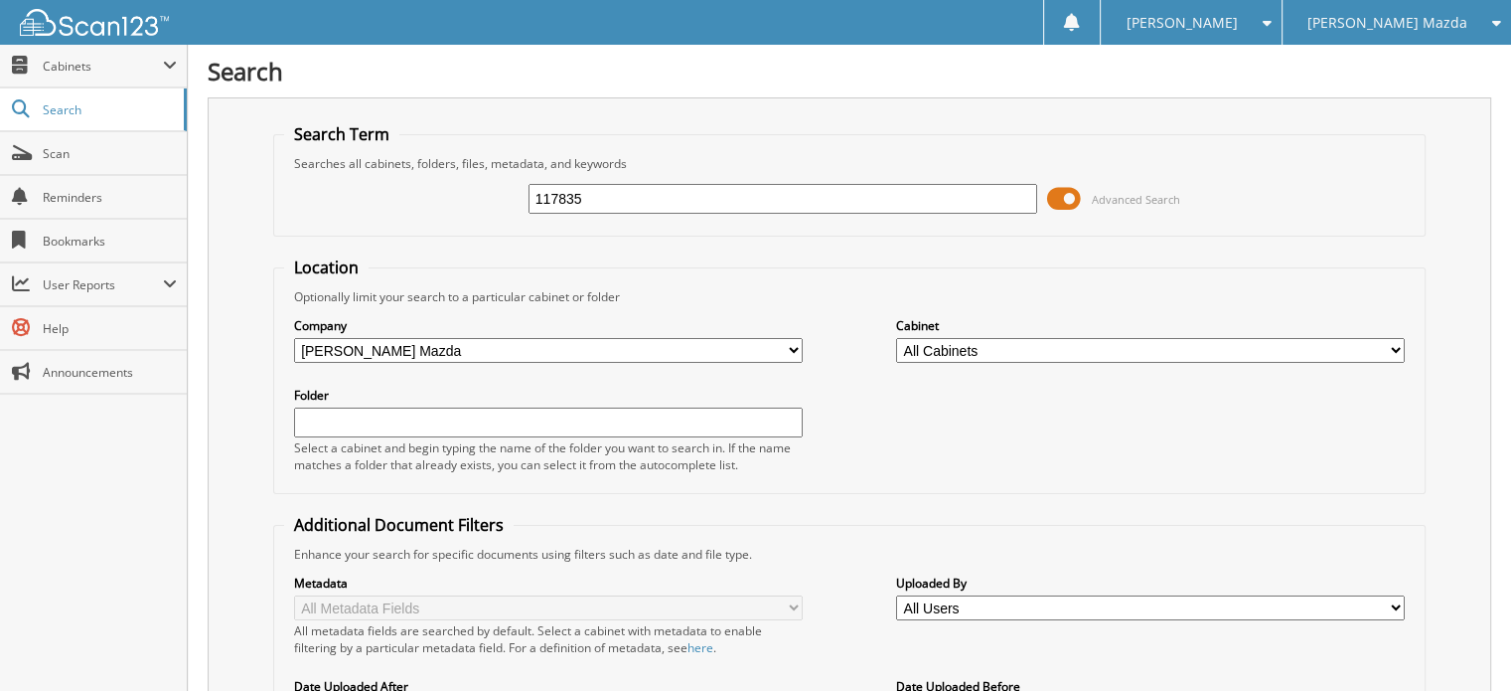
type input "117835"
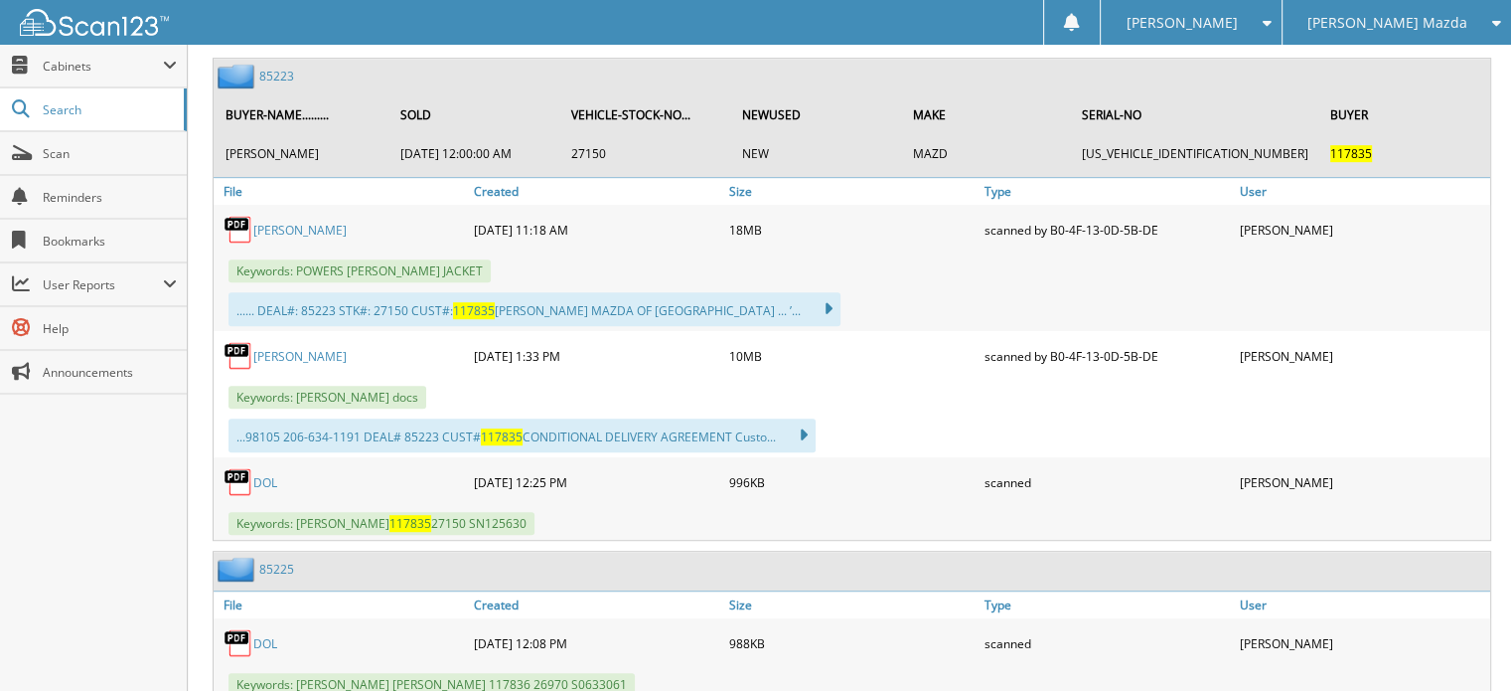
scroll to position [1018, 0]
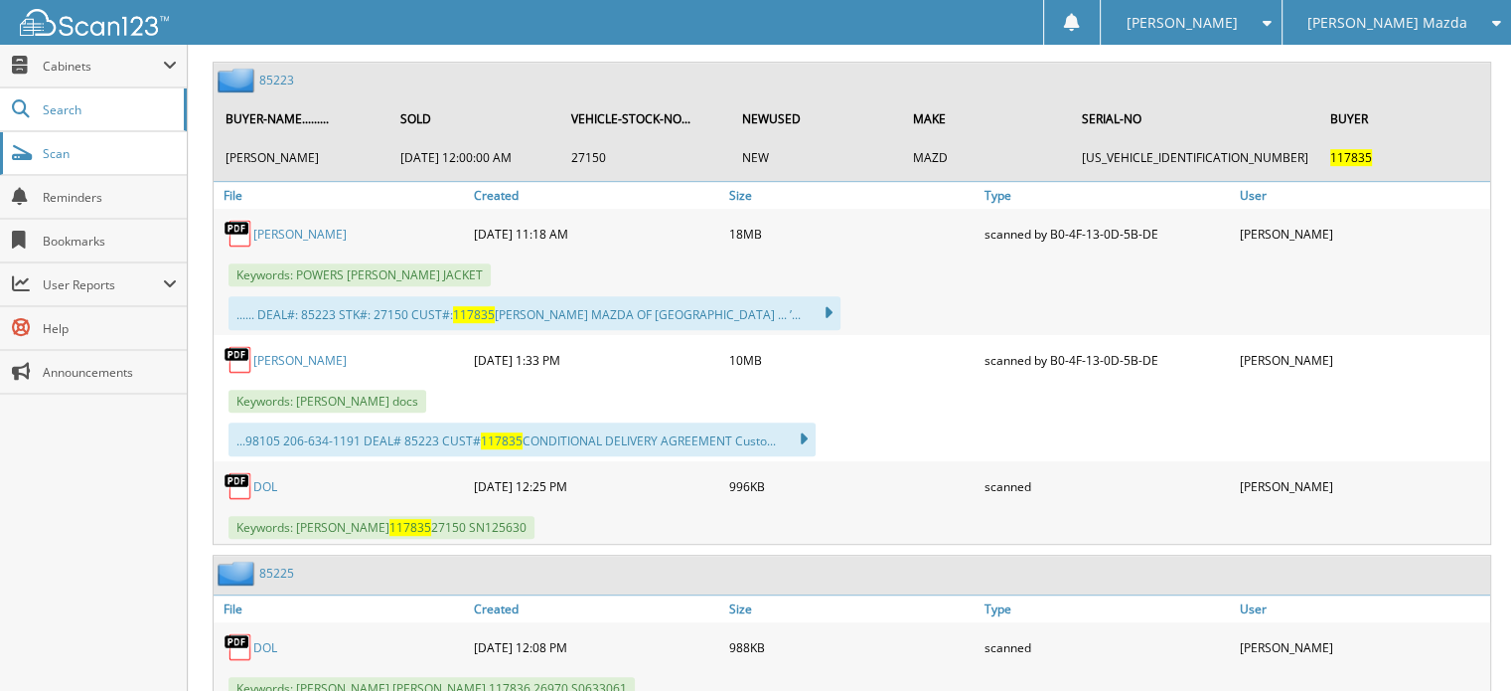
click at [83, 132] on link "Scan" at bounding box center [93, 153] width 187 height 43
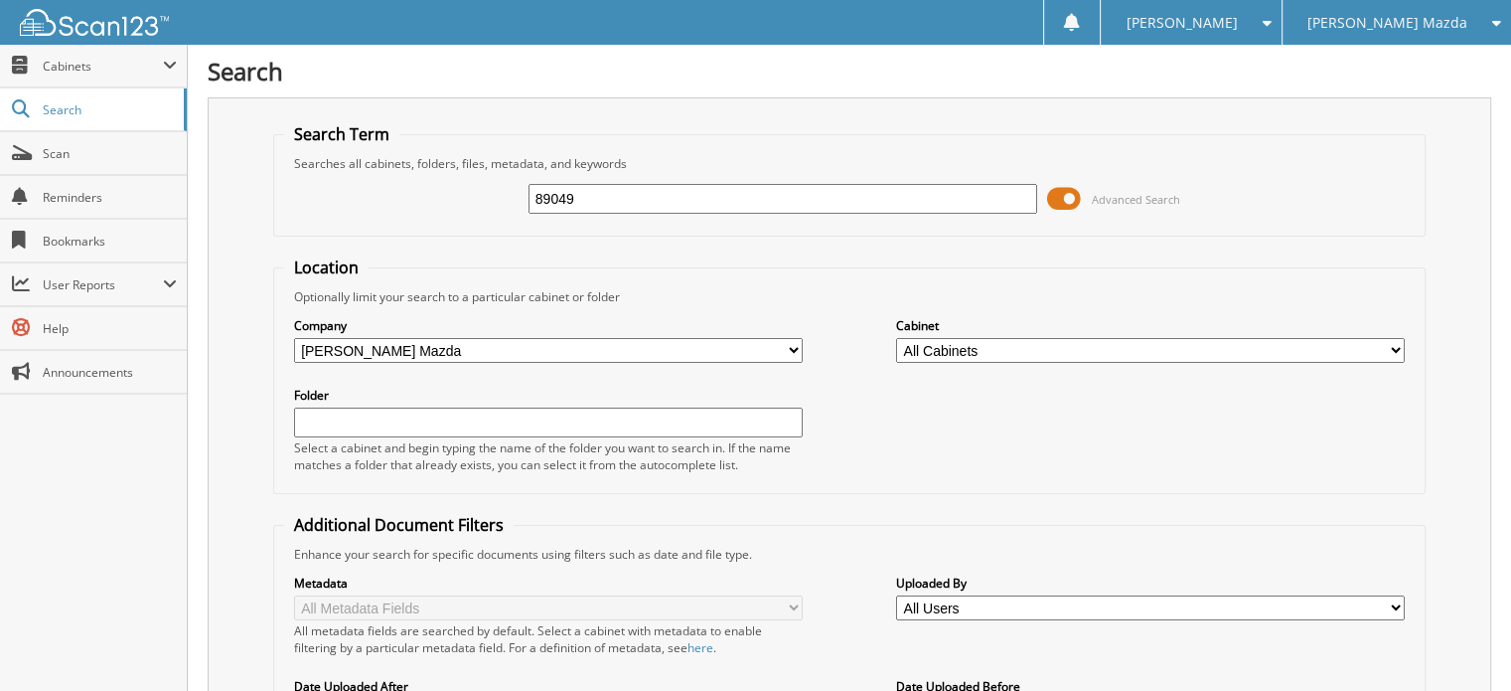
type input "89049"
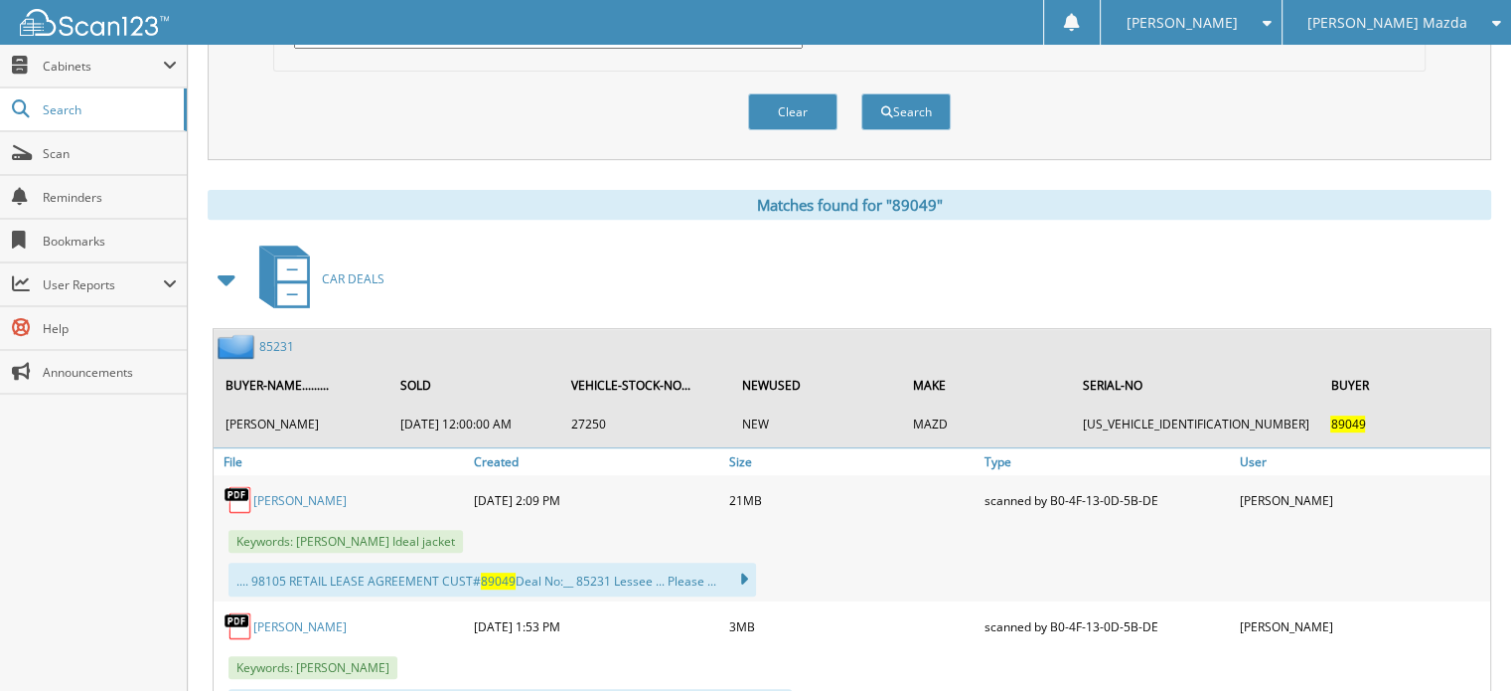
scroll to position [743, 0]
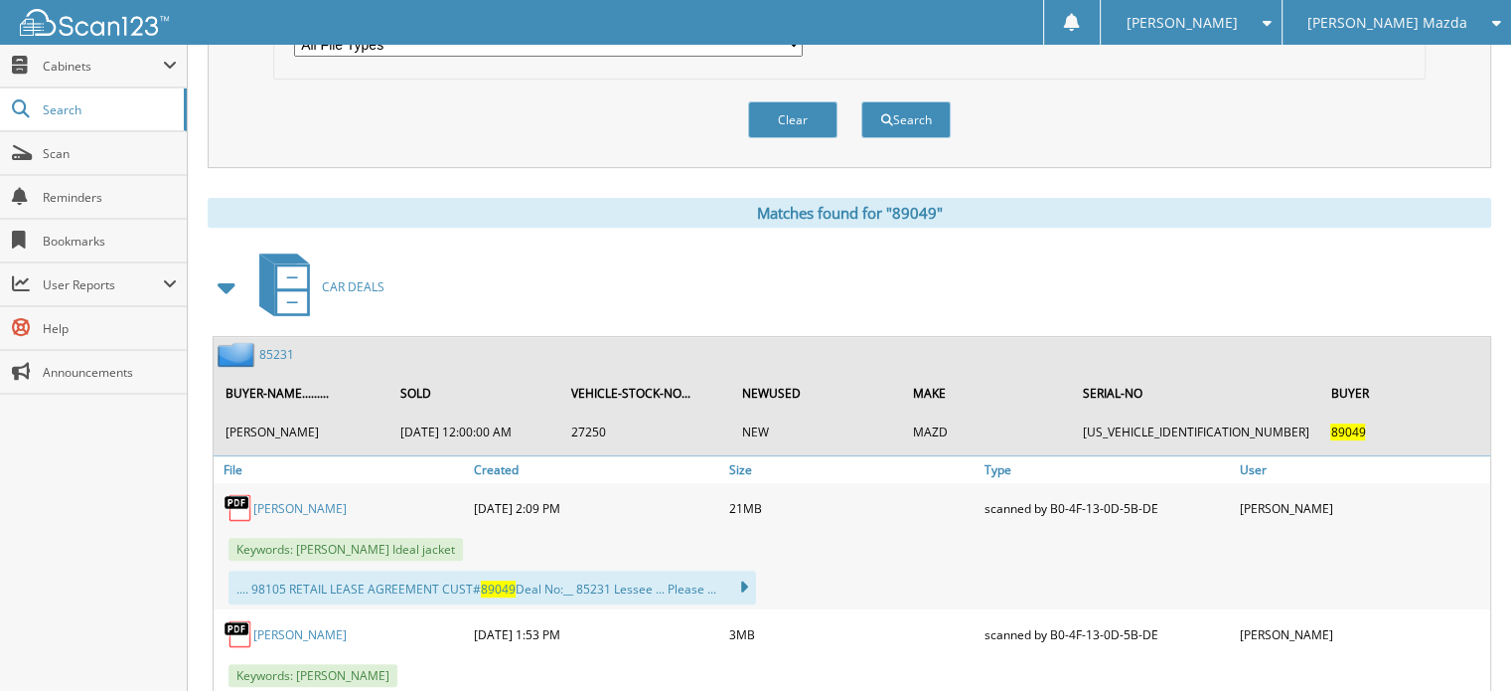
click at [266, 346] on link "85231" at bounding box center [276, 354] width 35 height 17
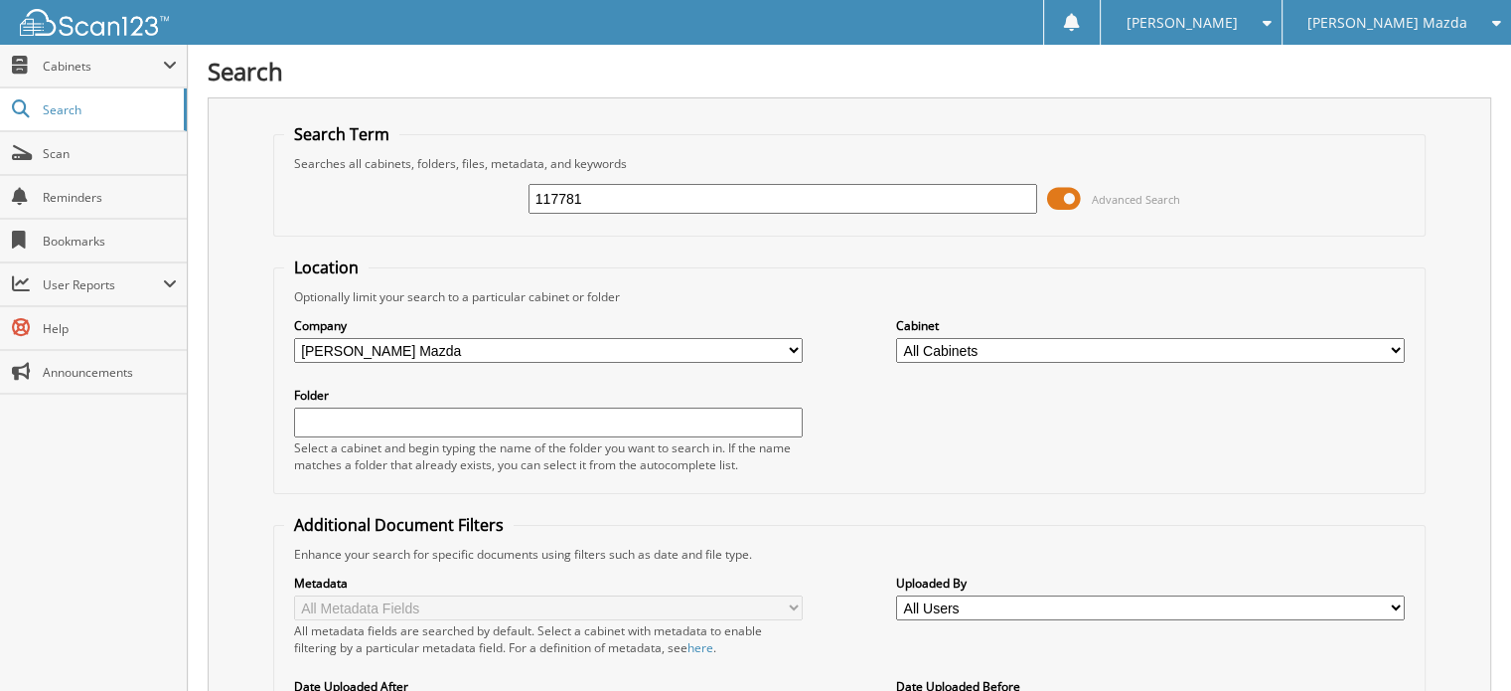
type input "117781"
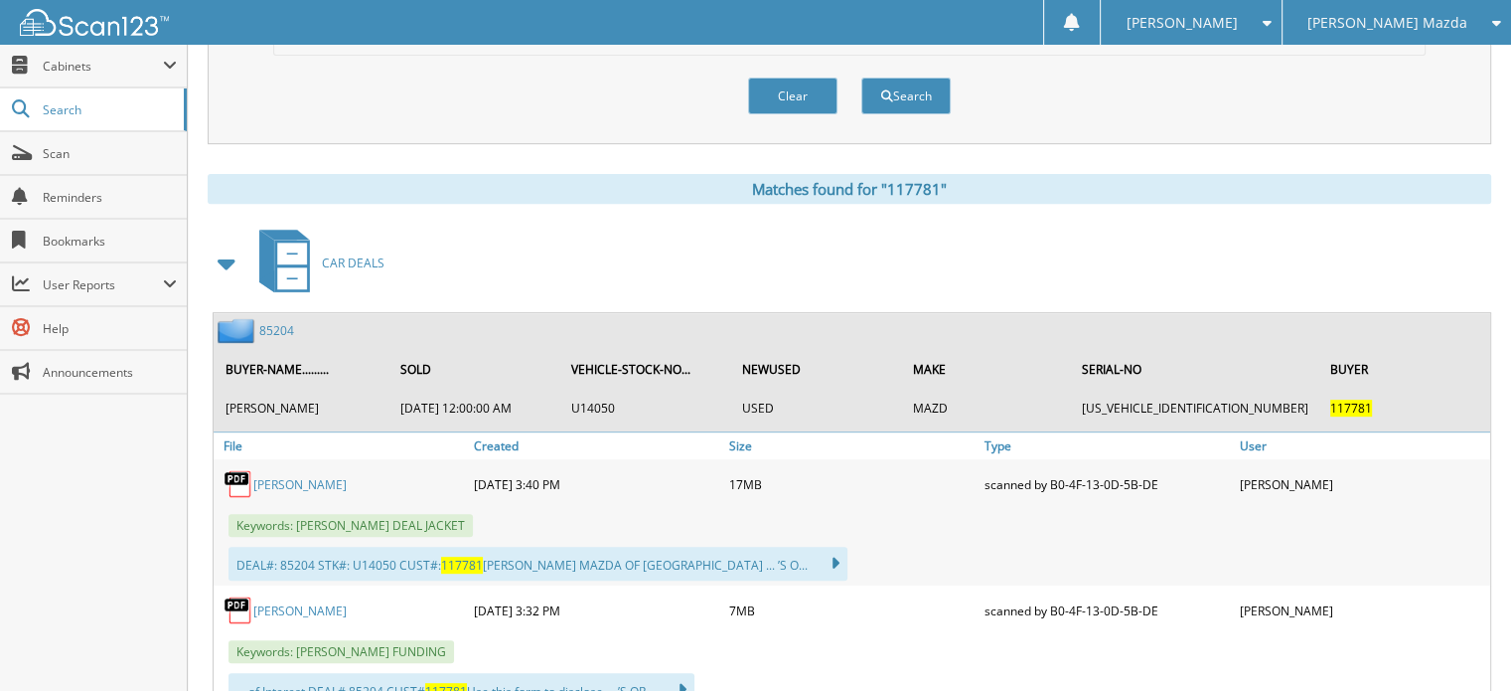
scroll to position [837, 0]
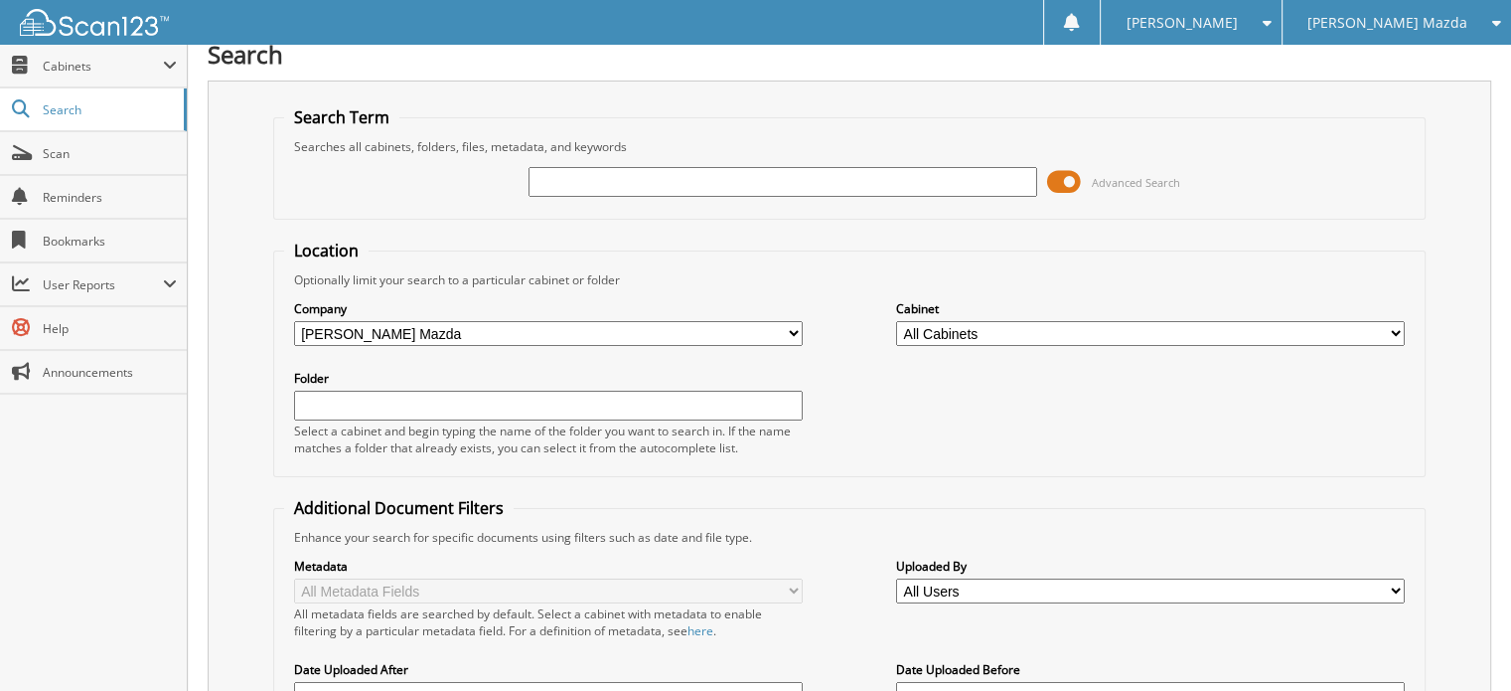
click at [653, 186] on input "text" at bounding box center [783, 182] width 509 height 30
type input "117882"
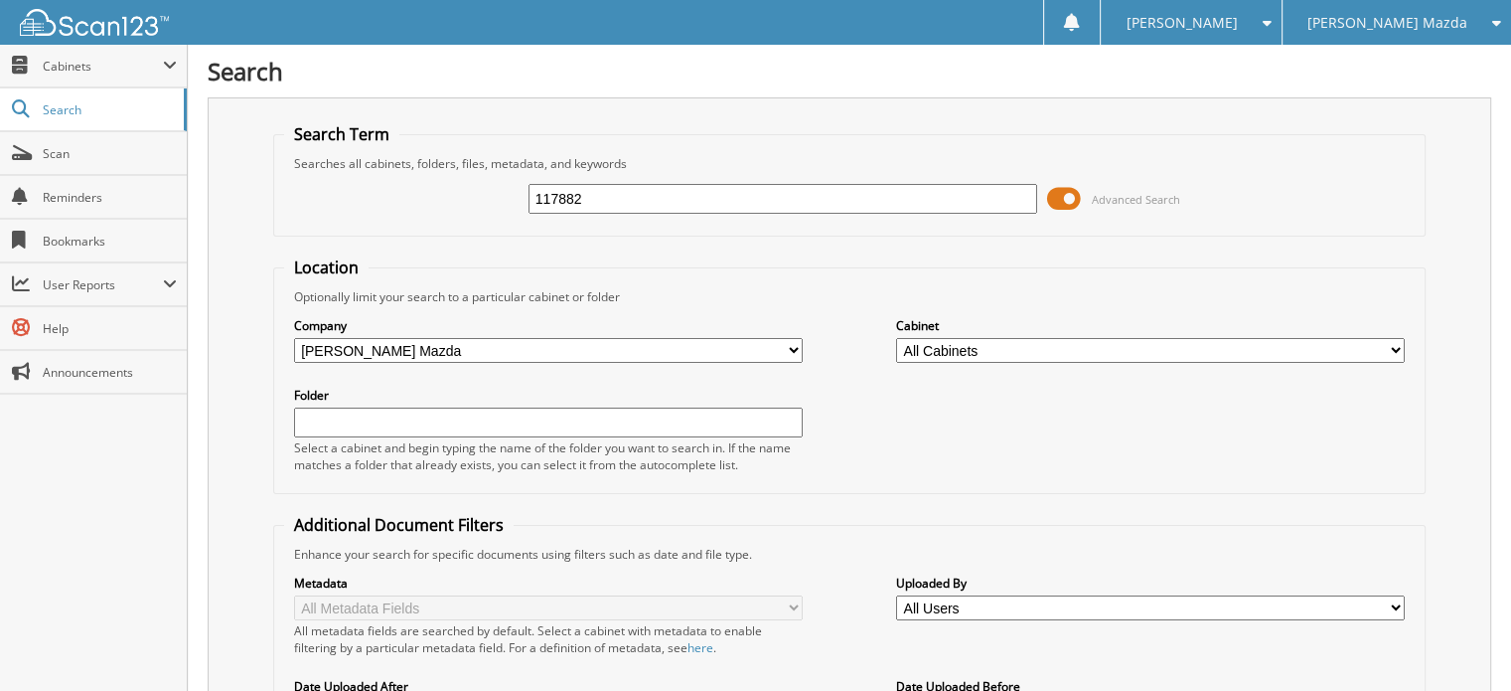
drag, startPoint x: 629, startPoint y: 207, endPoint x: 469, endPoint y: 195, distance: 160.4
click at [469, 195] on div "117882 Advanced Search" at bounding box center [850, 199] width 1132 height 54
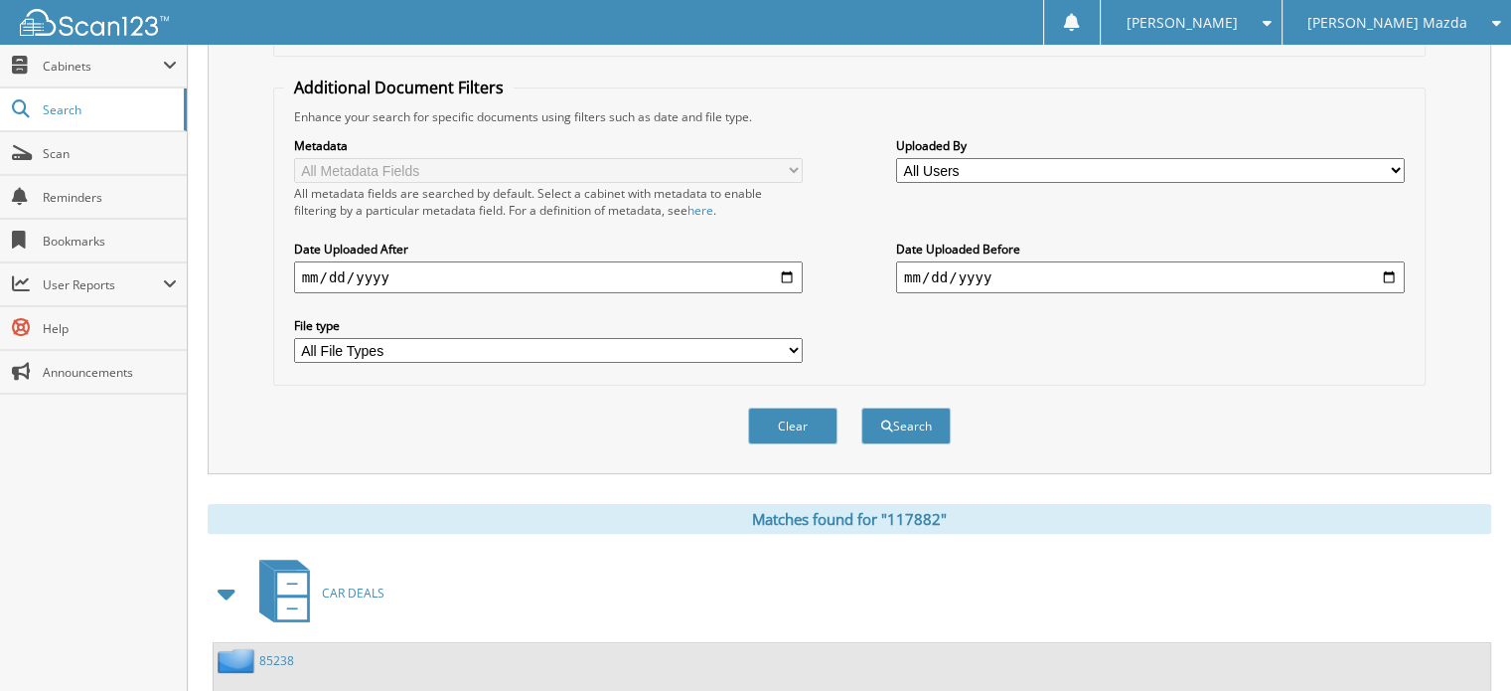
scroll to position [465, 0]
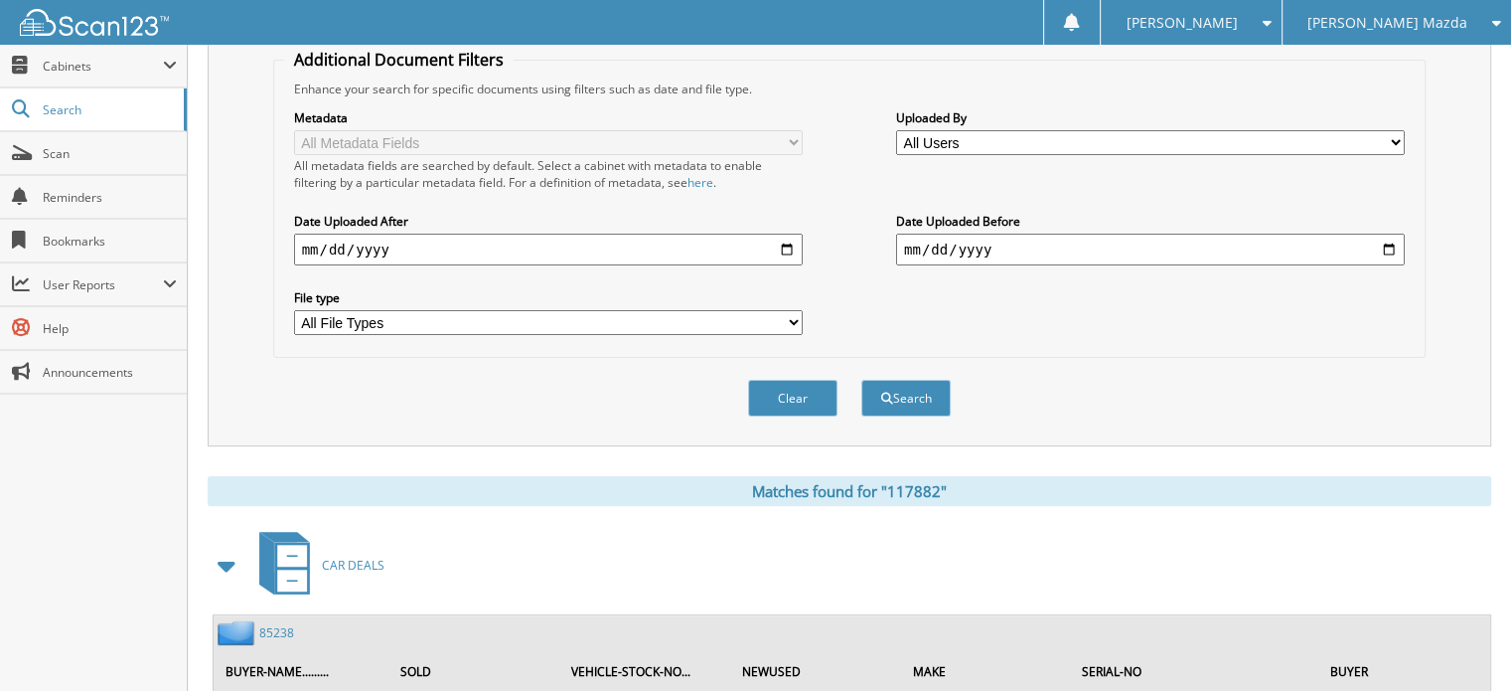
click at [277, 624] on link "85238" at bounding box center [276, 632] width 35 height 17
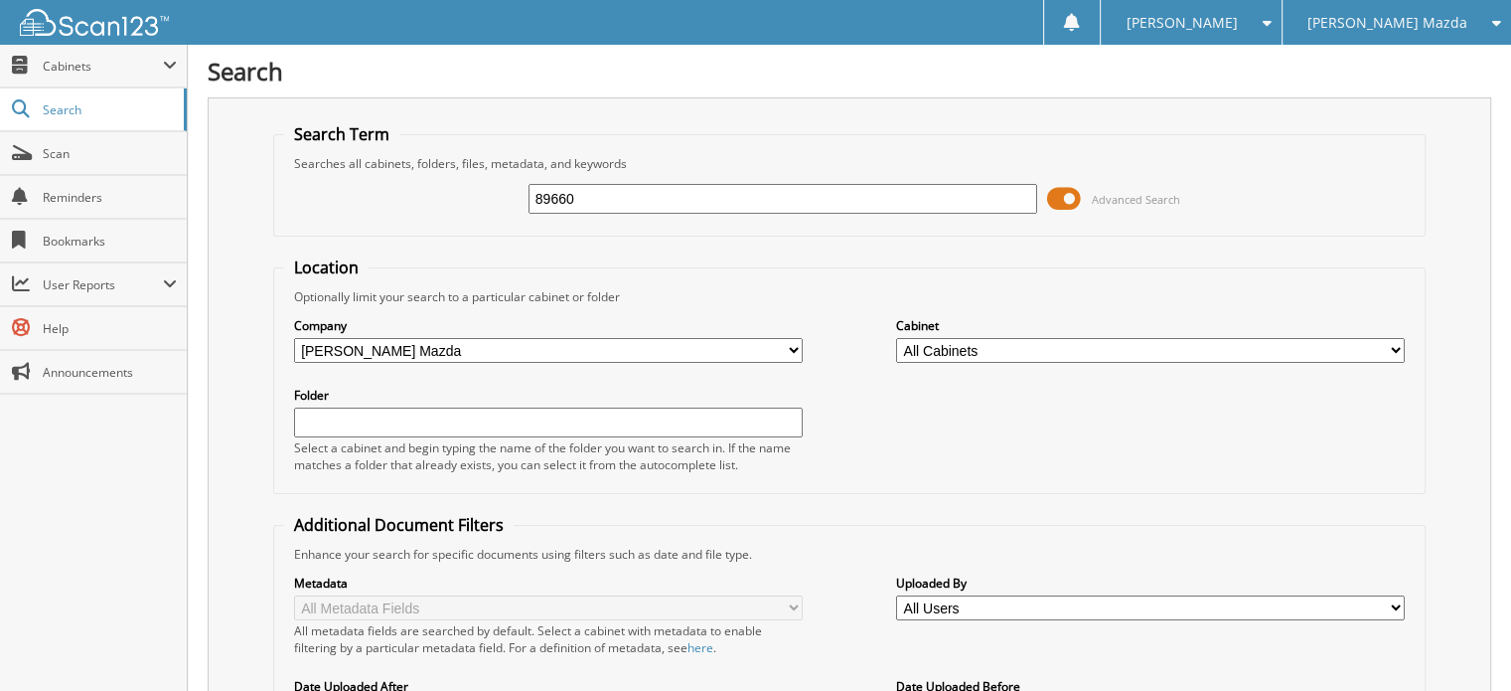
type input "89660"
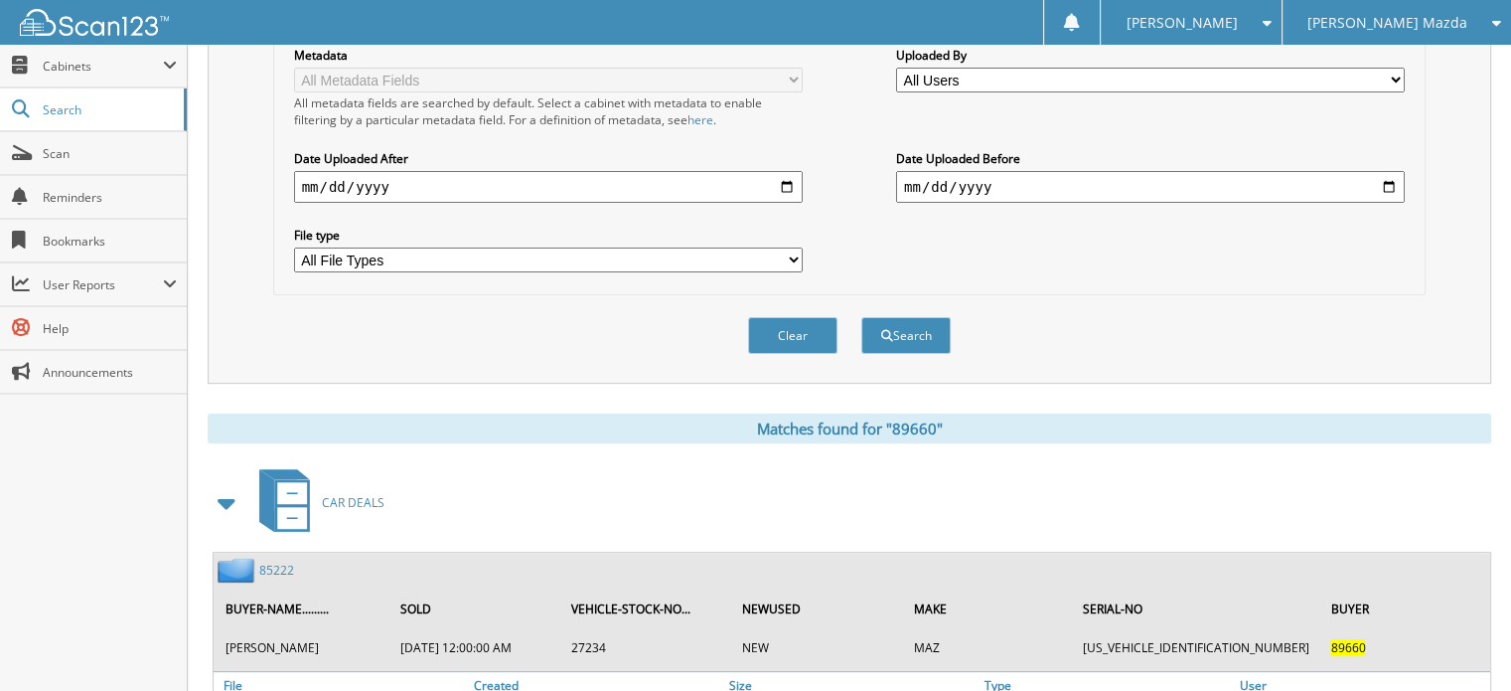
scroll to position [543, 0]
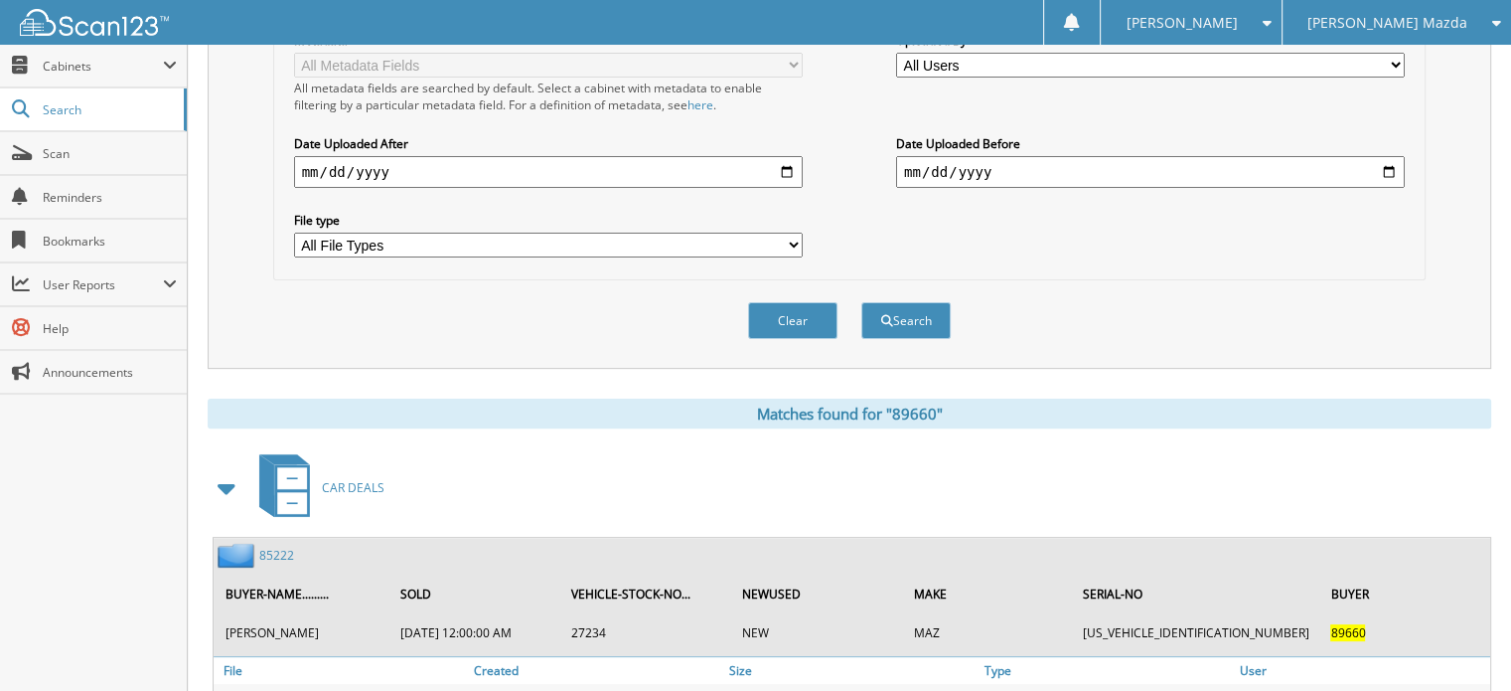
click at [268, 547] on link "85222" at bounding box center [276, 555] width 35 height 17
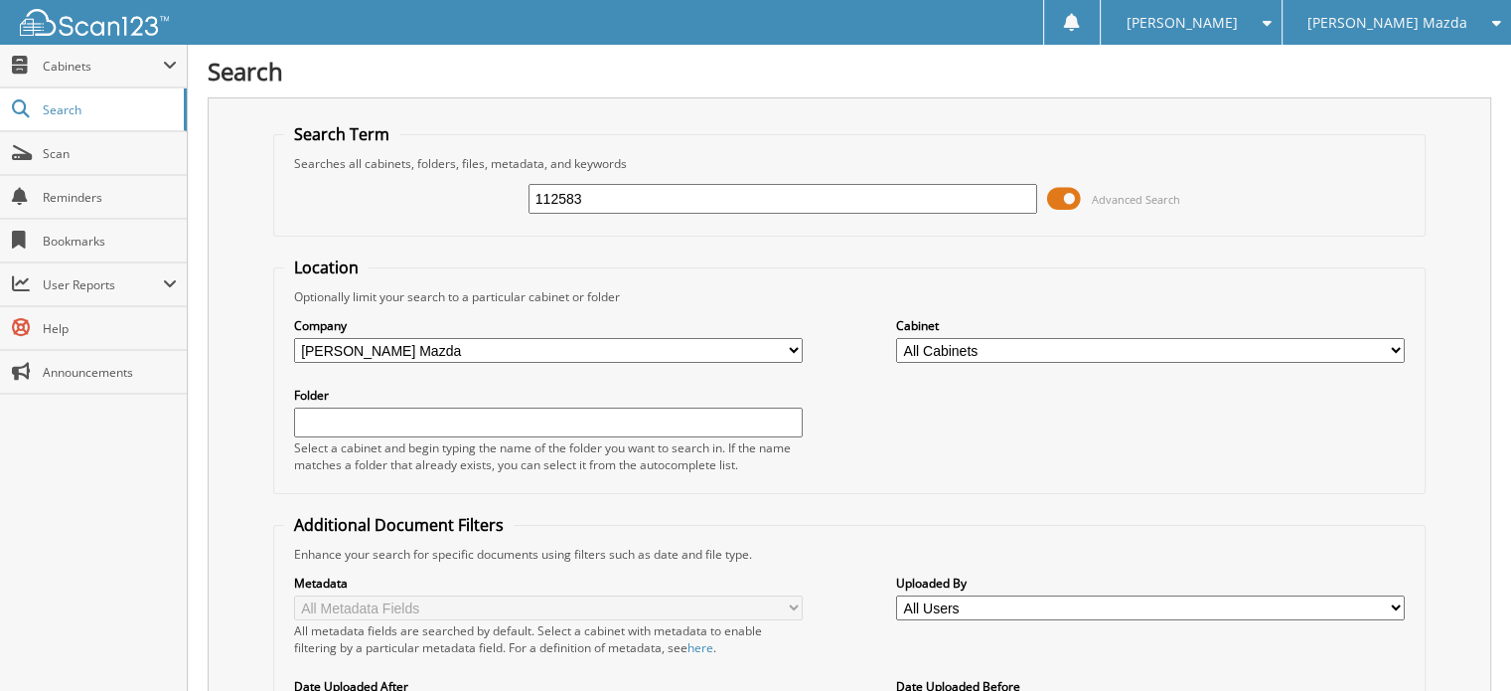
type input "112583"
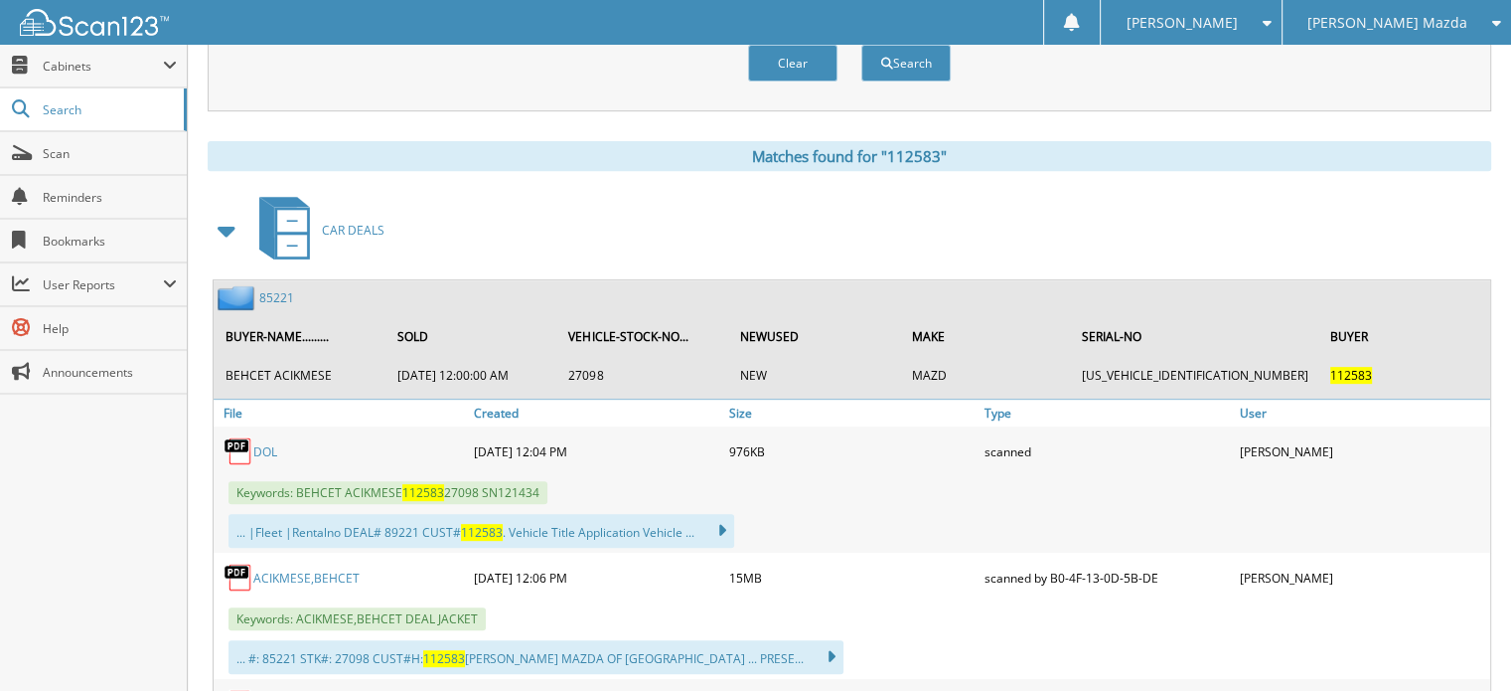
scroll to position [865, 0]
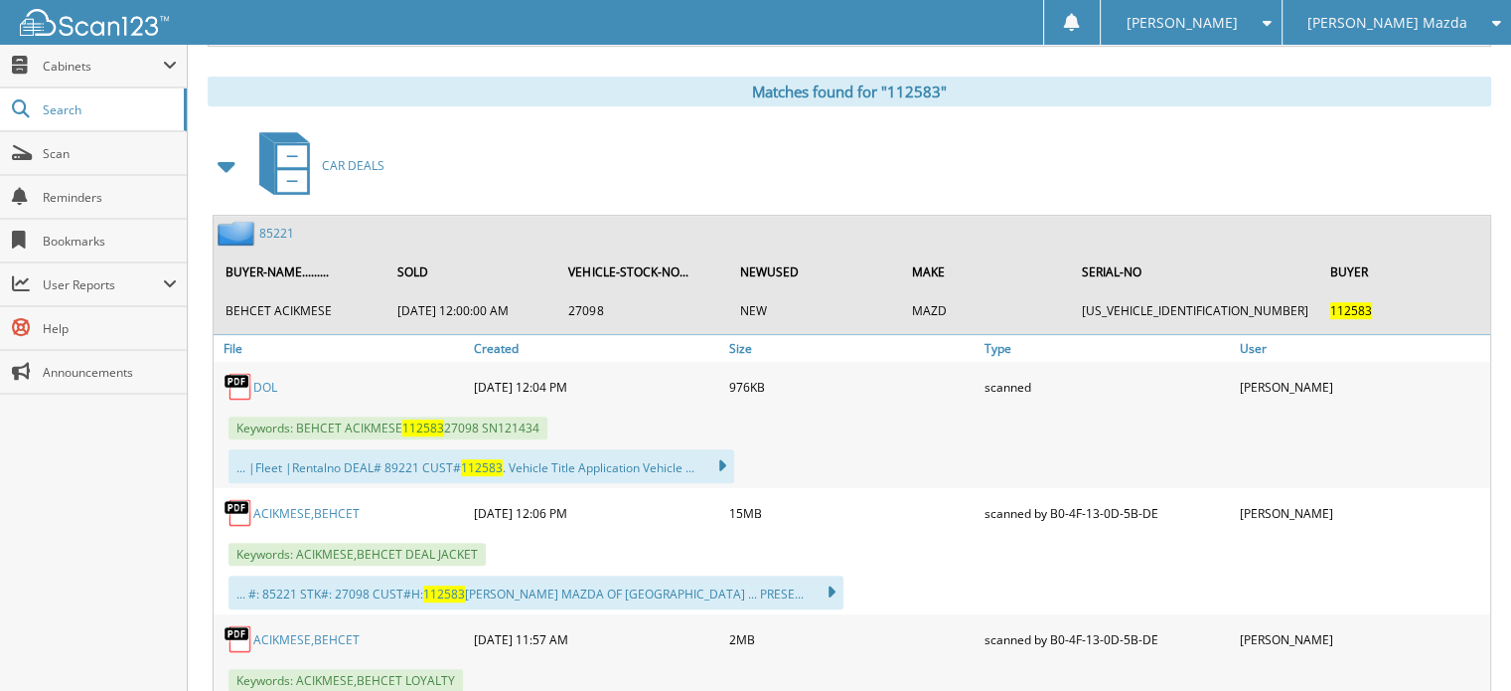
click at [282, 225] on link "85221" at bounding box center [276, 233] width 35 height 17
